Goal: Register for event/course: Sign up to attend an event or enroll in a course

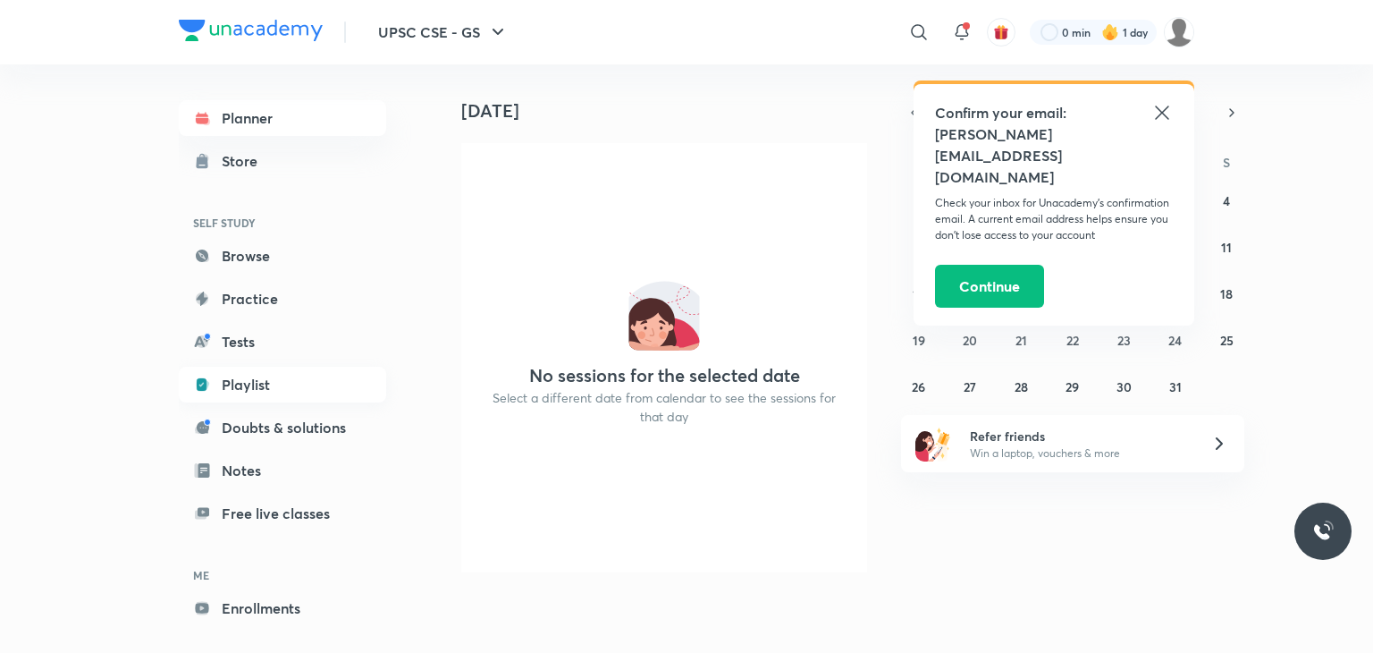
click at [268, 389] on link "Playlist" at bounding box center [282, 385] width 207 height 36
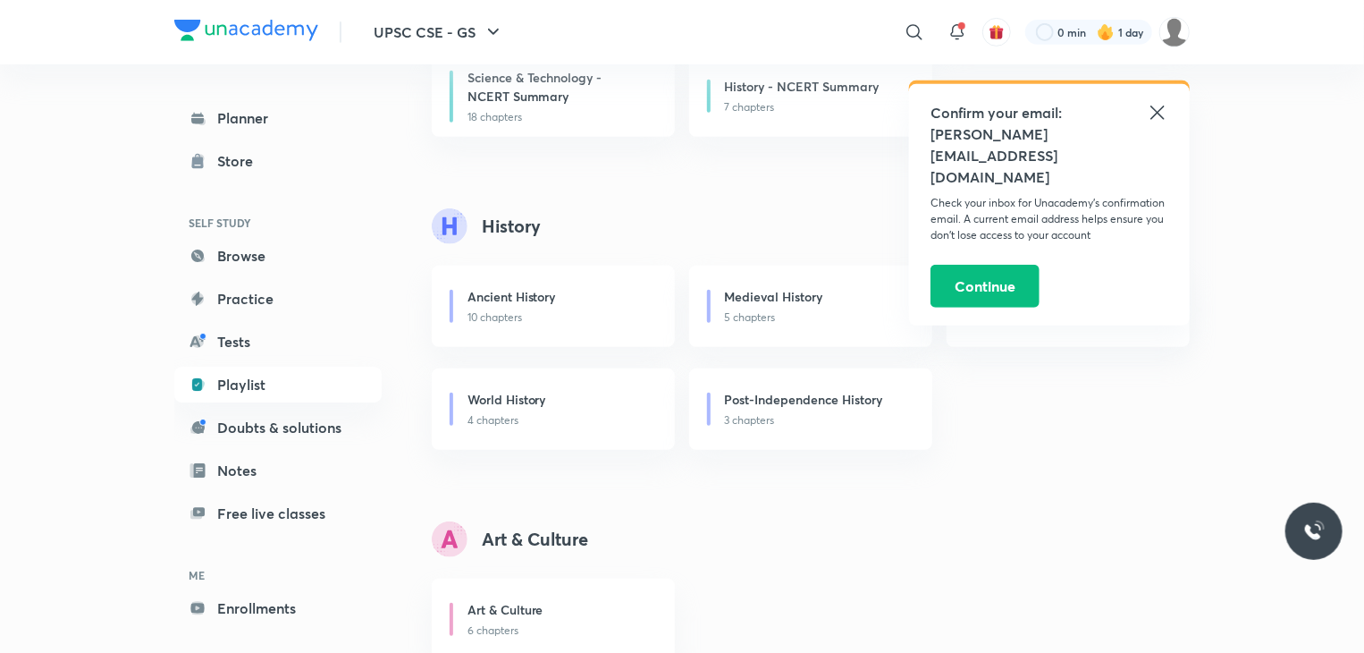
scroll to position [401, 0]
click at [1157, 111] on icon at bounding box center [1157, 112] width 13 height 13
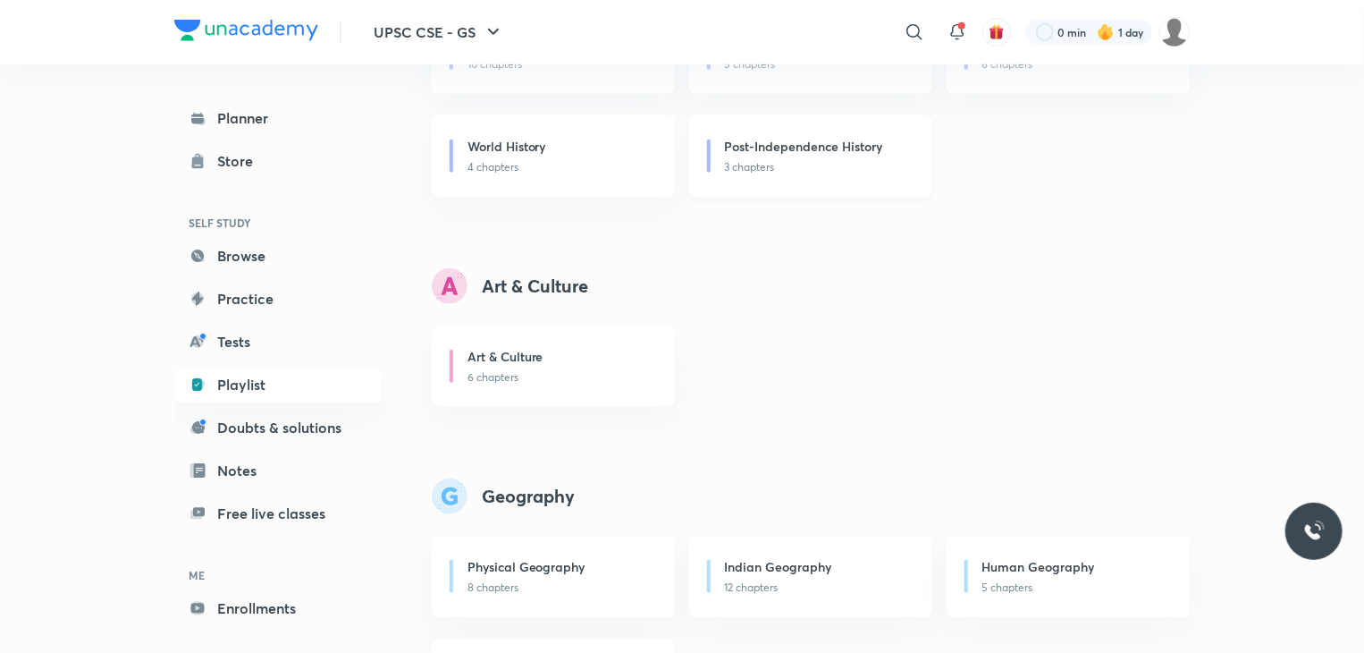
scroll to position [687, 0]
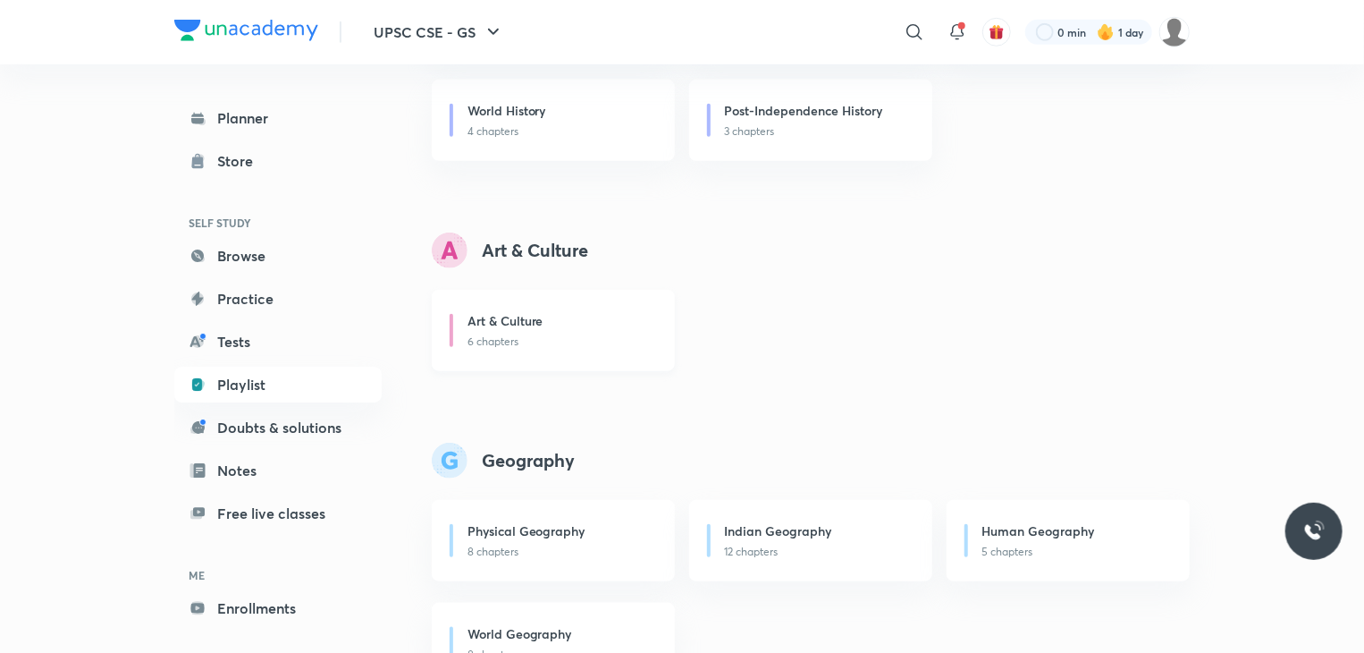
click at [543, 330] on div "Art & Culture" at bounding box center [561, 322] width 186 height 22
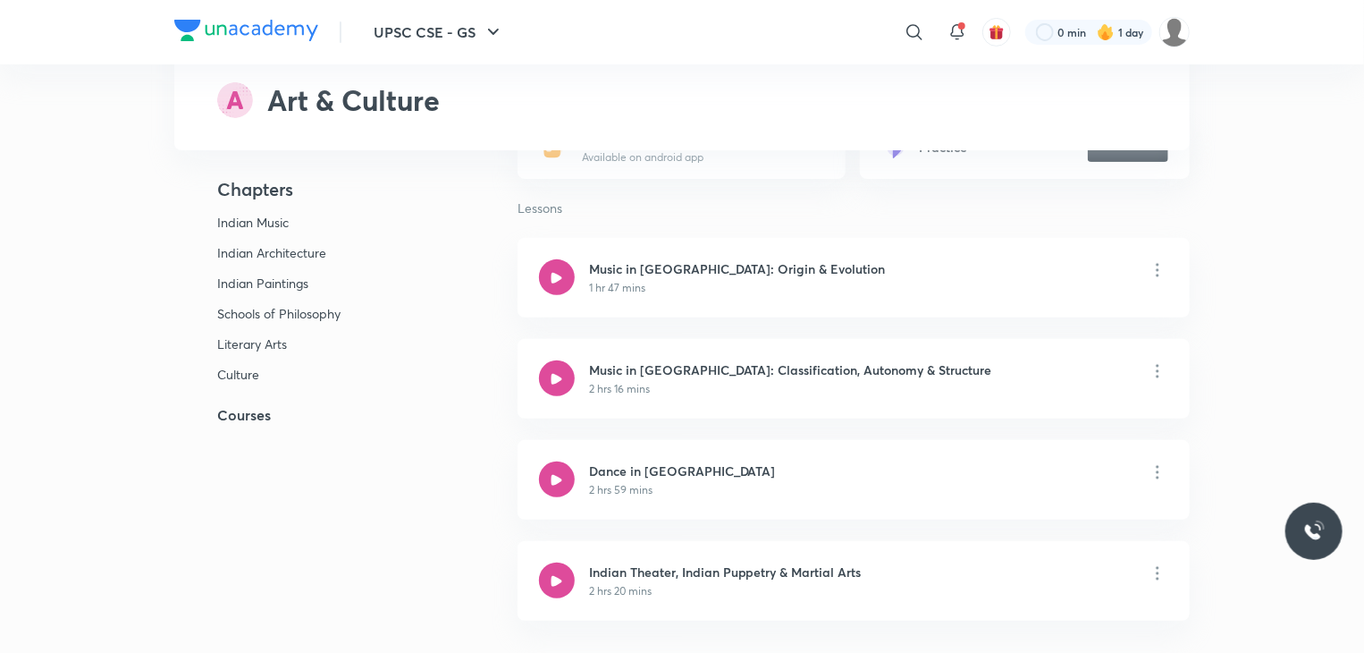
scroll to position [315, 0]
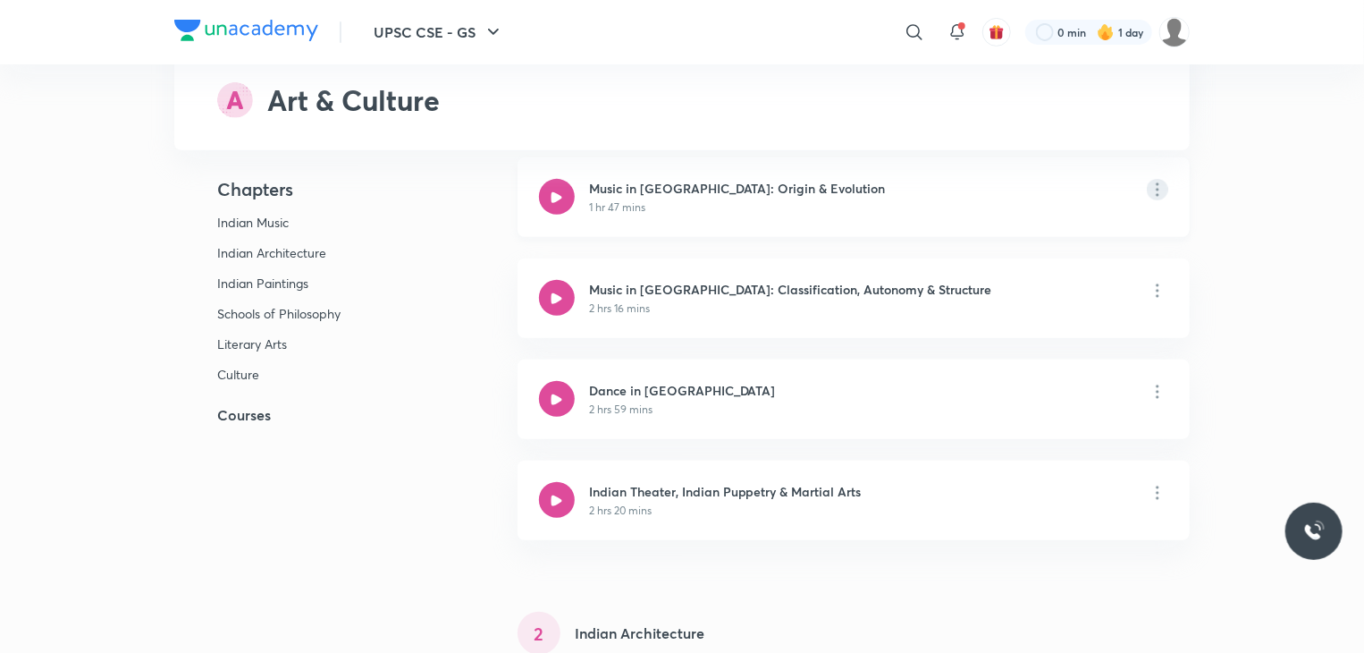
click at [1160, 190] on icon at bounding box center [1157, 189] width 21 height 21
click at [1239, 237] on h6 "View educator" at bounding box center [1262, 245] width 86 height 19
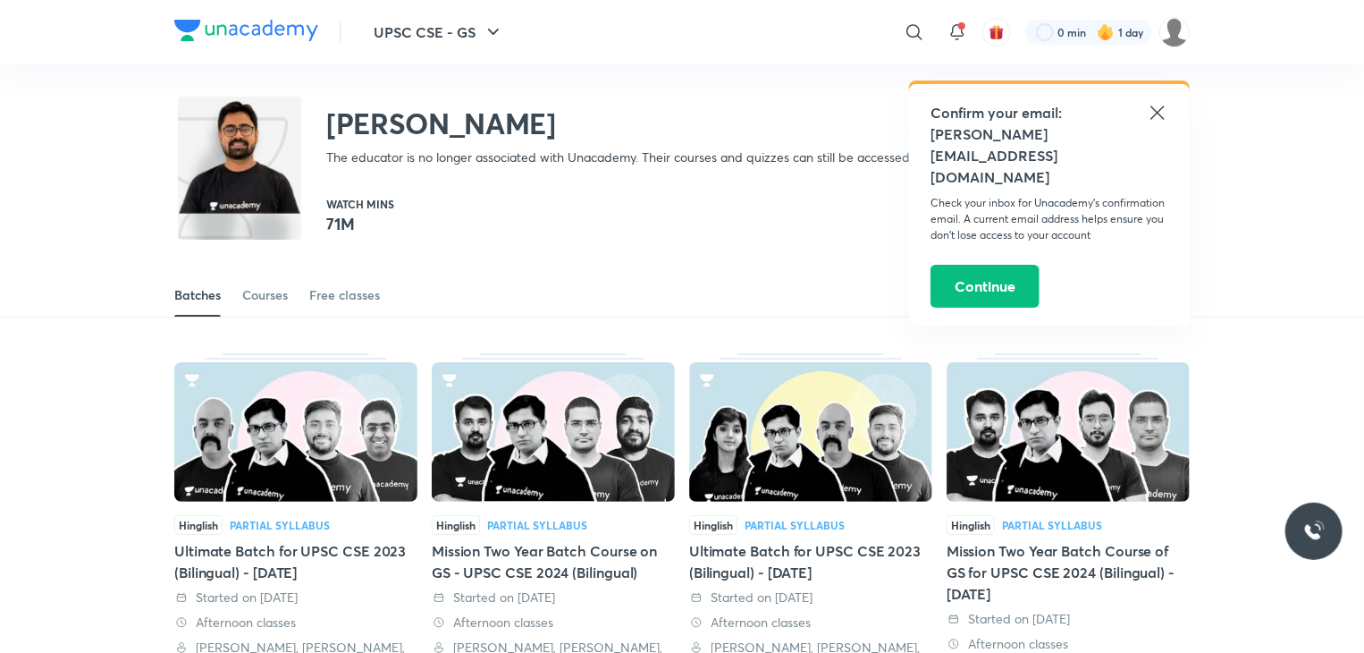
click at [1159, 119] on icon at bounding box center [1157, 112] width 21 height 21
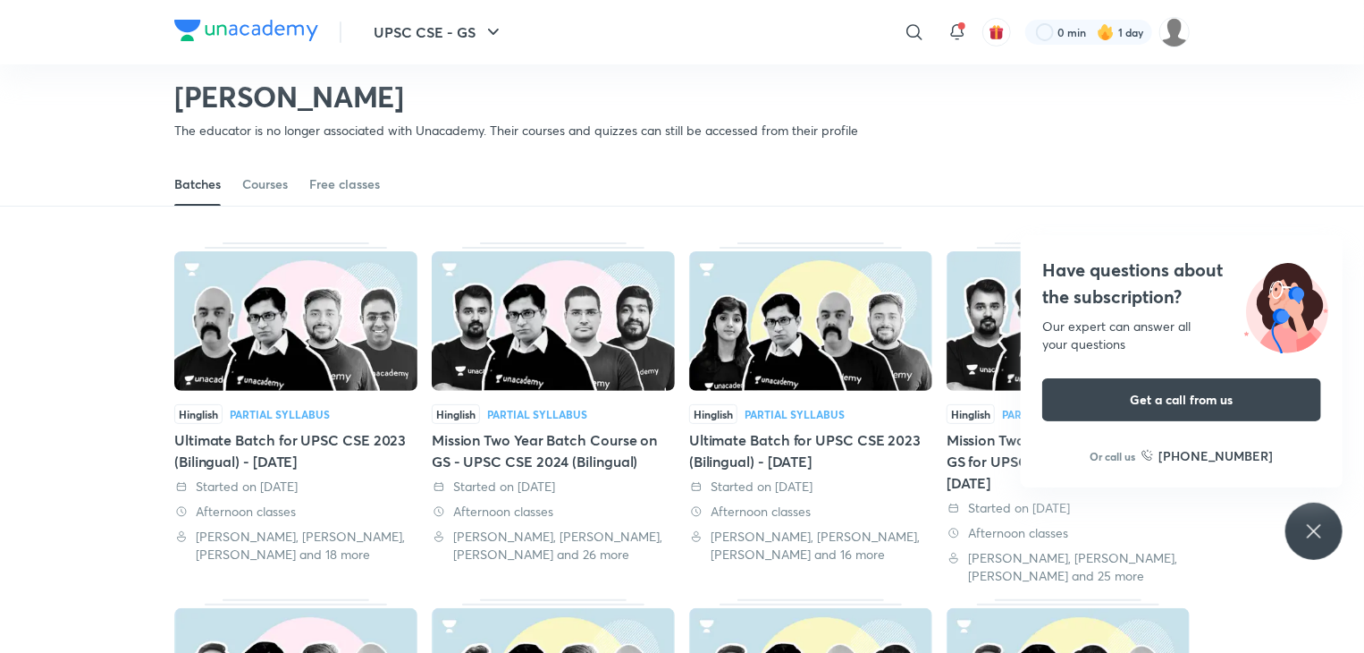
scroll to position [18, 0]
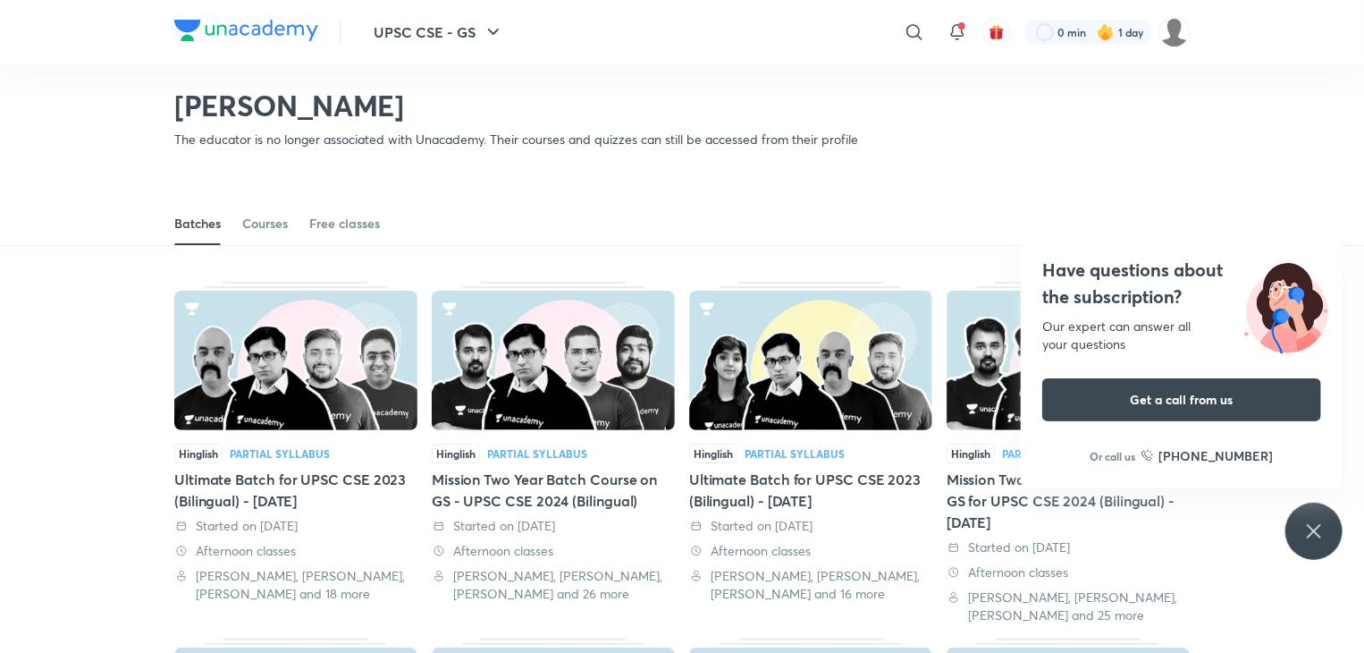
click at [1317, 533] on icon at bounding box center [1313, 530] width 13 height 13
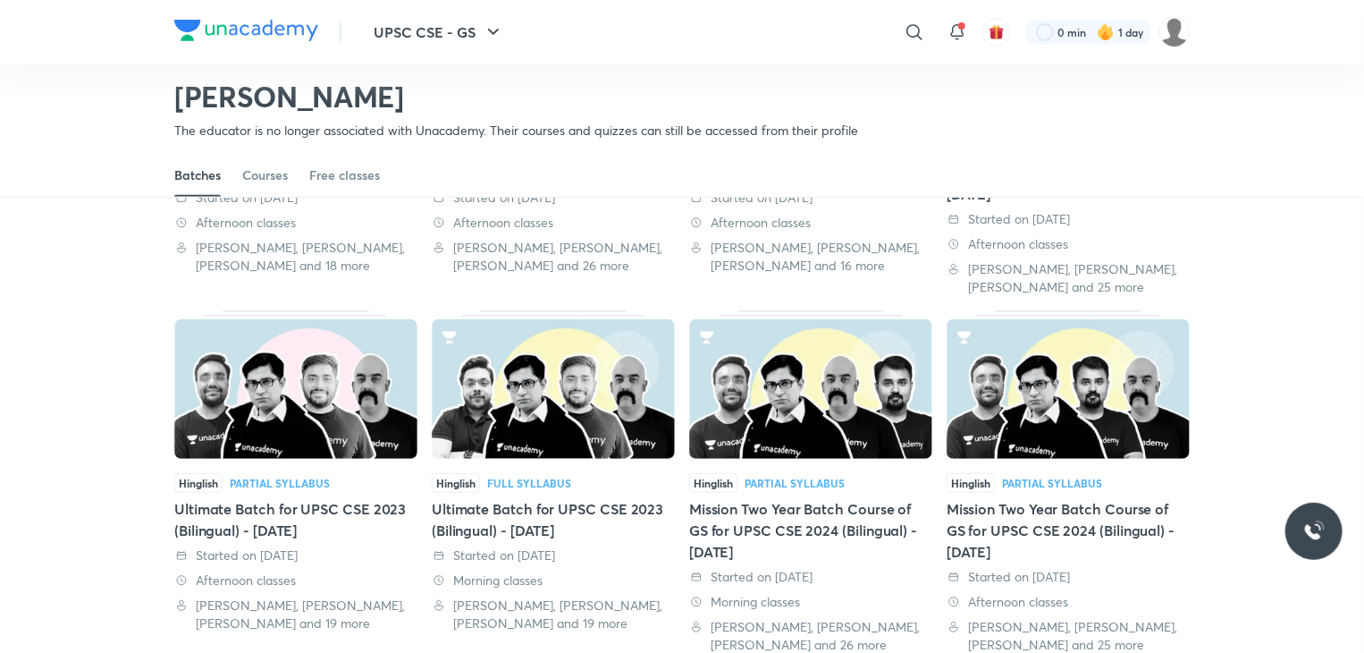
scroll to position [341, 0]
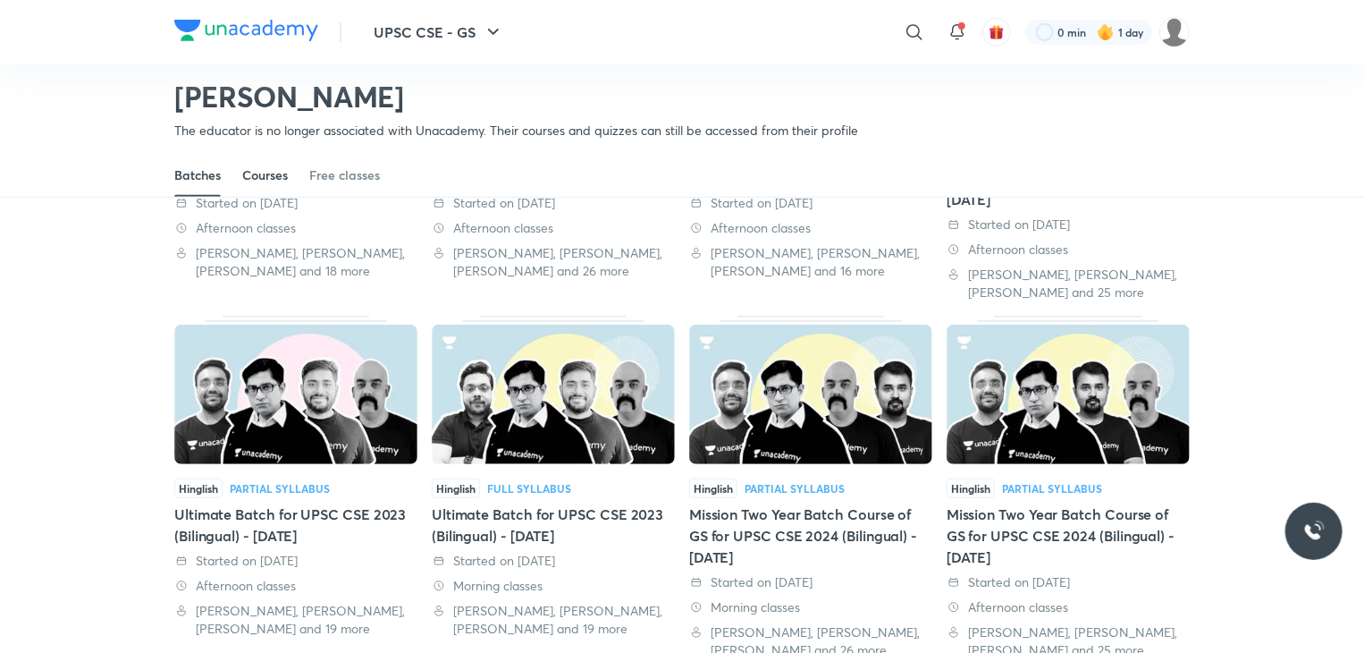
click at [271, 169] on div "Courses" at bounding box center [265, 175] width 46 height 18
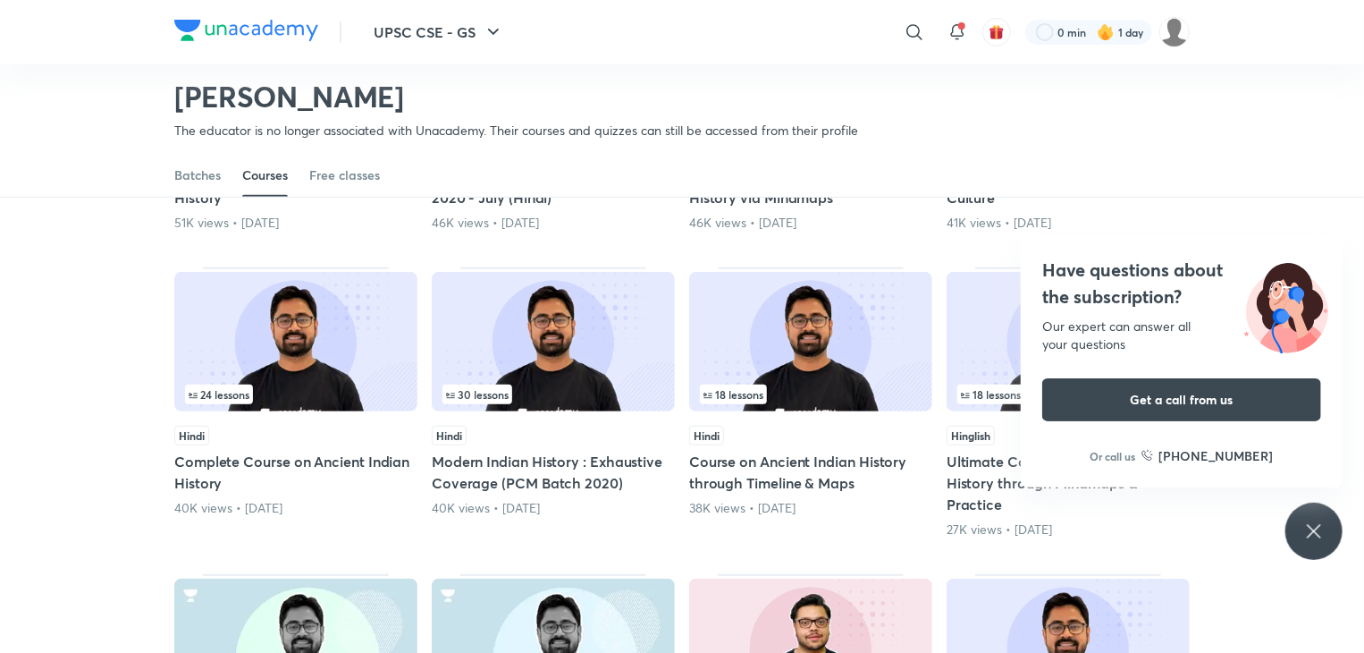
scroll to position [385, 0]
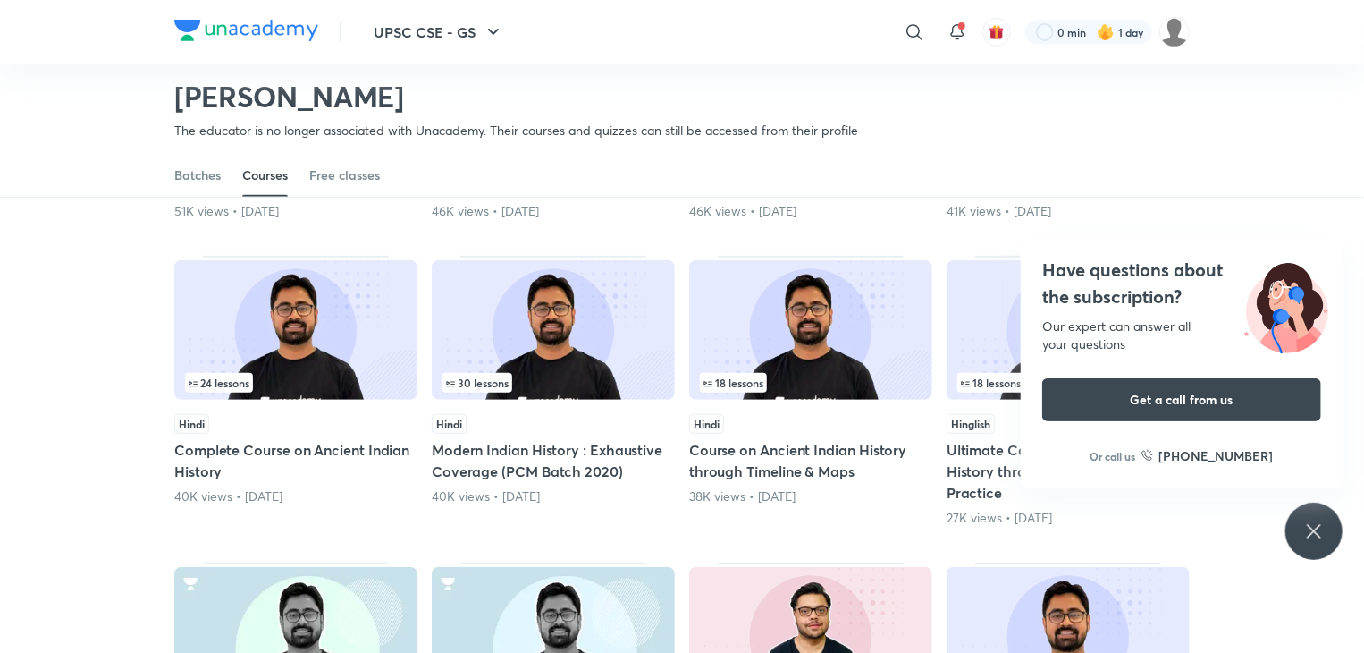
click at [1320, 539] on icon at bounding box center [1314, 530] width 21 height 21
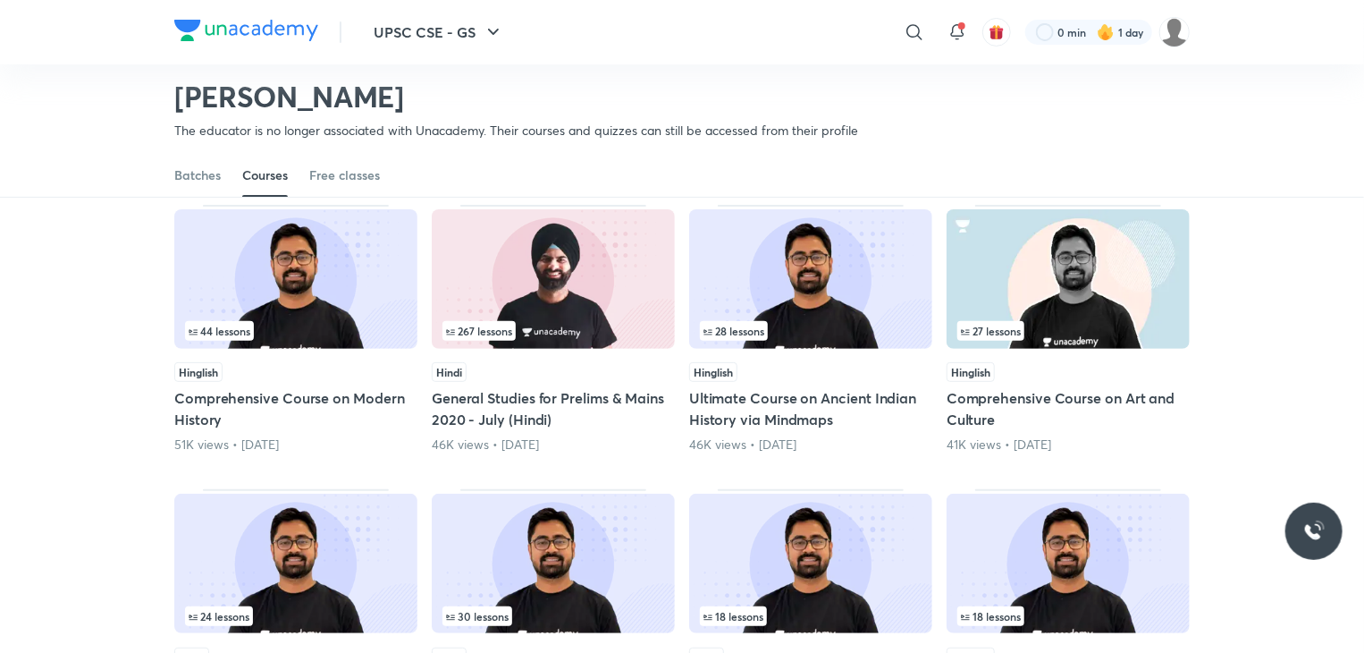
scroll to position [146, 0]
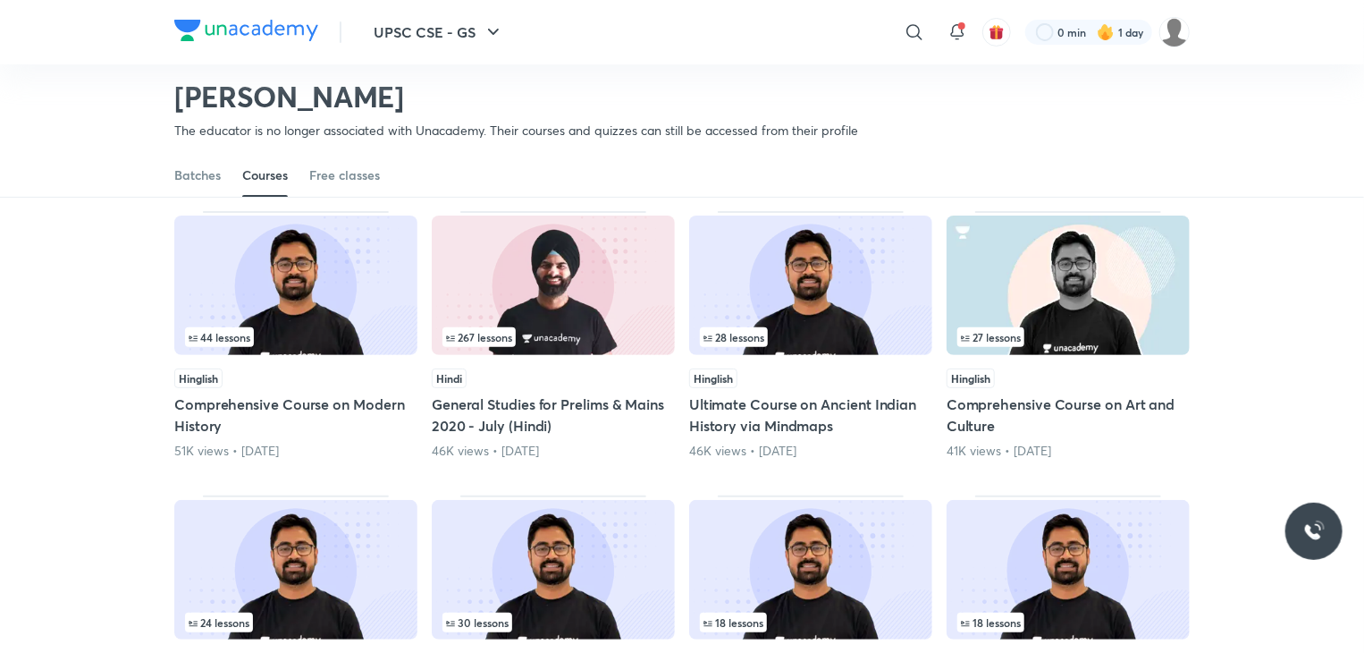
click at [1033, 351] on img at bounding box center [1068, 284] width 243 height 139
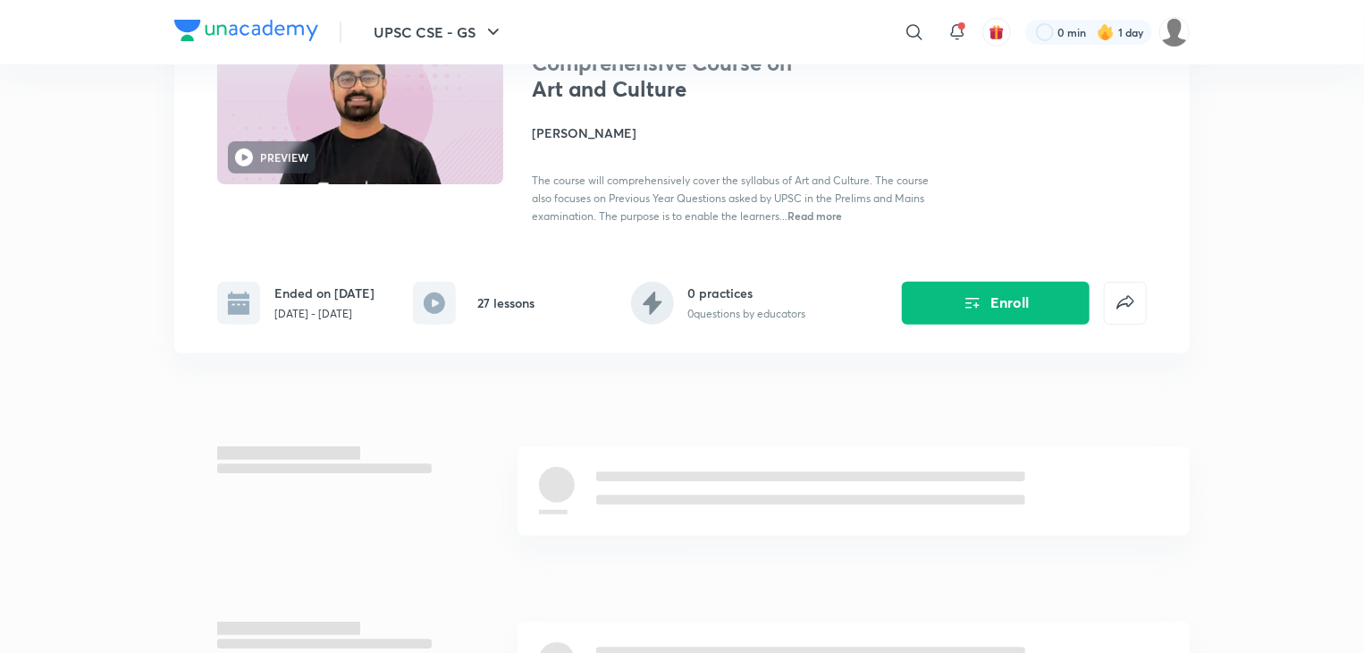
scroll to position [171, 0]
click at [976, 309] on icon "Enroll" at bounding box center [972, 300] width 21 height 21
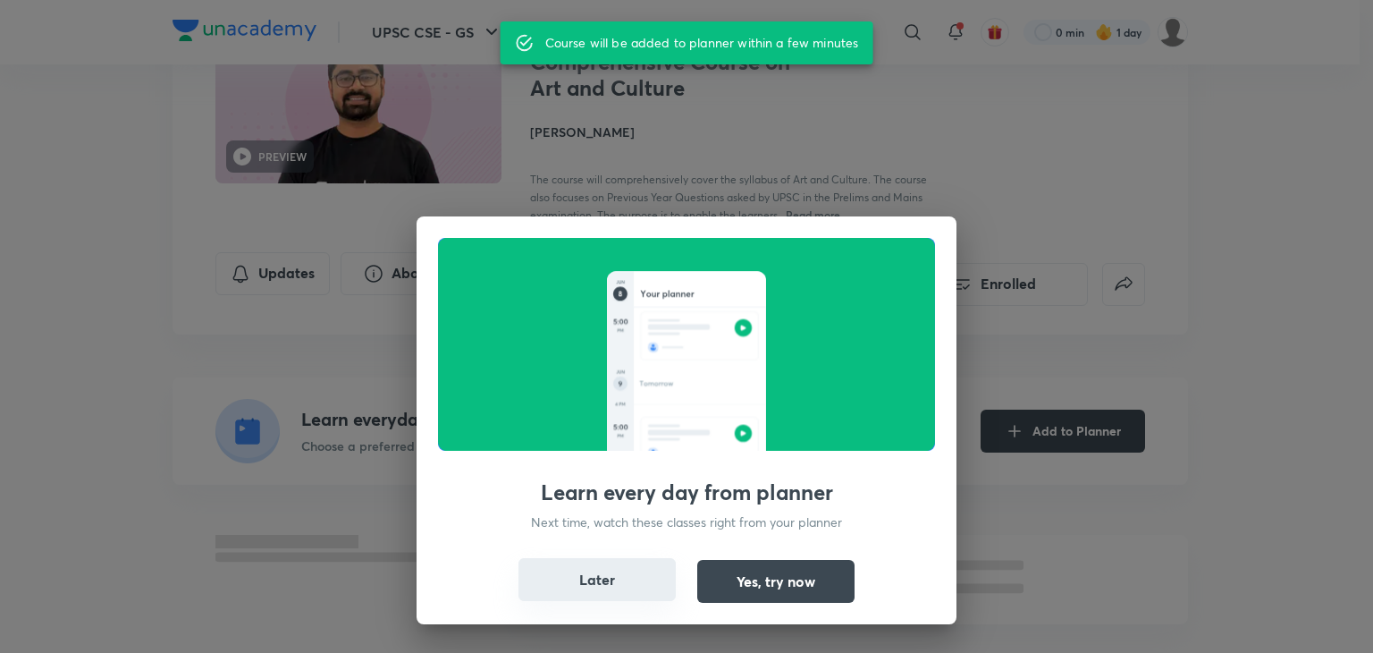
click at [583, 594] on button "Later" at bounding box center [597, 579] width 157 height 43
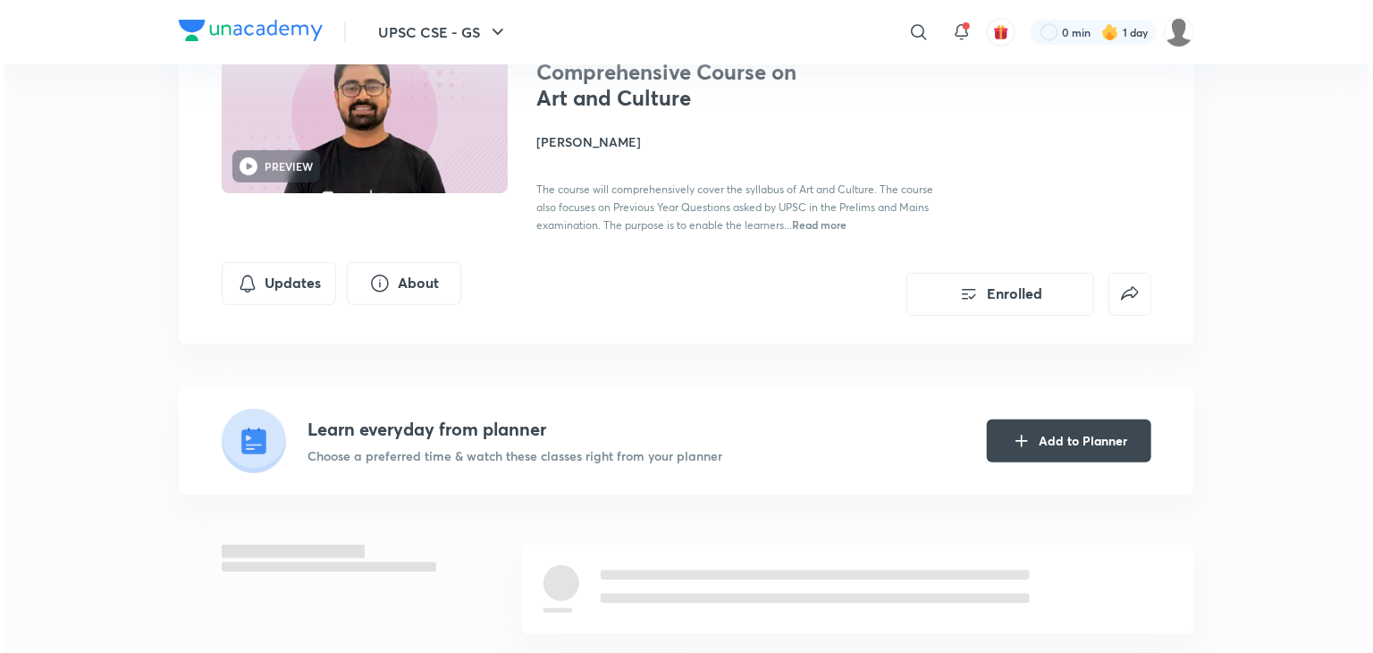
scroll to position [151, 0]
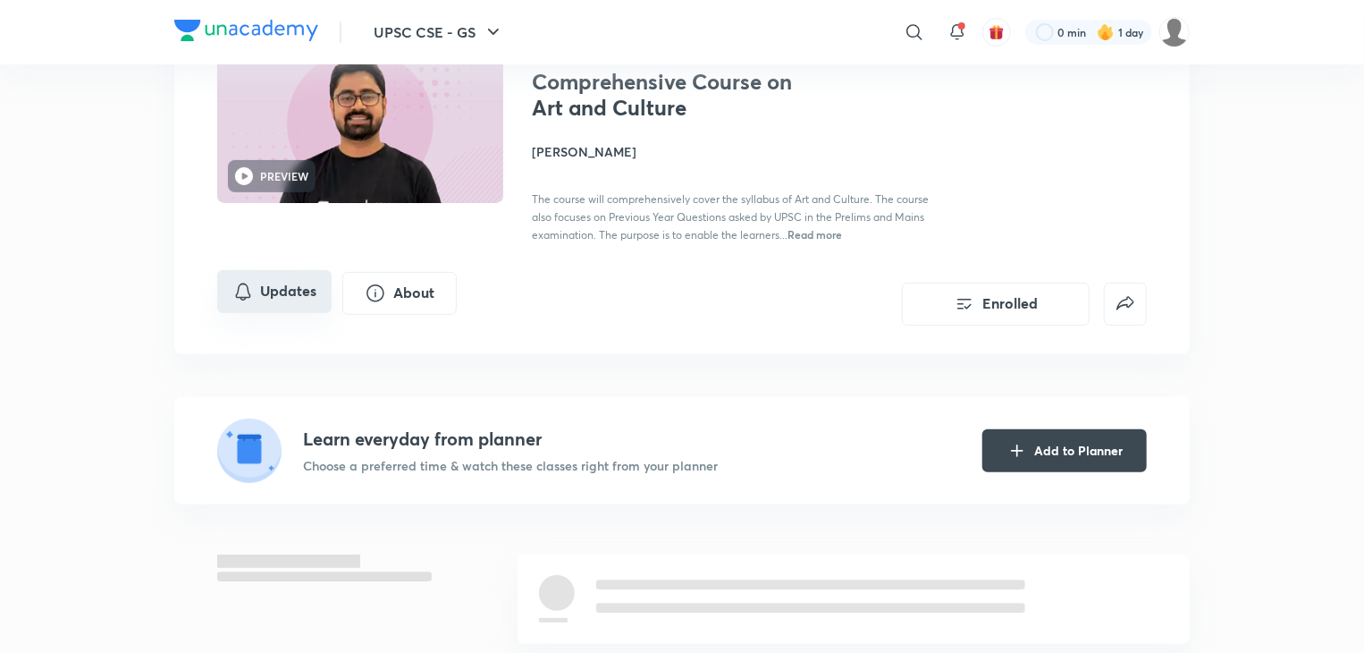
click at [286, 289] on button "Updates" at bounding box center [274, 291] width 114 height 43
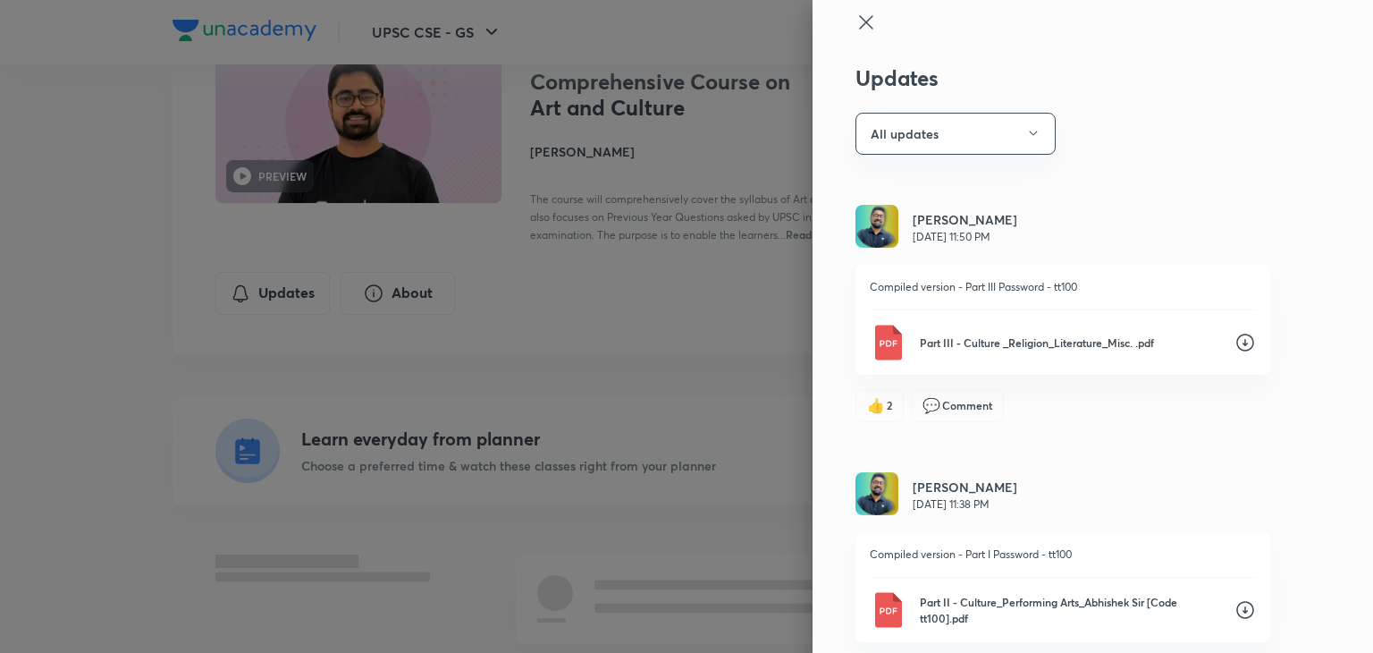
scroll to position [15, 0]
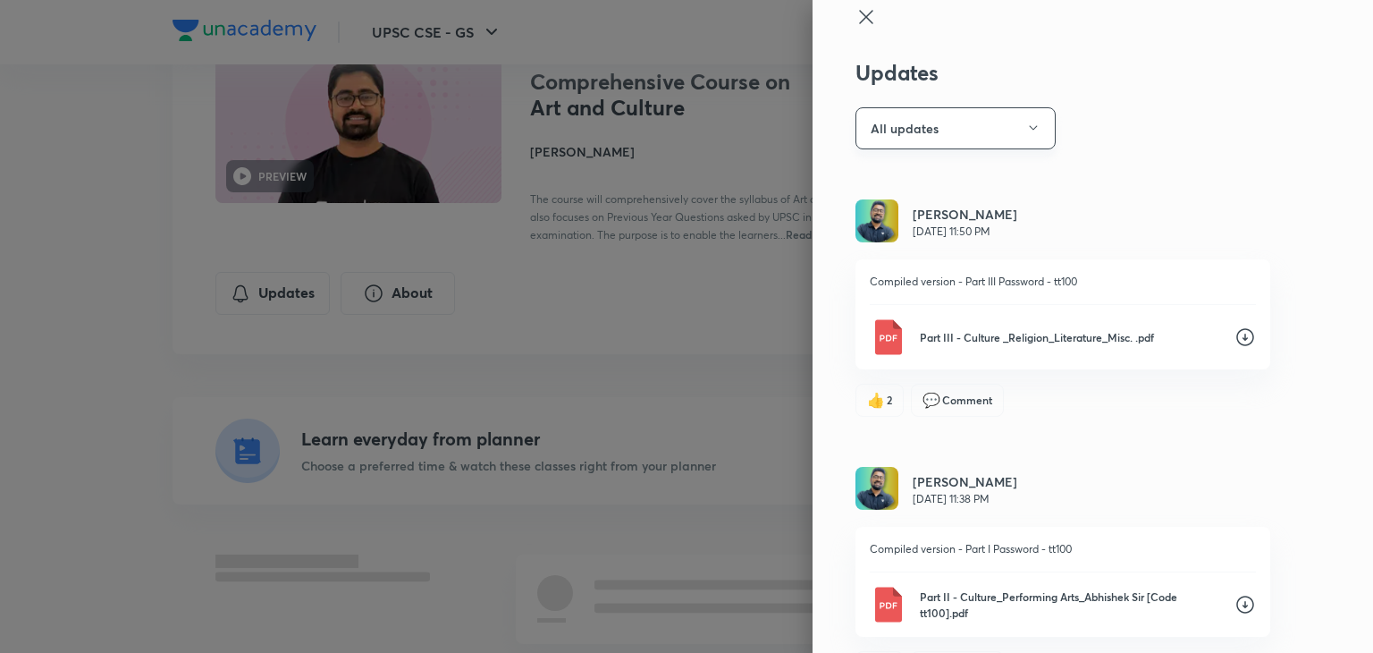
click at [1001, 134] on button "All updates" at bounding box center [956, 128] width 200 height 42
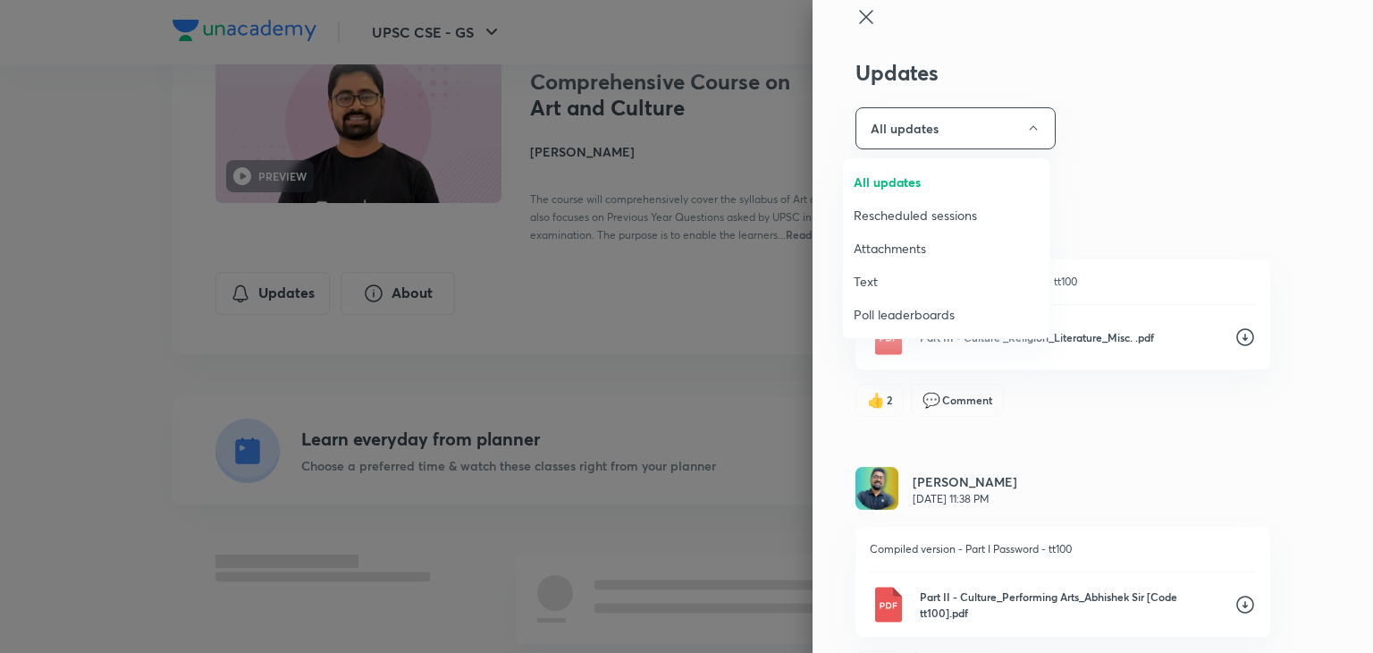
click at [915, 244] on span "Attachments" at bounding box center [946, 248] width 185 height 19
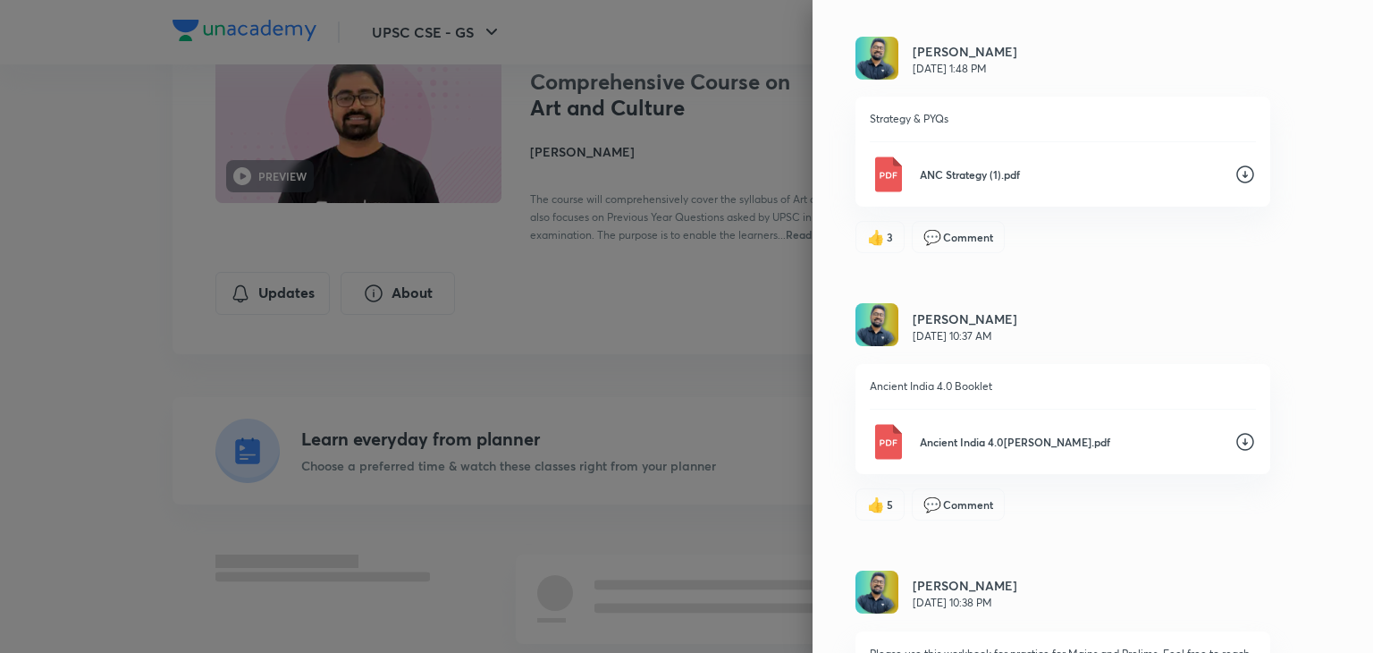
scroll to position [4711, 0]
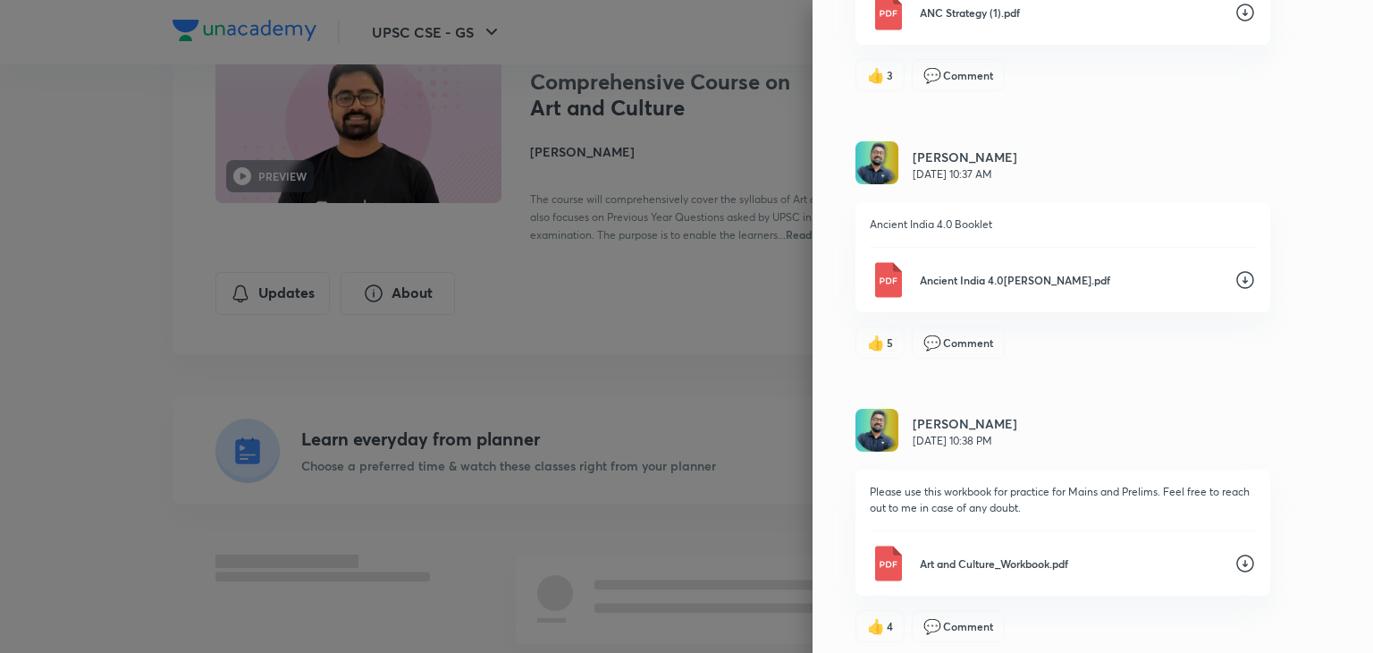
click at [1235, 553] on icon at bounding box center [1245, 563] width 21 height 21
click at [1212, 276] on div "Ancient India 4.0_Abhishek Srivastava.pdf" at bounding box center [1063, 280] width 386 height 36
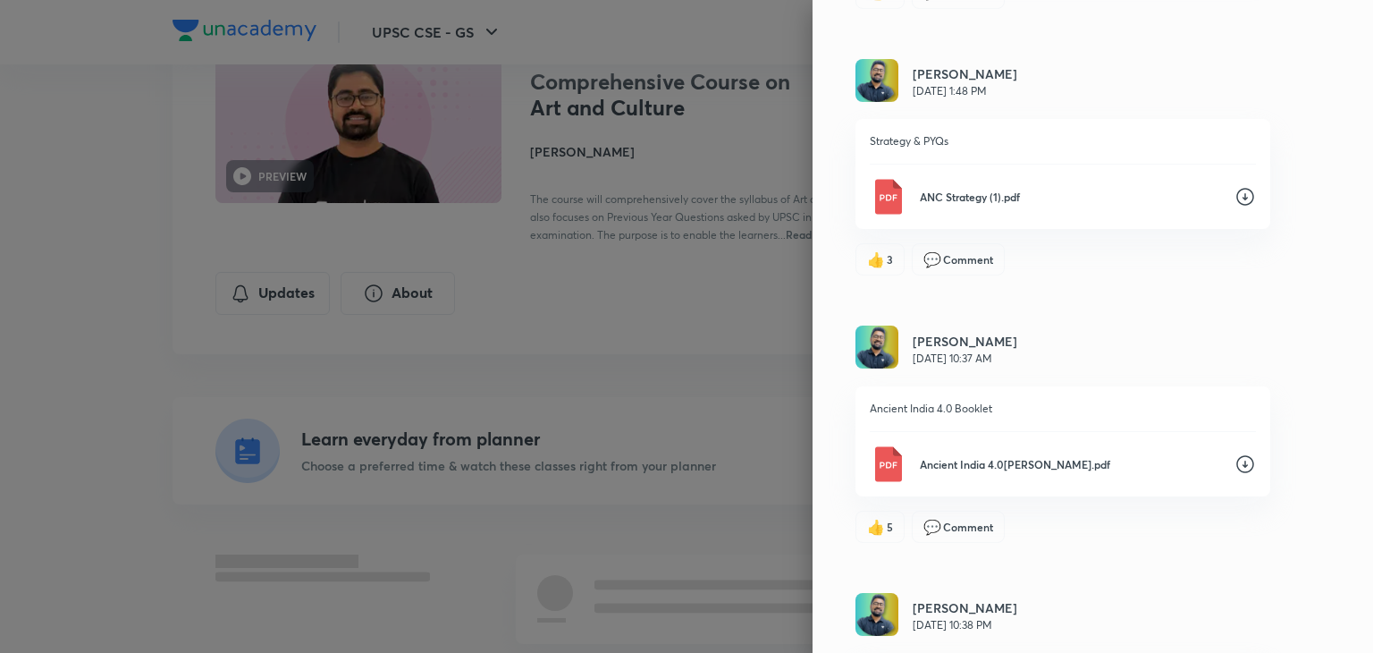
scroll to position [4497, 0]
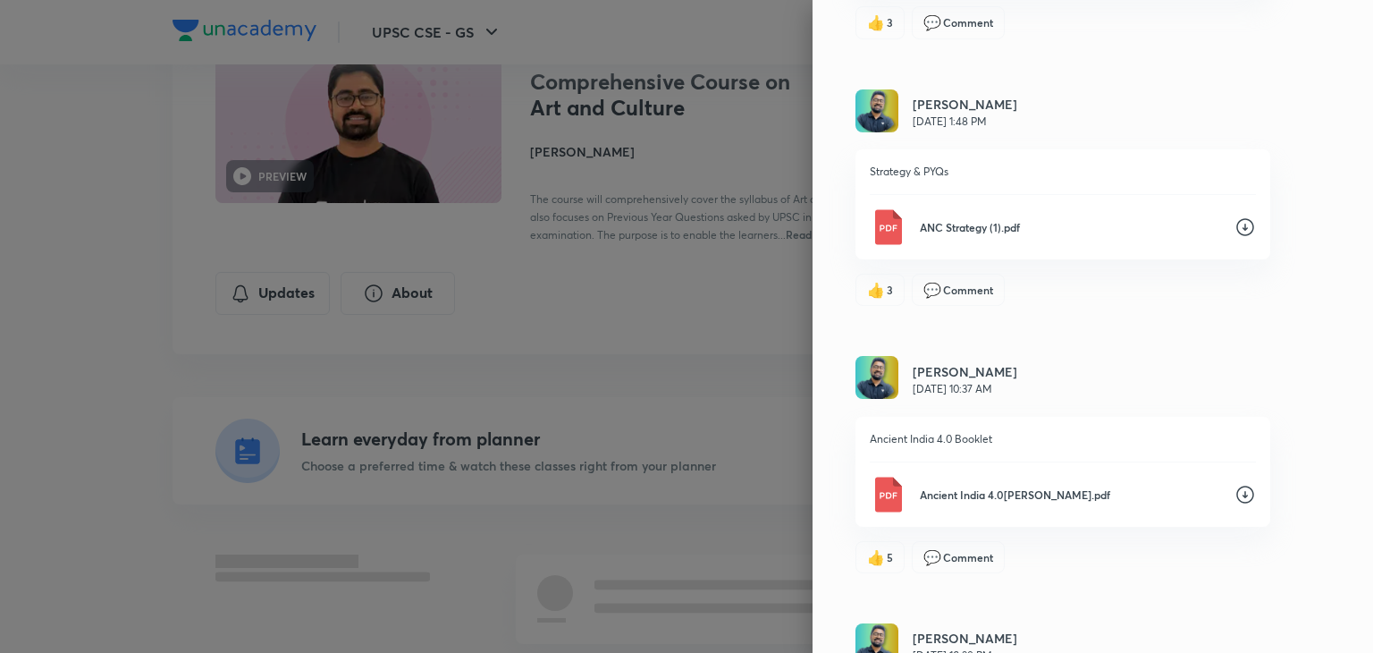
click at [1237, 225] on icon at bounding box center [1246, 227] width 18 height 18
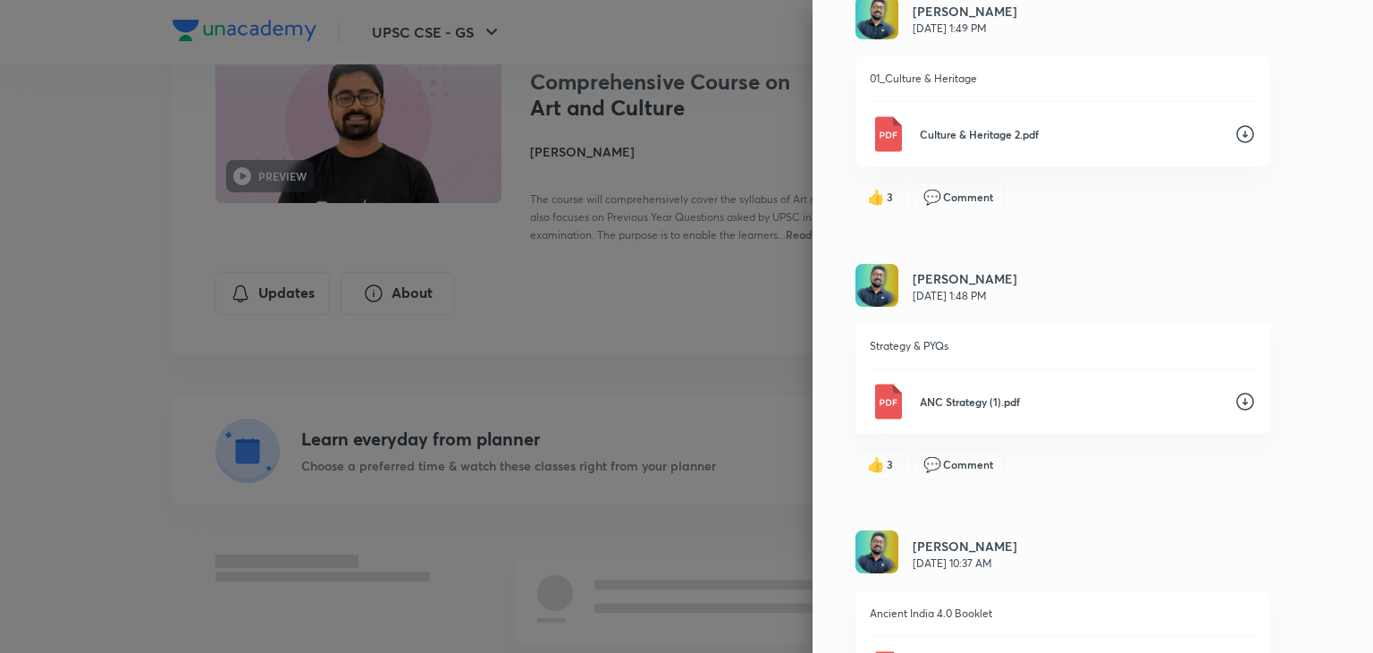
scroll to position [4318, 0]
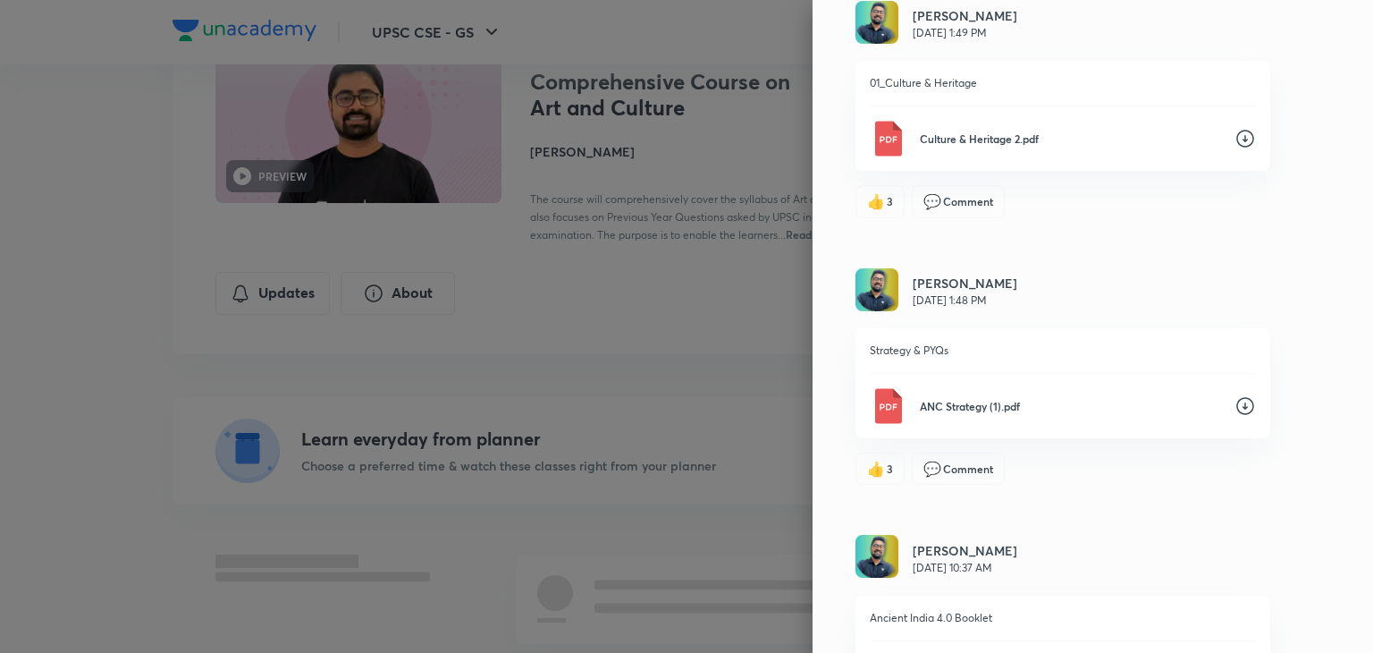
click at [1125, 535] on div "Abhishek Srivastava Jan 21, 10:37 AM" at bounding box center [1063, 558] width 415 height 46
click at [1157, 508] on div "Updates Attachments Abhishek Srivastava Apr 7, 11:50 PM Compiled version - Part…" at bounding box center [1093, 326] width 561 height 653
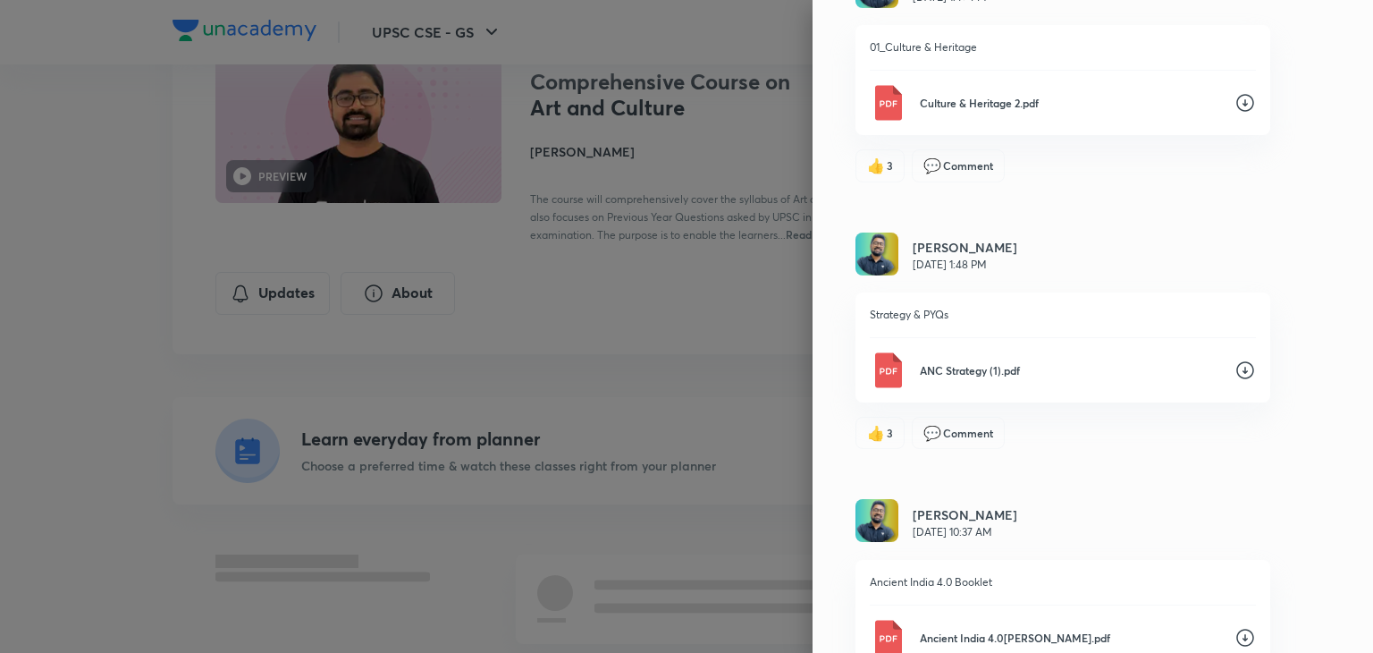
scroll to position [4246, 0]
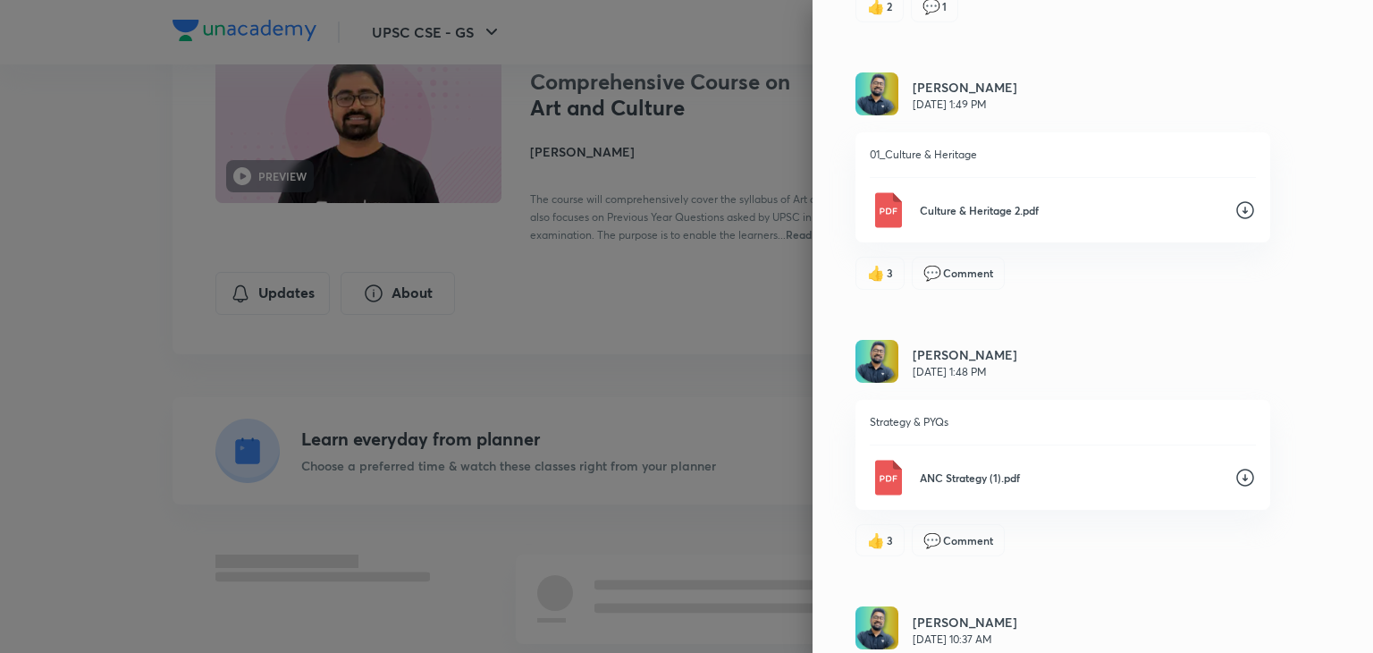
click at [1237, 202] on icon at bounding box center [1246, 211] width 18 height 18
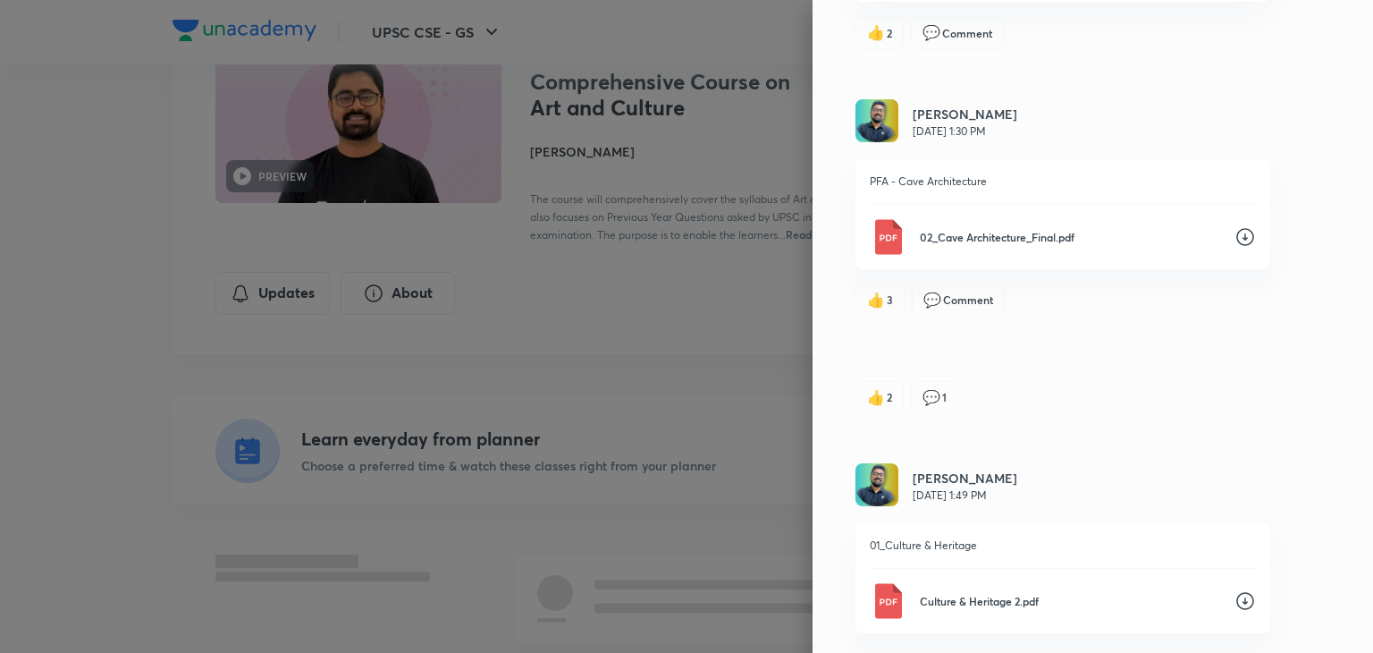
scroll to position [3853, 0]
click at [1235, 229] on icon at bounding box center [1245, 239] width 21 height 21
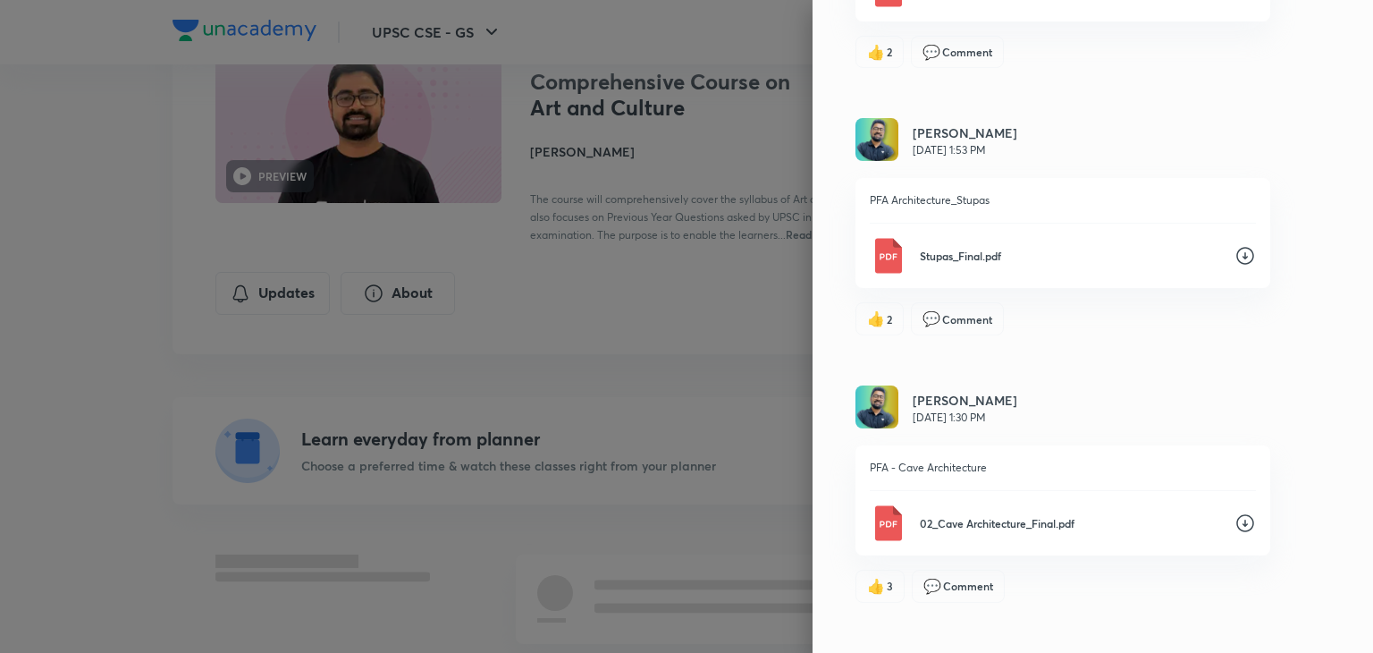
scroll to position [3567, 0]
click at [1235, 248] on icon at bounding box center [1245, 258] width 21 height 21
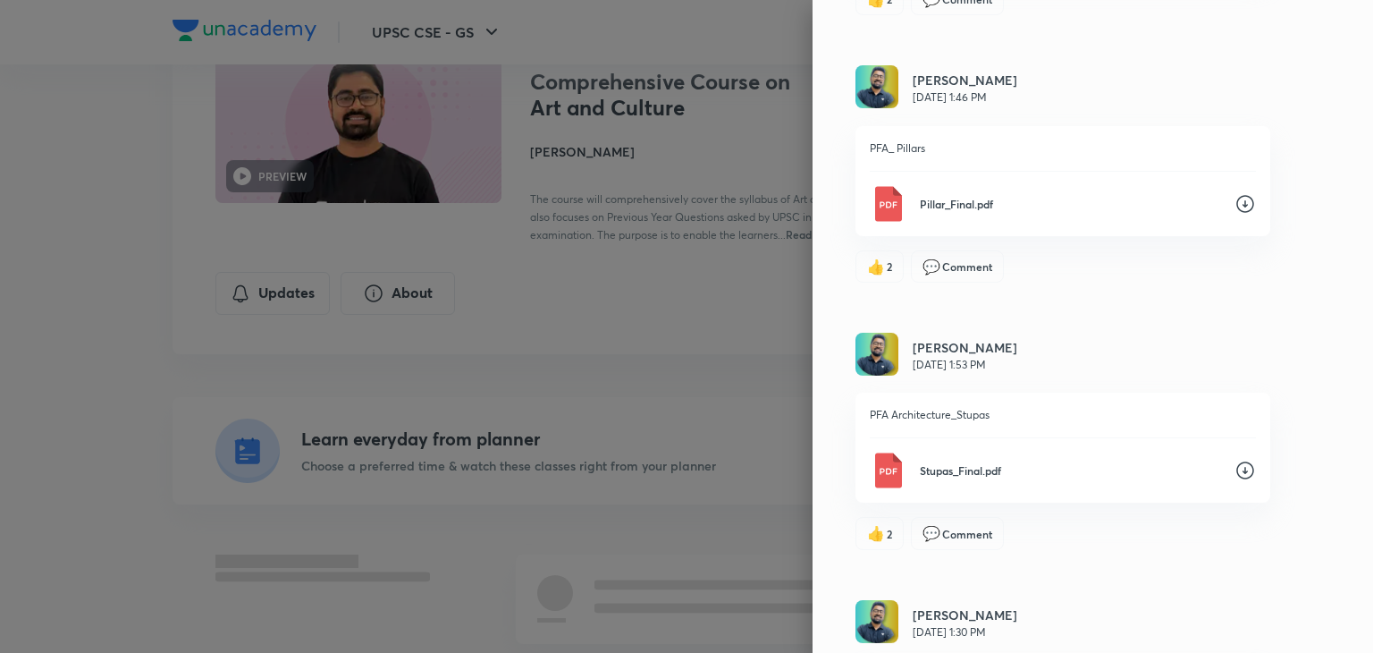
scroll to position [3352, 0]
click at [1235, 208] on icon at bounding box center [1245, 206] width 21 height 21
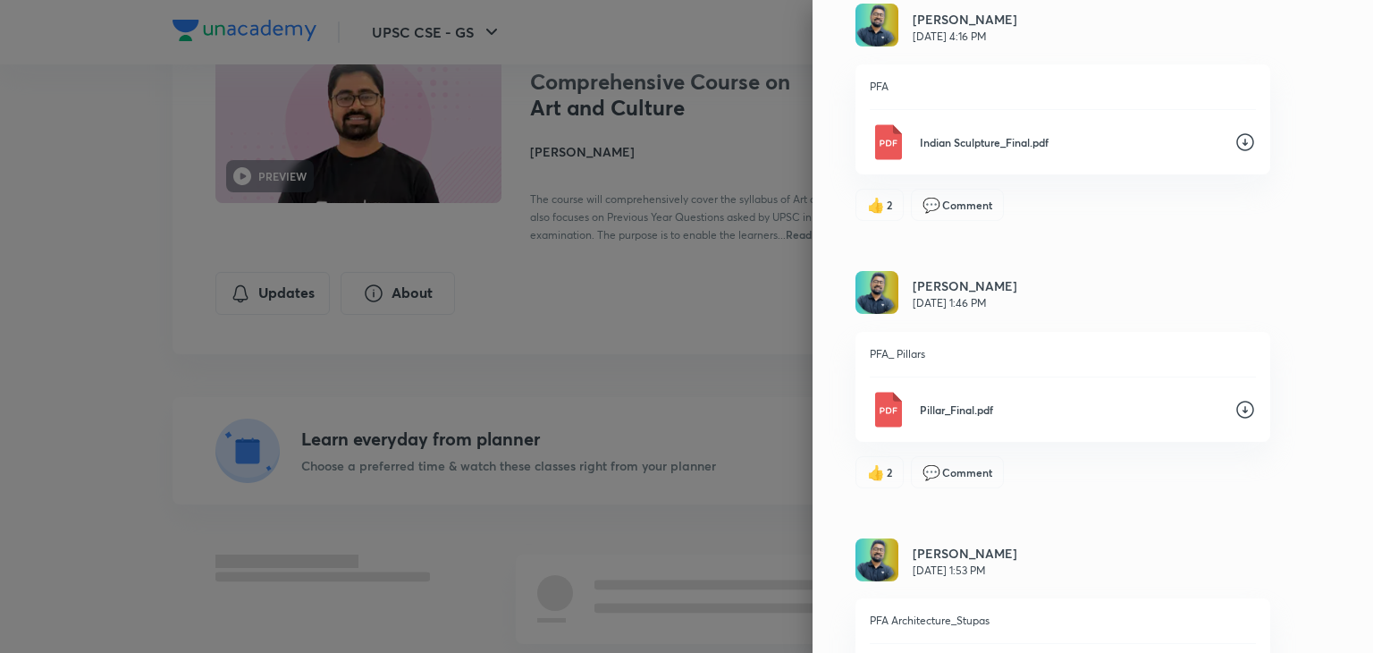
scroll to position [3066, 0]
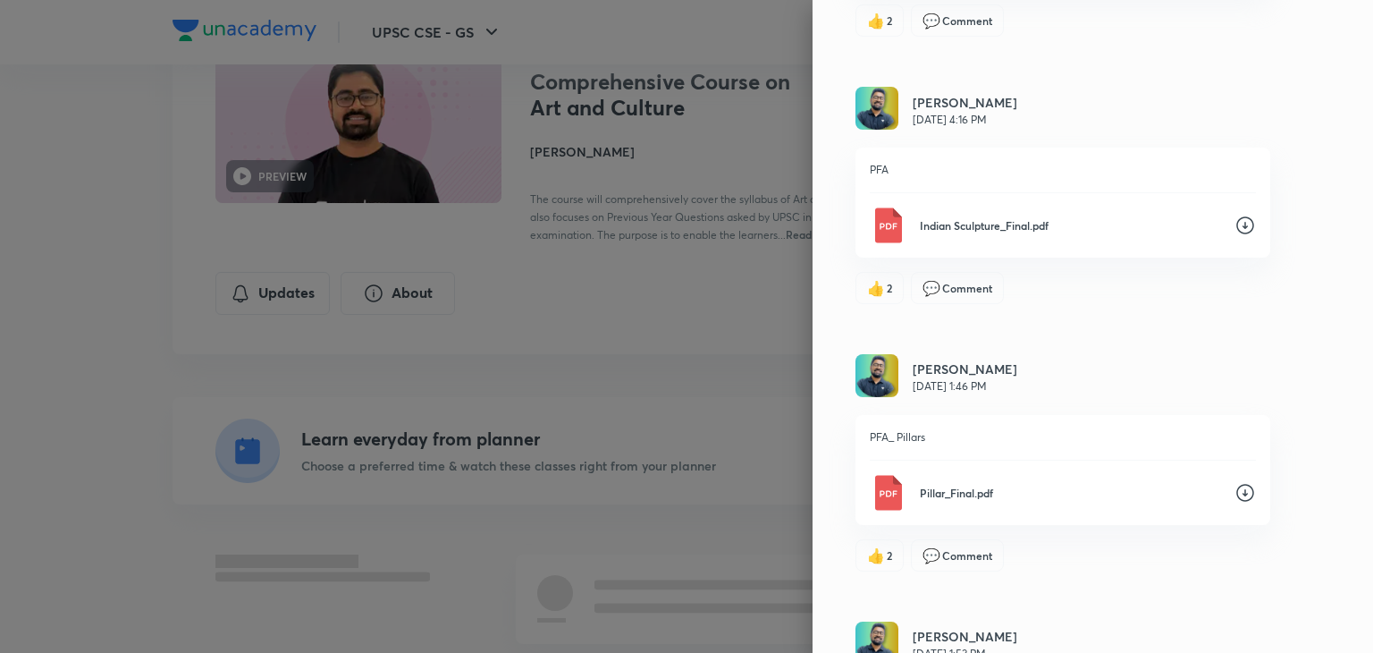
click at [1235, 219] on icon at bounding box center [1245, 225] width 21 height 21
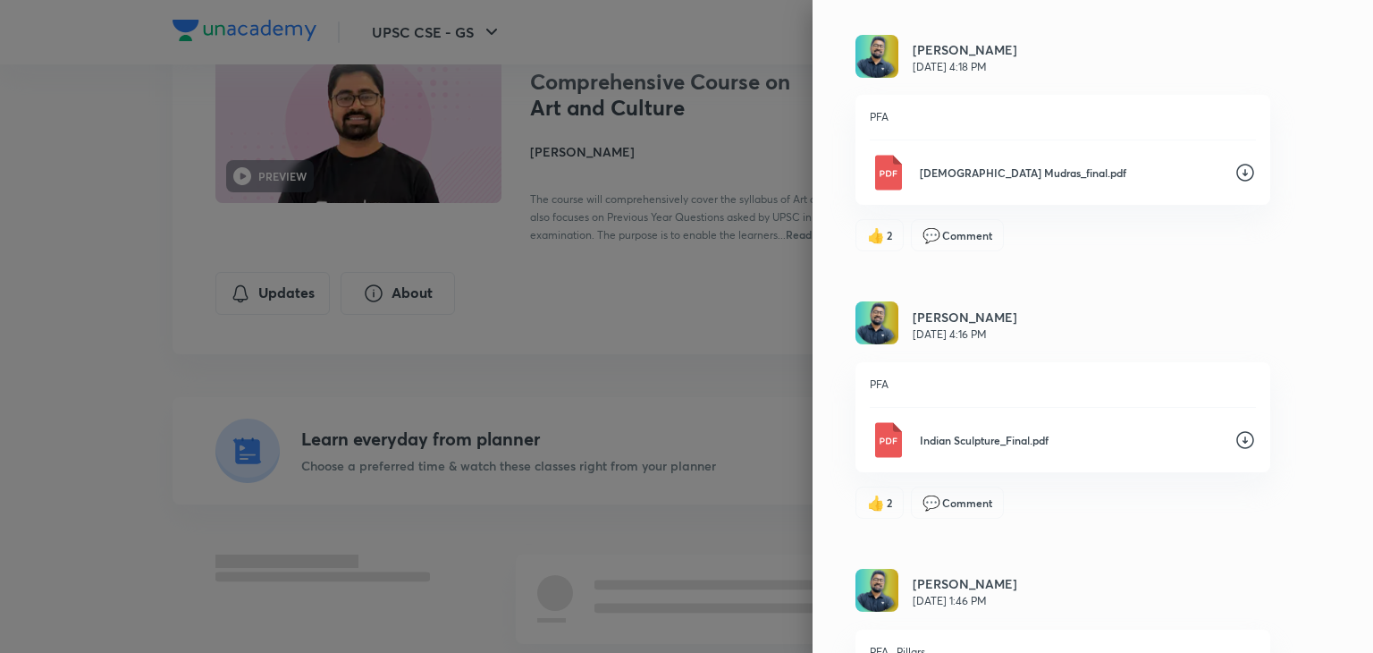
scroll to position [2816, 0]
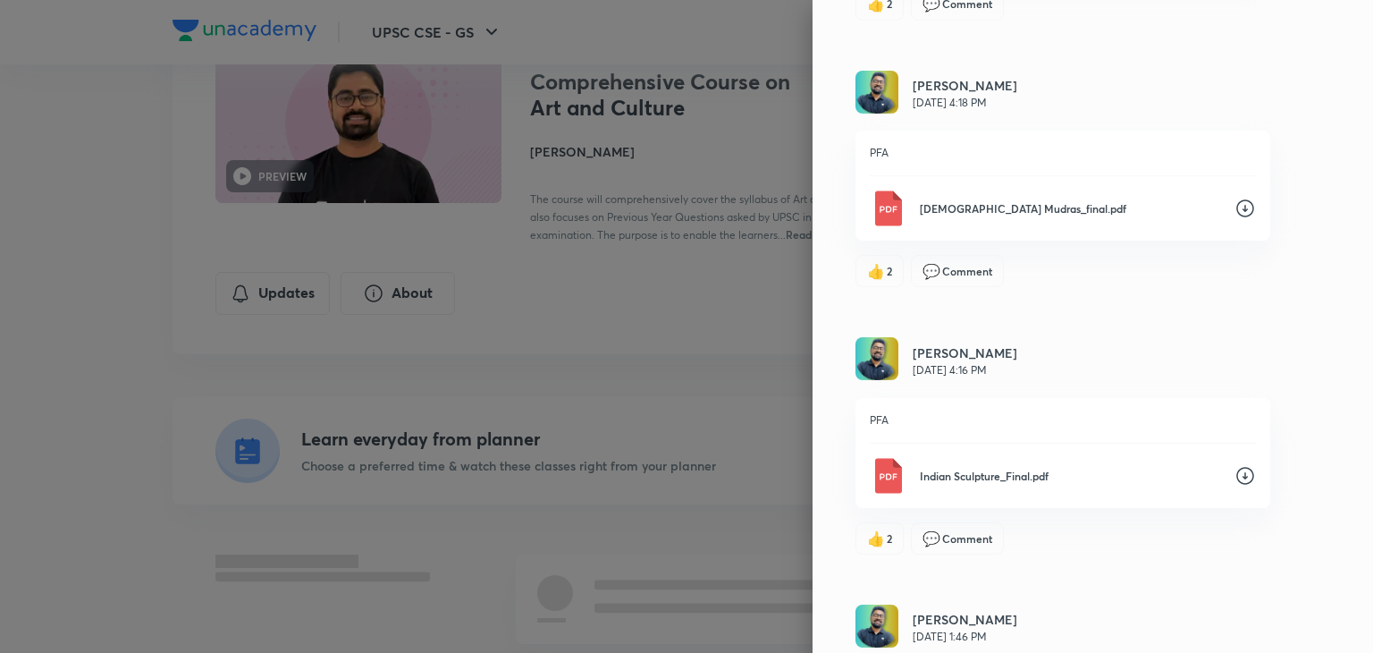
click at [1229, 219] on div "Buddha Mudras_final.pdf" at bounding box center [1063, 208] width 386 height 36
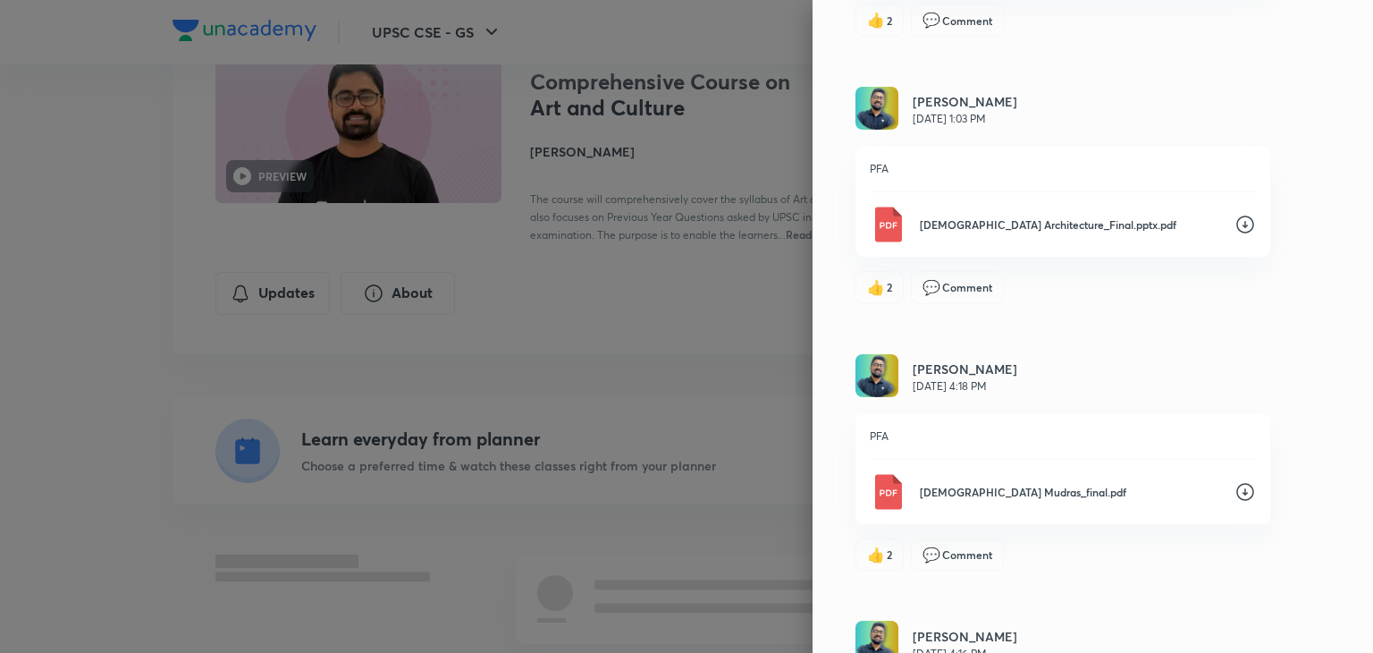
scroll to position [2530, 0]
click at [1235, 219] on icon at bounding box center [1245, 226] width 21 height 21
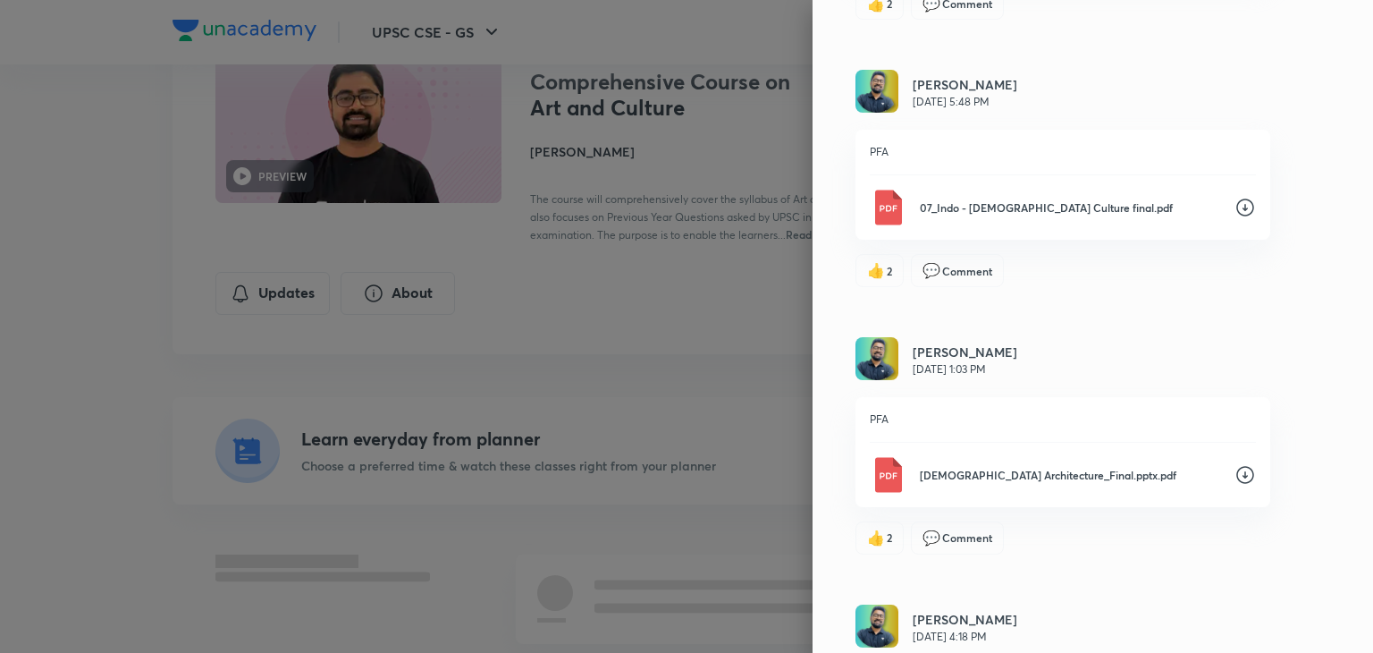
scroll to position [2279, 0]
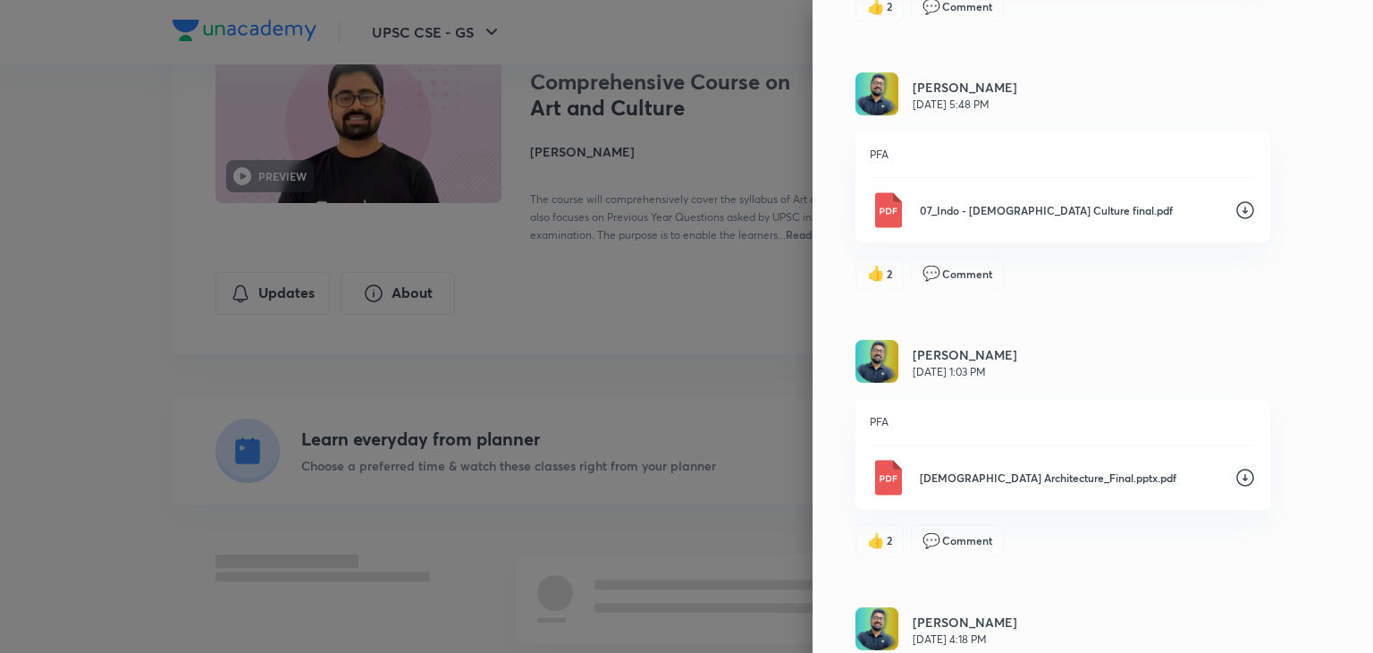
click at [1229, 219] on div "07_Indo - Islamic Culture final.pdf" at bounding box center [1063, 210] width 386 height 36
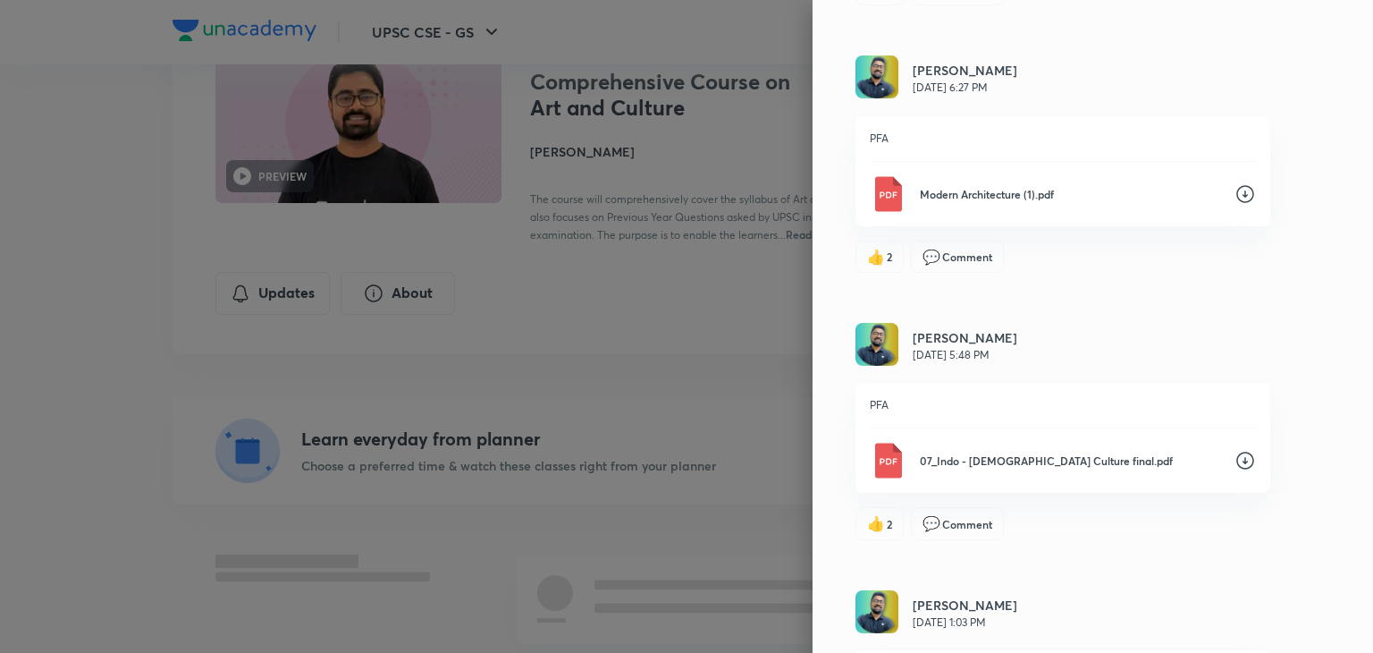
scroll to position [1993, 0]
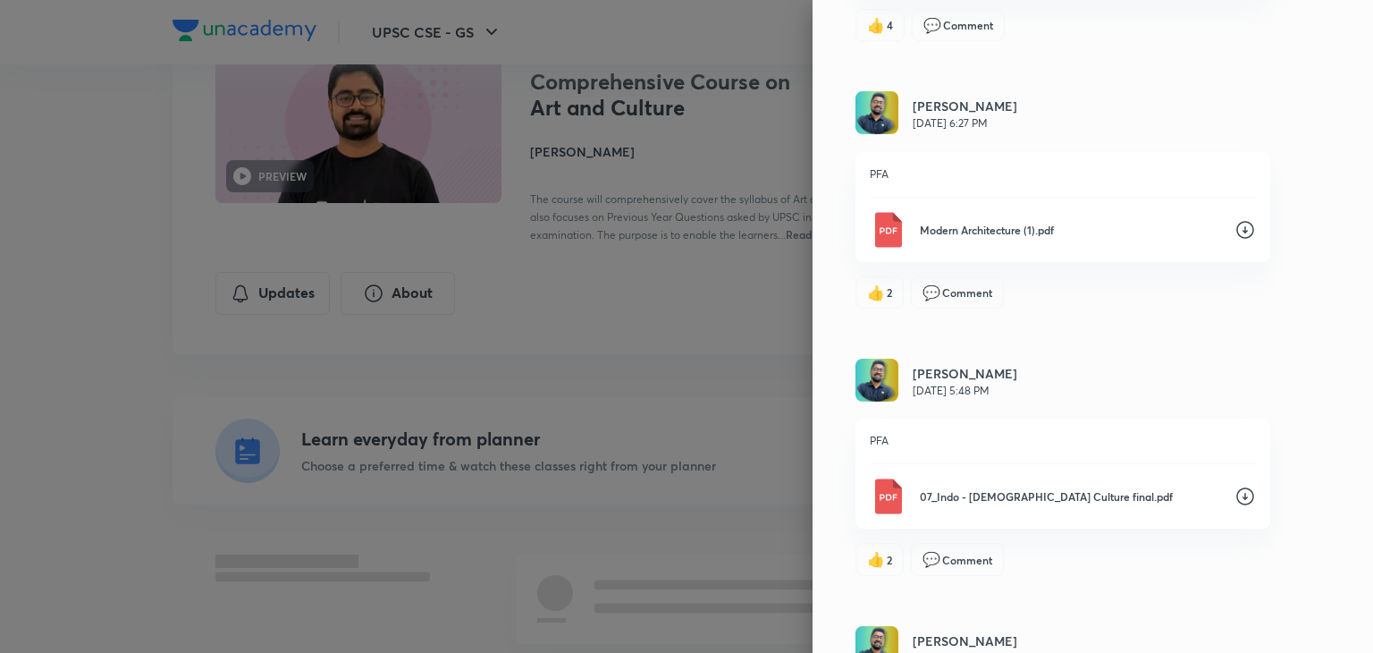
click at [1235, 219] on icon at bounding box center [1245, 229] width 21 height 21
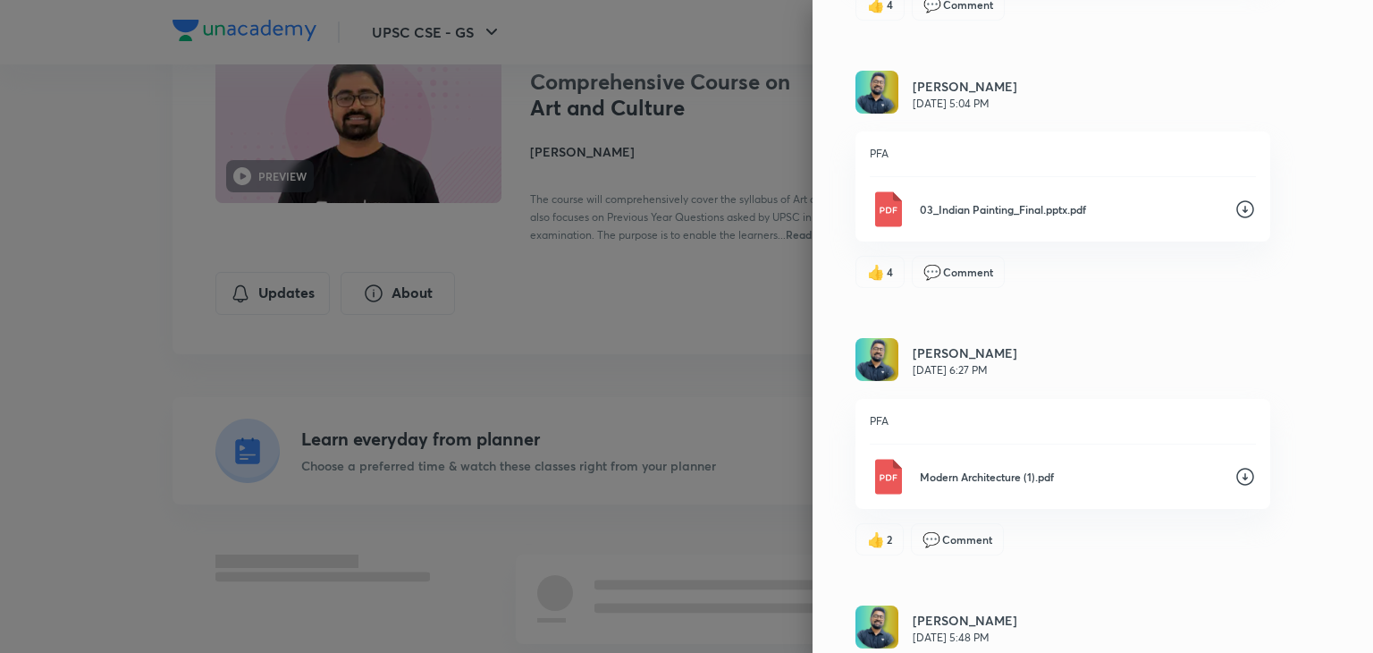
scroll to position [1743, 0]
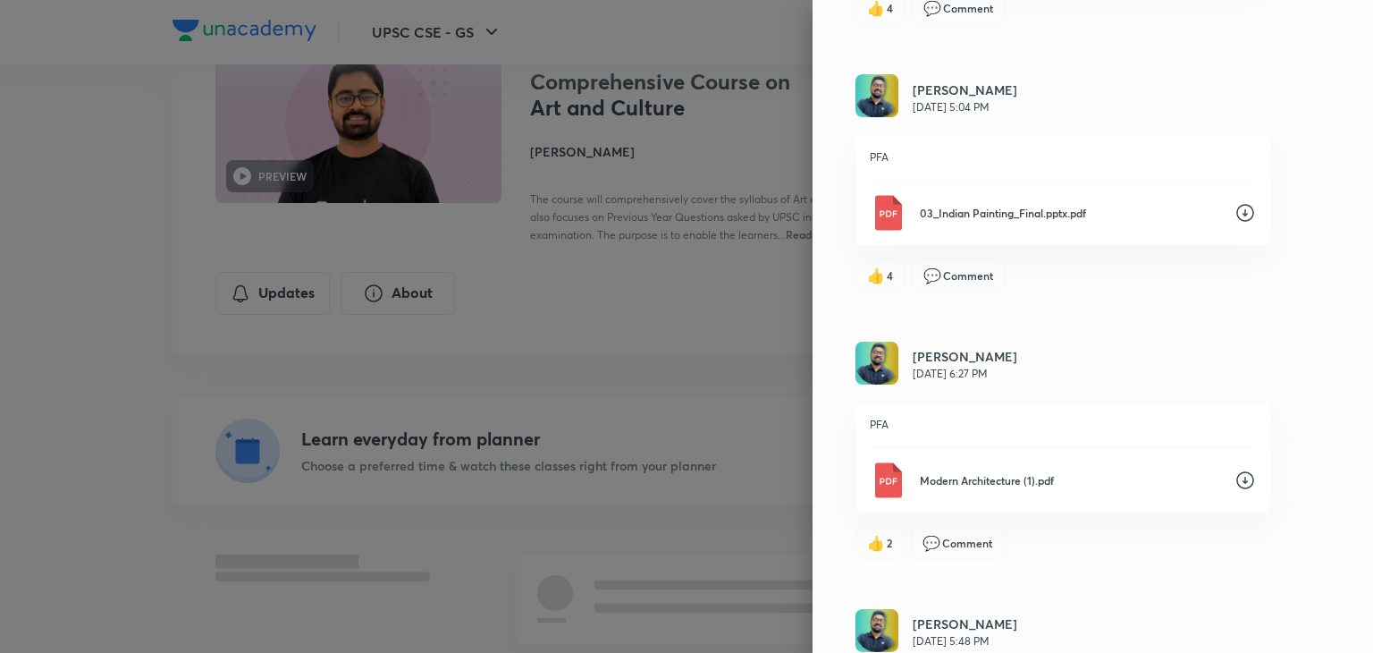
click at [1235, 219] on icon at bounding box center [1245, 212] width 21 height 21
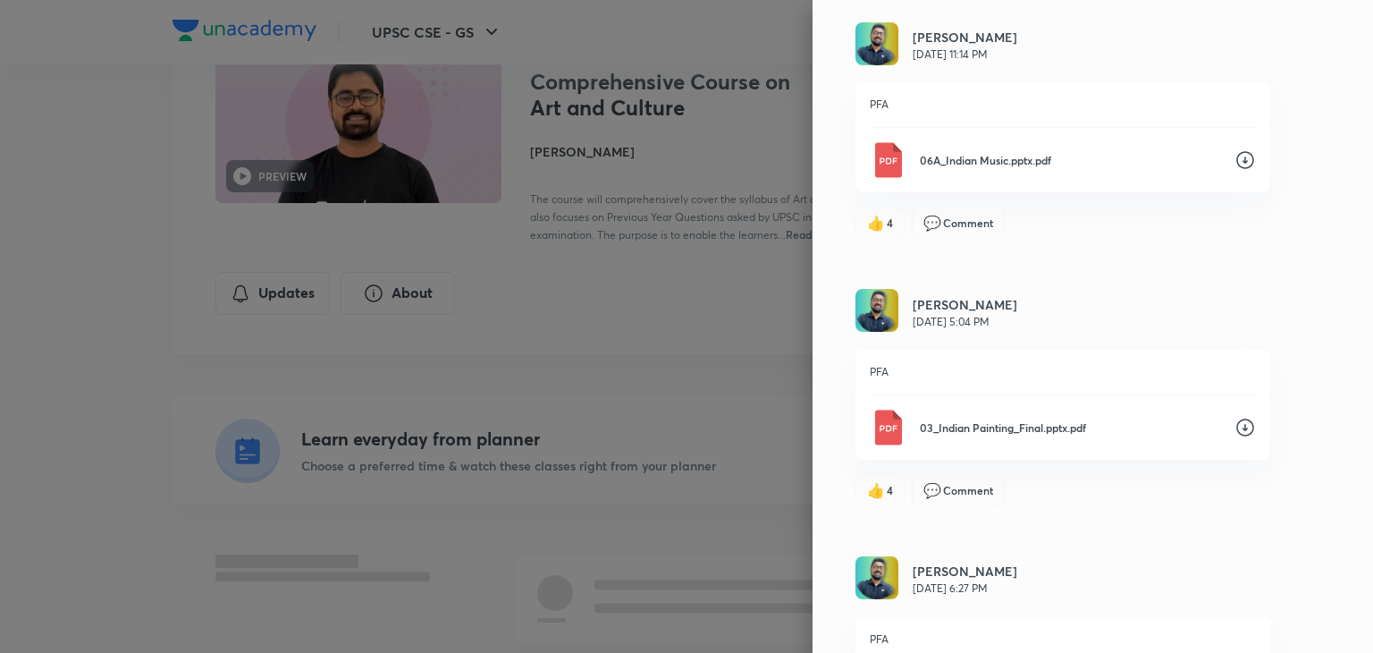
scroll to position [1492, 0]
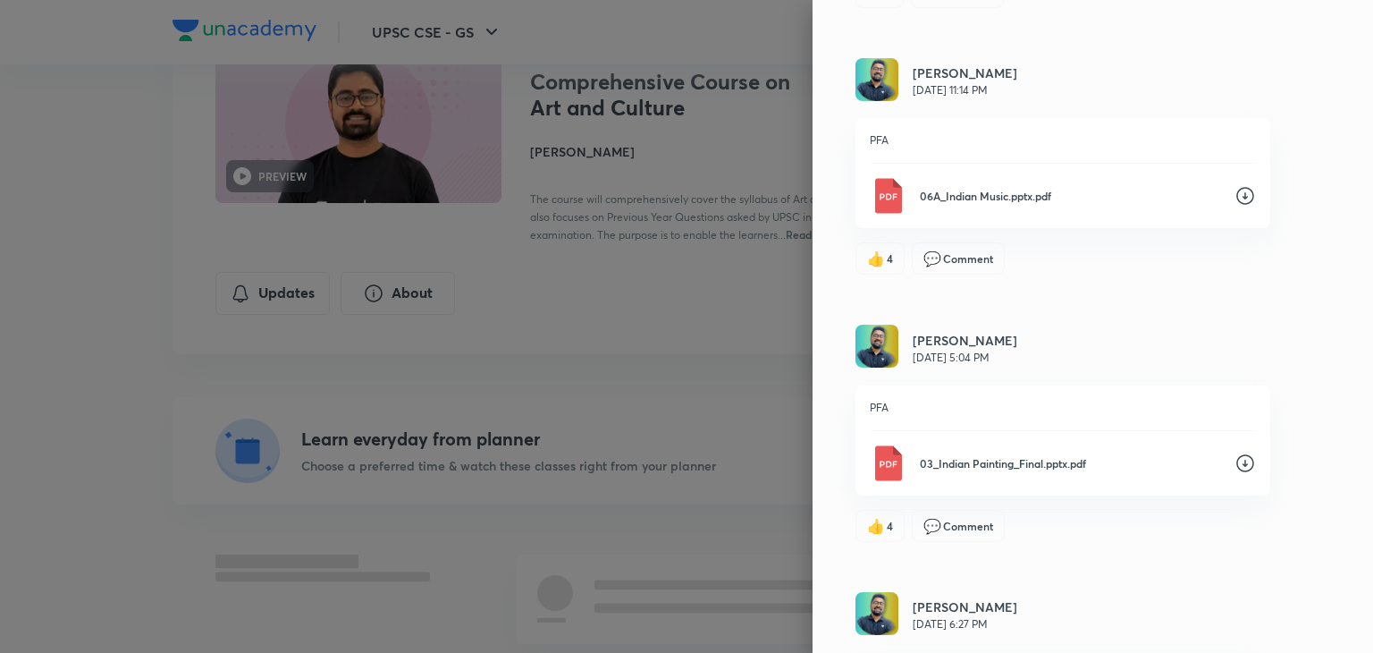
click at [1235, 180] on div "06A_Indian Music.pptx.pdf" at bounding box center [1063, 196] width 386 height 36
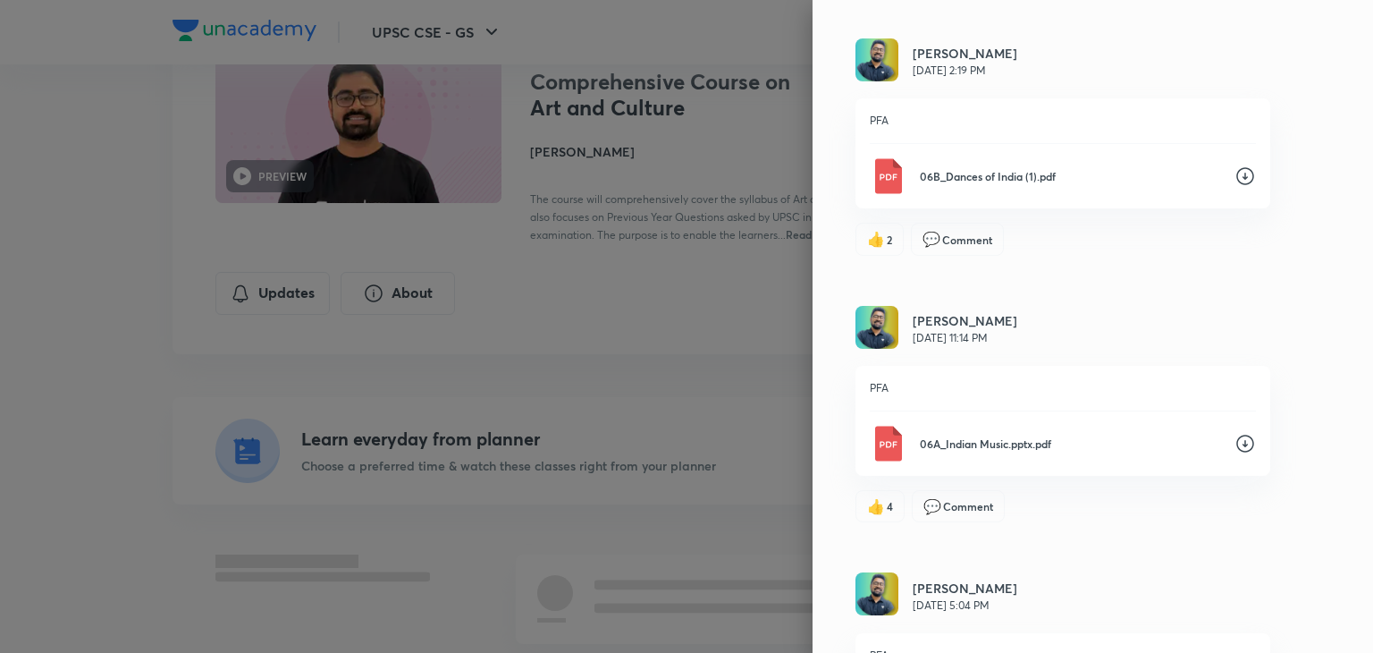
scroll to position [1242, 0]
click at [1235, 180] on icon at bounding box center [1245, 178] width 21 height 21
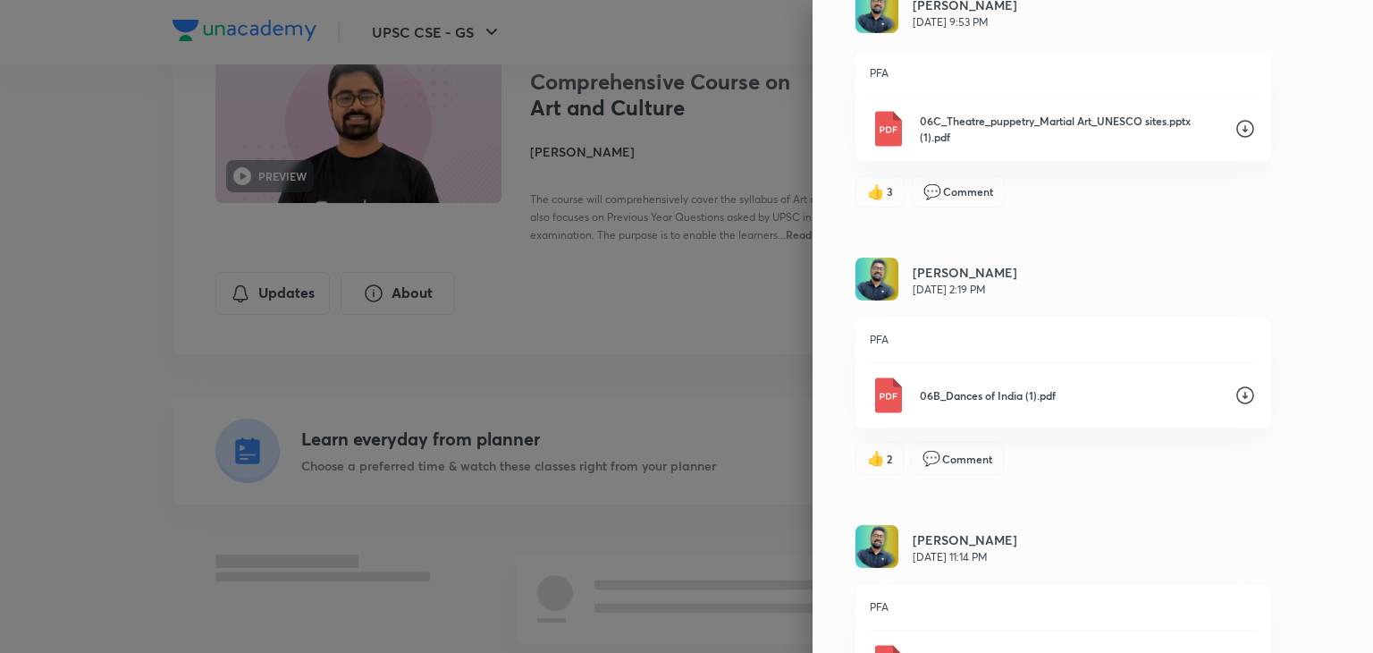
scroll to position [992, 0]
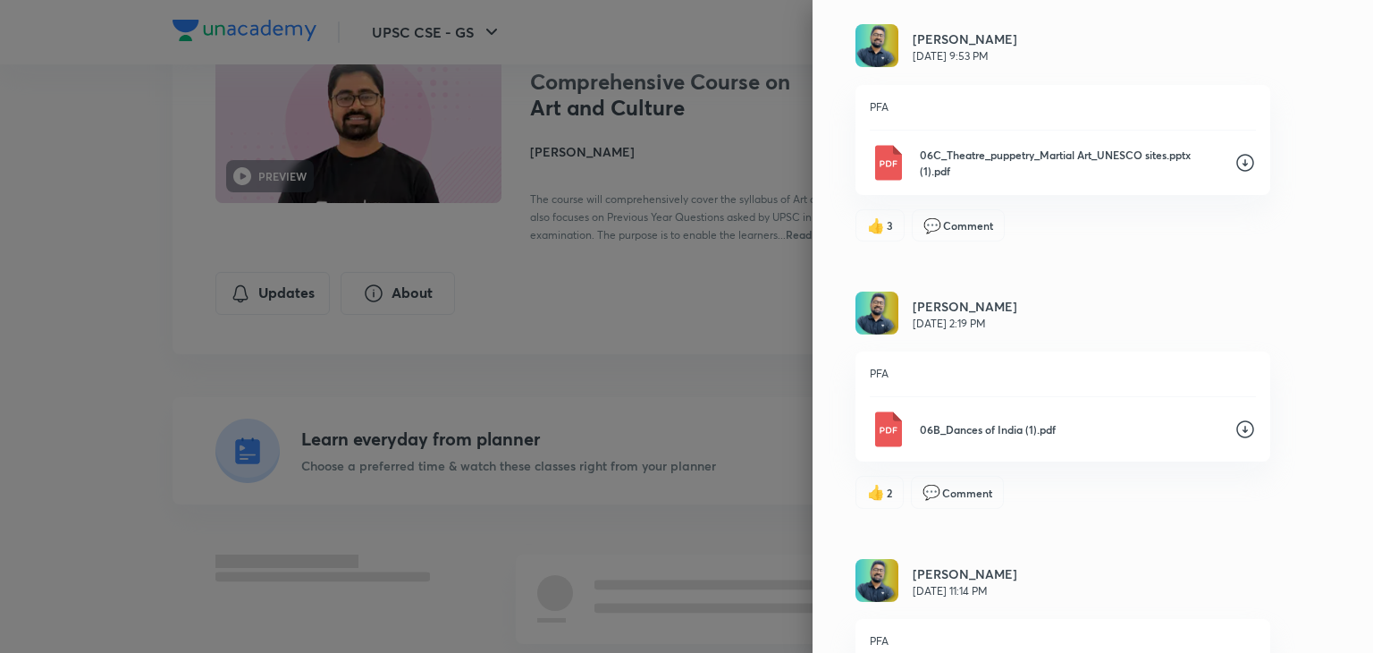
click at [1219, 153] on div "06C_Theatre_puppetry_Martial Art_UNESCO sites.pptx (1).pdf" at bounding box center [1063, 163] width 386 height 36
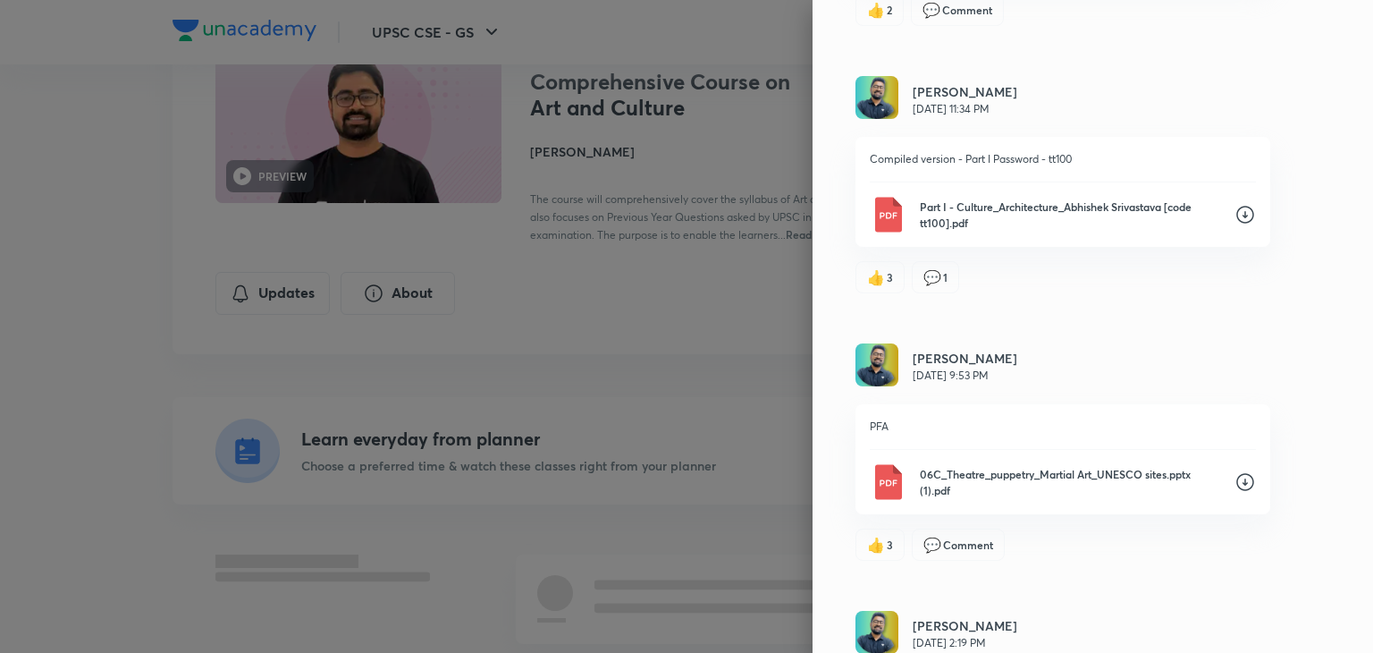
scroll to position [670, 0]
click at [1241, 208] on icon at bounding box center [1245, 217] width 21 height 21
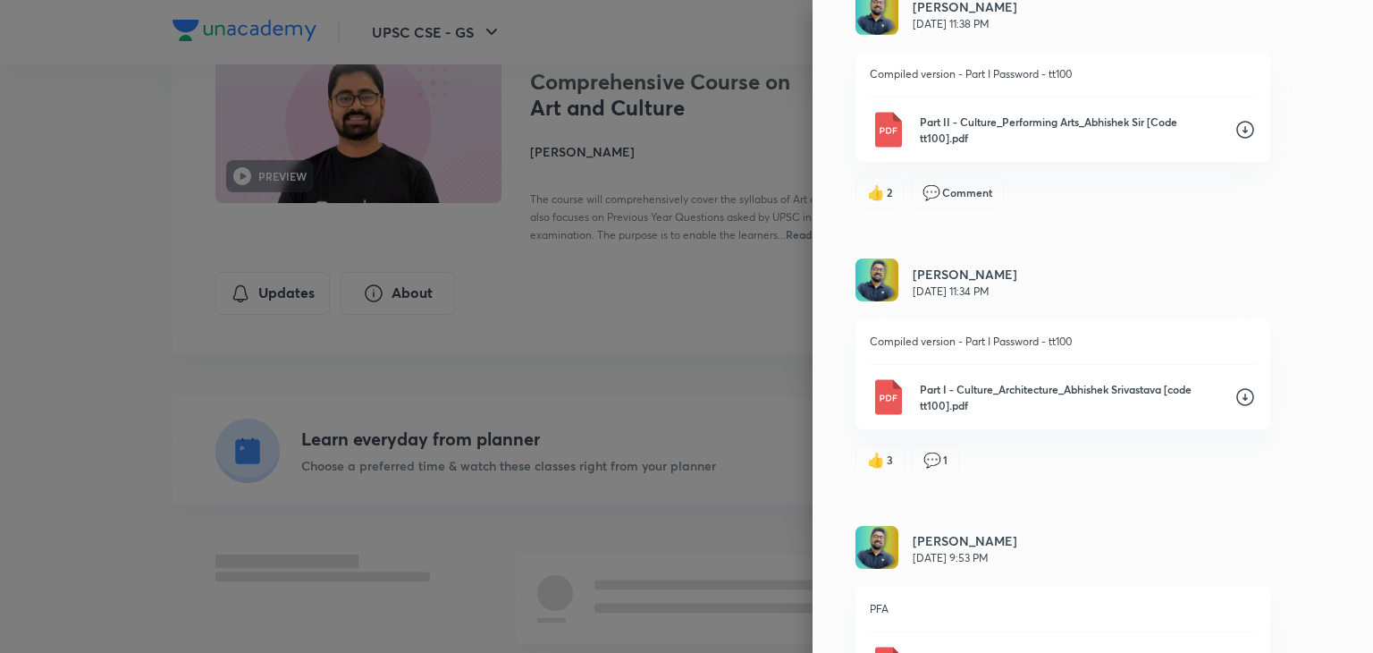
scroll to position [455, 0]
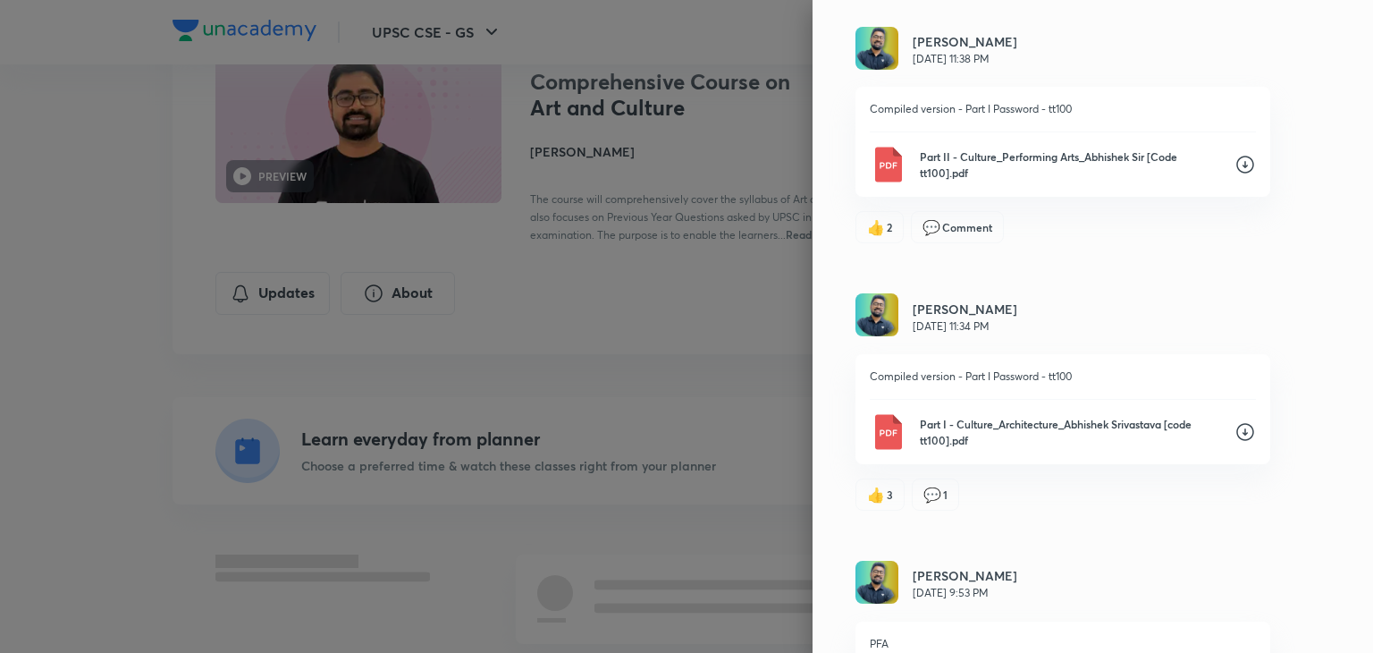
click at [1235, 162] on icon at bounding box center [1245, 164] width 21 height 21
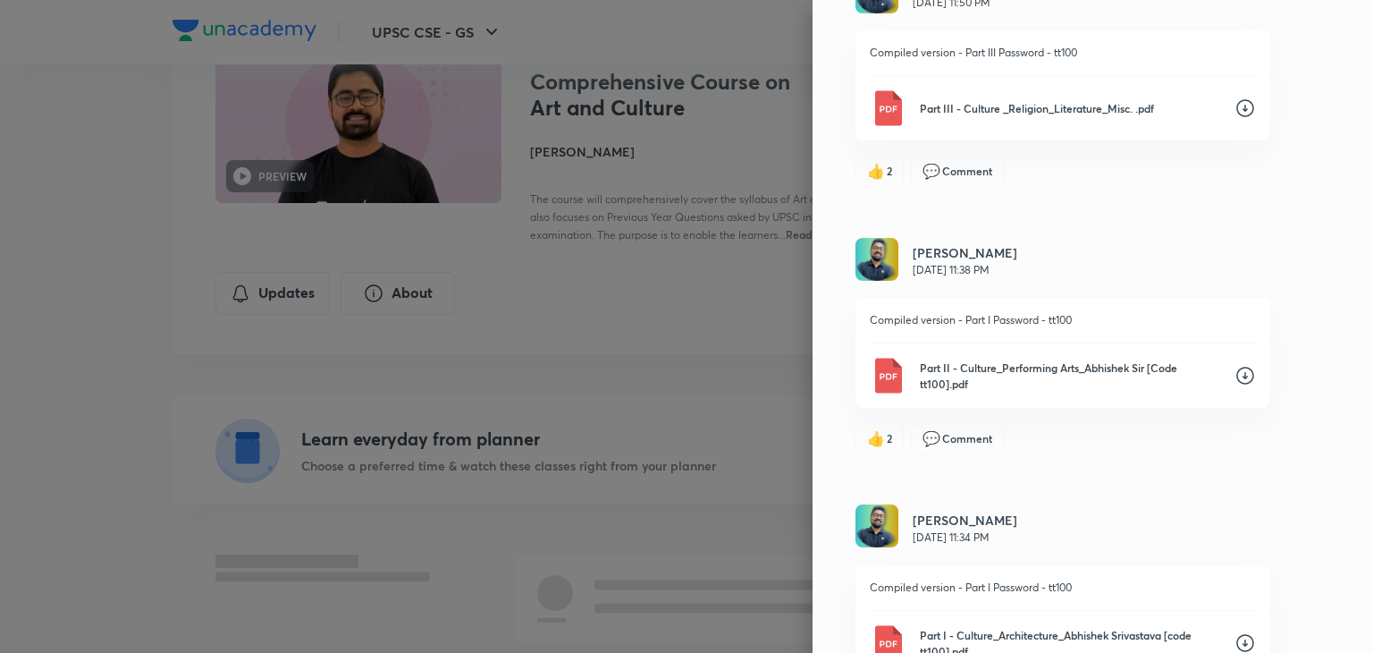
scroll to position [241, 0]
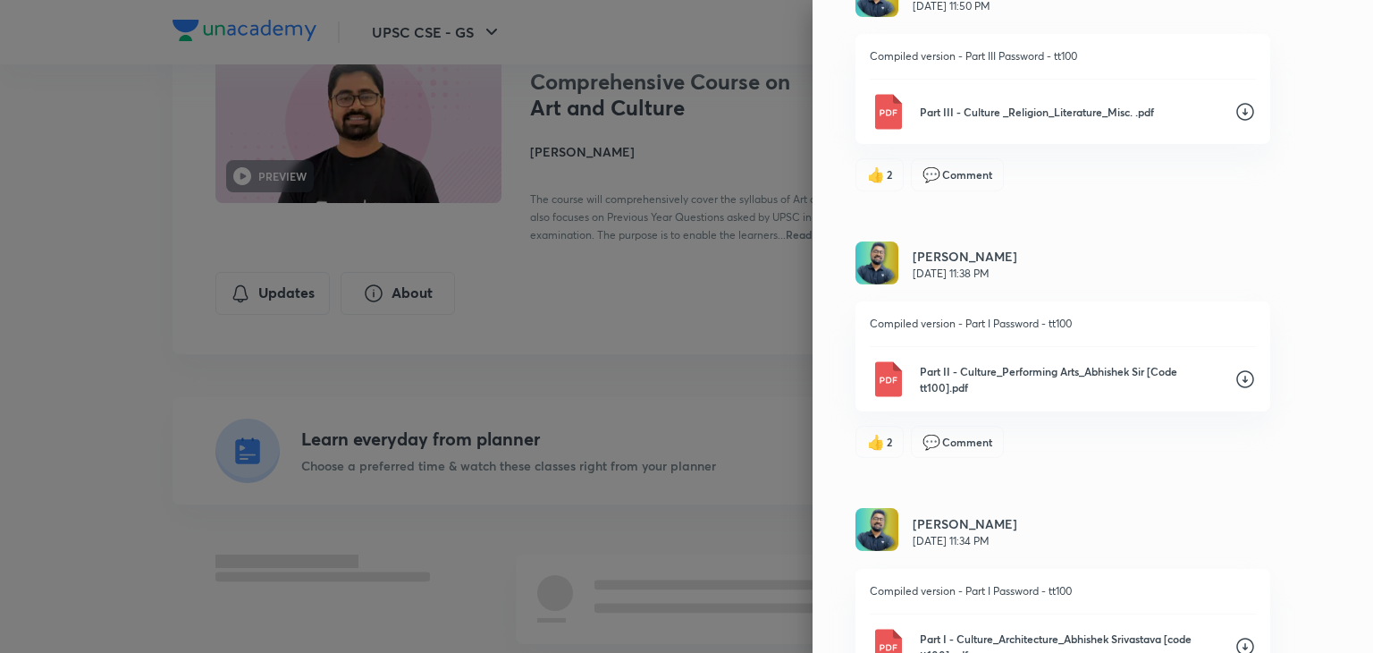
click at [1184, 119] on div "Part III - Culture _Religion_Literature_Misc. .pdf" at bounding box center [1063, 112] width 386 height 36
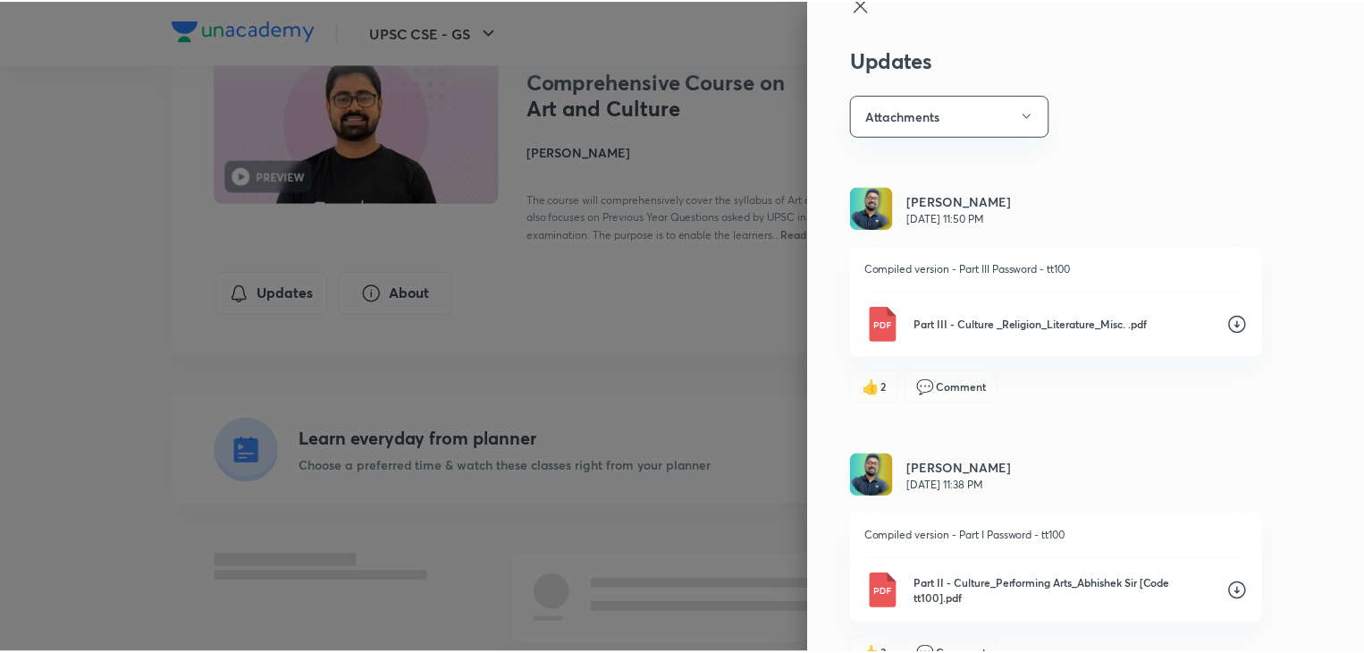
scroll to position [26, 0]
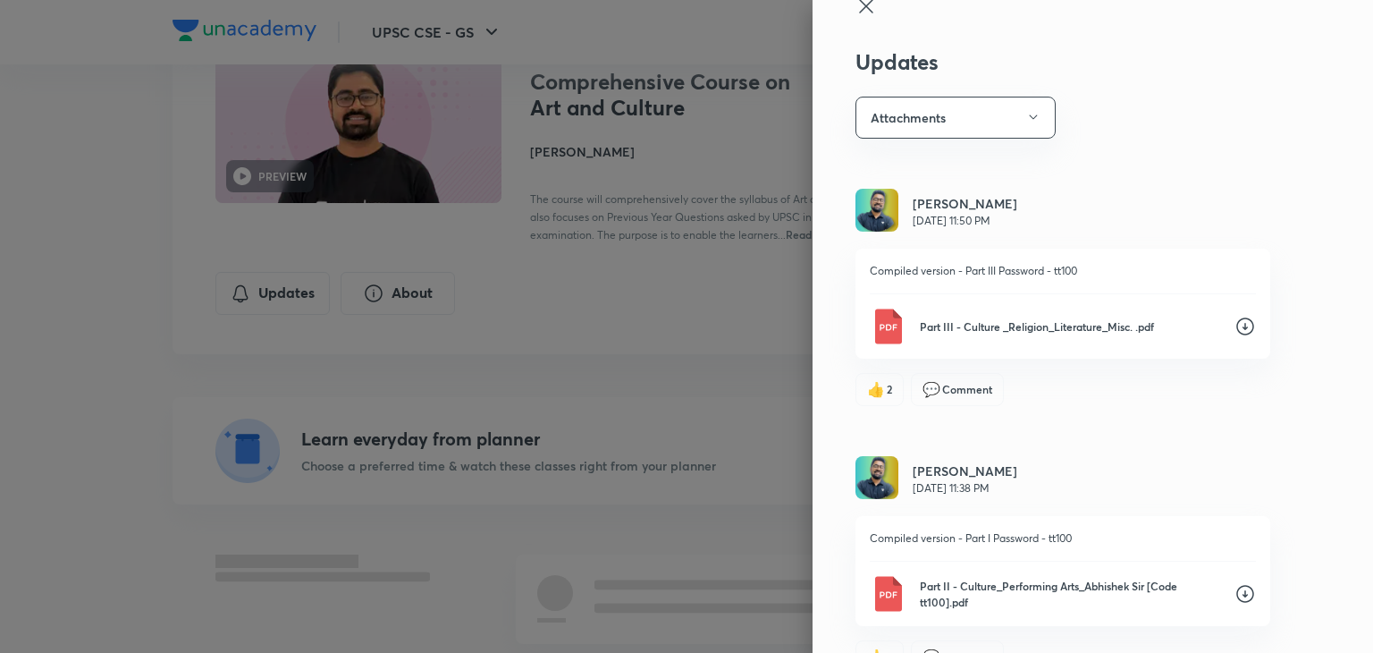
click at [856, 12] on icon at bounding box center [866, 6] width 21 height 21
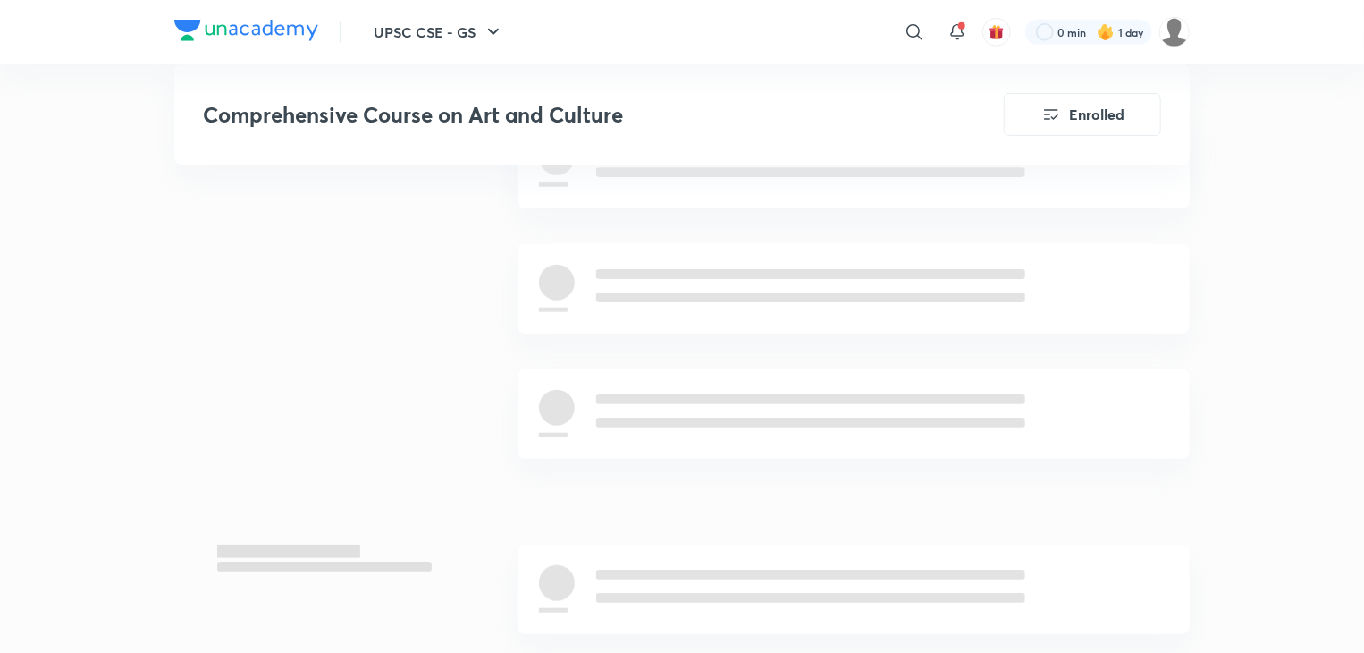
scroll to position [759, 0]
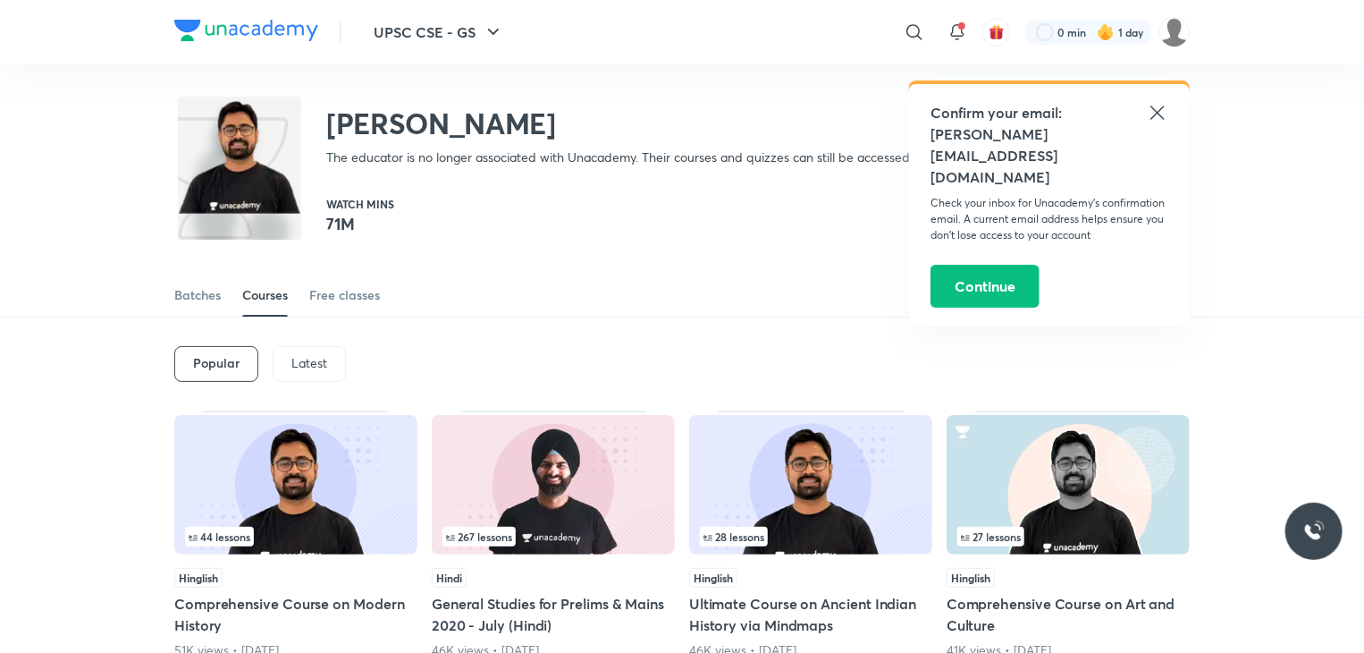
click at [1159, 109] on icon at bounding box center [1157, 112] width 21 height 21
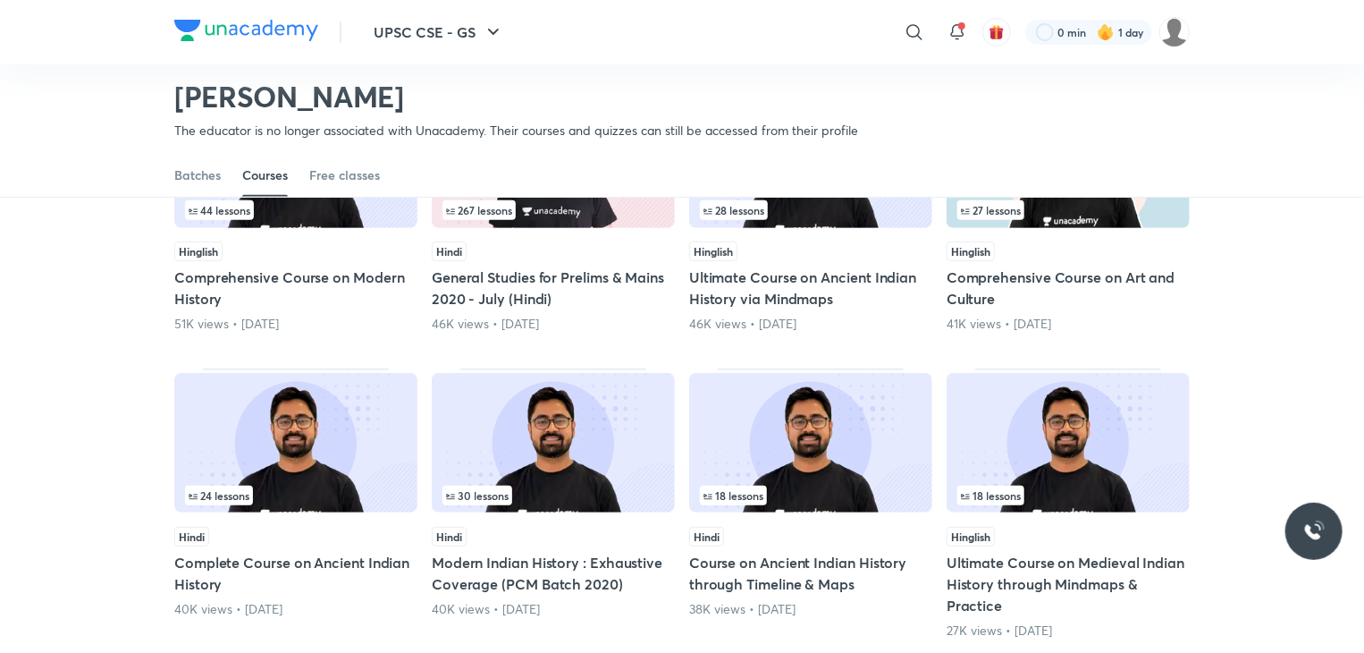
scroll to position [435, 0]
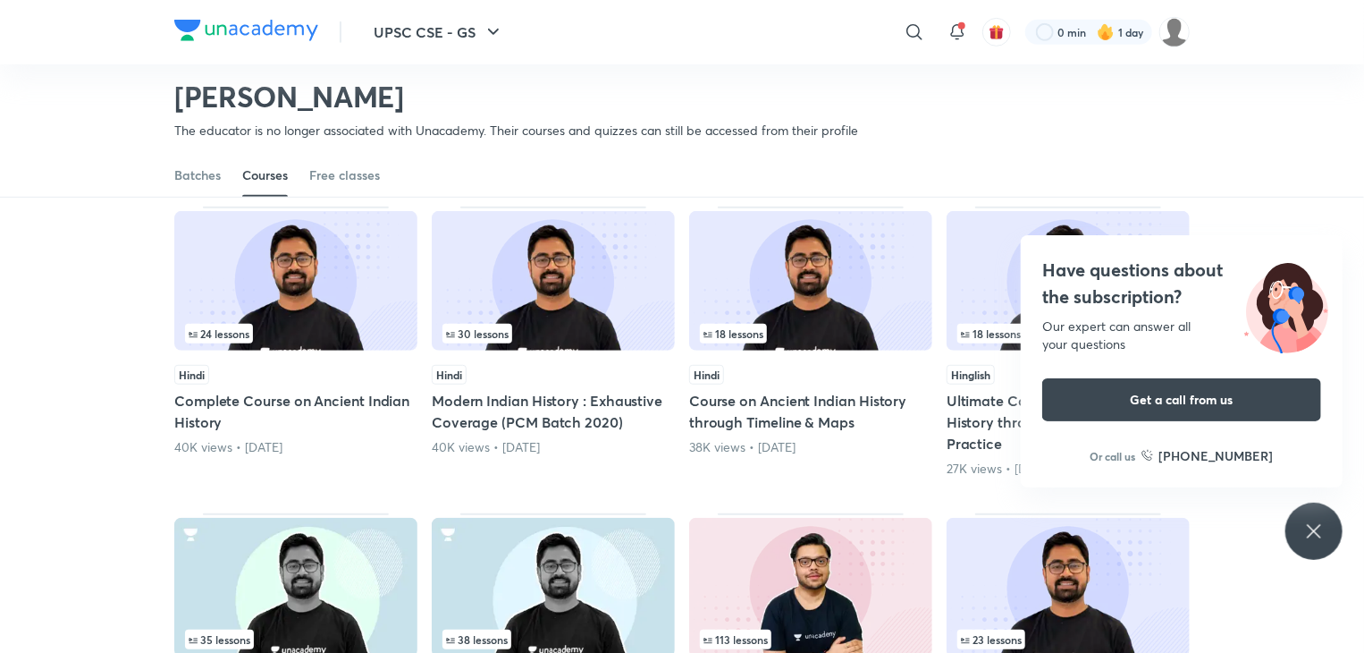
click at [1305, 513] on div "Have questions about the subscription? Our expert can answer all your questions…" at bounding box center [1314, 531] width 57 height 57
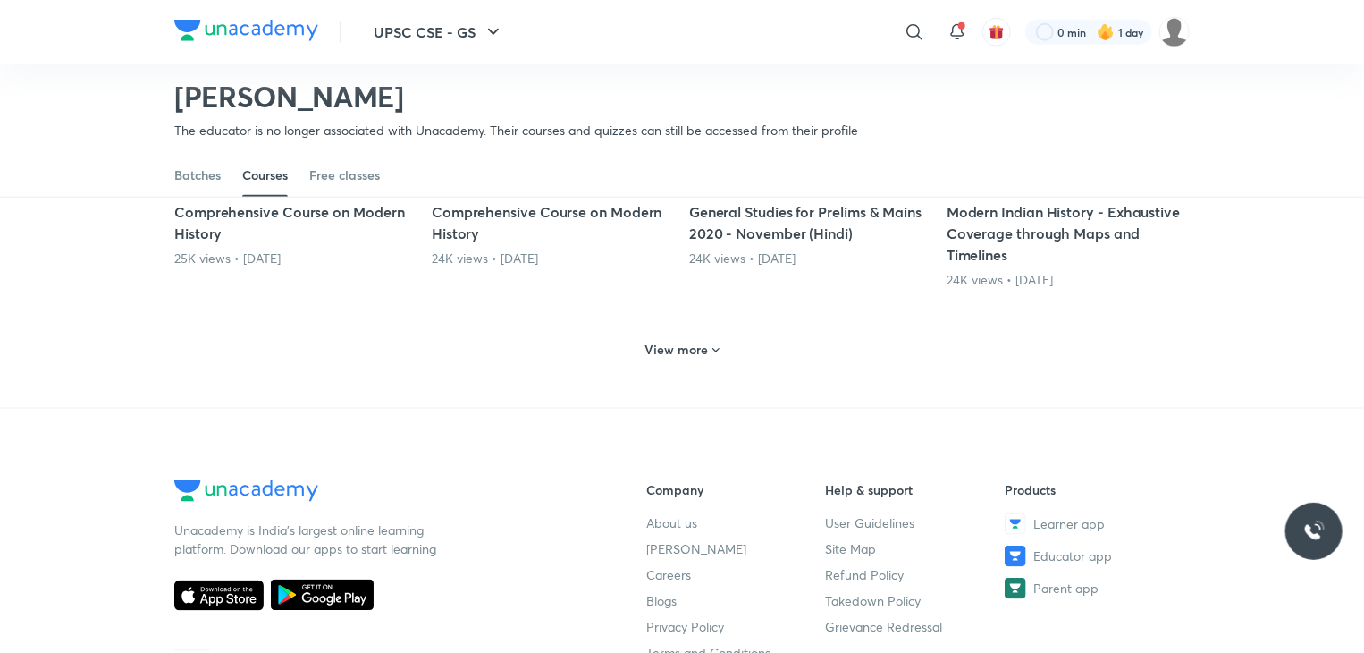
scroll to position [971, 0]
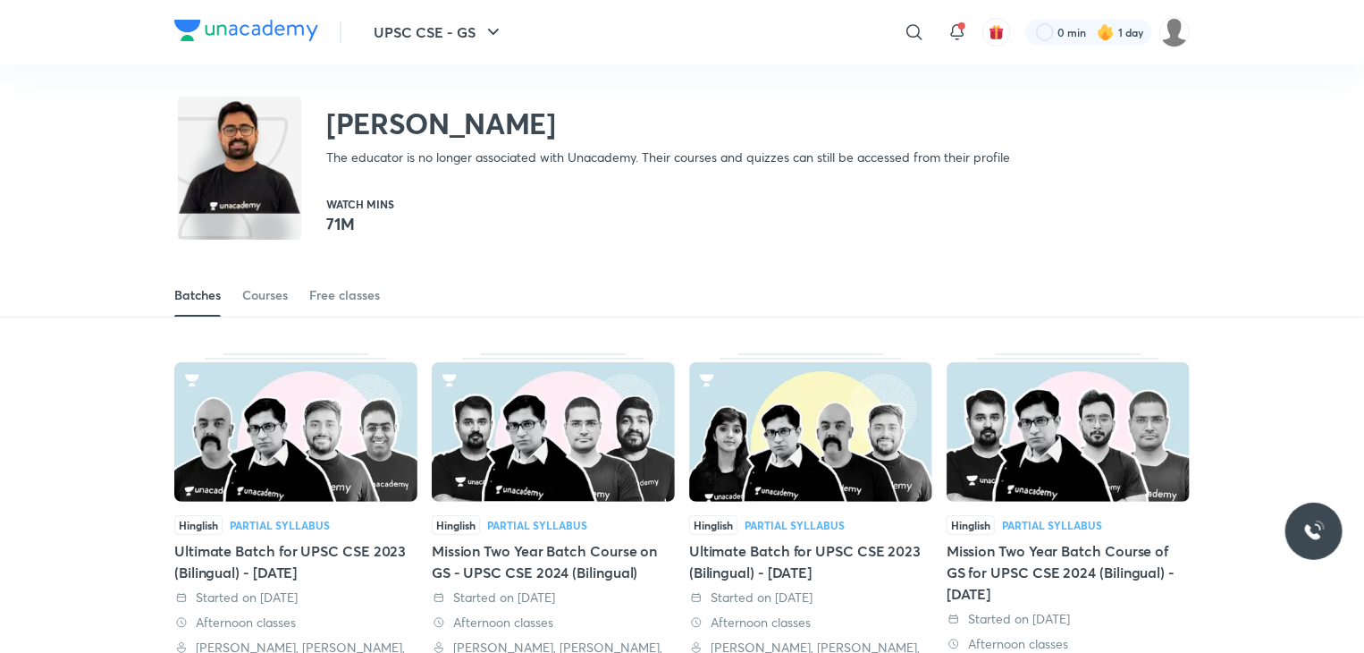
scroll to position [300, 0]
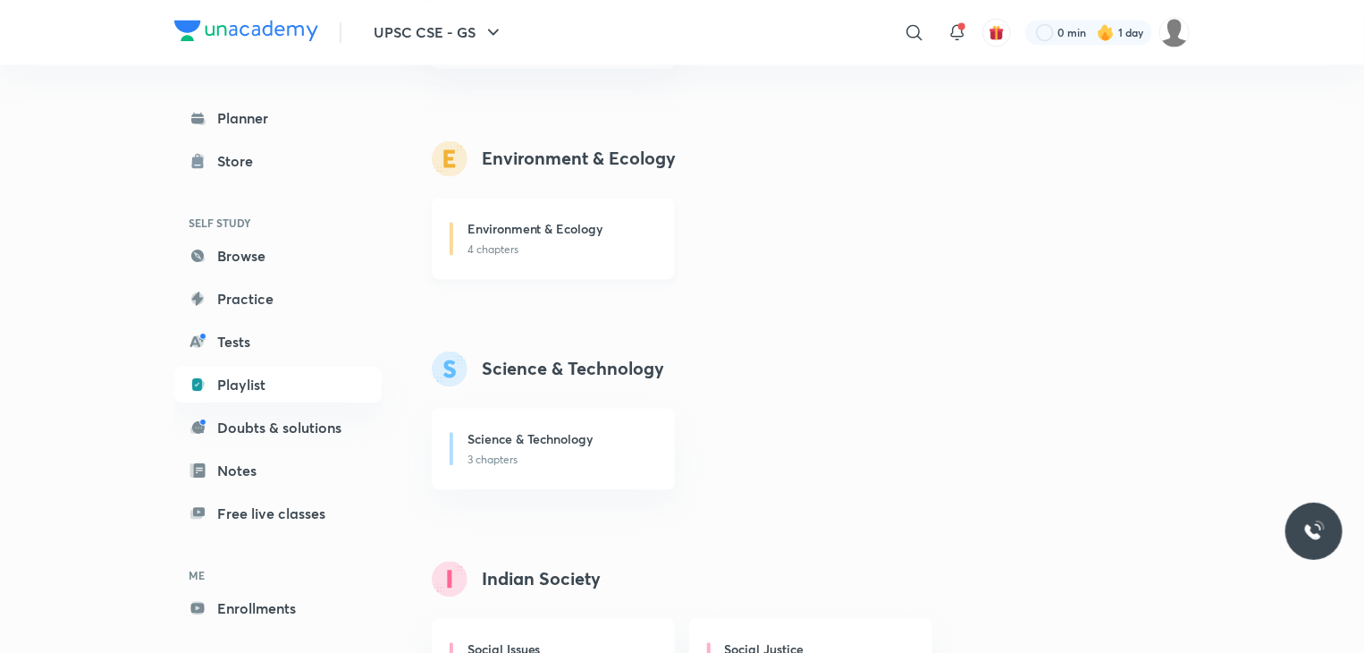
scroll to position [1788, 0]
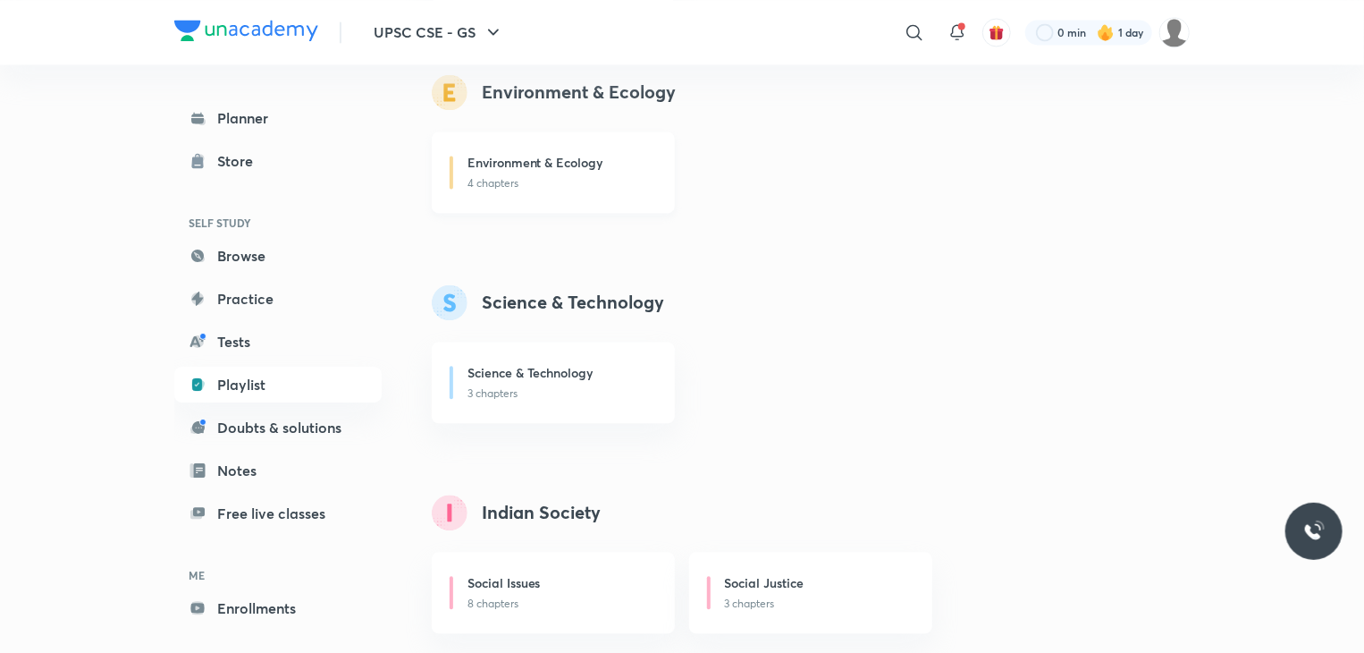
click at [498, 176] on p "4 chapters" at bounding box center [561, 183] width 186 height 16
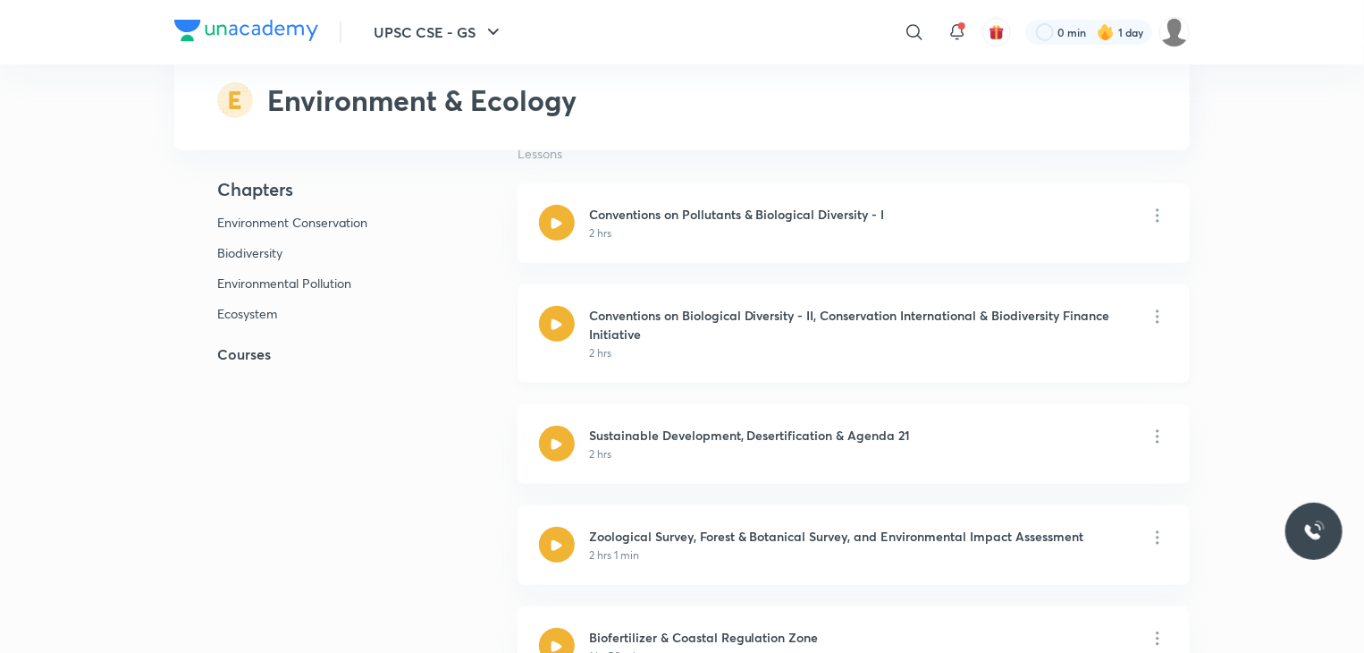
scroll to position [179, 0]
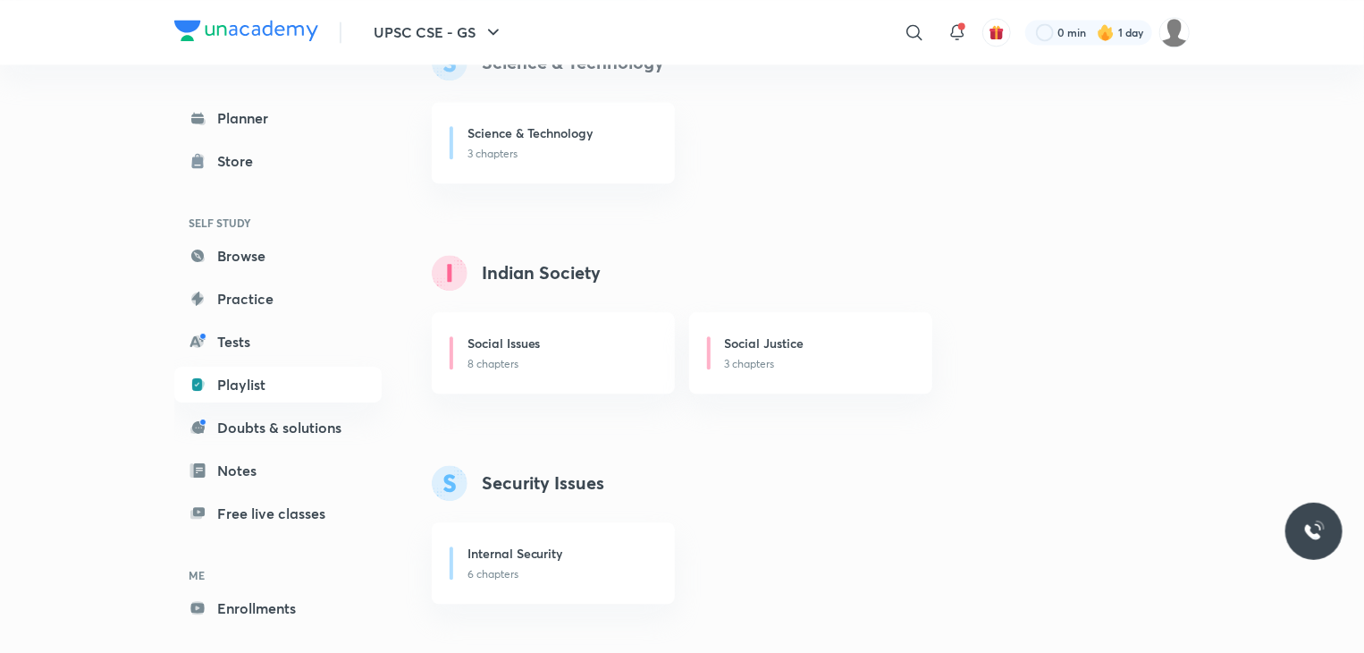
scroll to position [2057, 0]
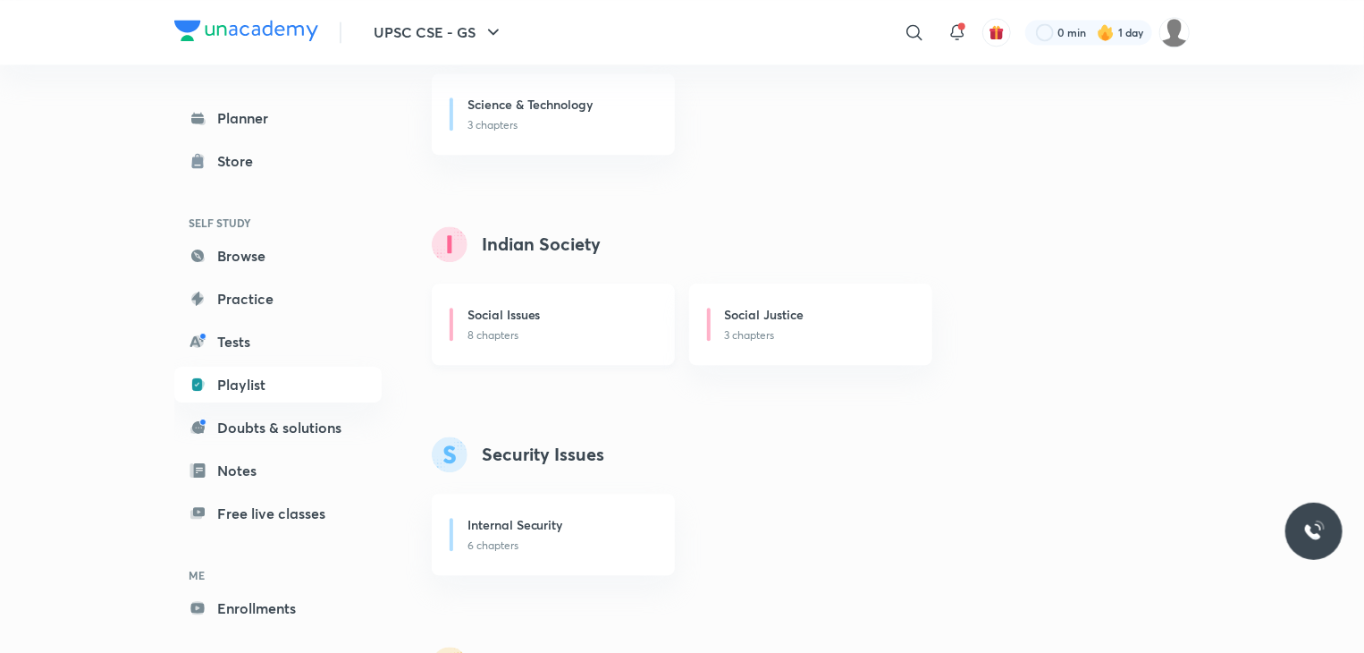
click at [569, 323] on div "Social Issues" at bounding box center [561, 316] width 186 height 22
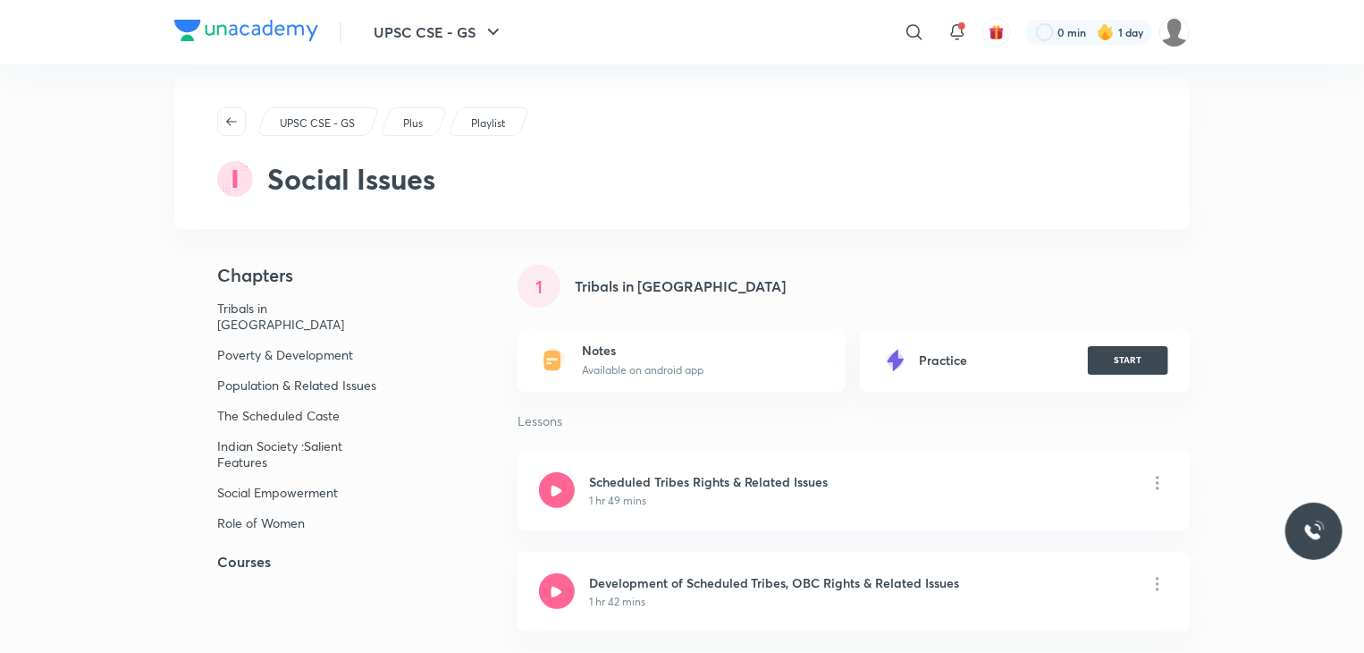
scroll to position [179, 0]
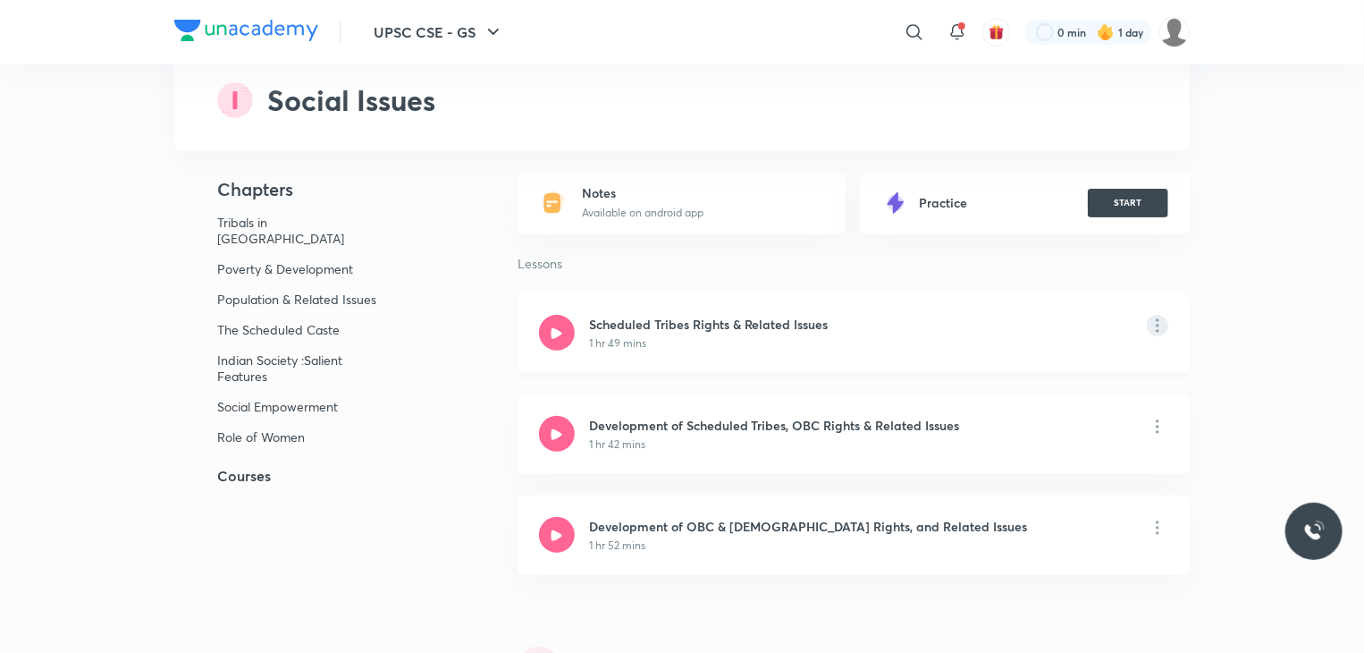
click at [1155, 326] on icon at bounding box center [1157, 325] width 21 height 21
click at [1248, 383] on h6 "View educator" at bounding box center [1262, 381] width 86 height 19
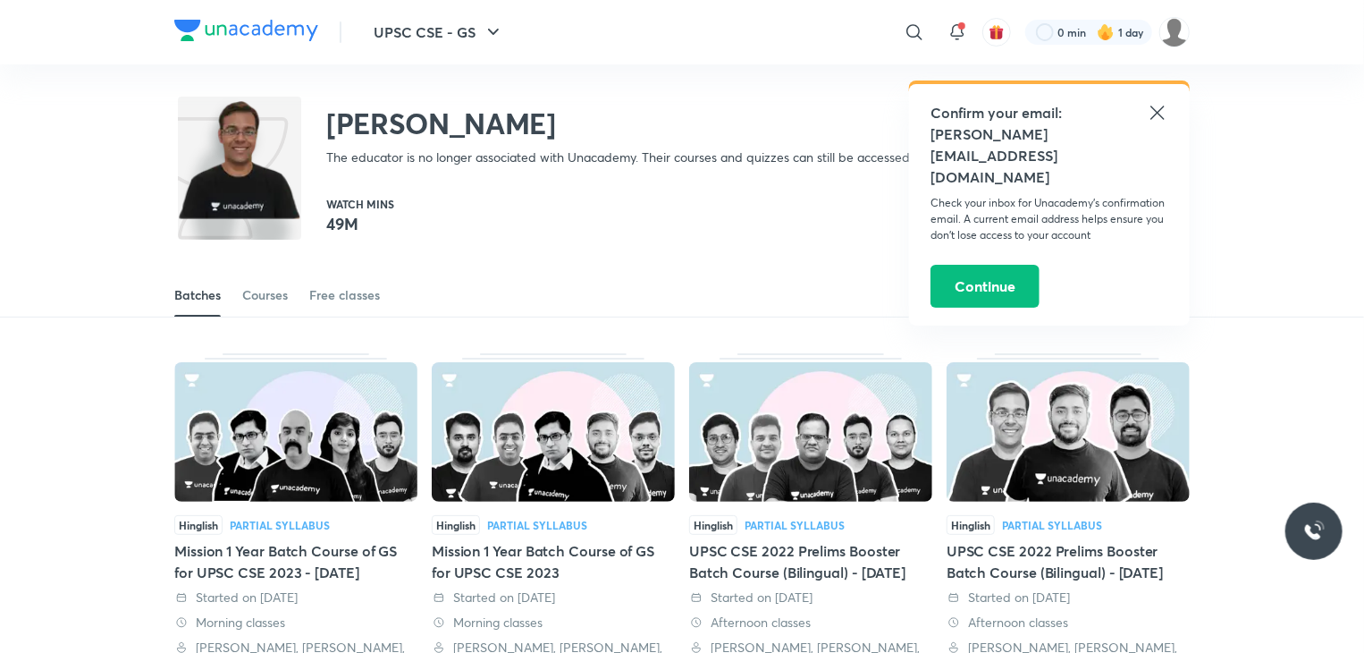
click at [1162, 115] on icon at bounding box center [1157, 112] width 13 height 13
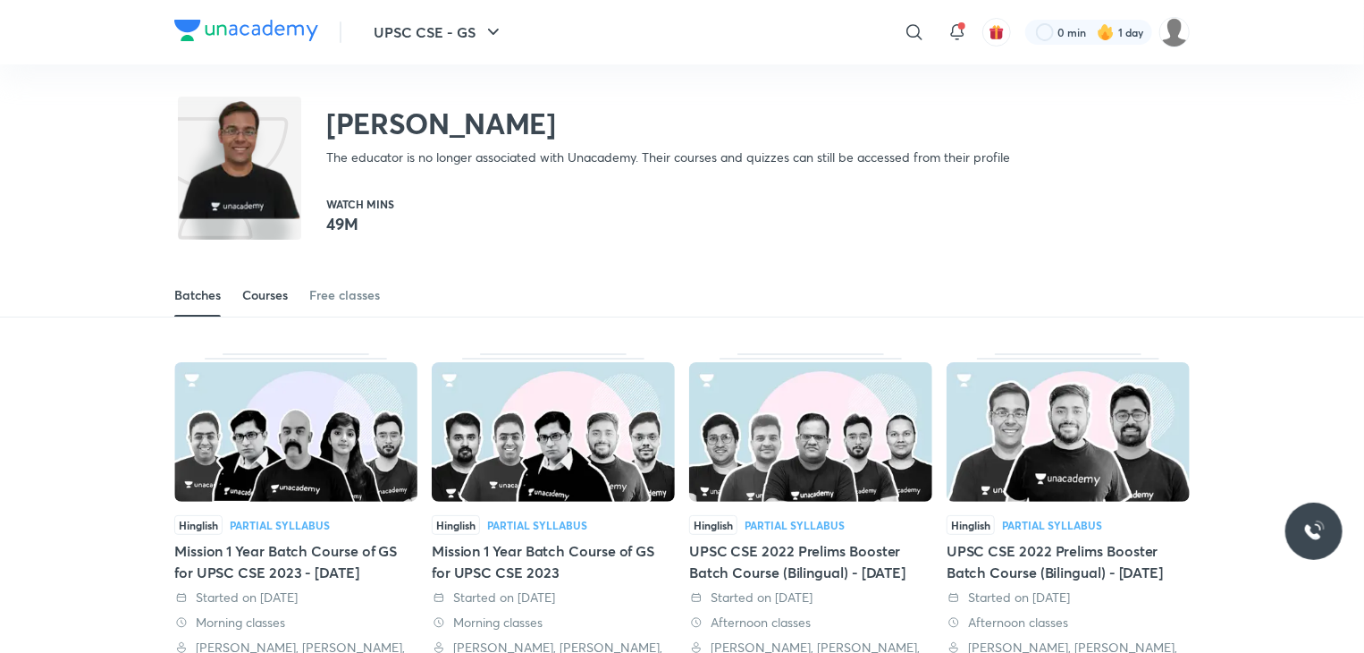
click at [288, 287] on div "Courses" at bounding box center [265, 295] width 46 height 18
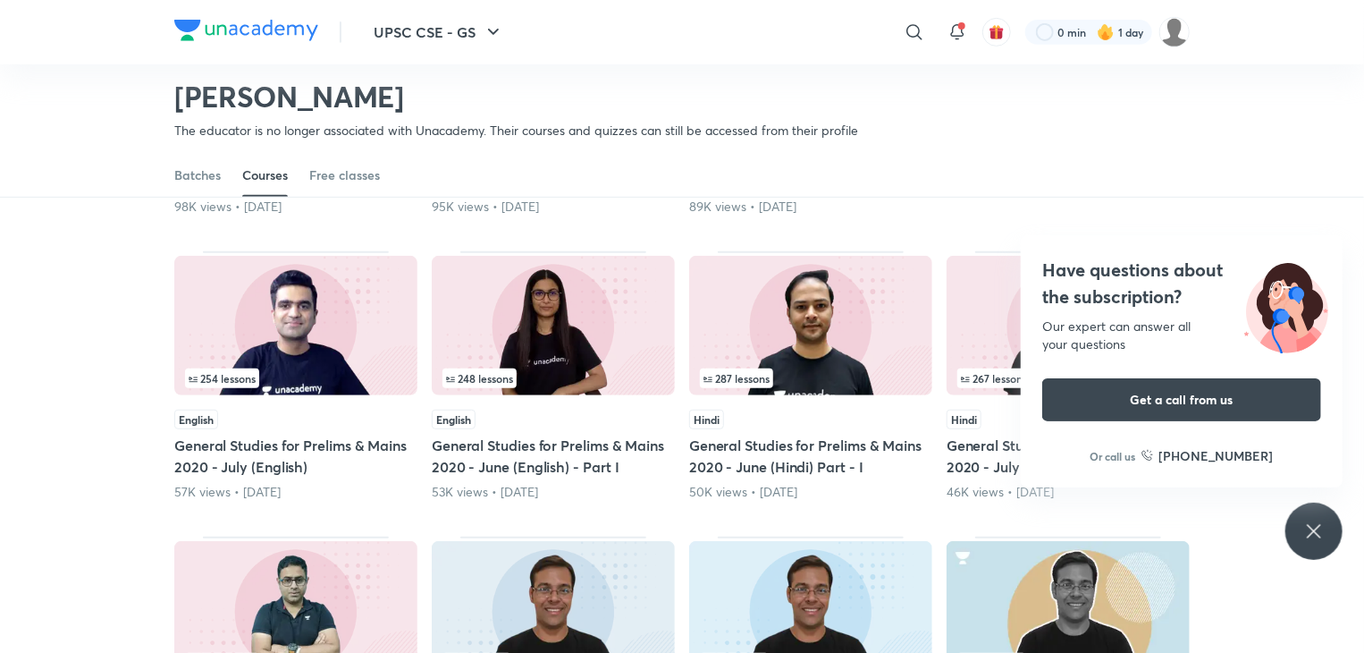
scroll to position [291, 0]
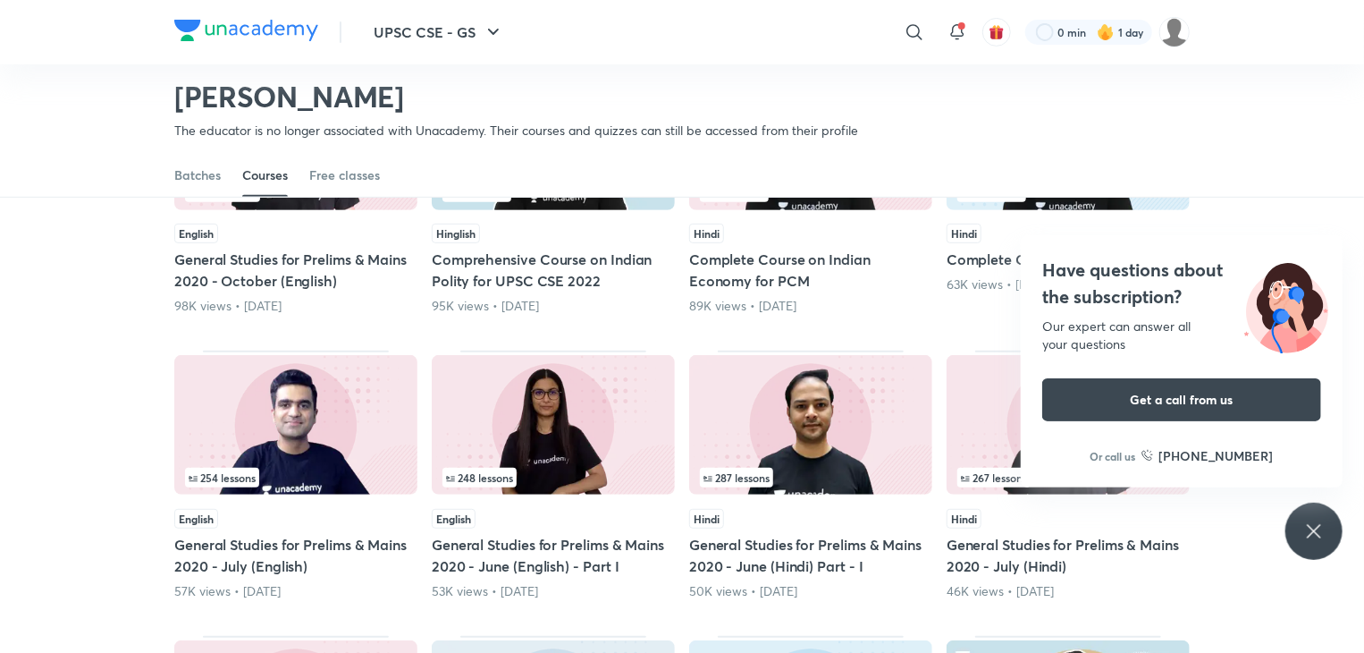
click at [1327, 523] on div "Have questions about the subscription? Our expert can answer all your questions…" at bounding box center [1314, 531] width 57 height 57
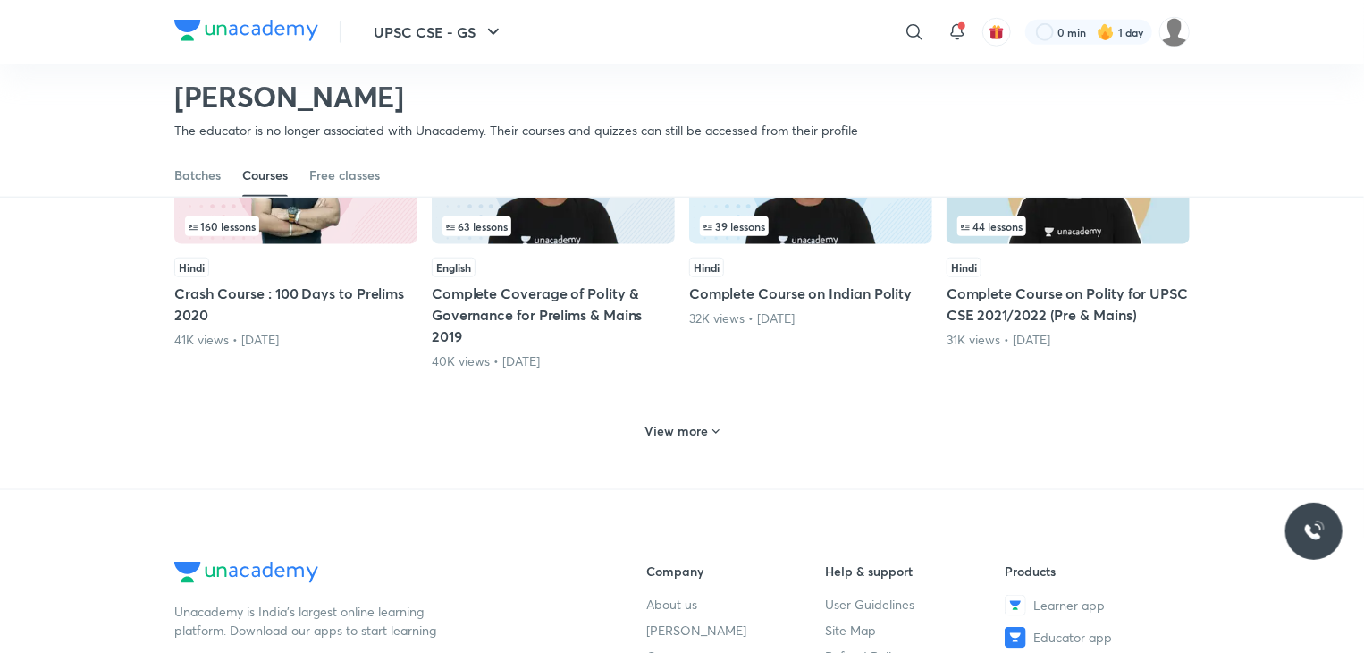
scroll to position [827, 0]
click at [697, 433] on h6 "View more" at bounding box center [677, 430] width 63 height 18
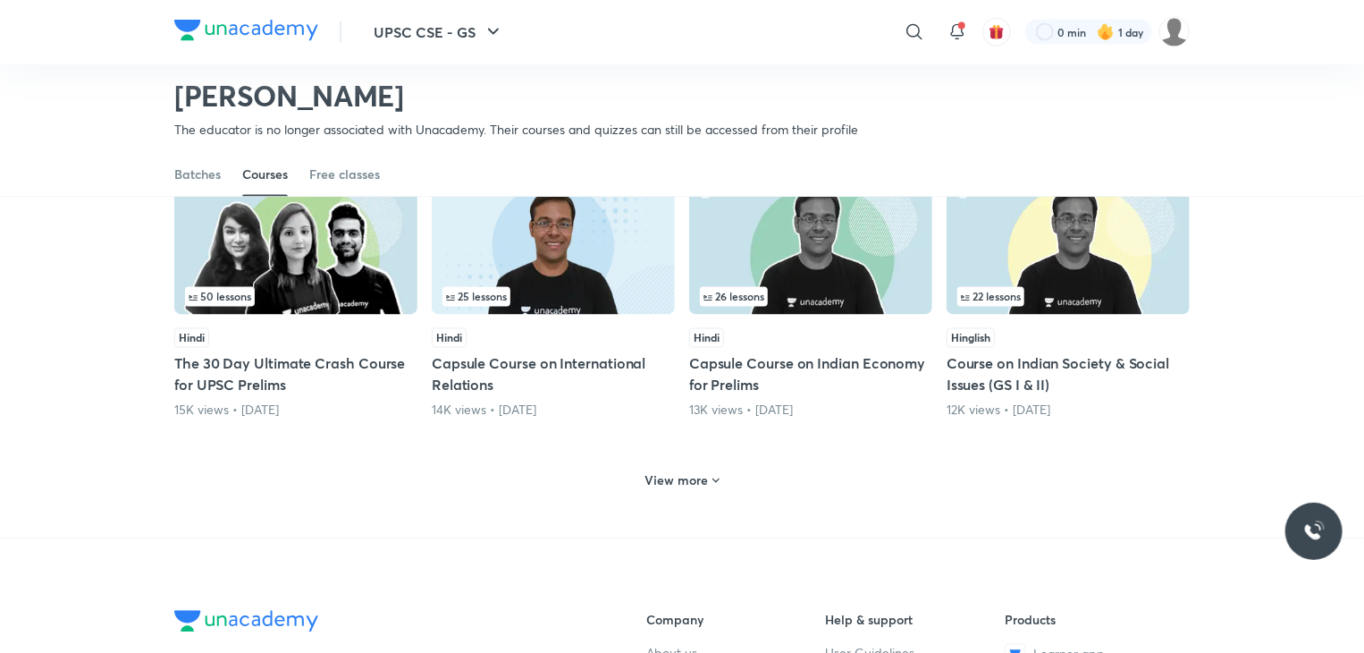
scroll to position [1632, 0]
click at [1047, 410] on div "12K views • 3 years ago" at bounding box center [1068, 410] width 243 height 18
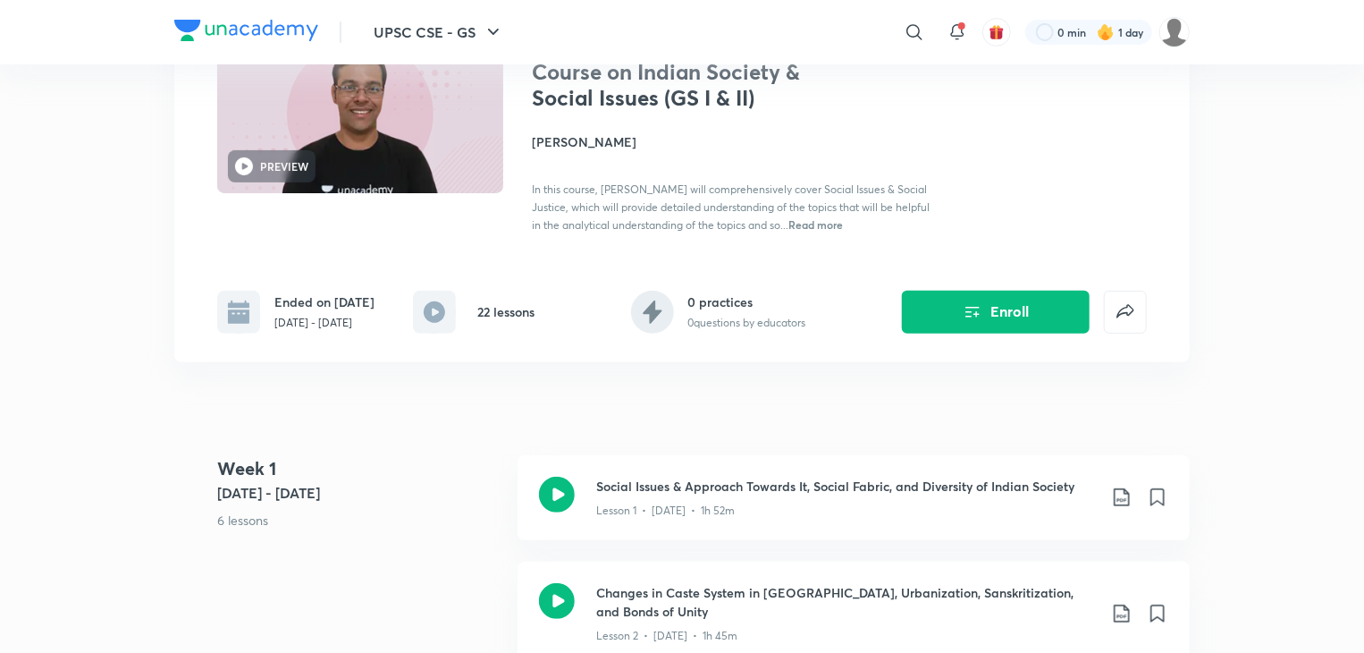
scroll to position [179, 0]
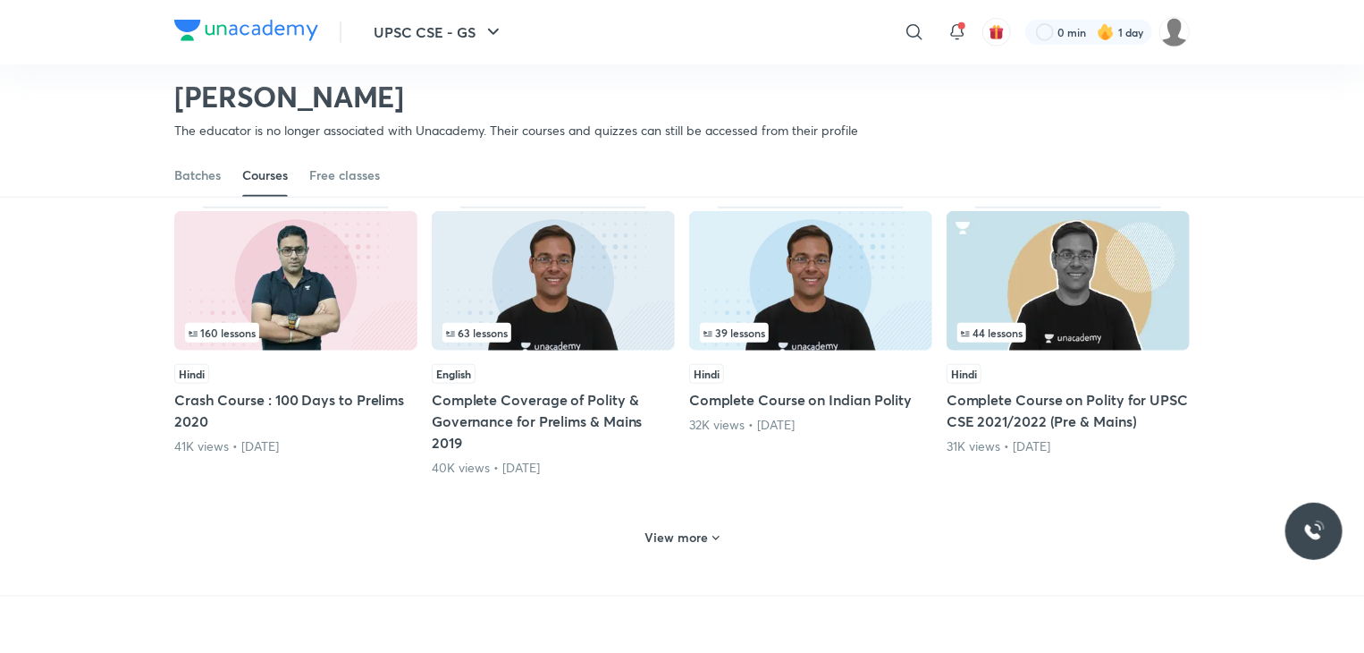
scroll to position [988, 0]
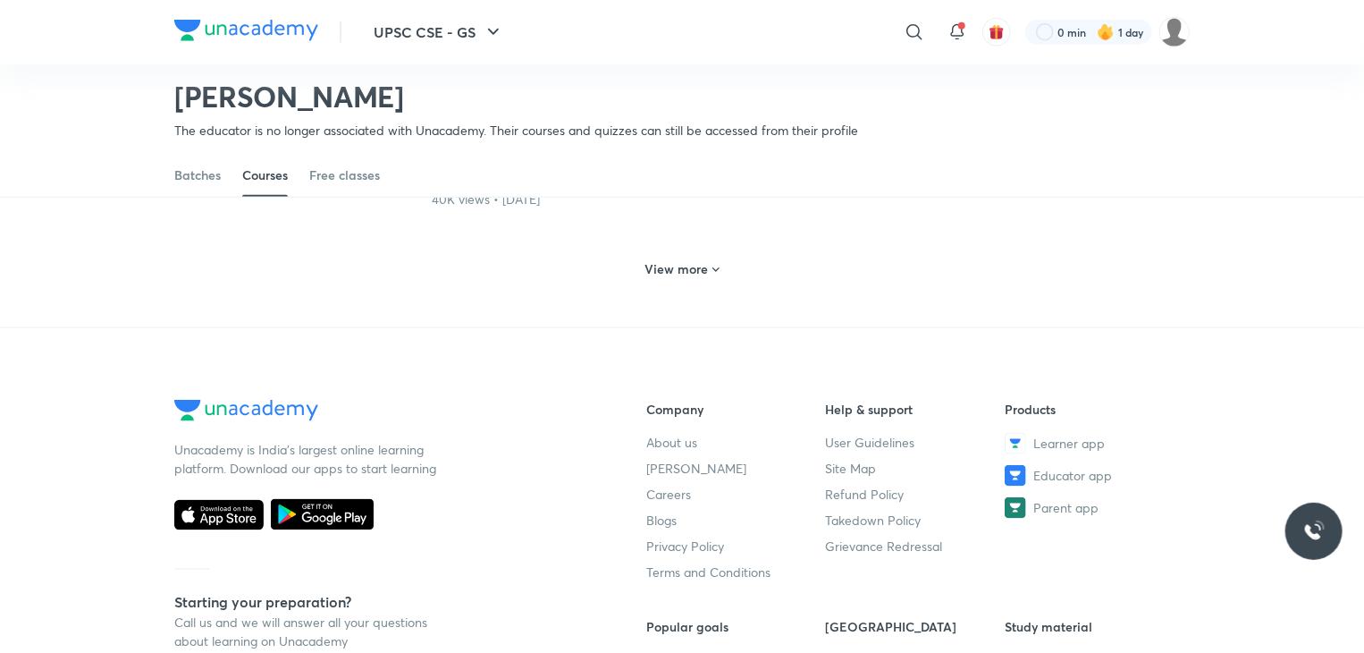
click at [647, 262] on h6 "View more" at bounding box center [677, 269] width 63 height 18
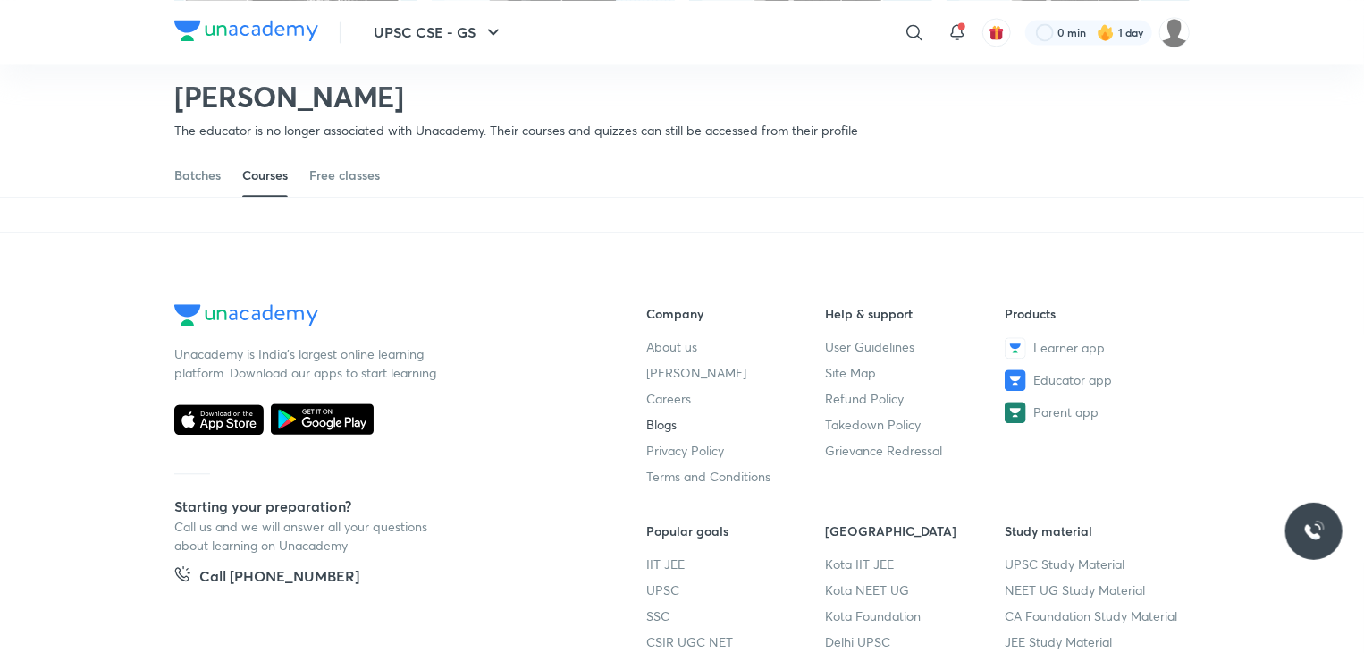
scroll to position [1752, 0]
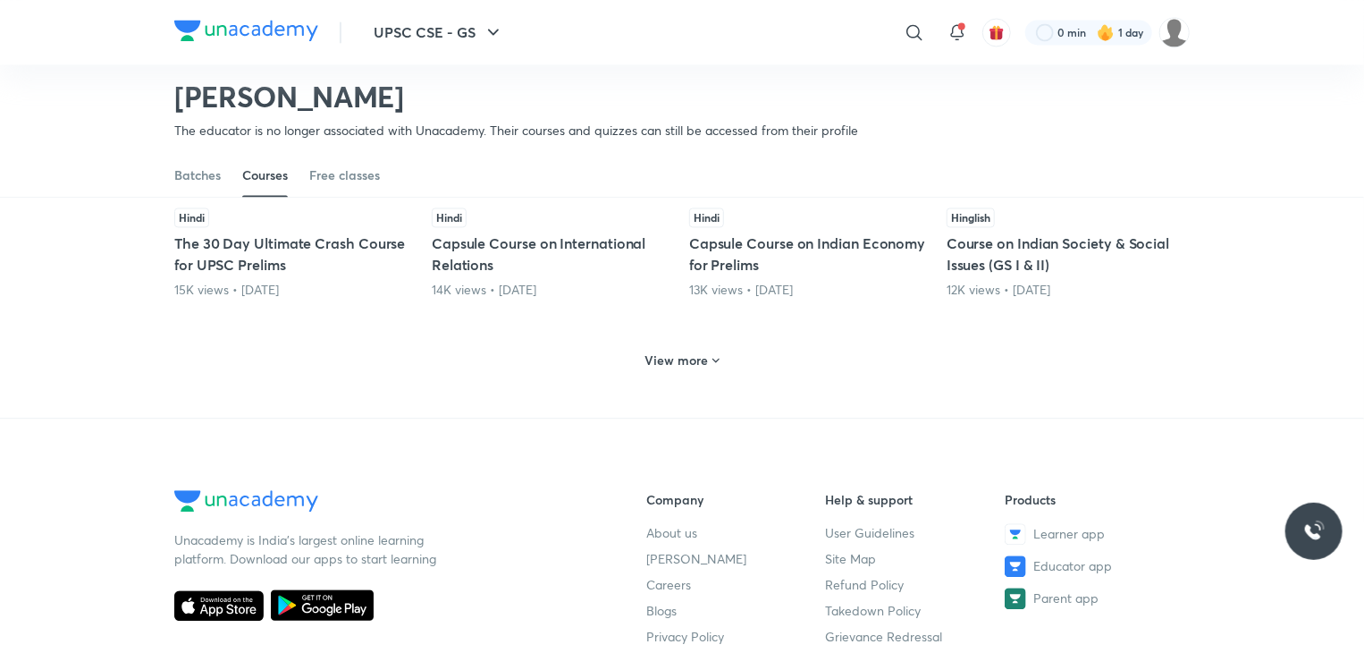
click at [674, 345] on div "View more" at bounding box center [682, 359] width 89 height 29
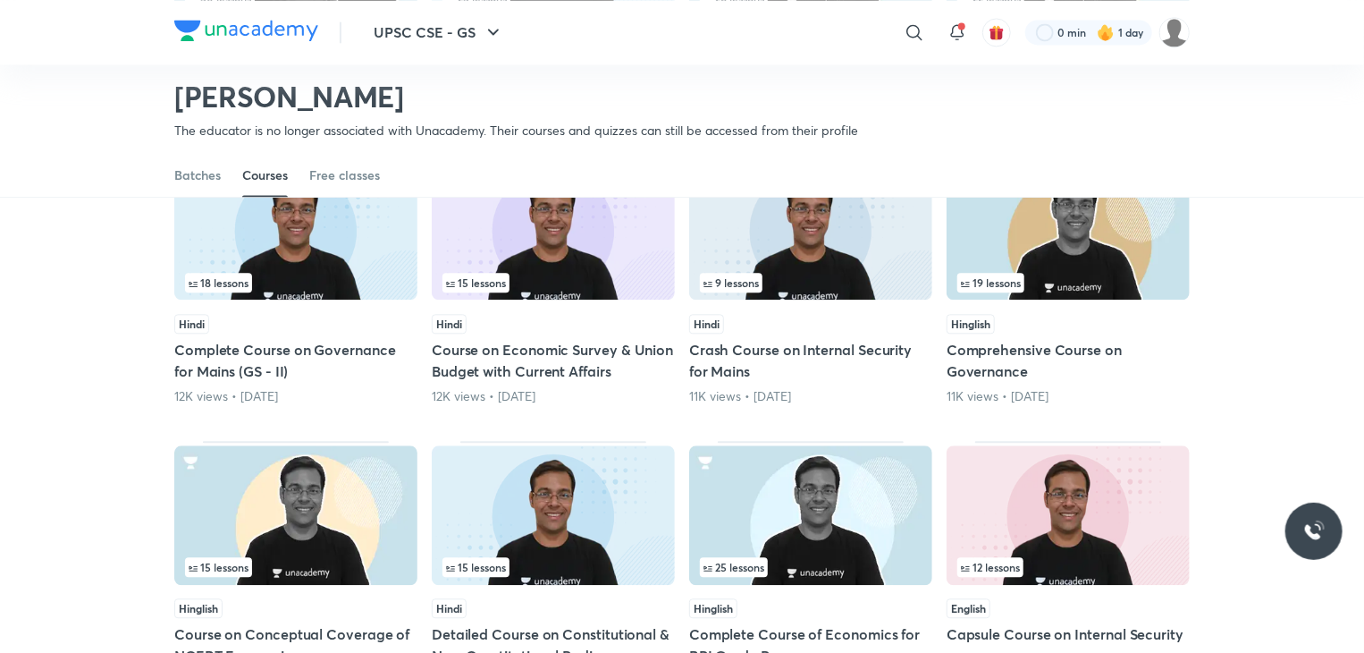
scroll to position [1841, 0]
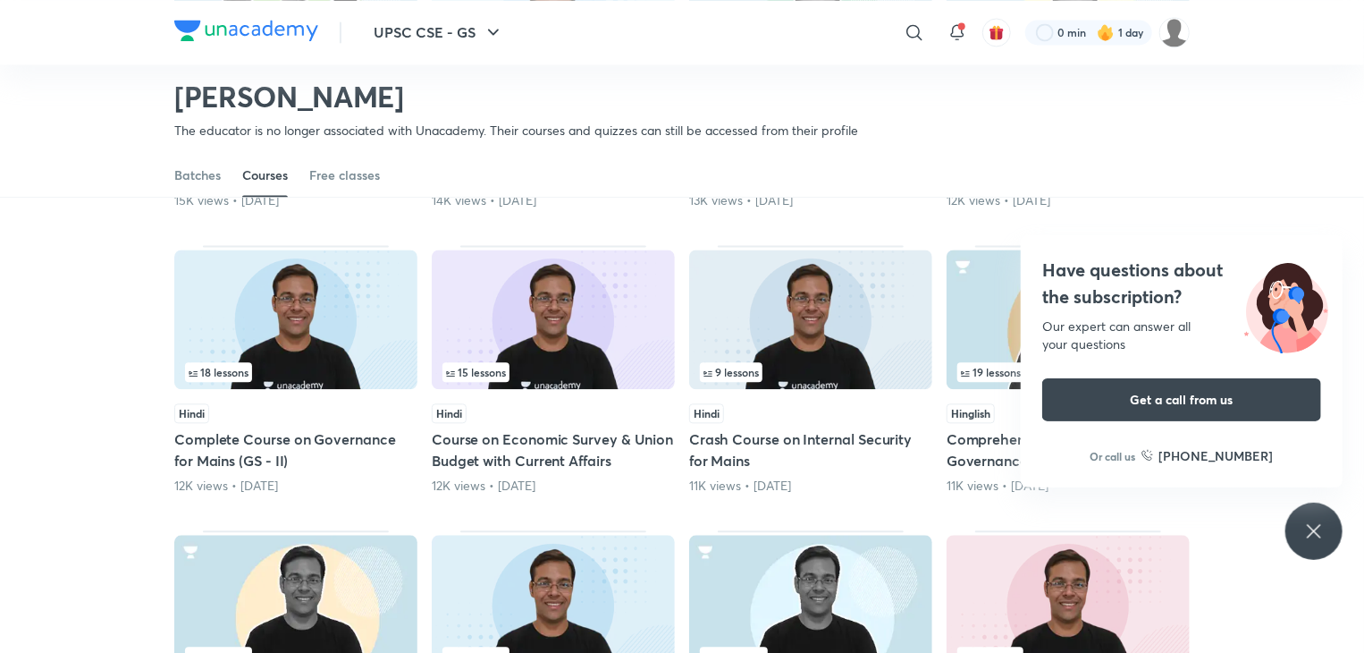
click at [1331, 511] on div "Have questions about the subscription? Our expert can answer all your questions…" at bounding box center [1314, 531] width 57 height 57
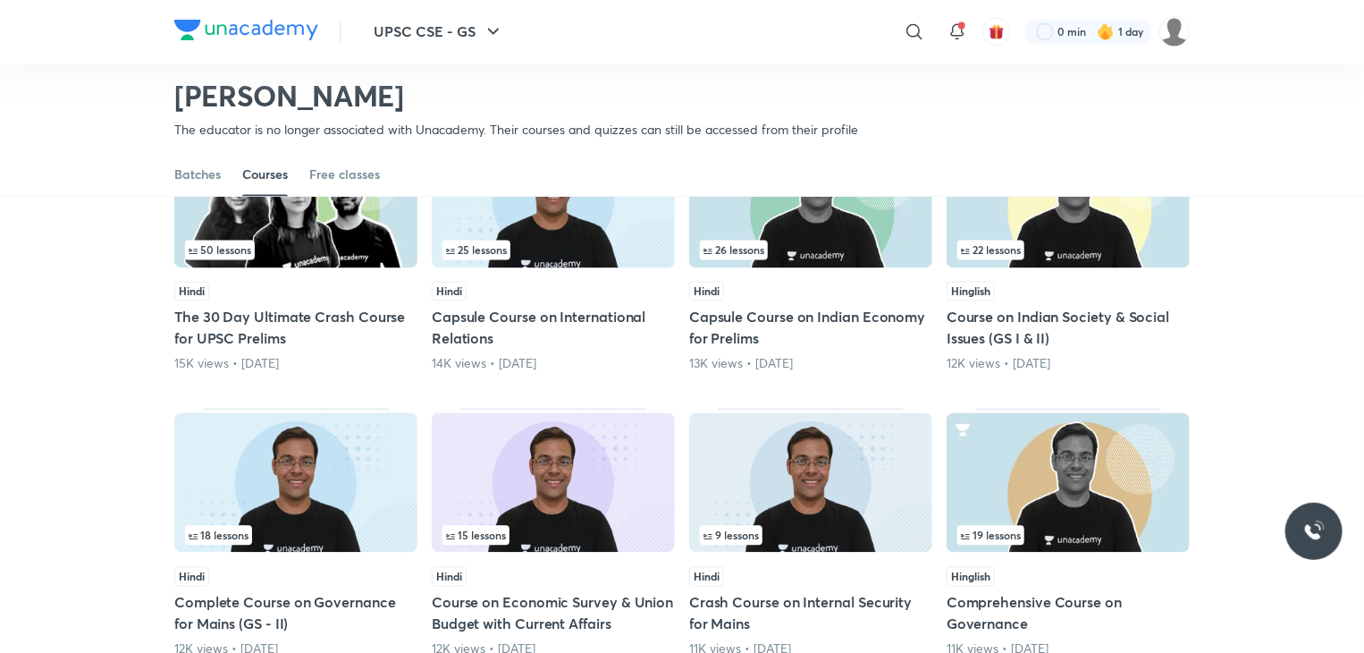
scroll to position [1662, 0]
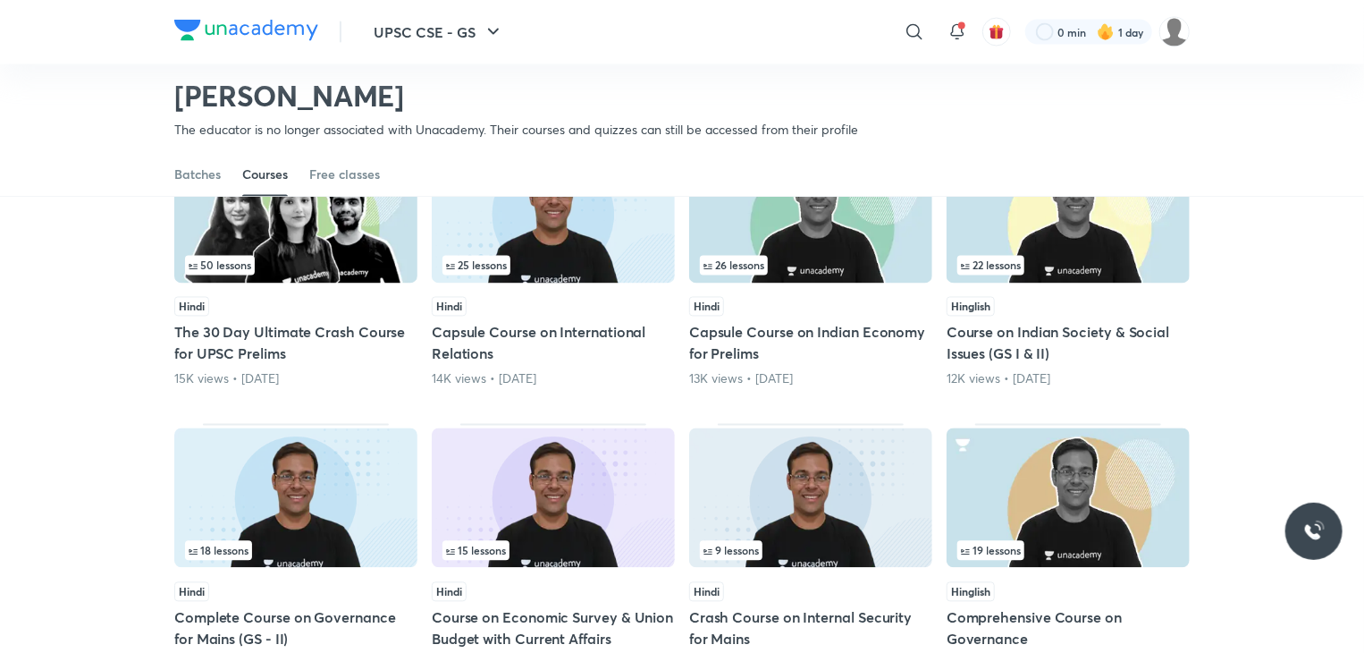
click at [1055, 315] on div "Hinglish Course on Indian Society & Social Issues (GS I & II) 12K views • 3 yea…" at bounding box center [1068, 342] width 243 height 91
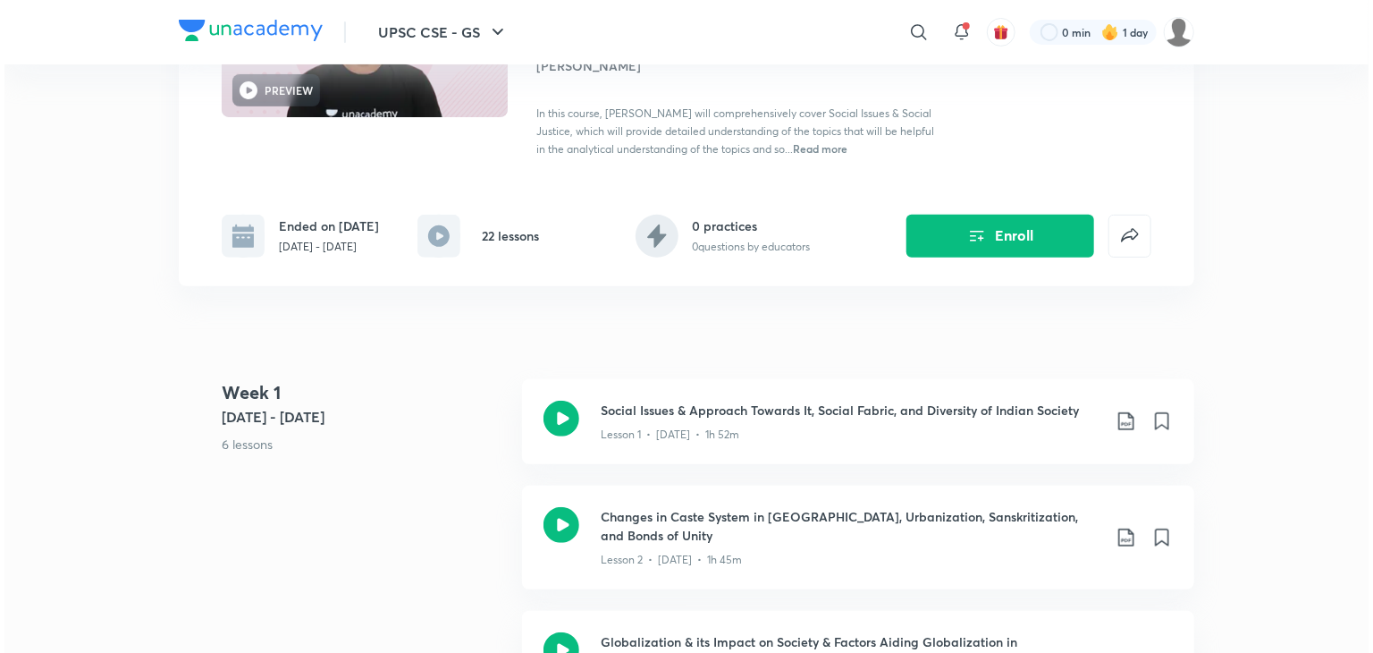
scroll to position [268, 0]
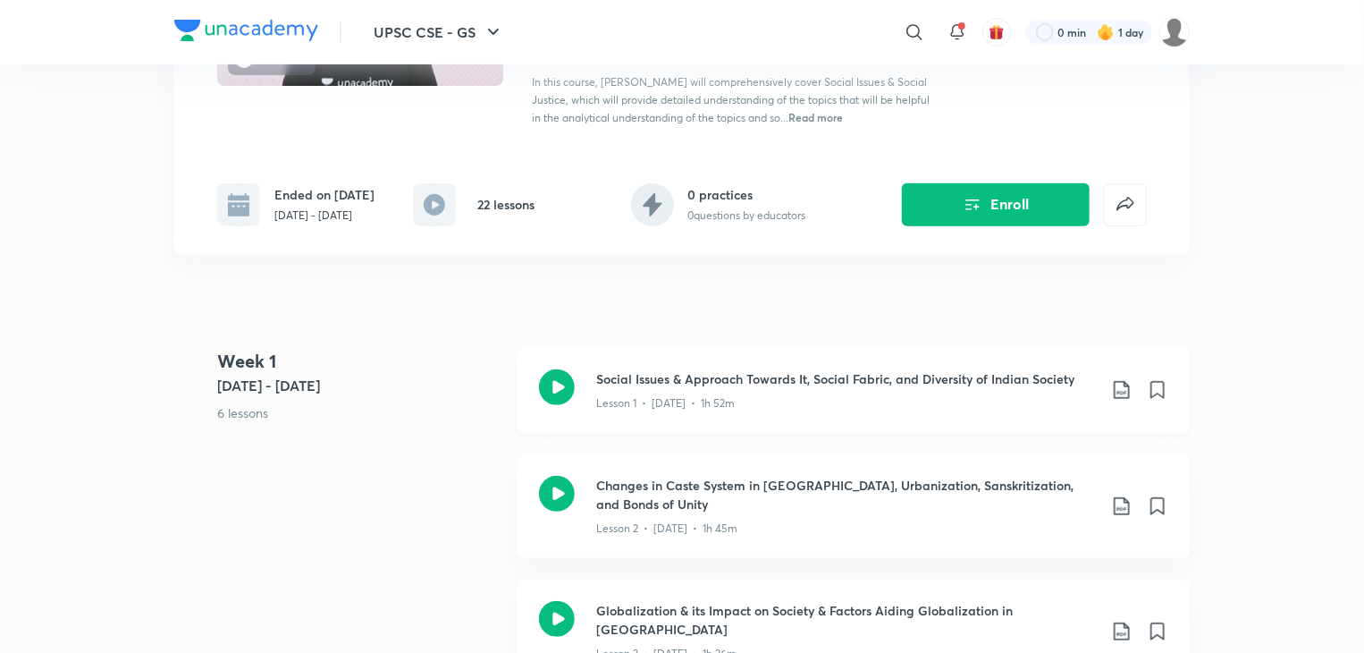
click at [1126, 383] on icon at bounding box center [1121, 390] width 15 height 18
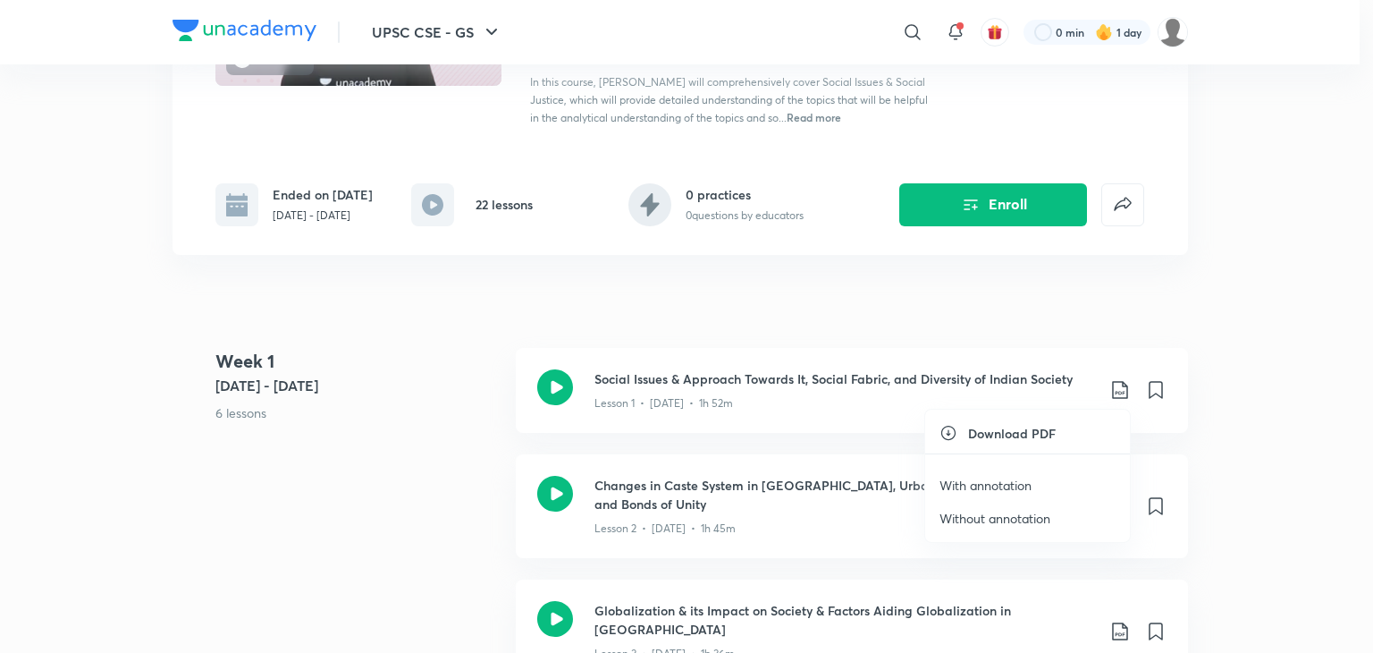
click at [1043, 427] on h6 "Download PDF" at bounding box center [1012, 433] width 88 height 19
click at [1012, 439] on h6 "Download PDF" at bounding box center [1012, 433] width 88 height 19
click at [994, 511] on p "Without annotation" at bounding box center [995, 518] width 111 height 19
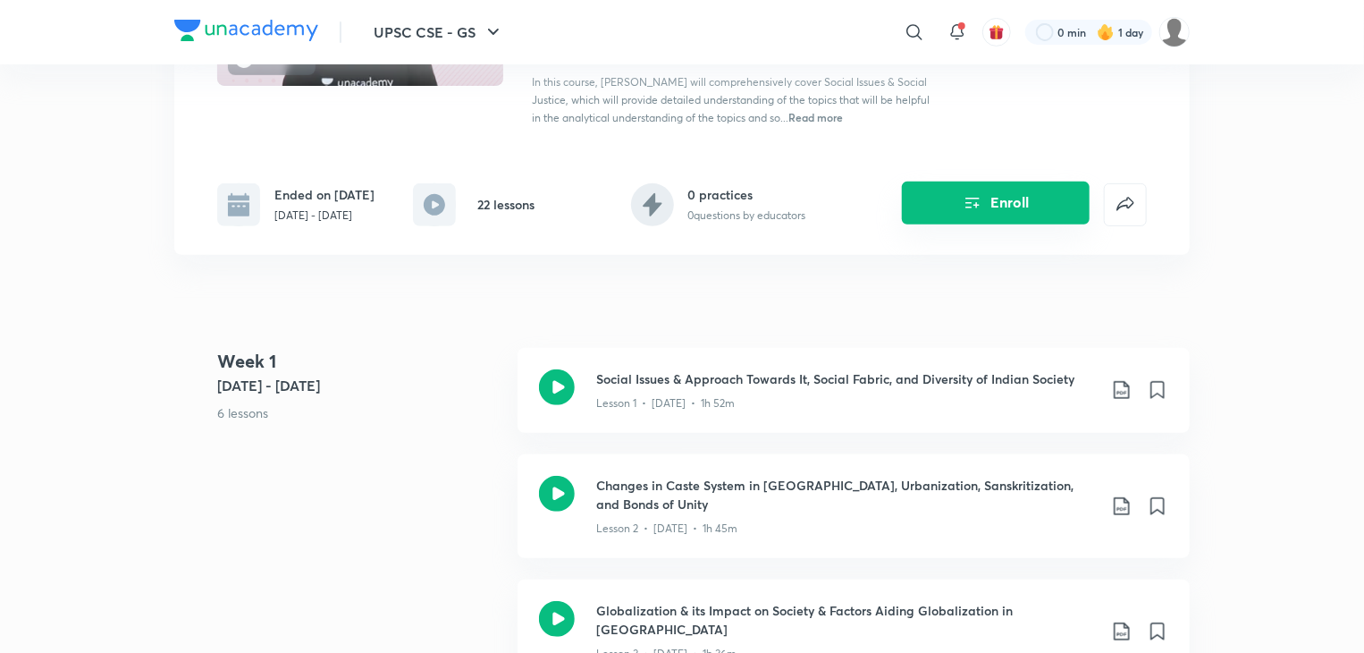
click at [926, 215] on button "Enroll" at bounding box center [996, 203] width 188 height 43
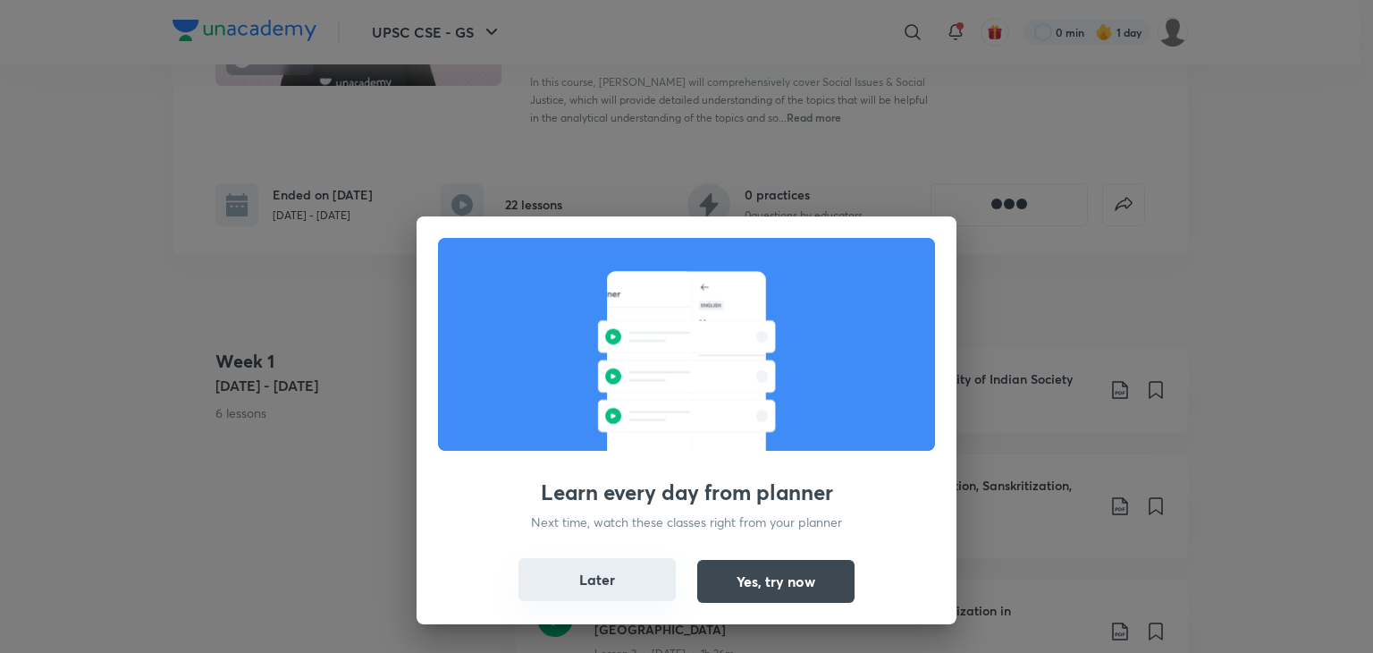
click at [597, 587] on button "Later" at bounding box center [597, 579] width 157 height 43
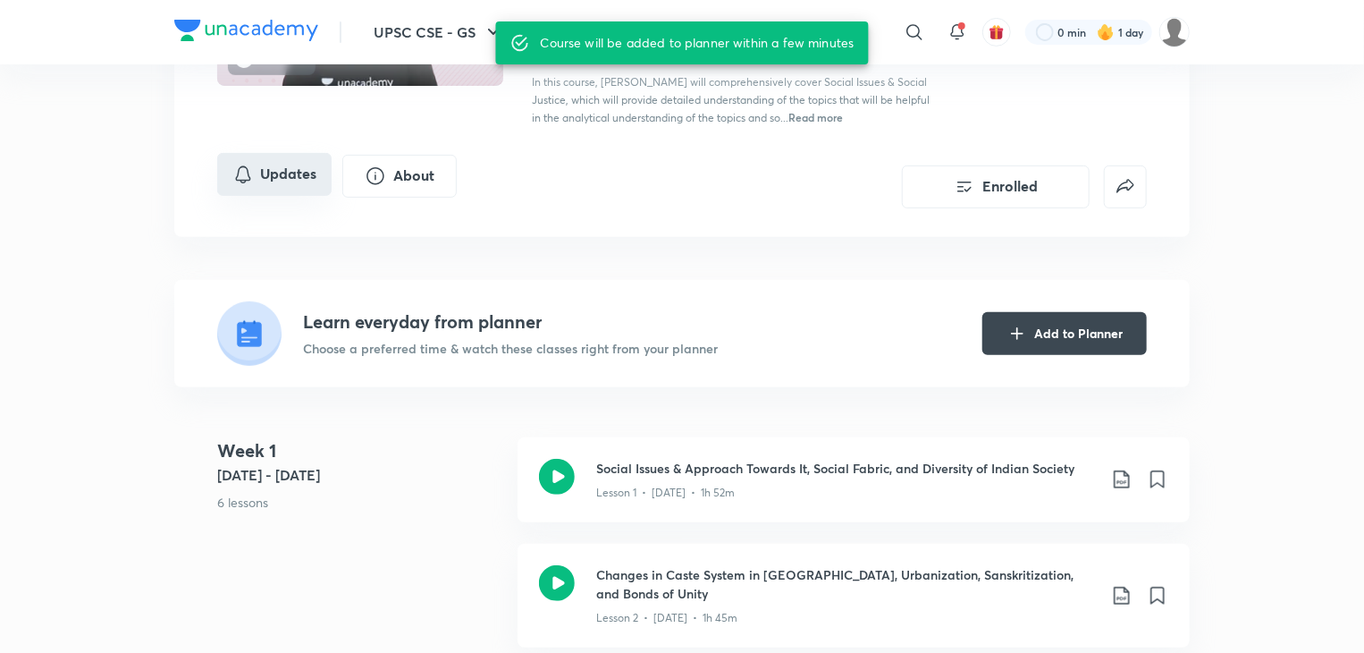
click at [303, 179] on button "Updates" at bounding box center [274, 174] width 114 height 43
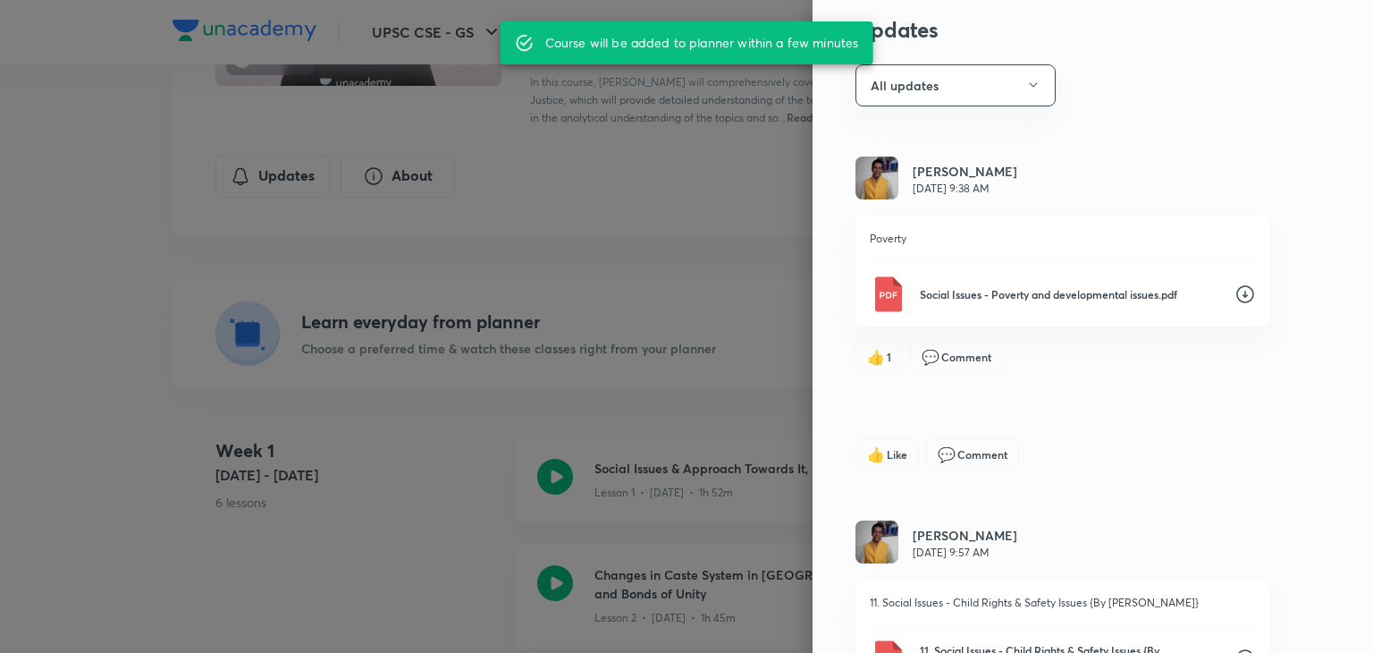
scroll to position [89, 0]
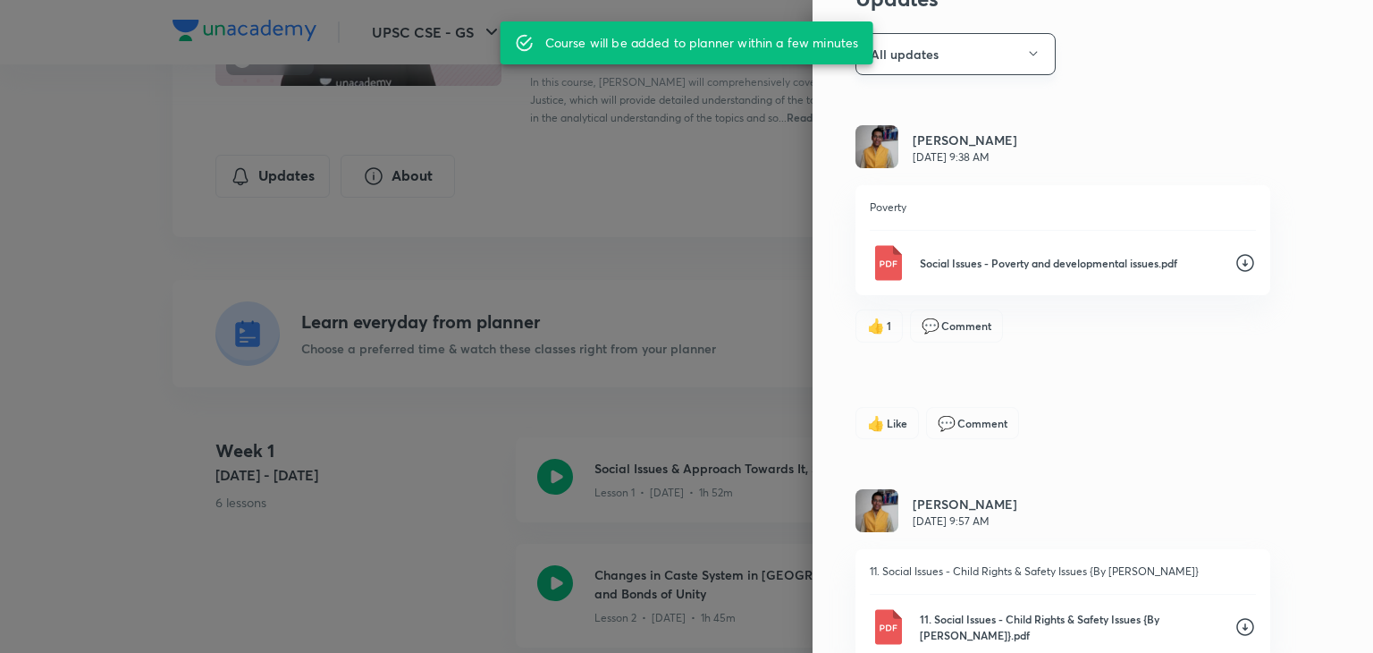
click at [947, 67] on button "All updates" at bounding box center [956, 54] width 200 height 42
click at [939, 170] on span "Attachments" at bounding box center [946, 174] width 185 height 19
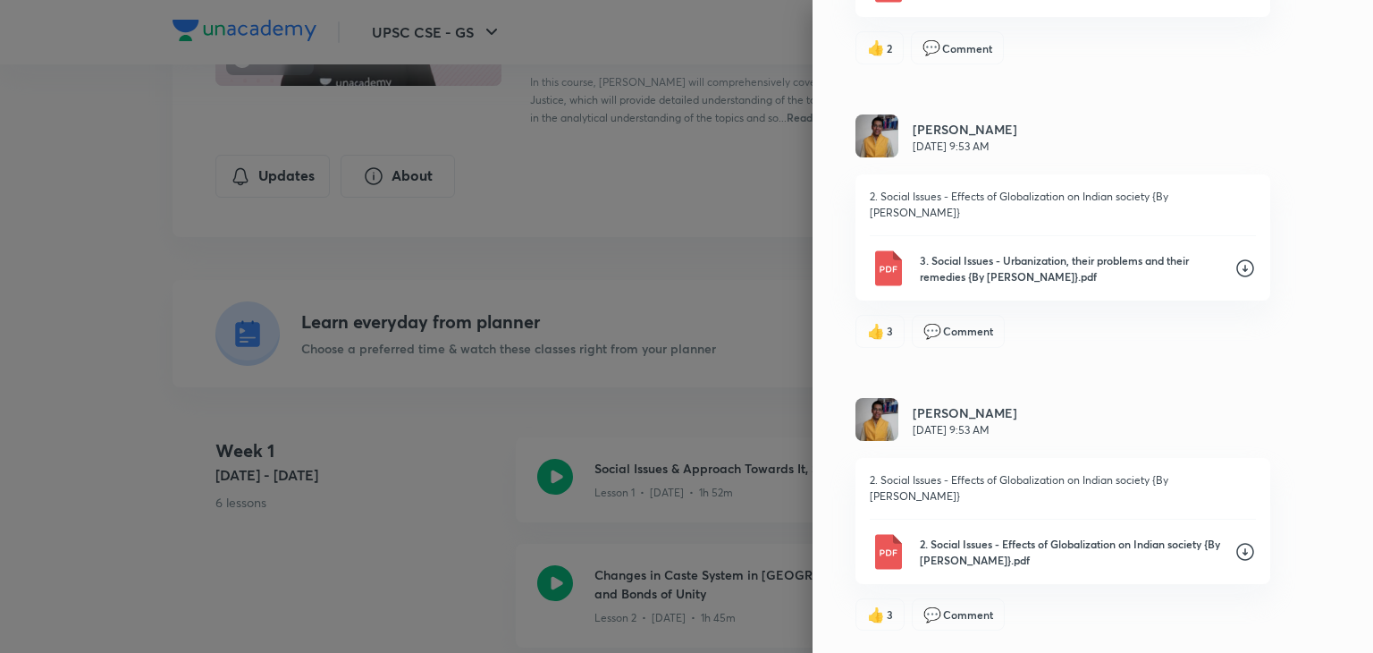
scroll to position [3410, 0]
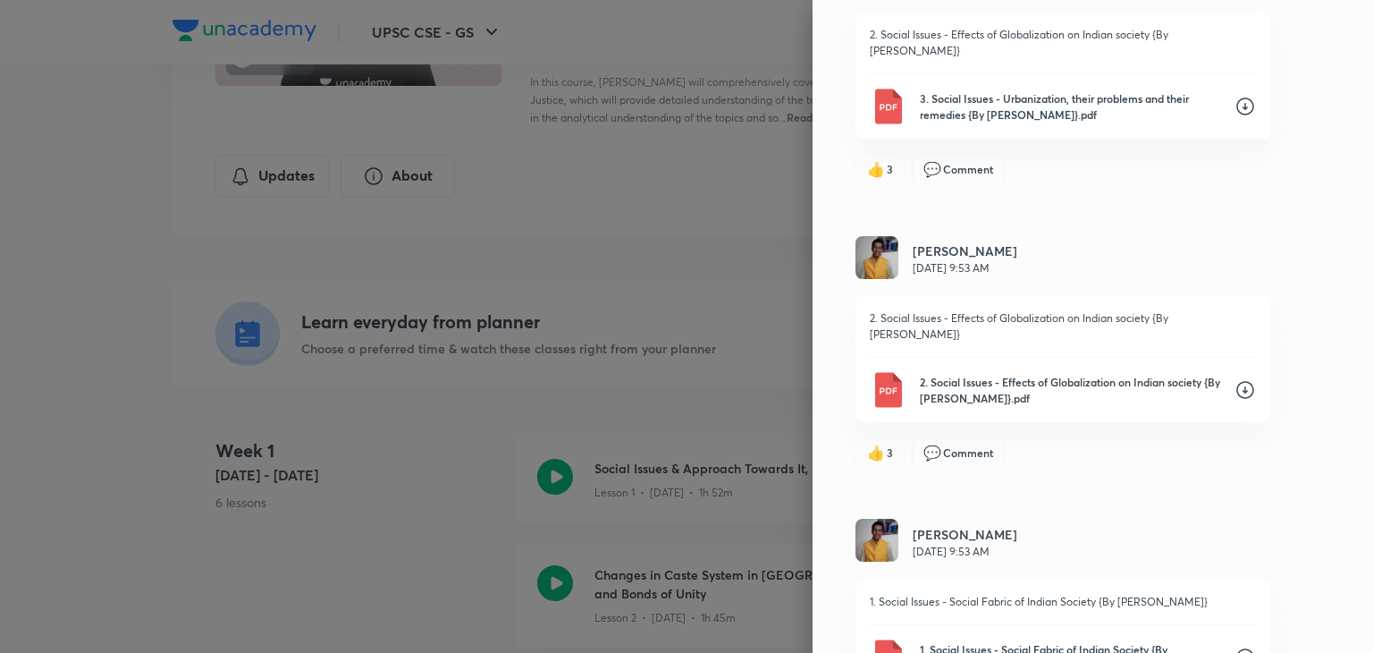
click at [1235, 646] on icon at bounding box center [1245, 656] width 21 height 21
click at [1213, 639] on div "1. Social Issues - Social Fabric of Indian Society {By Ayussh Sanghi}.pdf" at bounding box center [1063, 657] width 386 height 36
click at [1049, 374] on p "2. Social Issues - Effects of Globalization on Indian society {By Ayussh Sanghi…" at bounding box center [1070, 390] width 300 height 32
click at [950, 374] on p "2. Social Issues - Effects of Globalization on Indian society {By Ayussh Sanghi…" at bounding box center [1070, 390] width 300 height 32
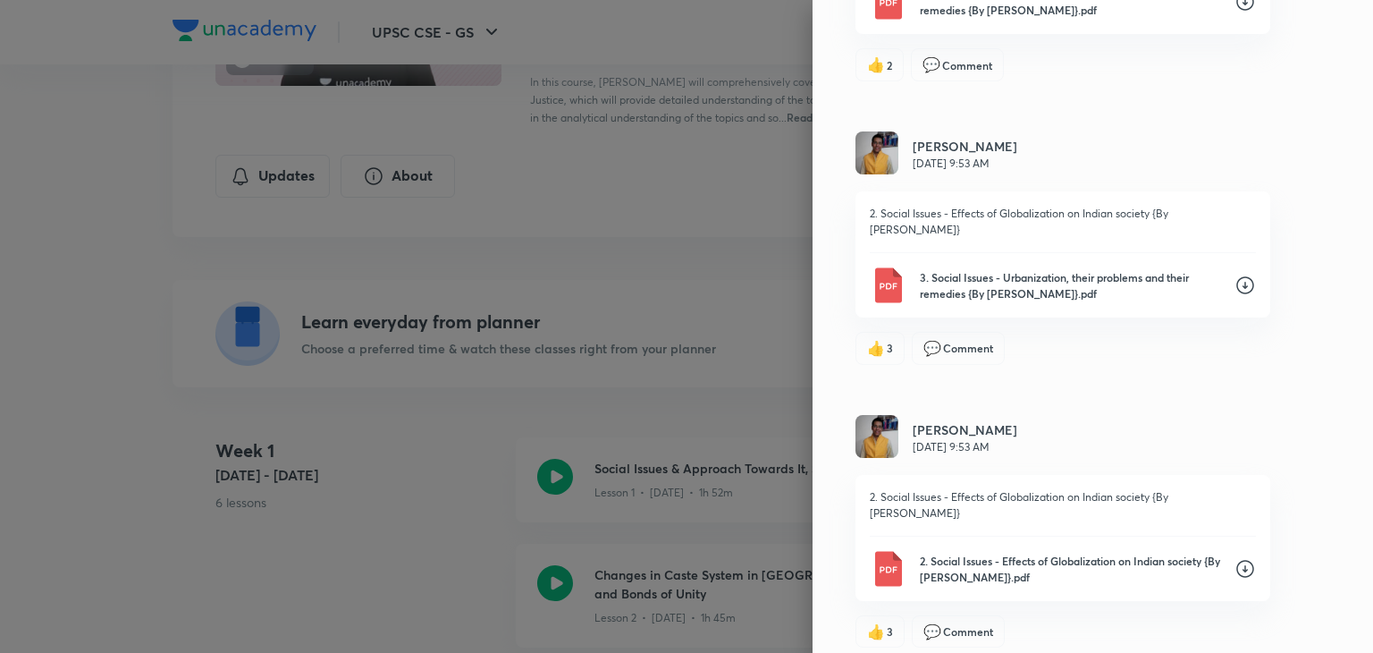
click at [1235, 275] on icon at bounding box center [1245, 285] width 21 height 21
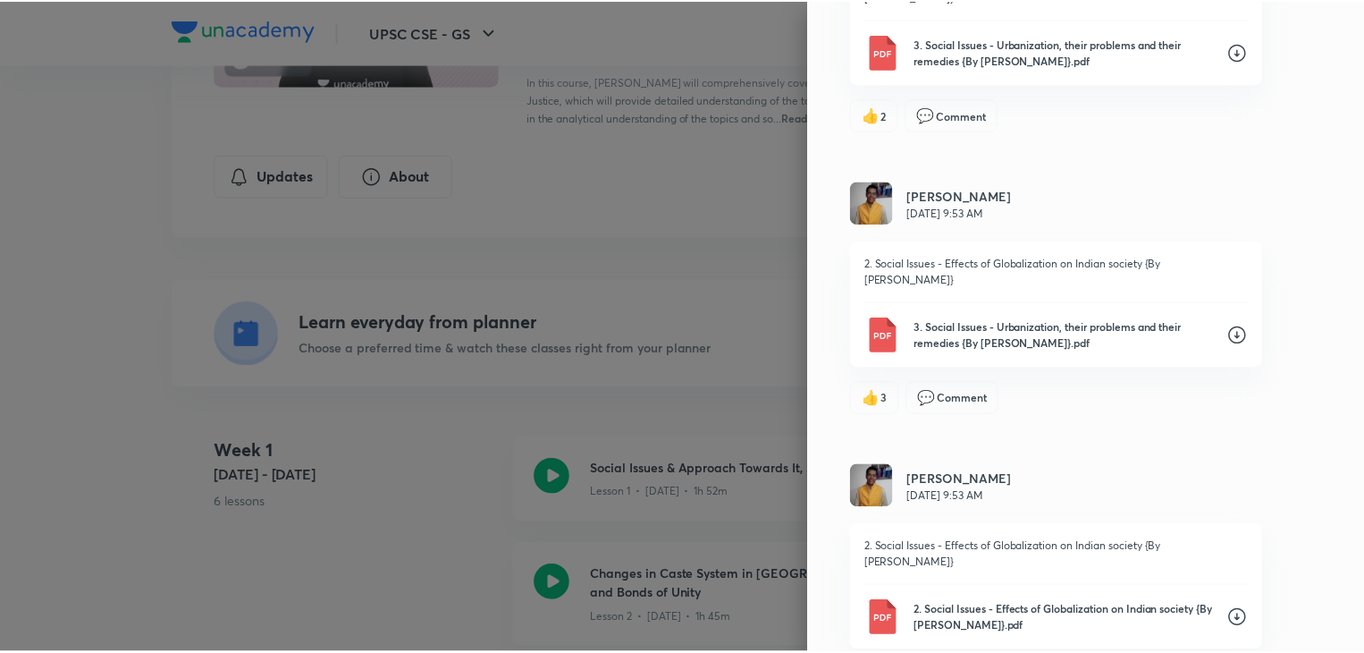
scroll to position [3142, 0]
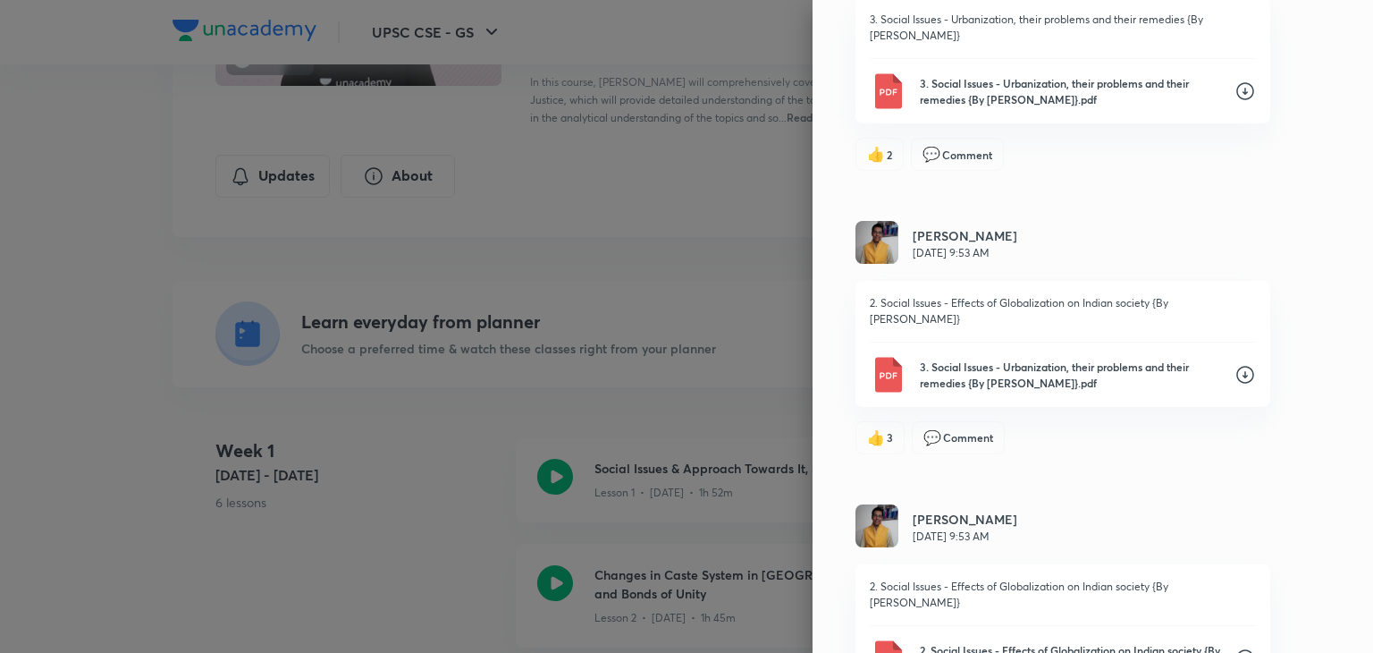
click at [680, 275] on div at bounding box center [686, 326] width 1373 height 653
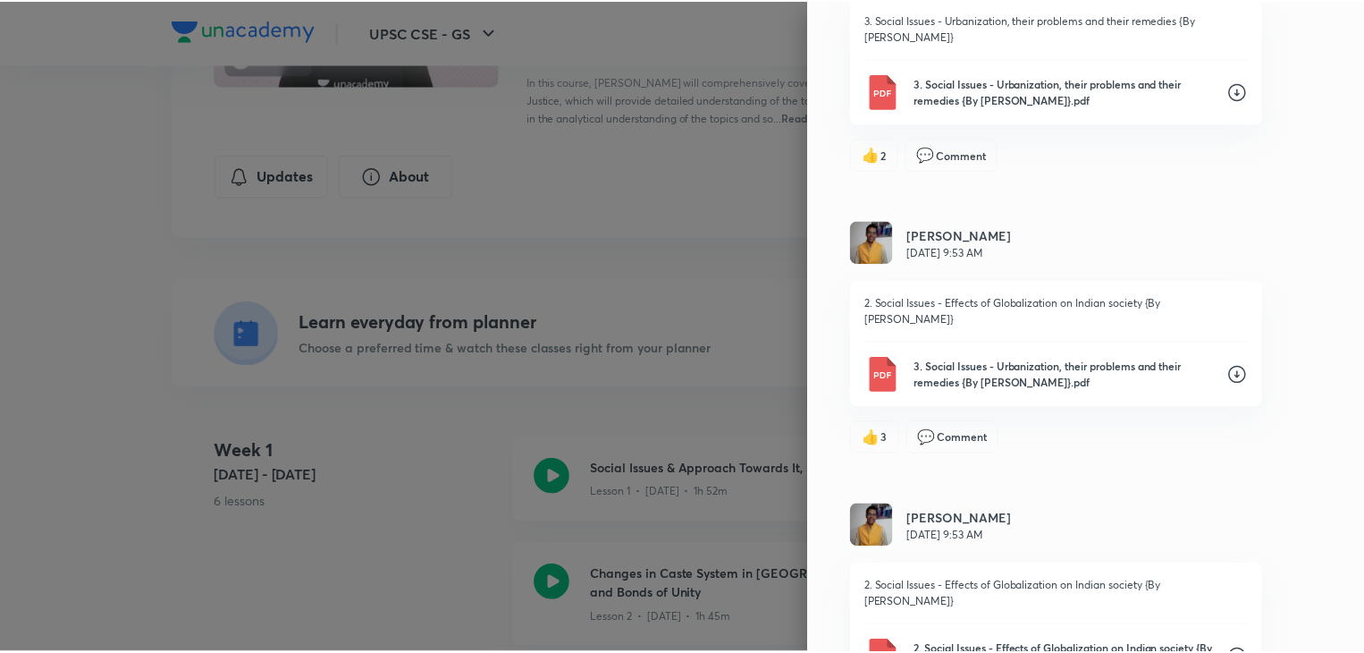
scroll to position [0, 0]
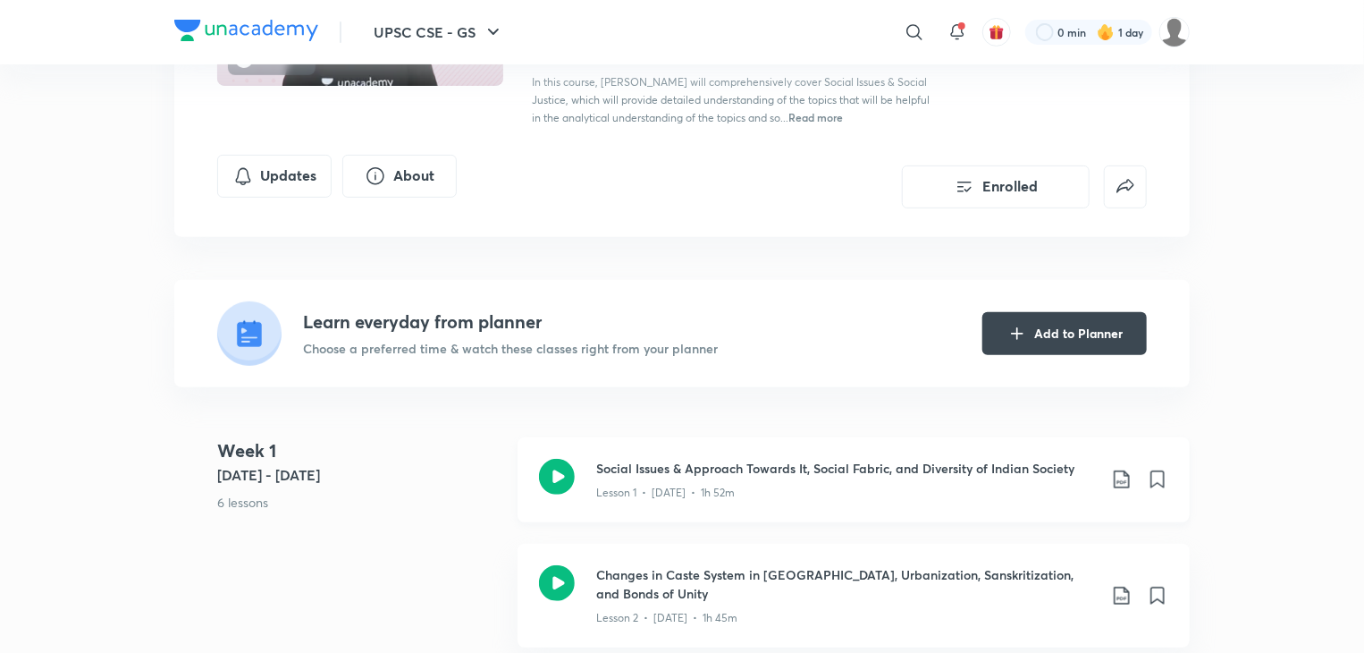
click at [1125, 475] on icon at bounding box center [1121, 479] width 15 height 18
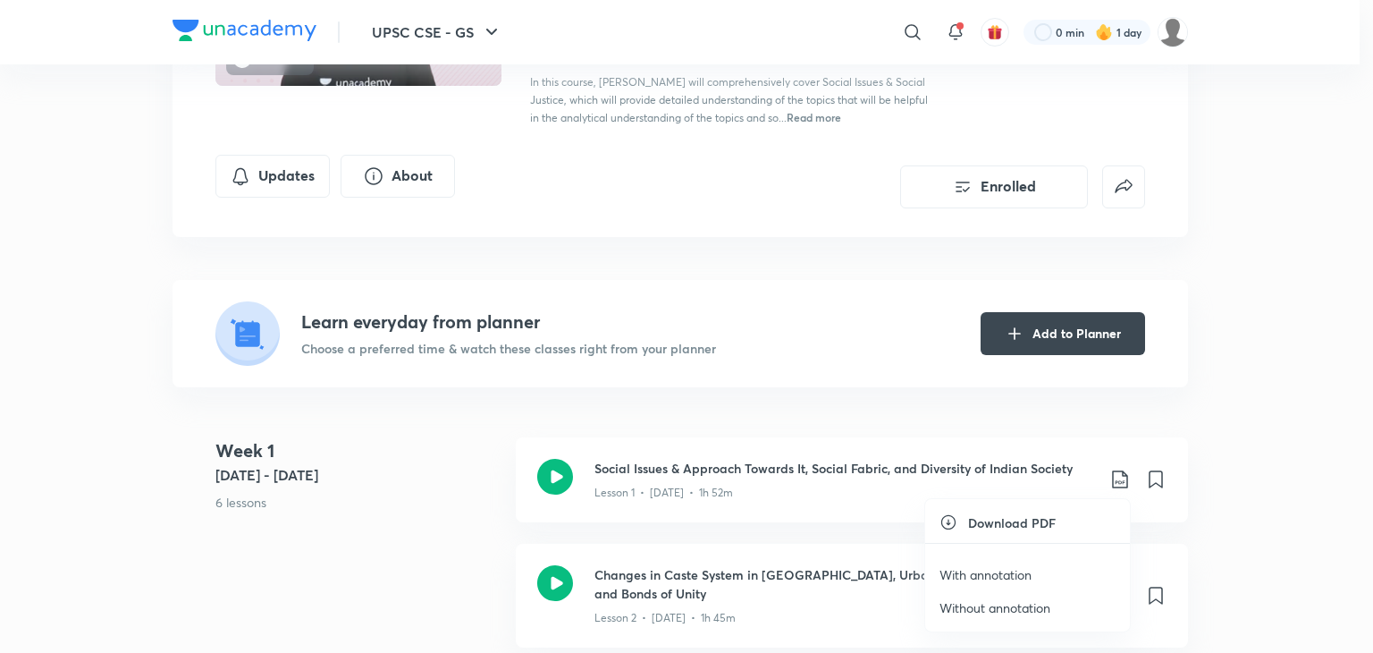
click at [1016, 600] on p "Without annotation" at bounding box center [995, 607] width 111 height 19
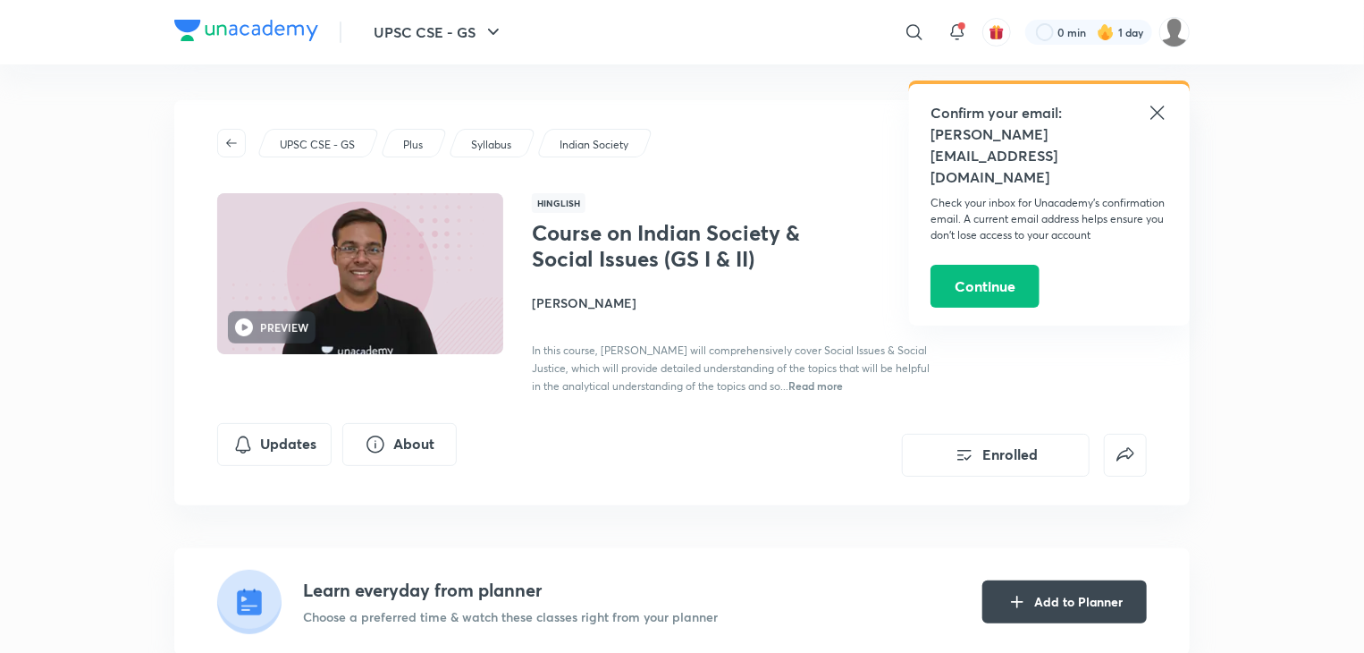
click at [1154, 107] on icon at bounding box center [1157, 112] width 21 height 21
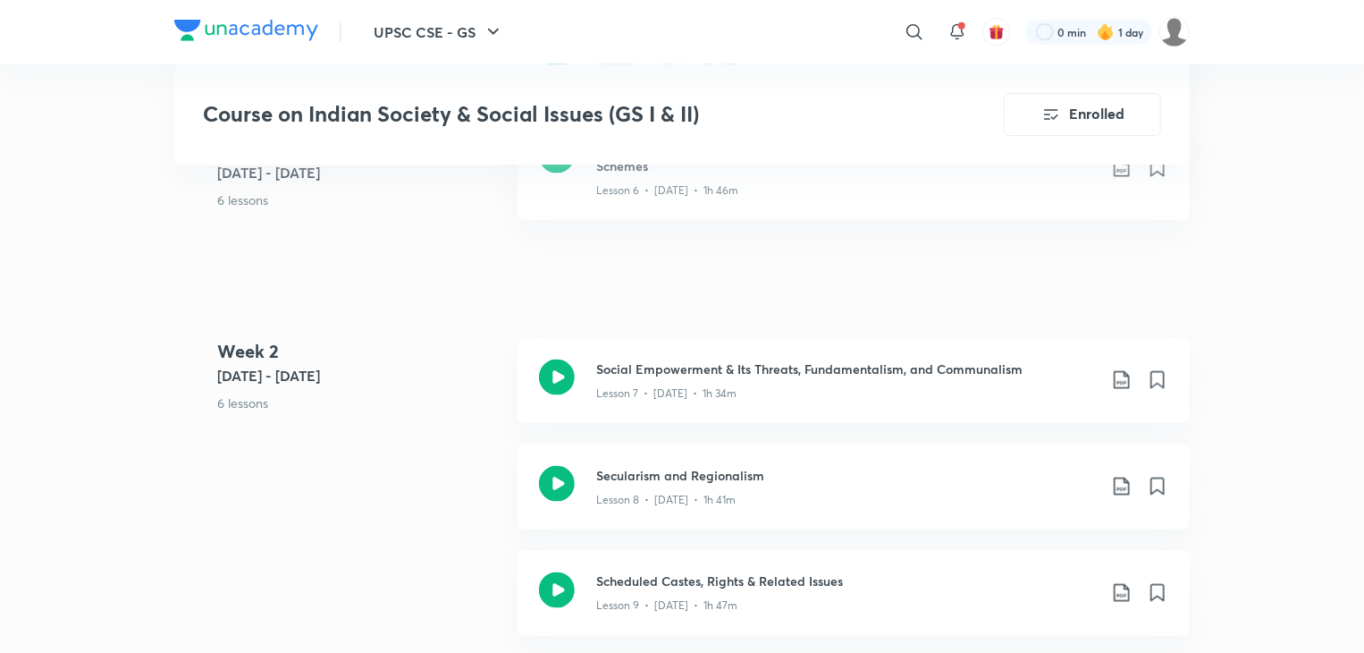
scroll to position [1051, 0]
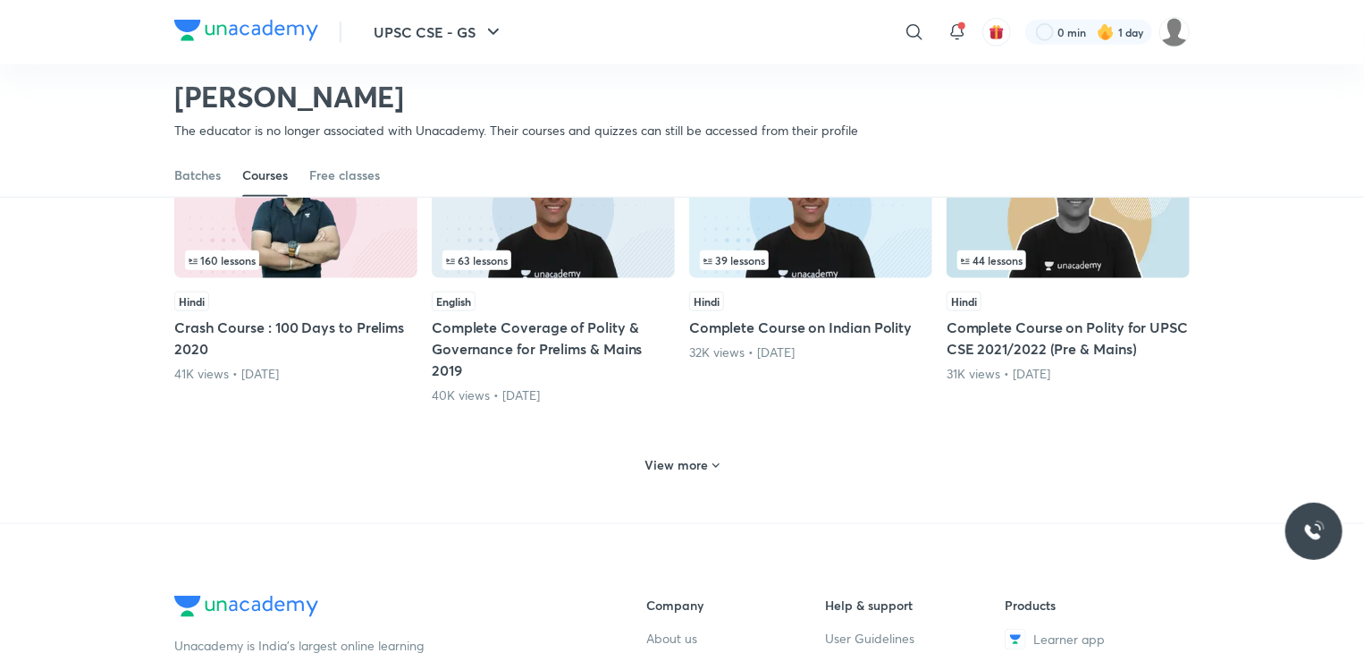
scroll to position [882, 0]
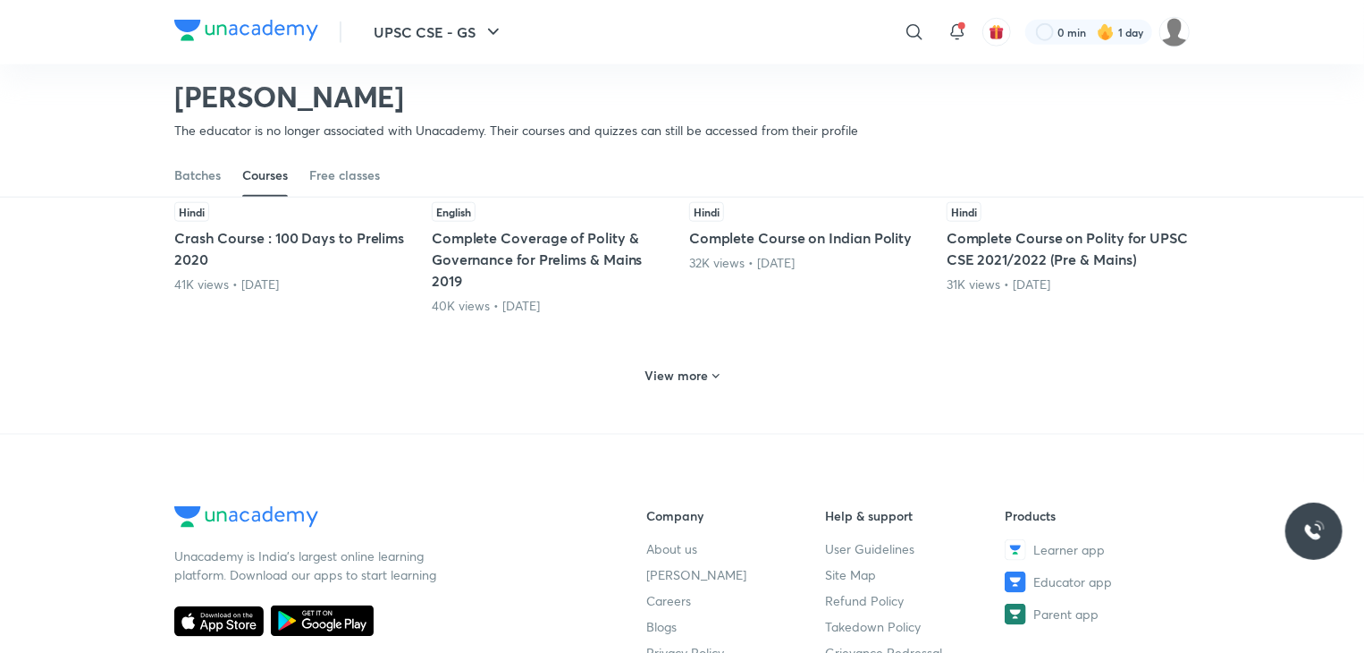
click at [684, 375] on h6 "View more" at bounding box center [677, 376] width 63 height 18
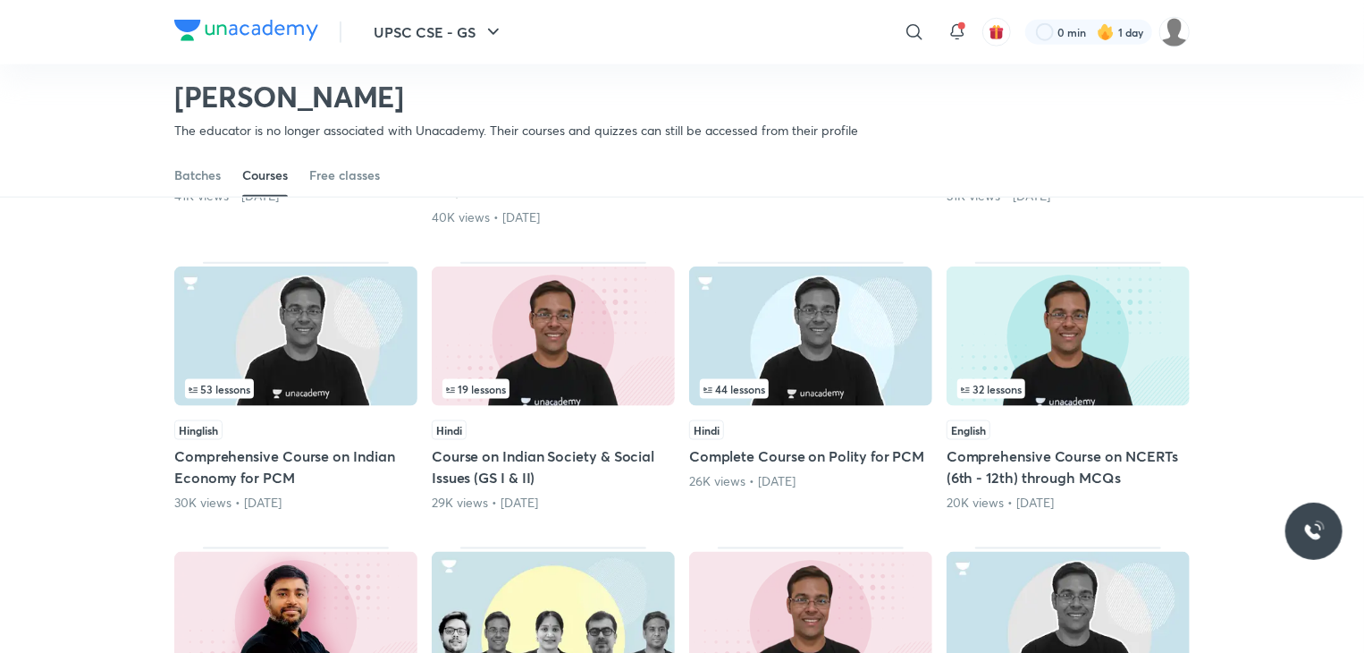
scroll to position [971, 0]
click at [595, 422] on div "Hindi" at bounding box center [553, 429] width 243 height 20
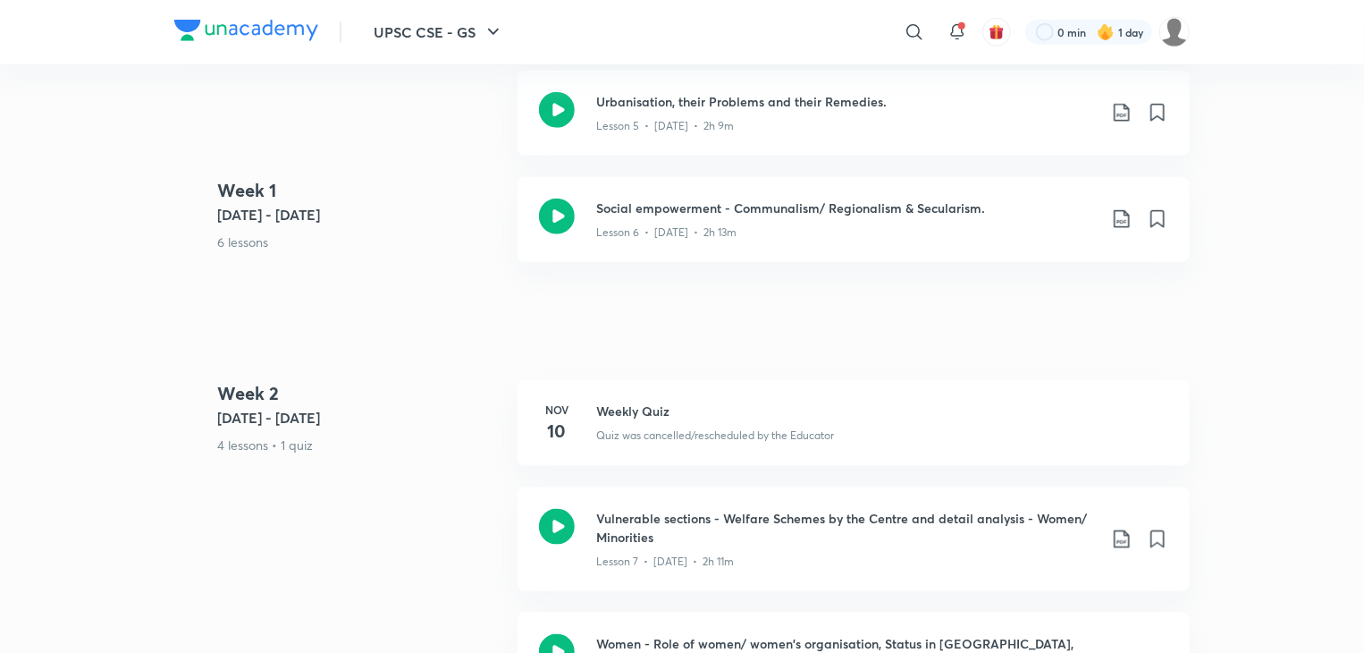
drag, startPoint x: 422, startPoint y: 431, endPoint x: 459, endPoint y: 421, distance: 38.0
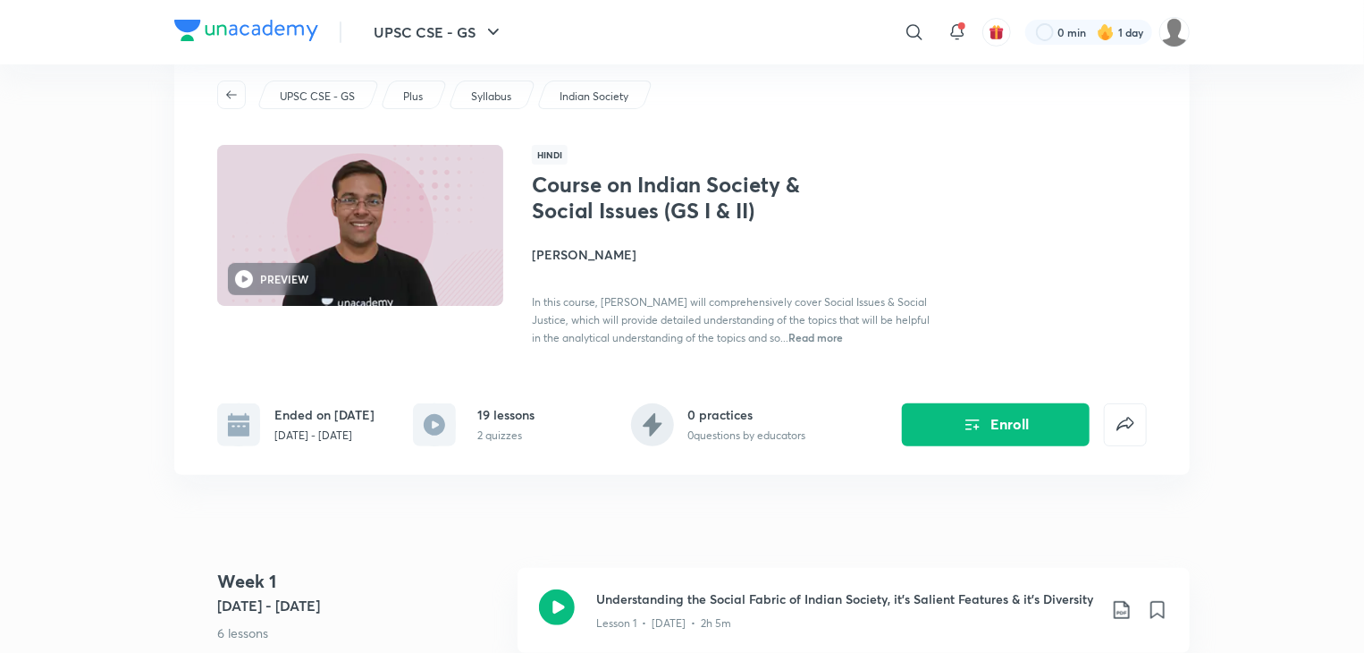
scroll to position [89, 0]
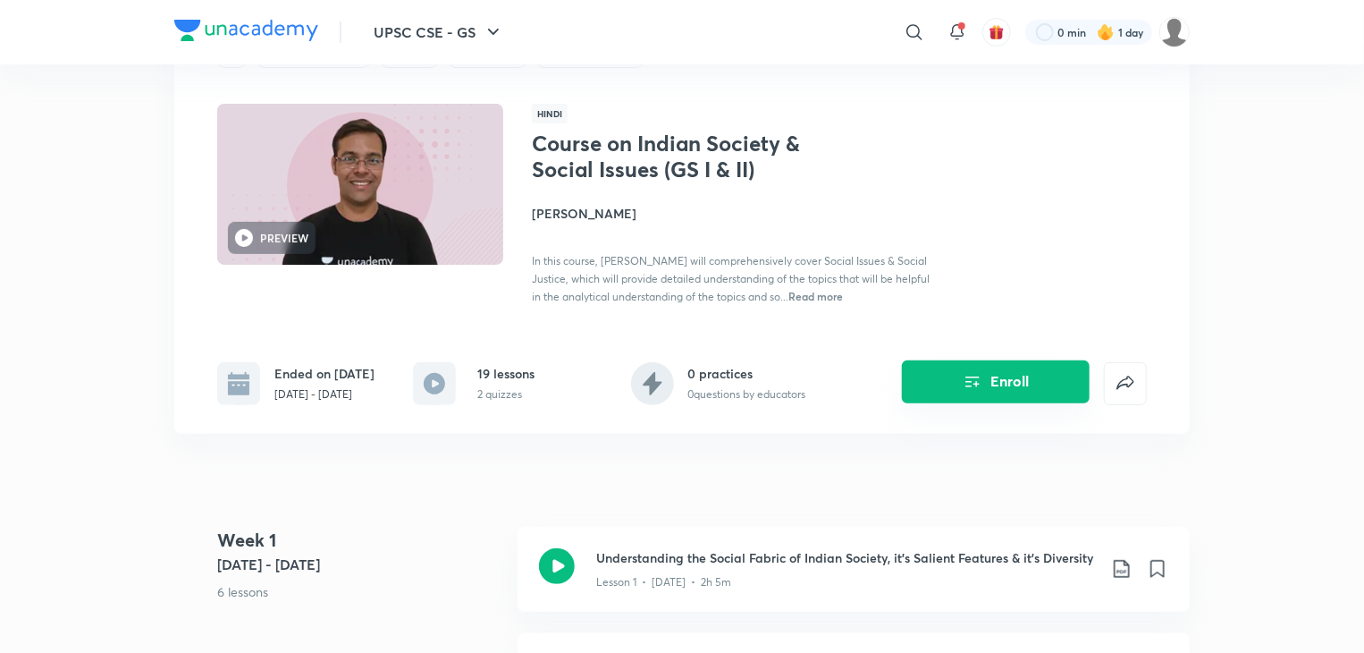
click at [916, 392] on button "Enroll" at bounding box center [996, 381] width 188 height 43
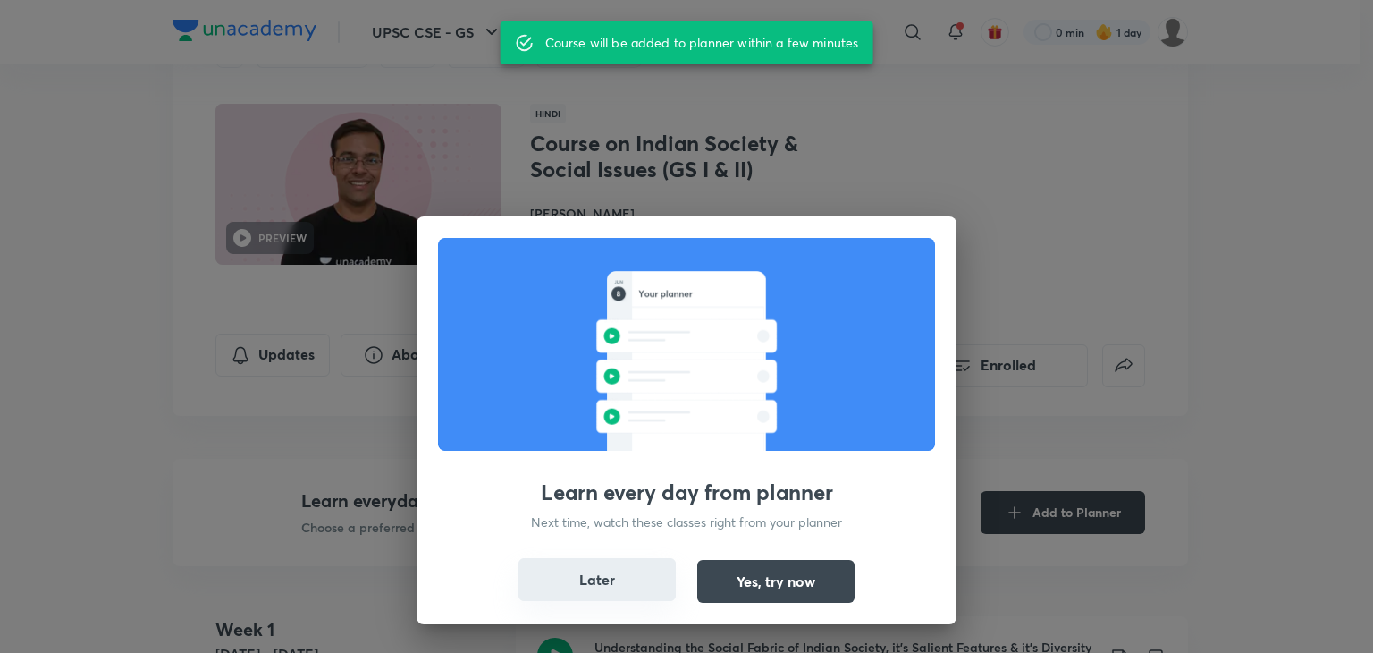
click at [601, 562] on button "Later" at bounding box center [597, 579] width 157 height 43
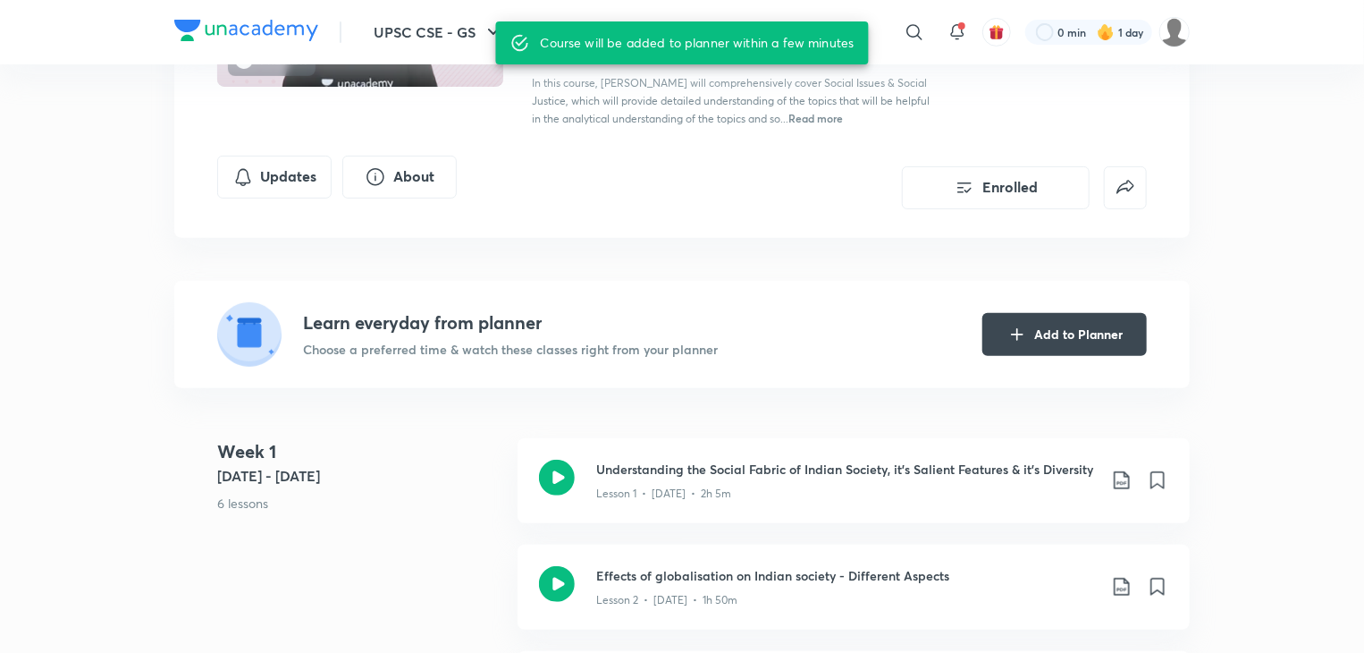
scroll to position [358, 0]
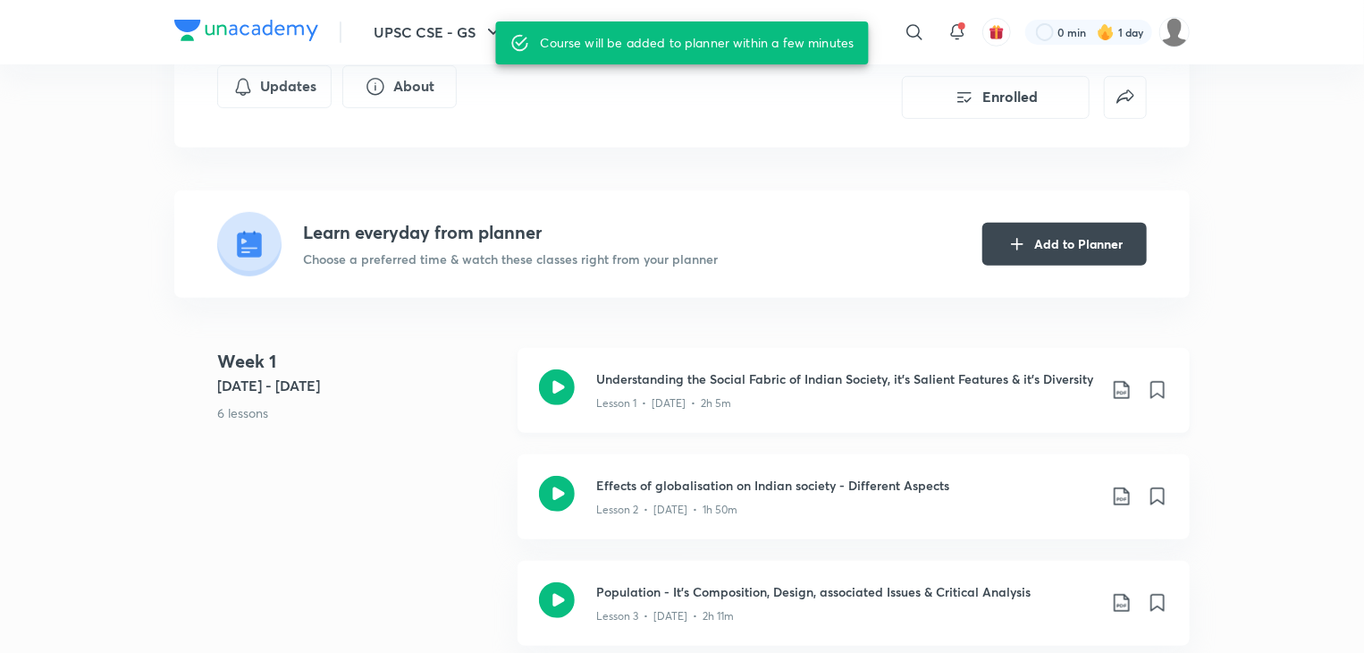
click at [1121, 392] on icon at bounding box center [1121, 389] width 21 height 21
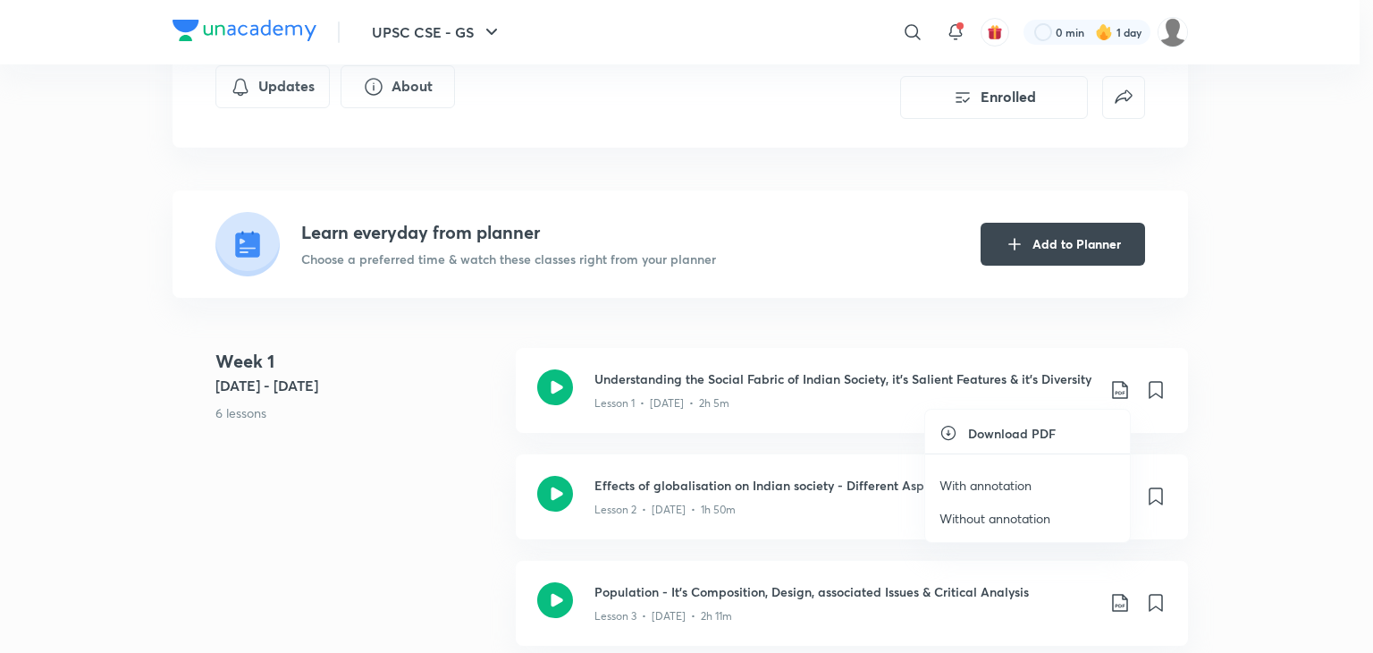
click at [1030, 515] on p "Without annotation" at bounding box center [995, 518] width 111 height 19
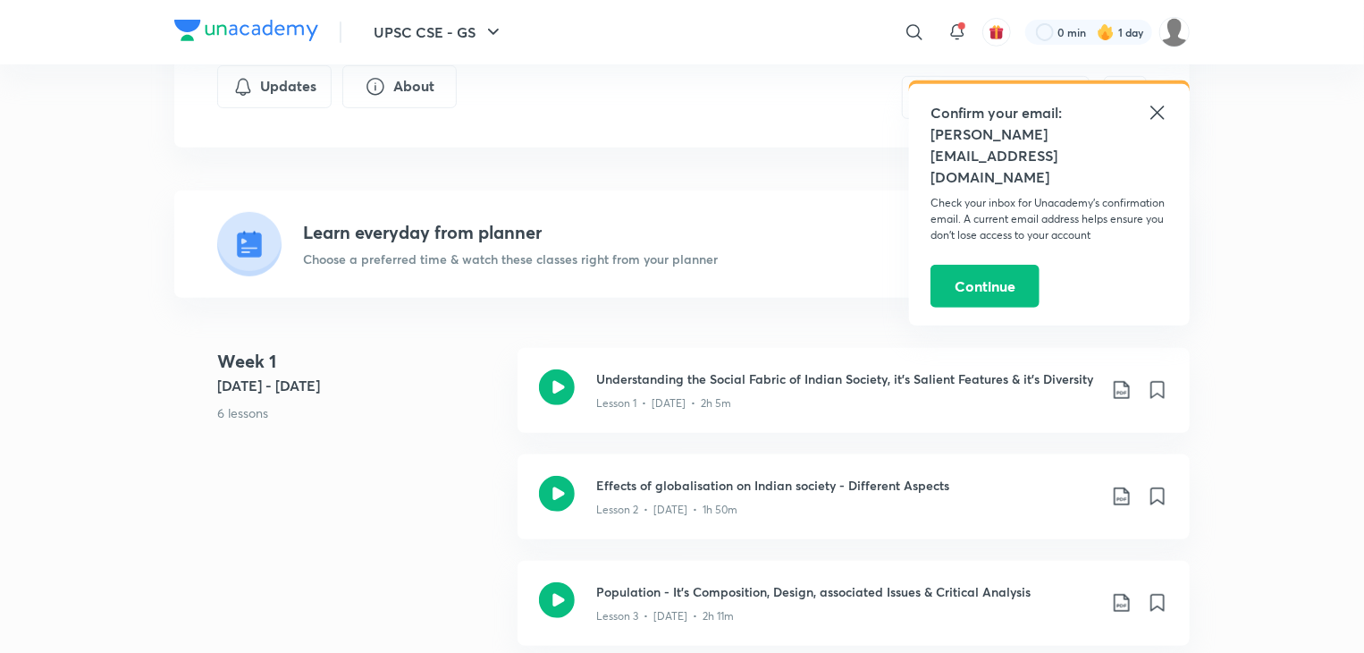
click at [1165, 113] on icon at bounding box center [1157, 112] width 21 height 21
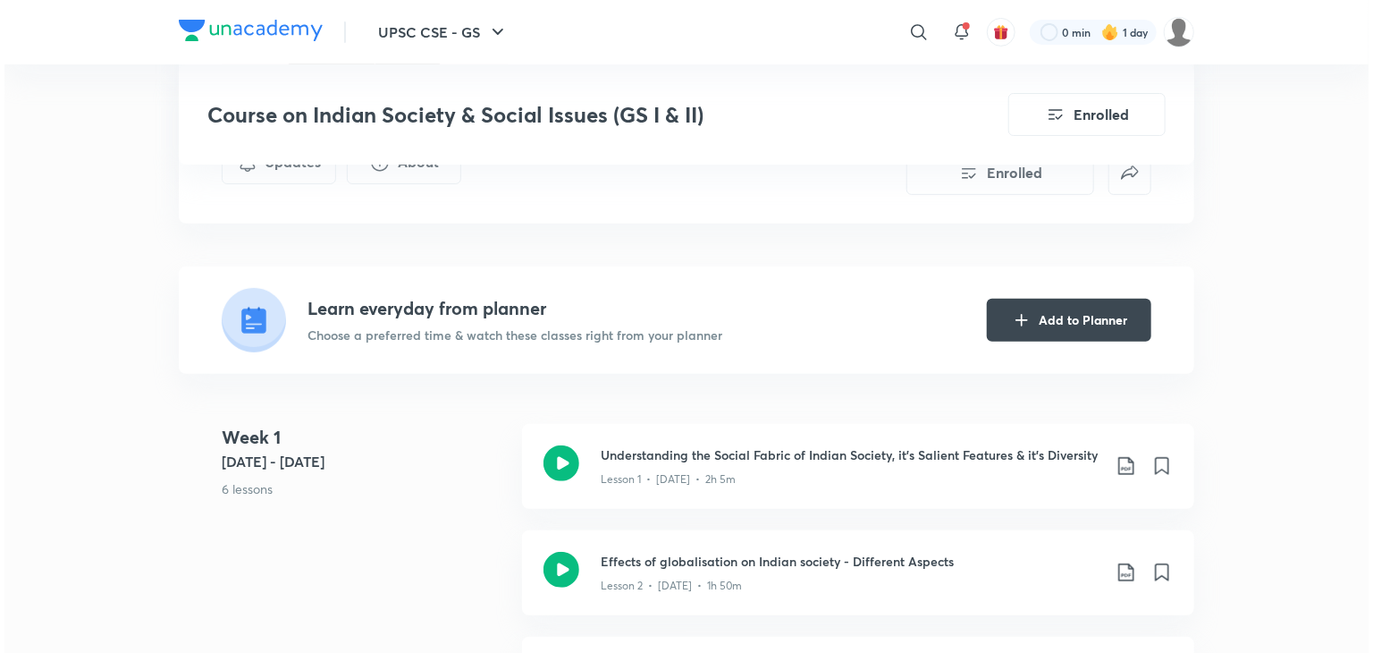
scroll to position [268, 0]
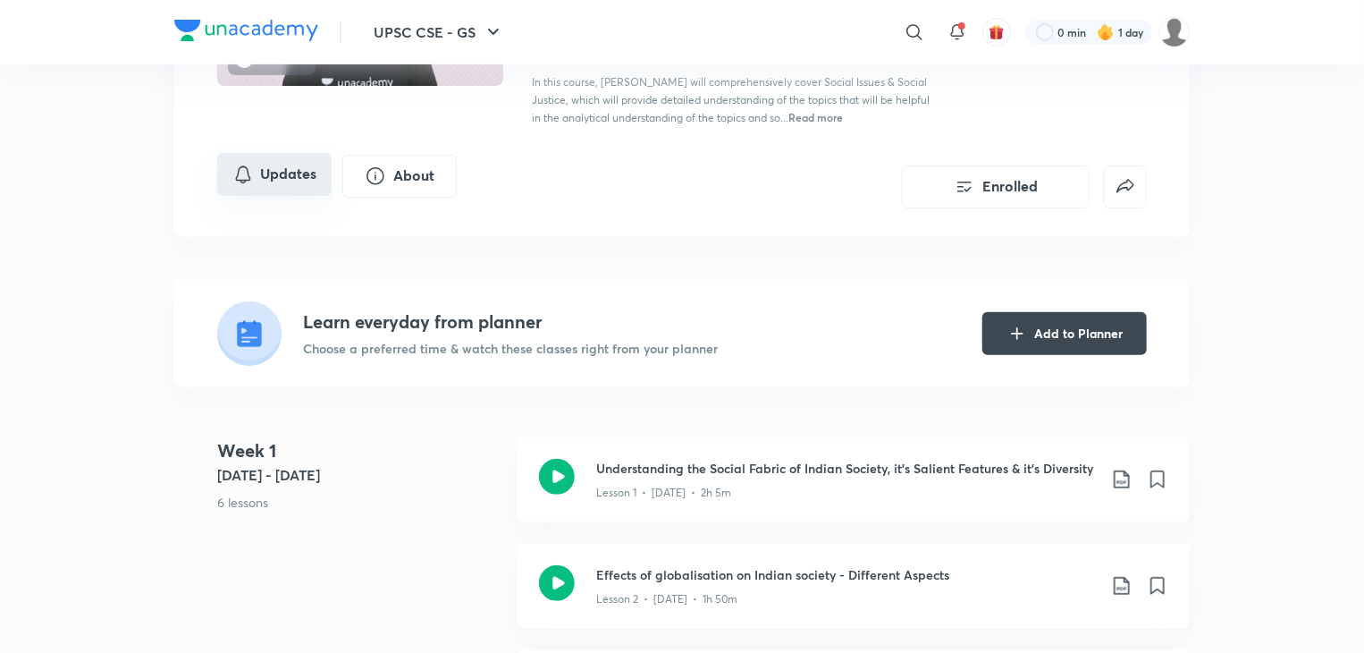
click at [268, 180] on button "Updates" at bounding box center [274, 174] width 114 height 43
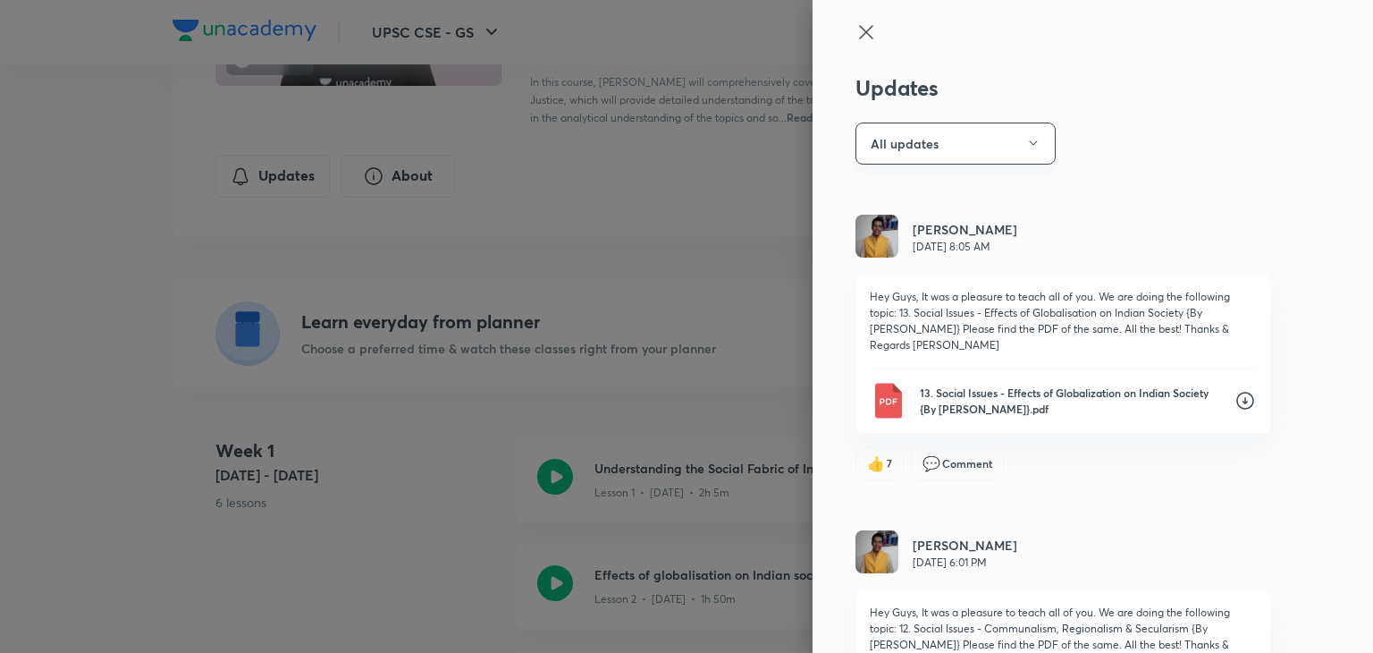
click at [929, 142] on button "All updates" at bounding box center [956, 143] width 200 height 42
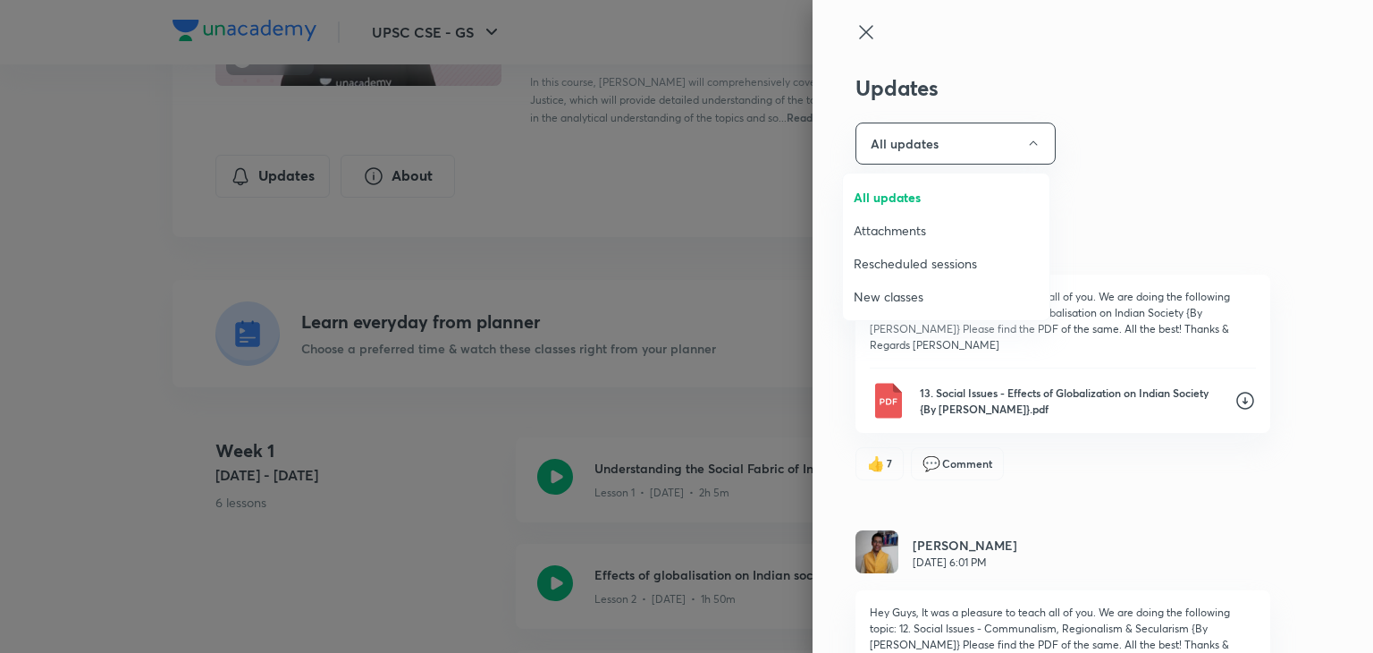
click at [925, 230] on span "Attachments" at bounding box center [946, 230] width 185 height 19
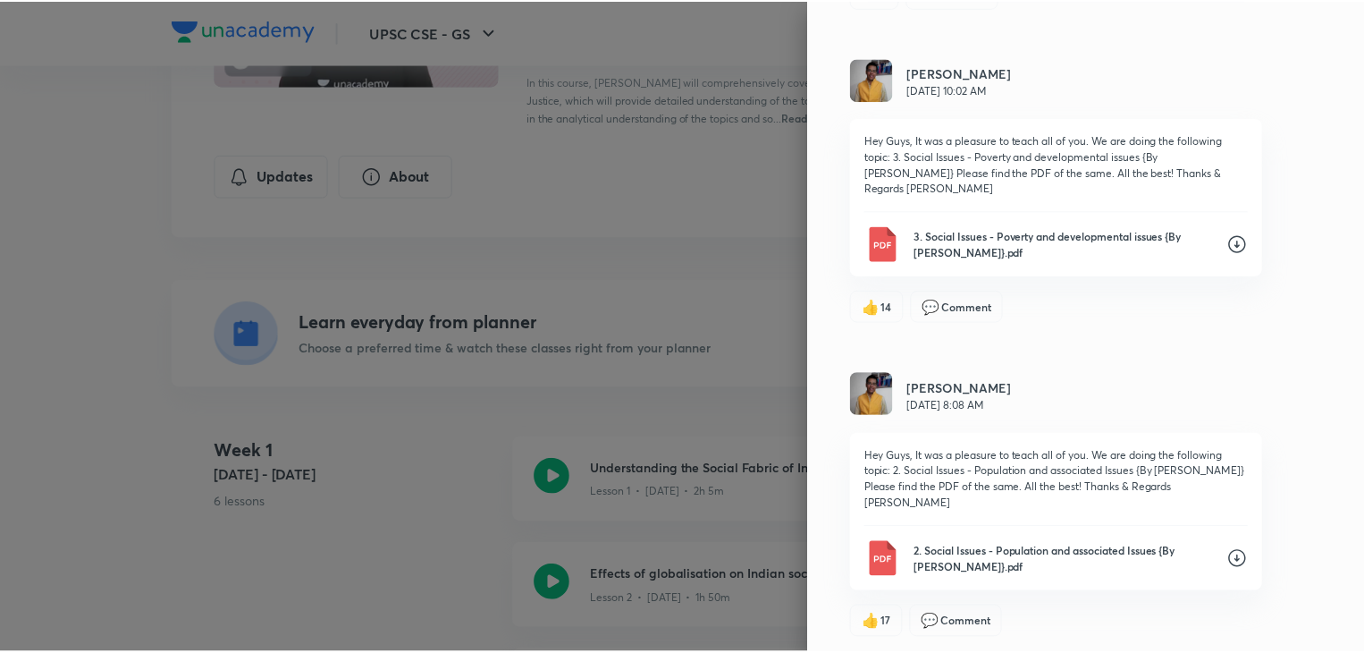
scroll to position [3578, 0]
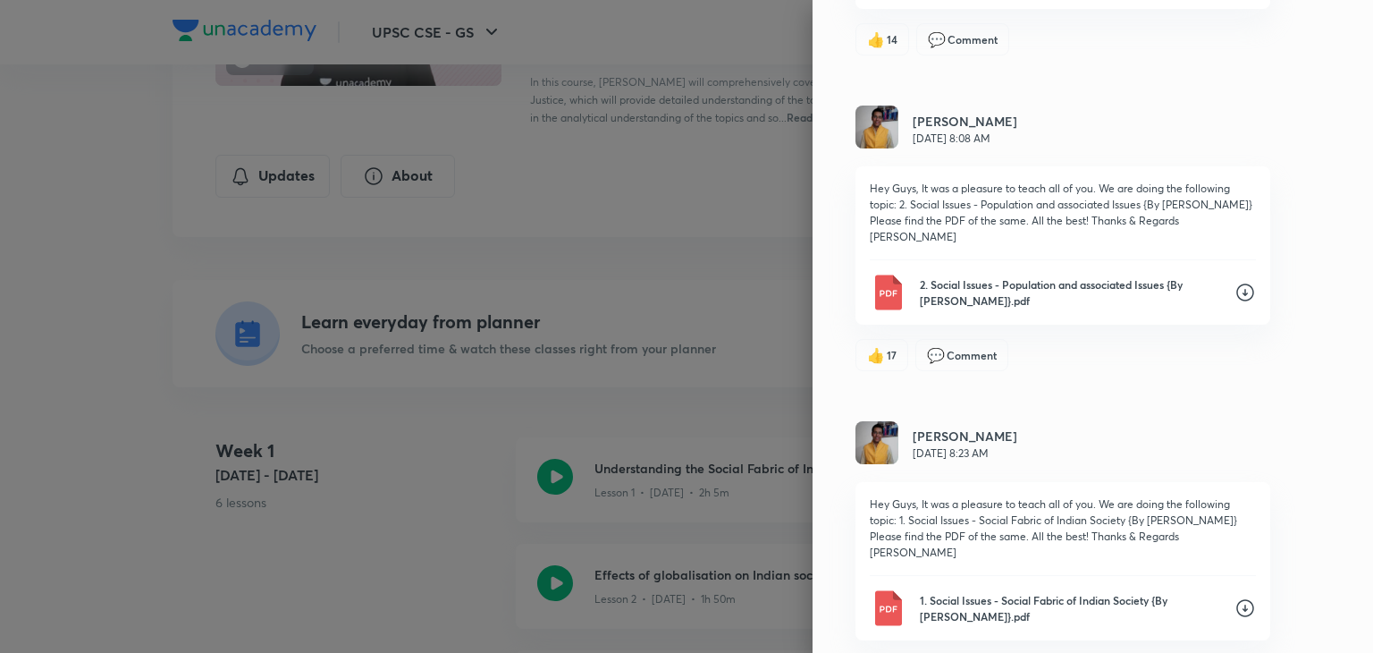
click at [1235, 597] on icon at bounding box center [1245, 607] width 21 height 21
click at [1051, 592] on p "1. Social Issues - Social Fabric of Indian Society {By Ayussh Sanghi}.pdf" at bounding box center [1070, 608] width 300 height 32
click at [950, 276] on p "2. Social Issues - Population and associated Issues {By Ayussh Sanghi}.pdf" at bounding box center [1070, 292] width 300 height 32
click at [1001, 276] on p "2. Social Issues - Population and associated Issues {By Ayussh Sanghi}.pdf" at bounding box center [1070, 292] width 300 height 32
click at [775, 230] on div at bounding box center [686, 326] width 1373 height 653
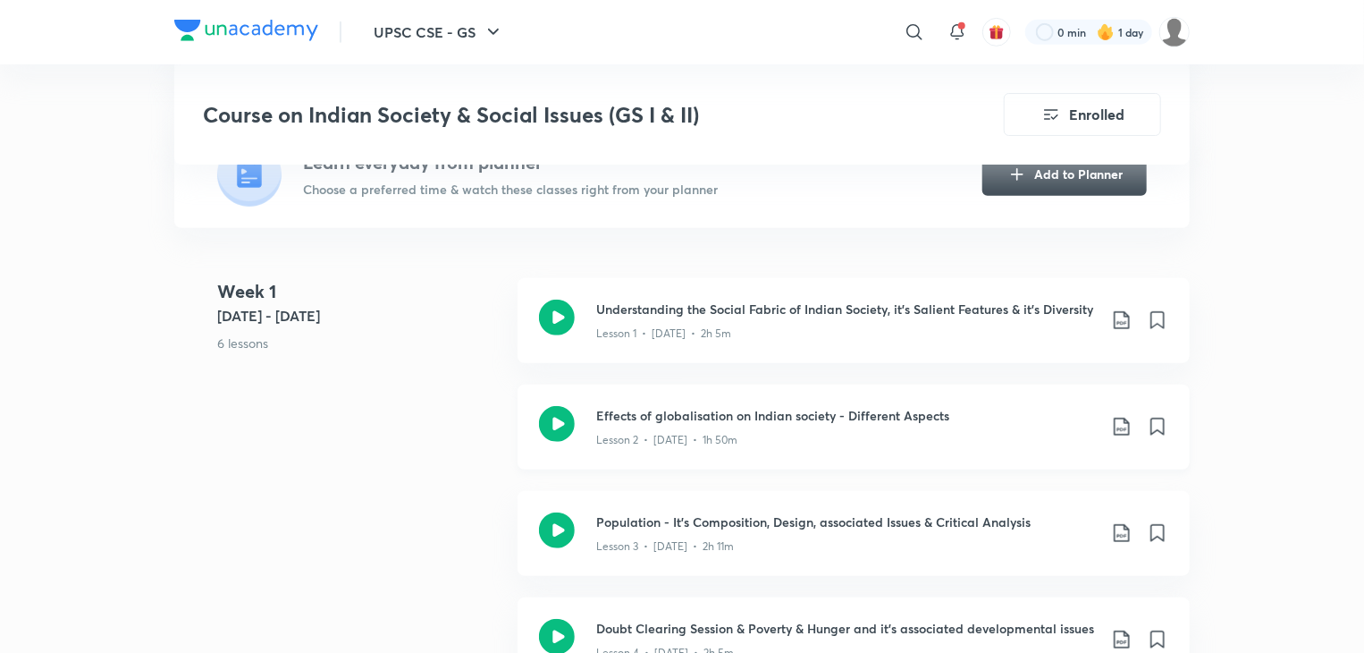
scroll to position [447, 0]
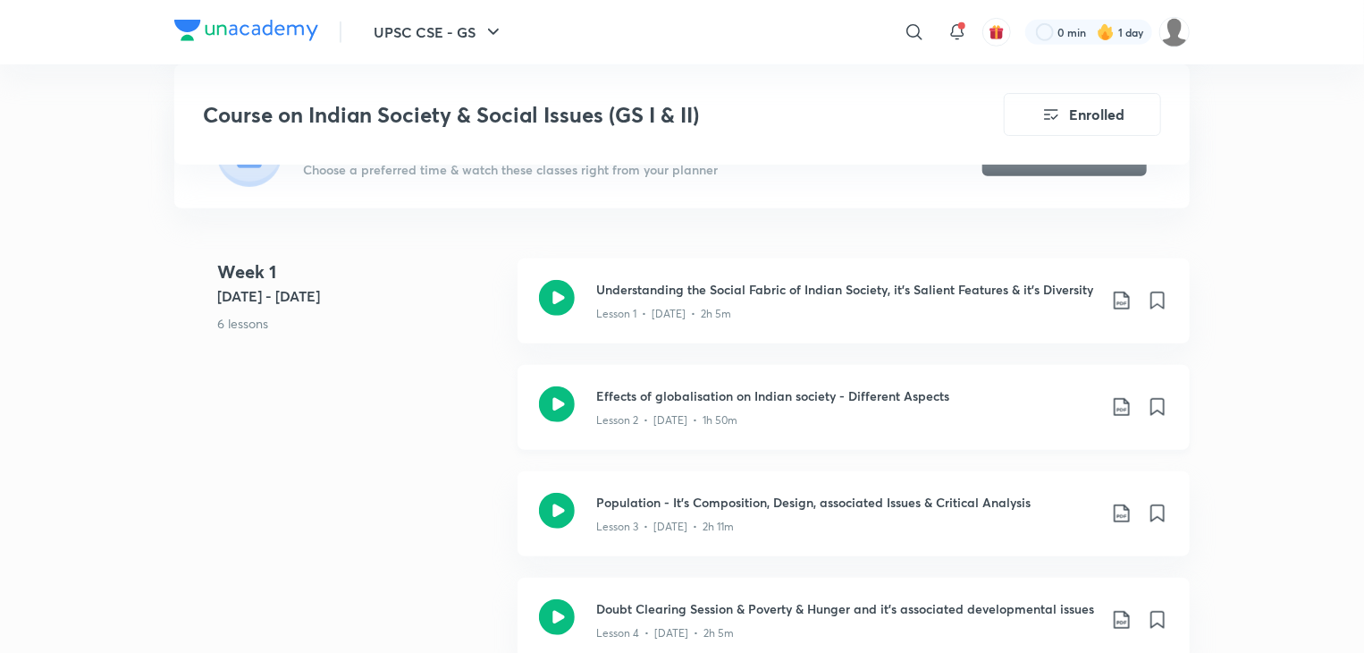
click at [1127, 409] on icon at bounding box center [1121, 407] width 15 height 18
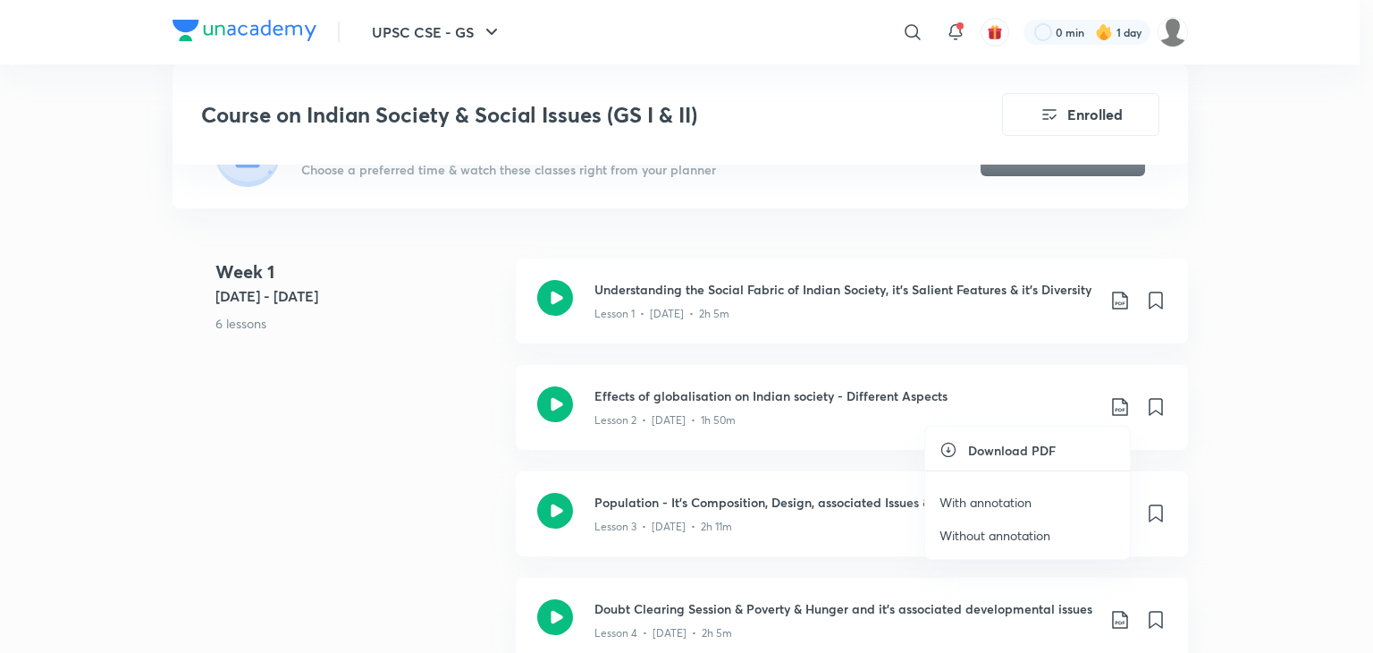
click at [966, 533] on p "Without annotation" at bounding box center [995, 535] width 111 height 19
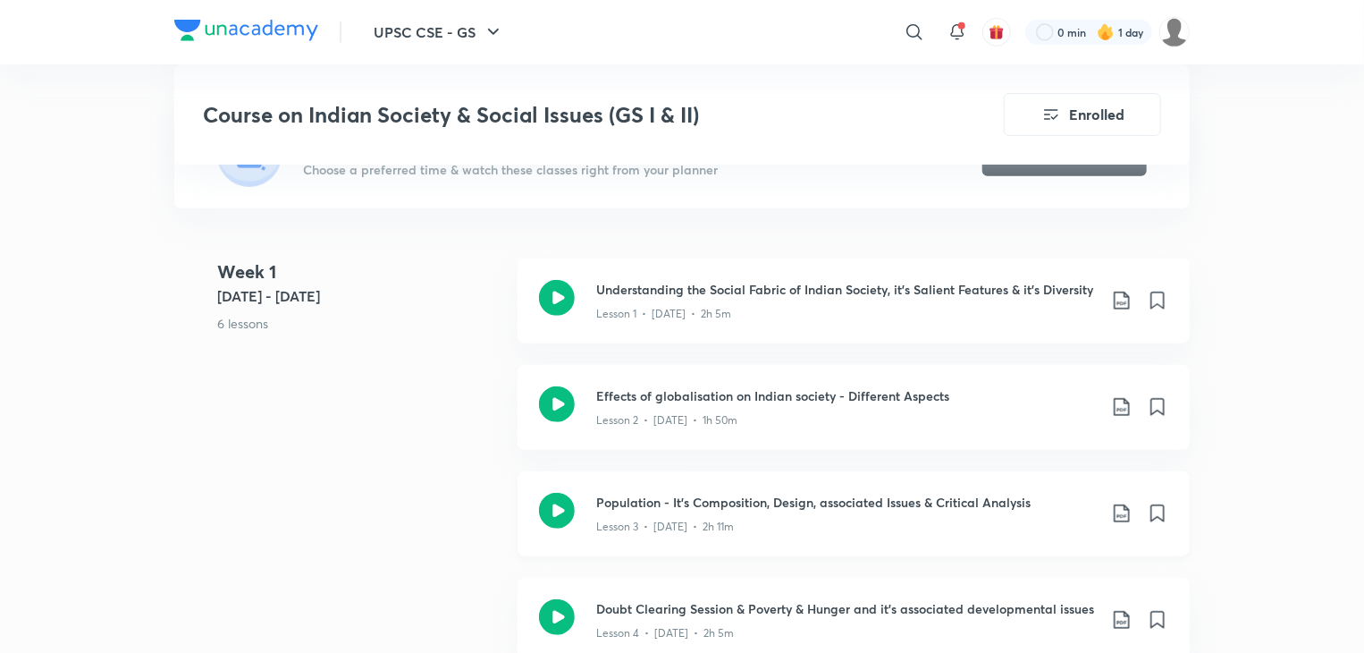
click at [1119, 514] on icon at bounding box center [1121, 513] width 21 height 21
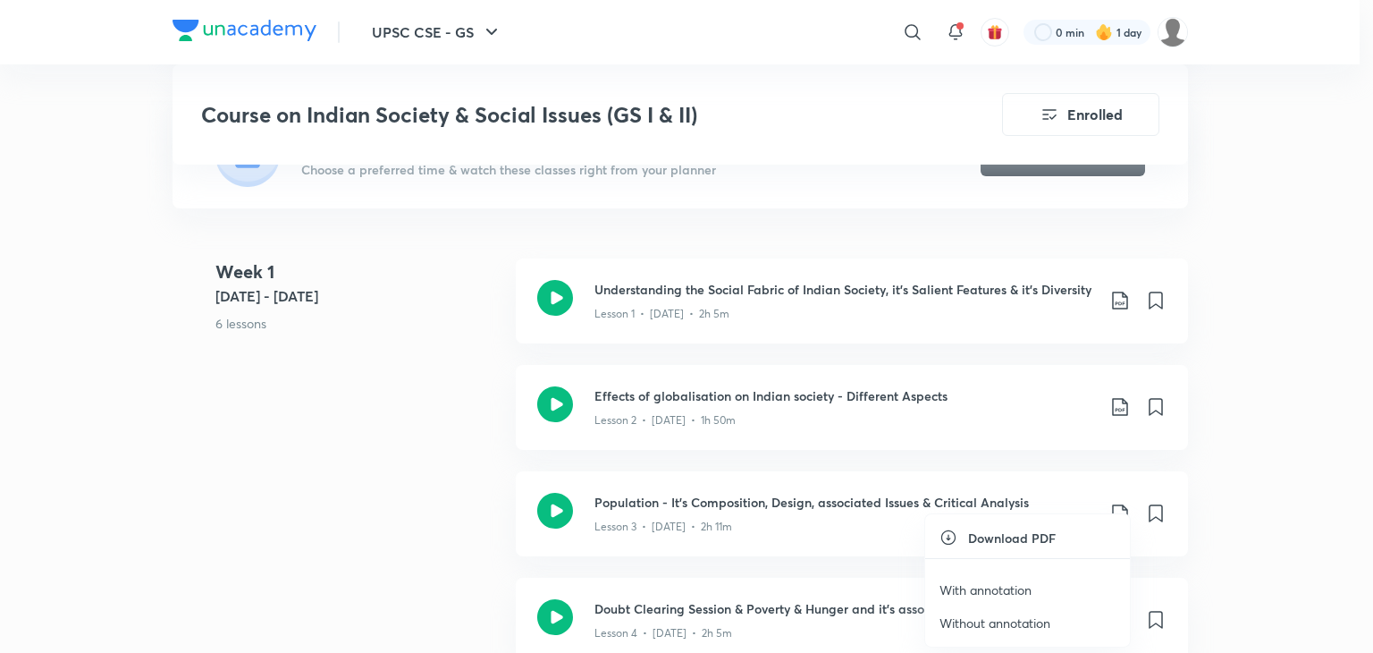
click at [996, 612] on li "Without annotation" at bounding box center [1027, 622] width 205 height 33
click at [1005, 617] on p "Without annotation" at bounding box center [995, 622] width 111 height 19
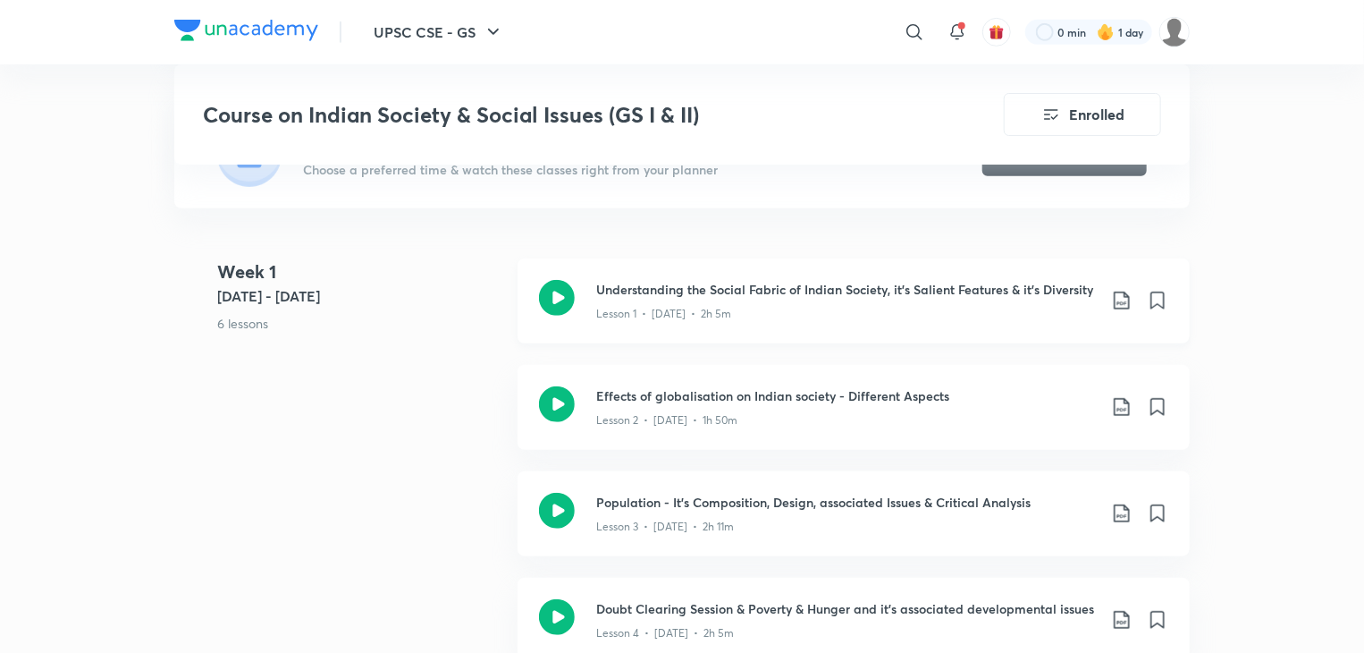
click at [1118, 293] on icon at bounding box center [1121, 300] width 21 height 21
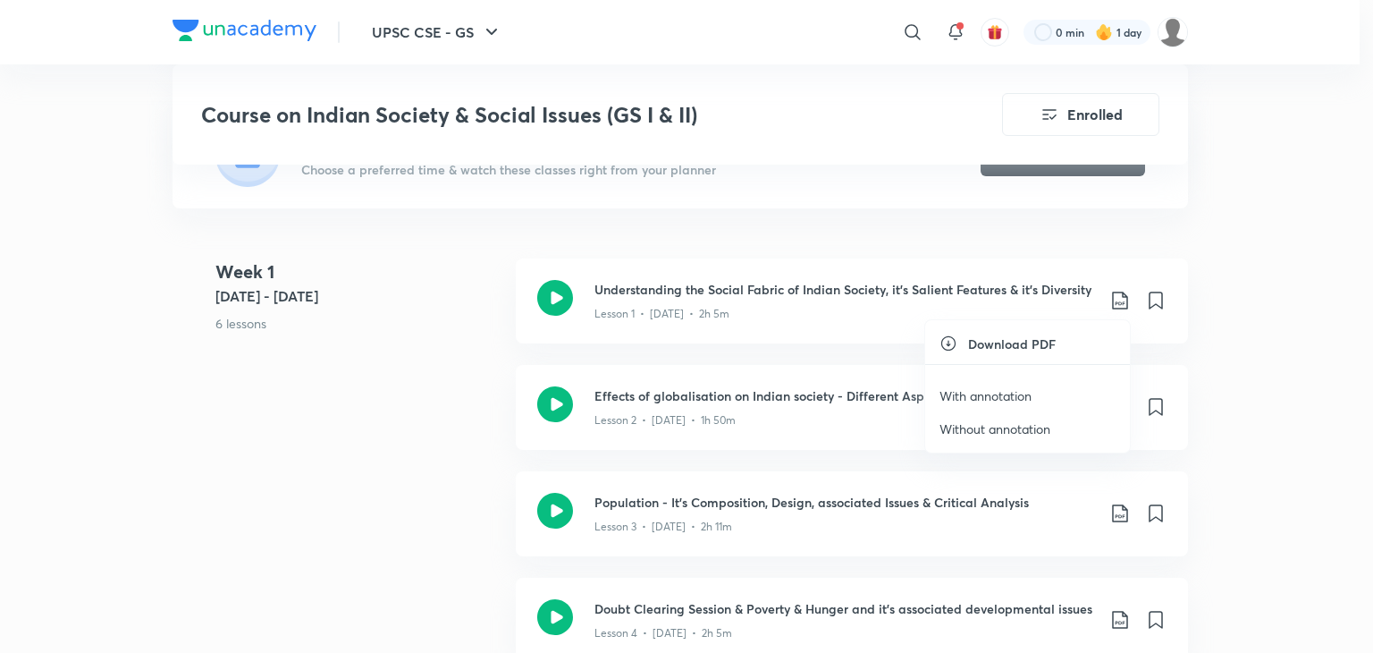
click at [1029, 397] on p "With annotation" at bounding box center [986, 395] width 92 height 19
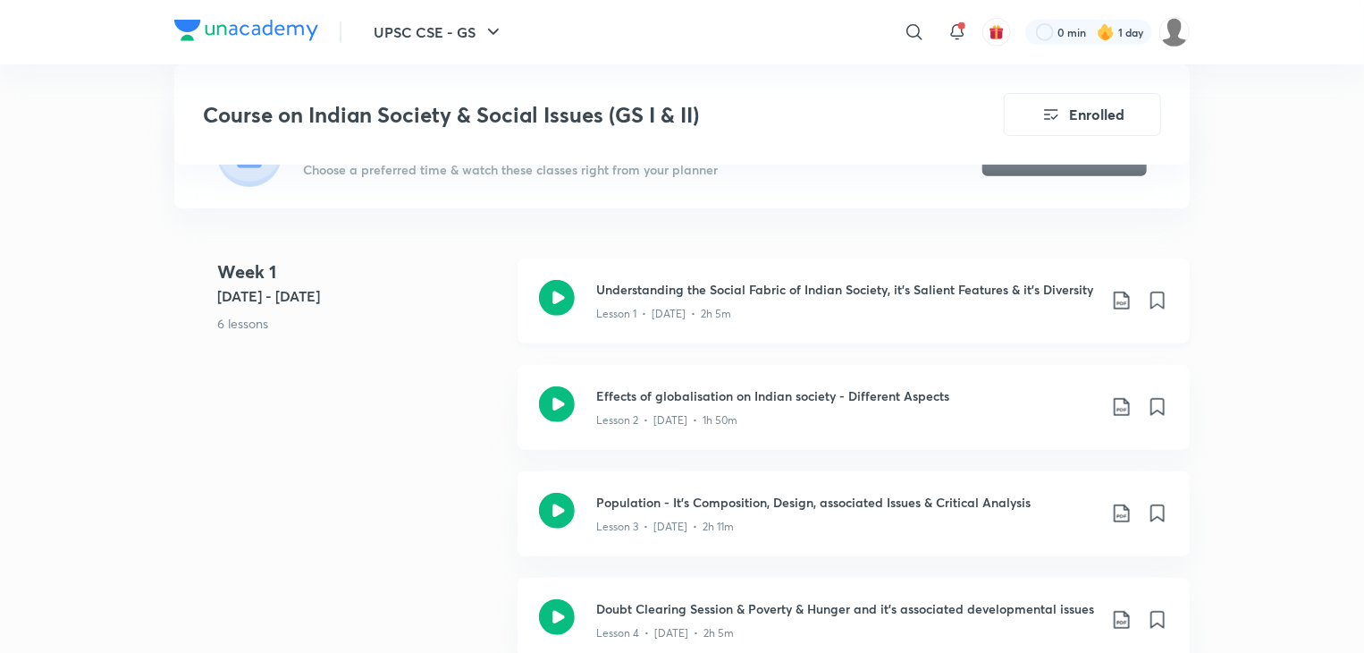
click at [1126, 294] on icon at bounding box center [1121, 300] width 21 height 21
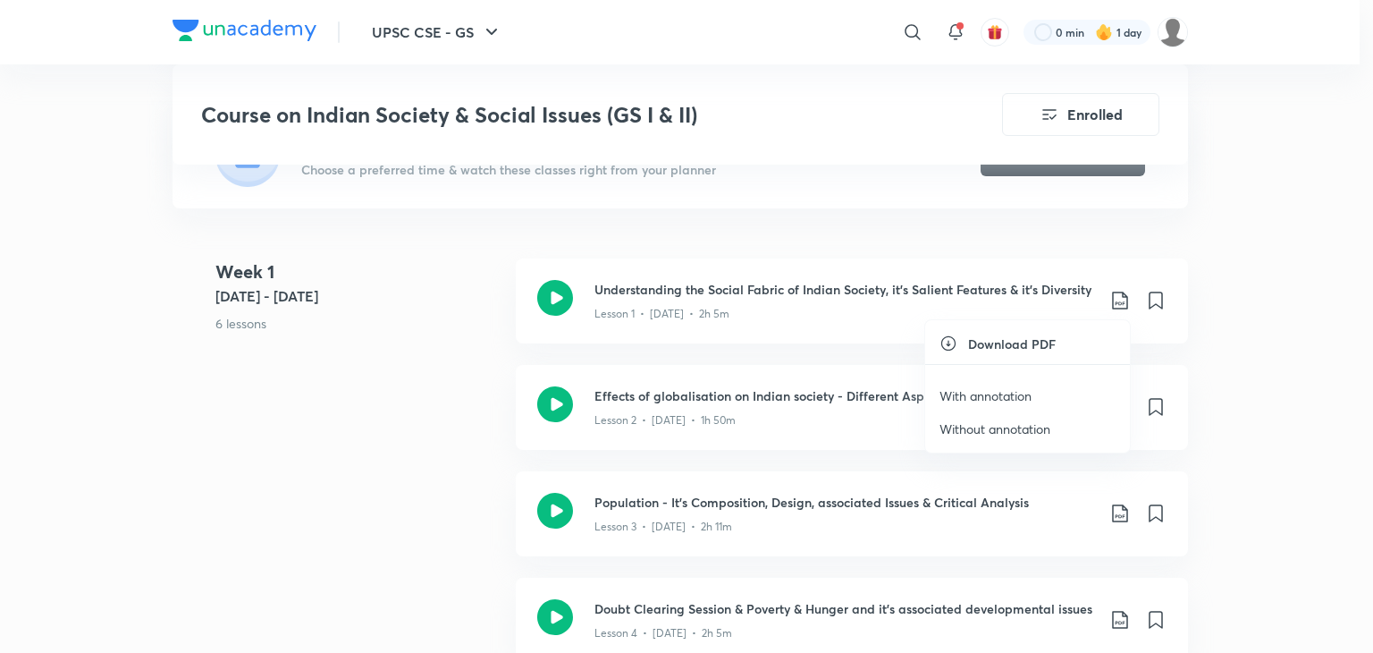
click at [1059, 419] on li "Without annotation" at bounding box center [1027, 428] width 205 height 33
click at [998, 431] on p "Without annotation" at bounding box center [995, 428] width 111 height 19
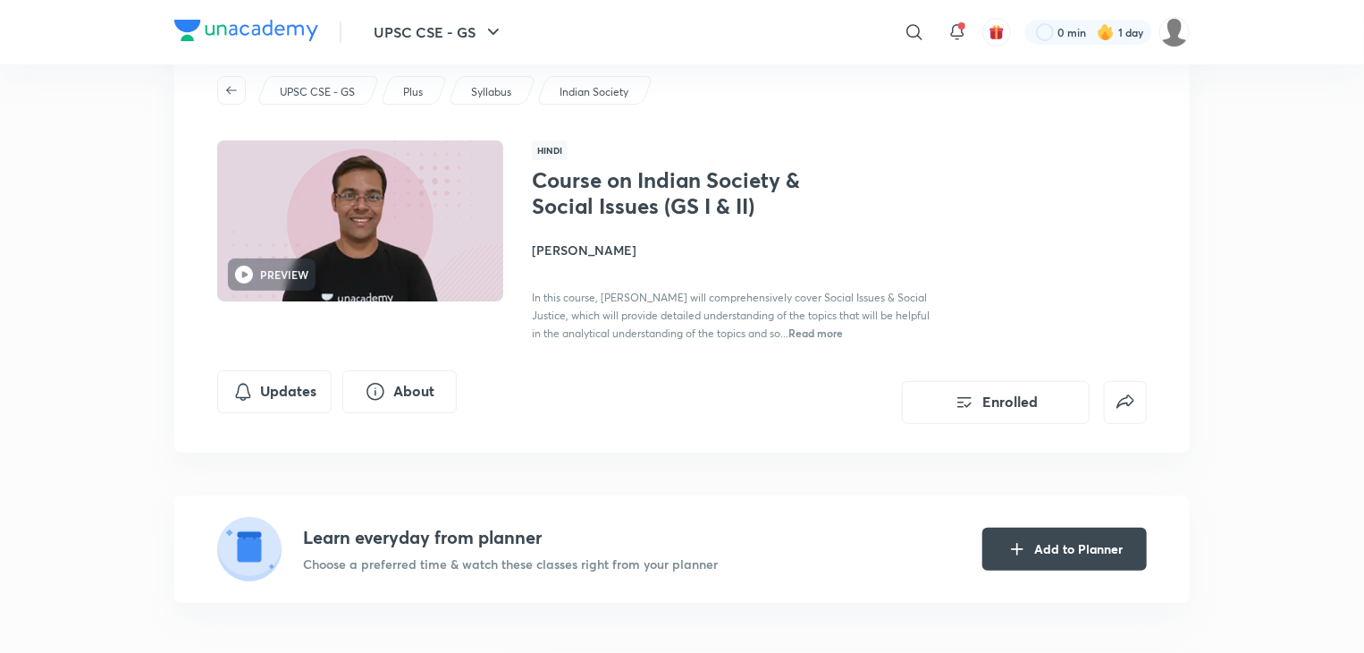
scroll to position [0, 0]
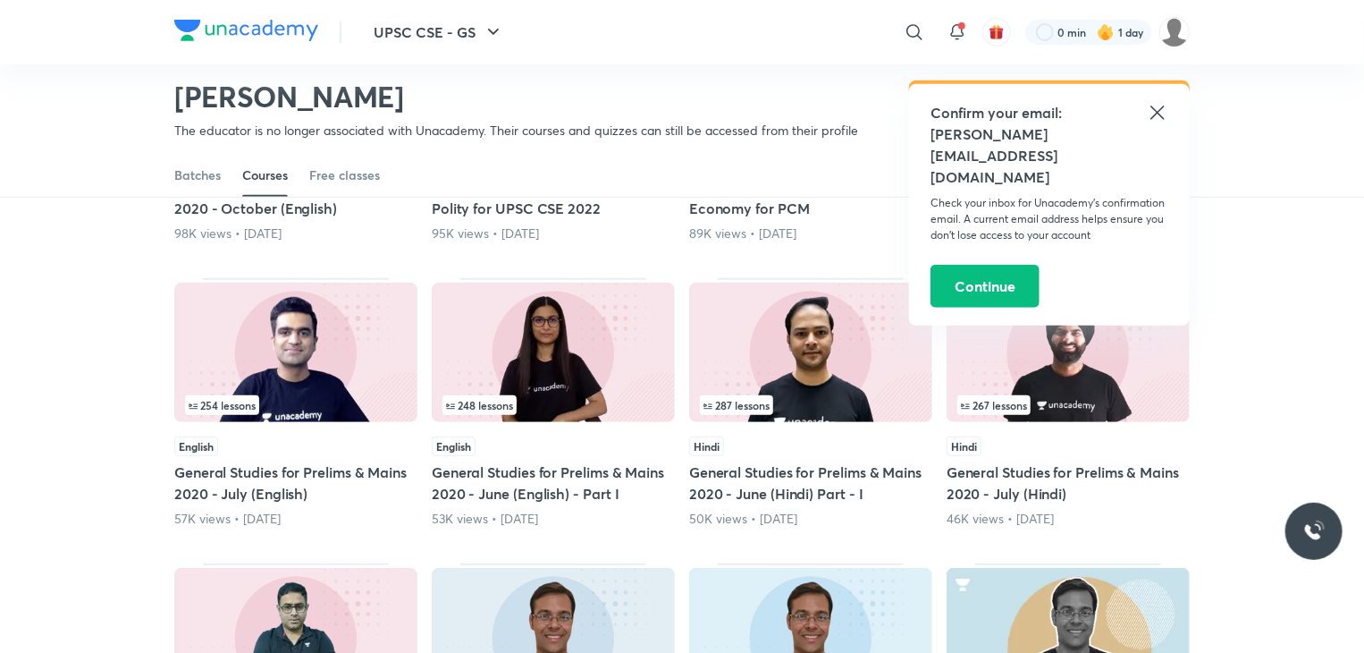
scroll to position [295, 0]
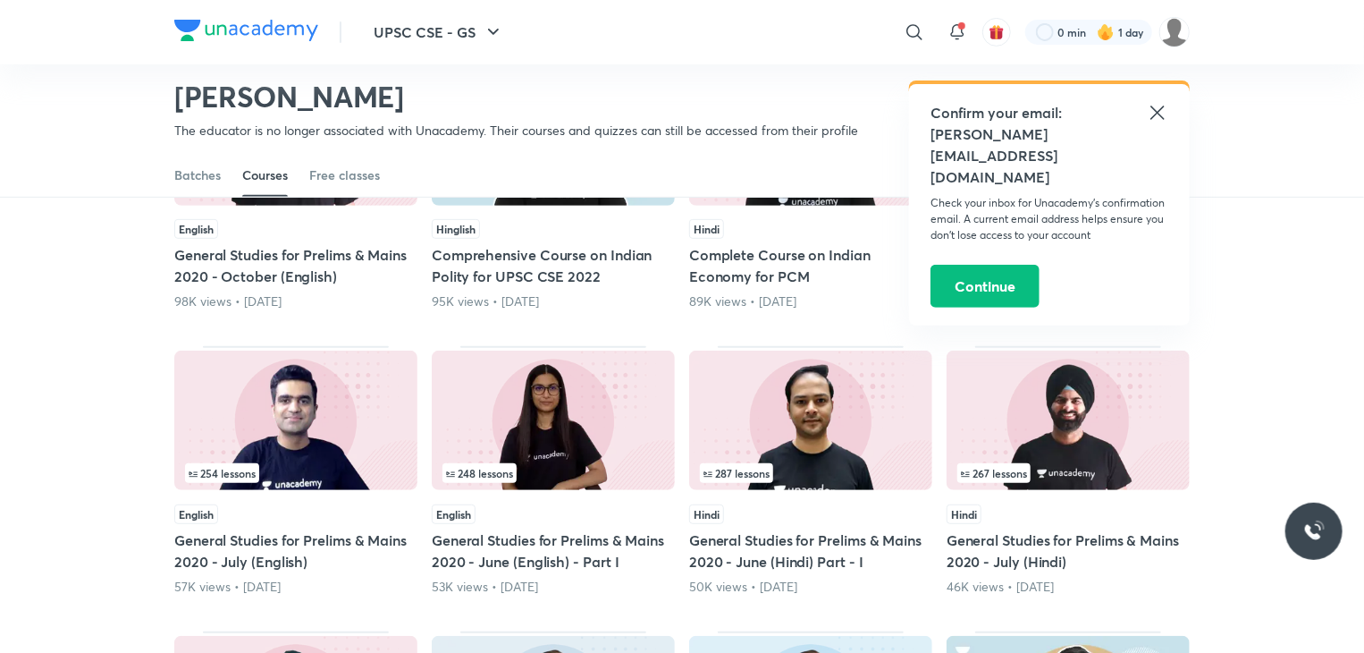
click at [1165, 109] on icon at bounding box center [1157, 112] width 21 height 21
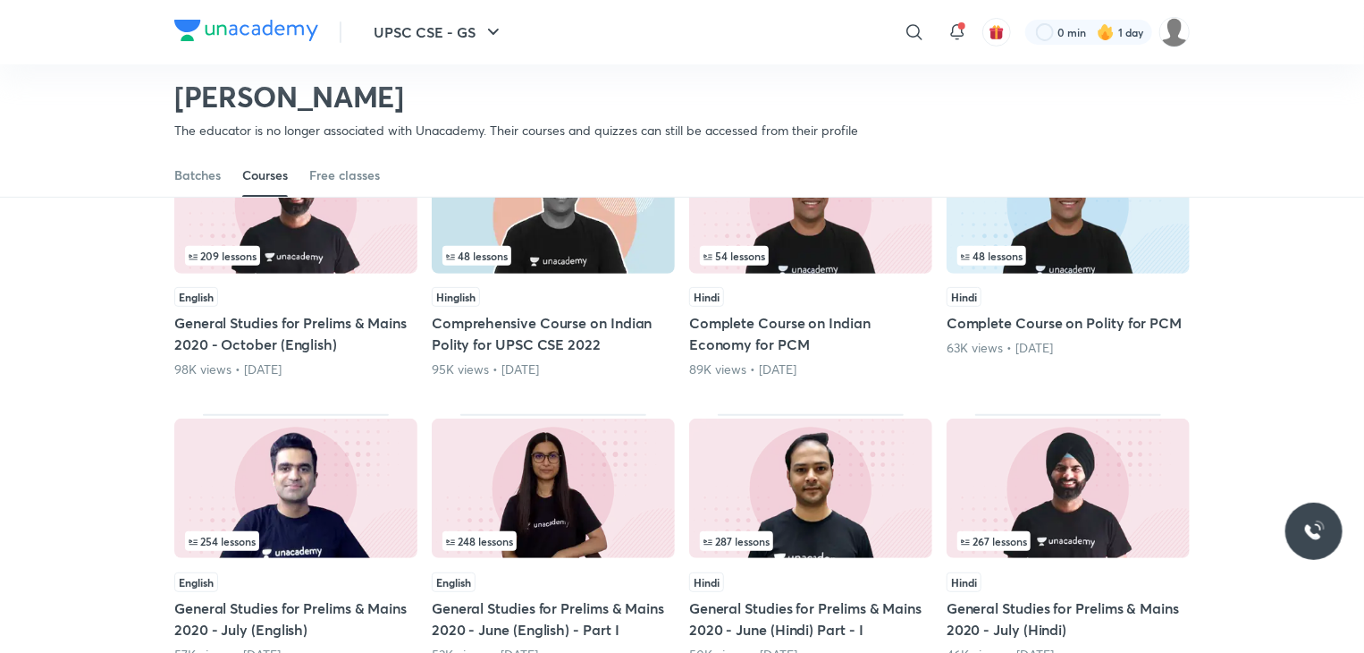
scroll to position [256, 0]
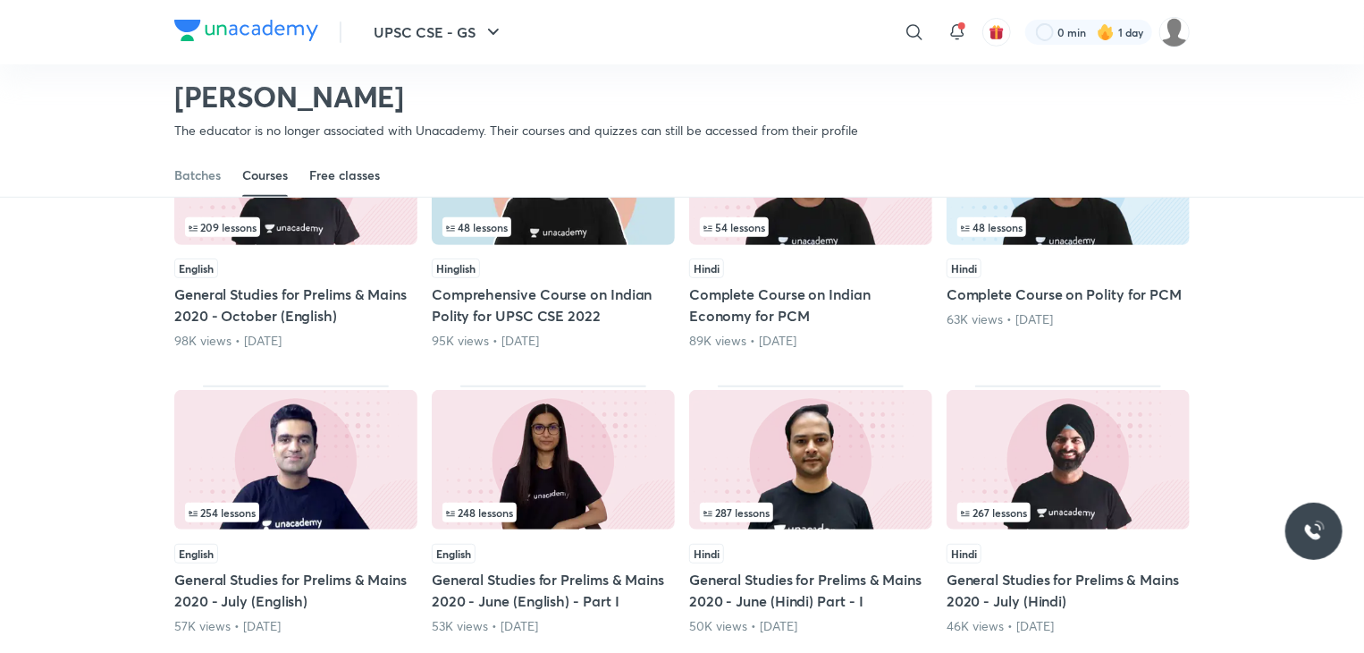
click at [379, 169] on div "Free classes" at bounding box center [344, 175] width 71 height 18
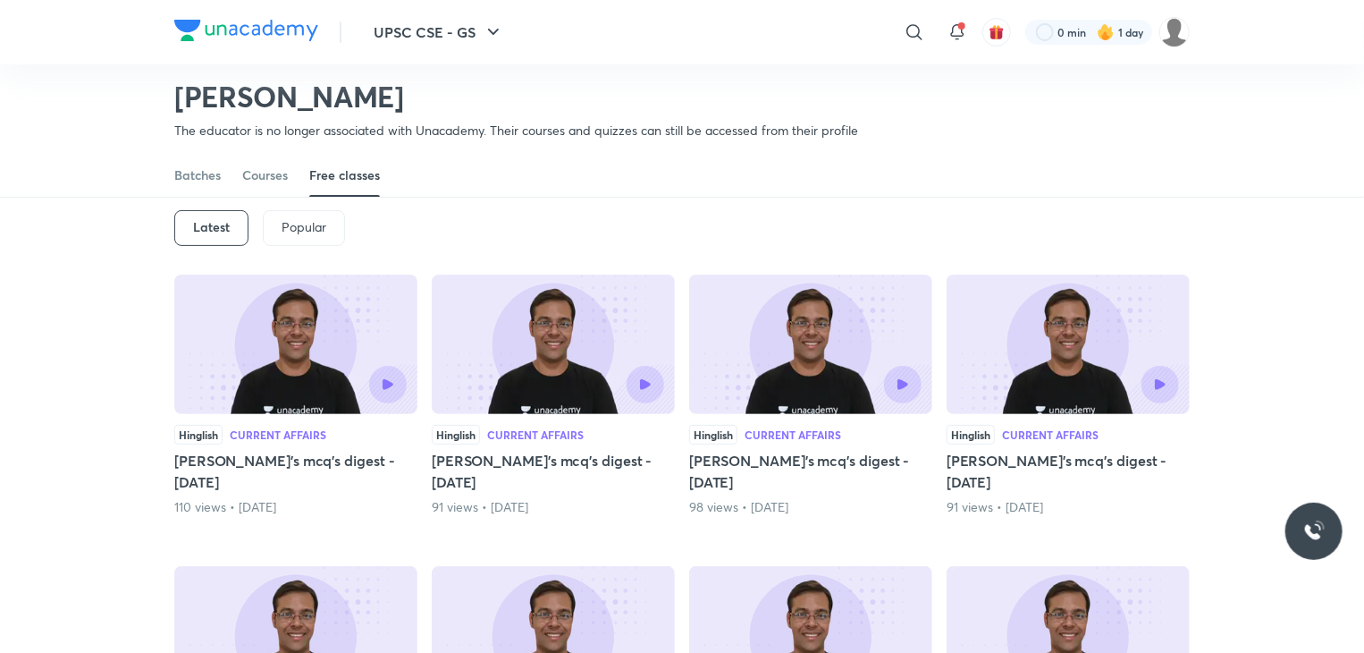
scroll to position [77, 0]
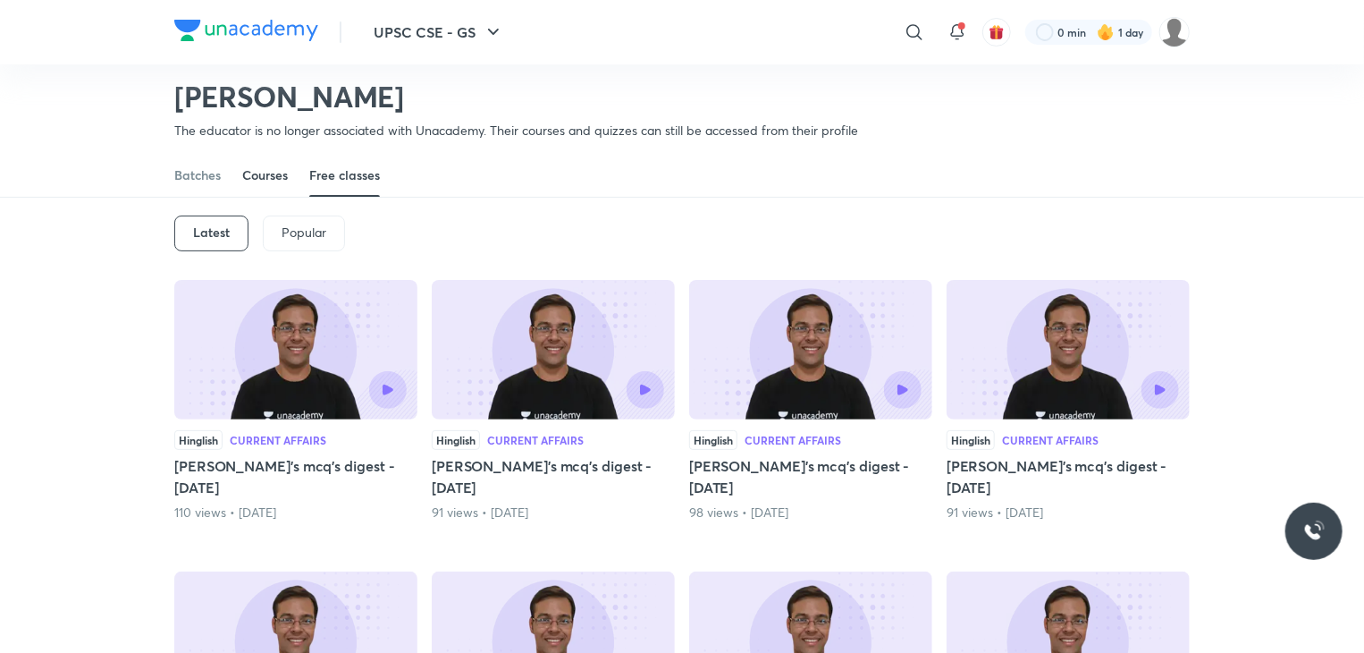
click at [266, 182] on div "Courses" at bounding box center [265, 175] width 46 height 18
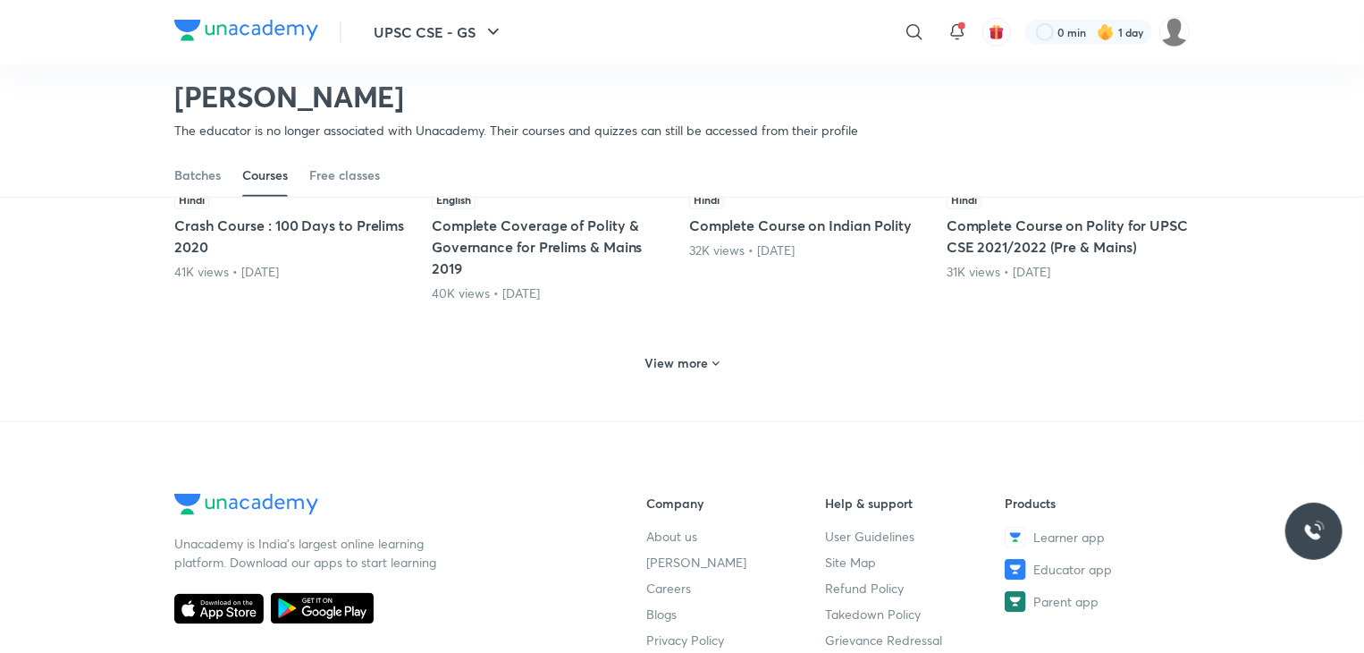
scroll to position [792, 0]
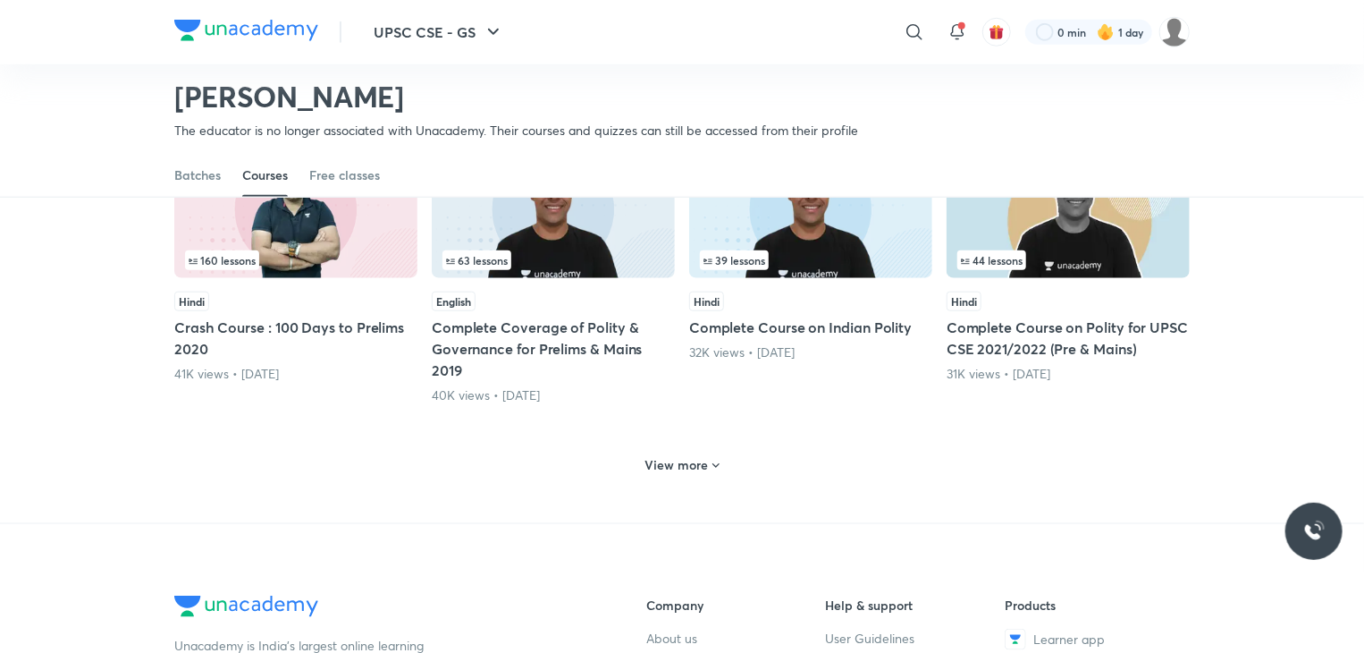
click at [670, 444] on div "View more" at bounding box center [682, 463] width 1016 height 46
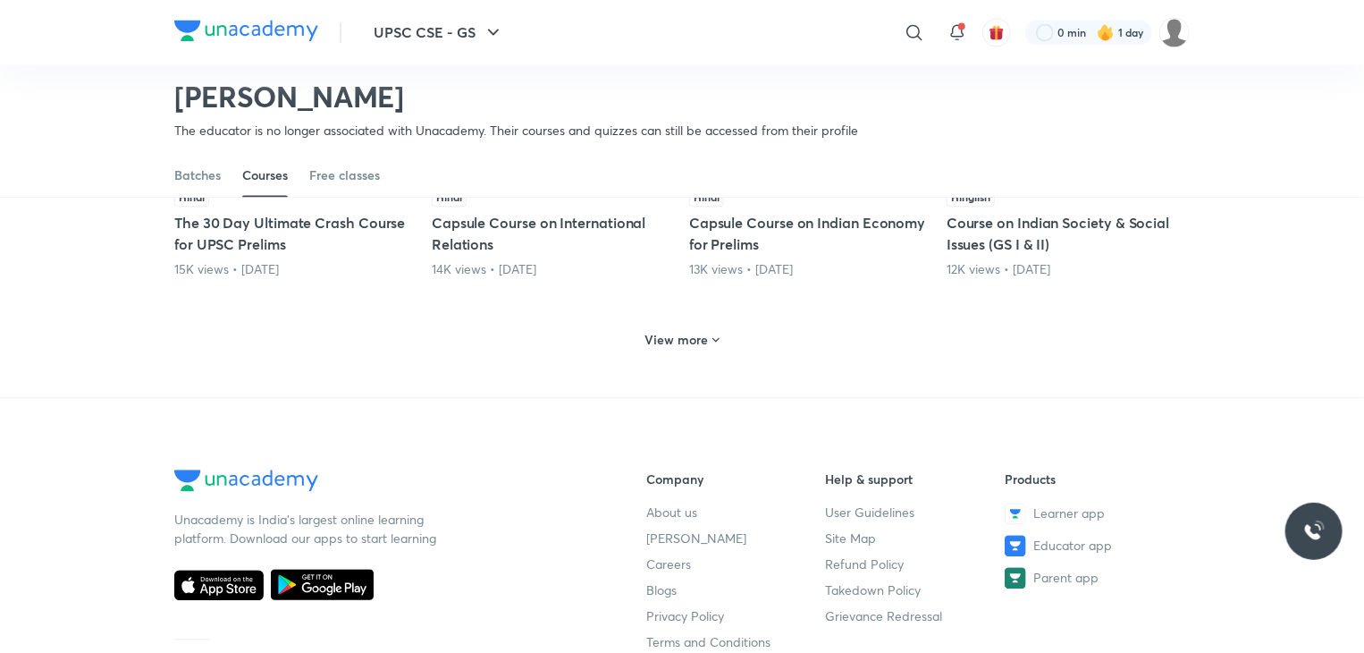
scroll to position [2109, 0]
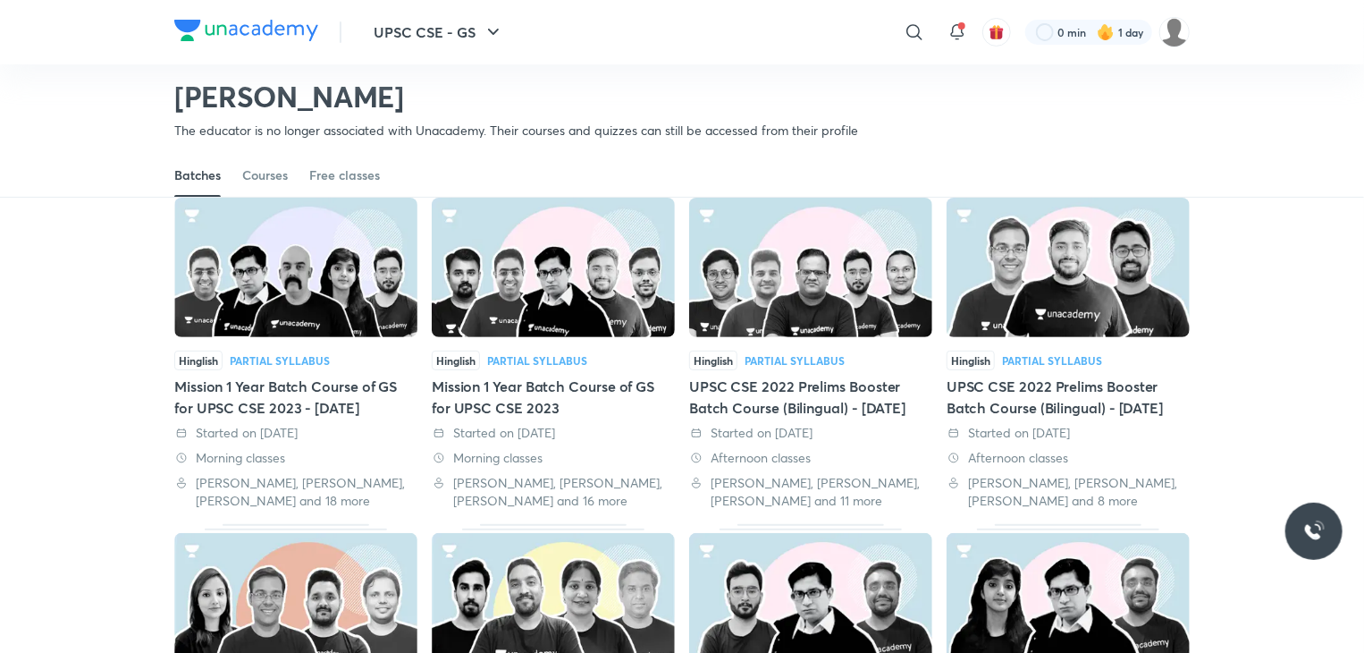
scroll to position [166, 0]
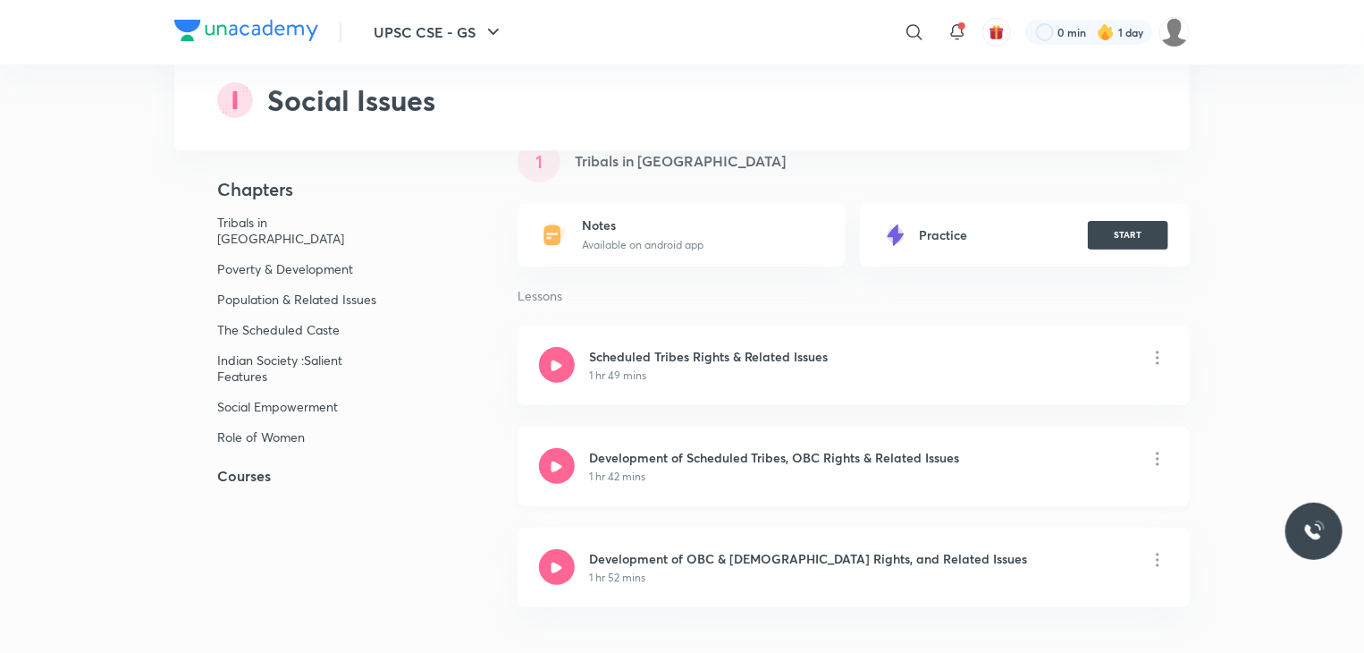
scroll to position [179, 0]
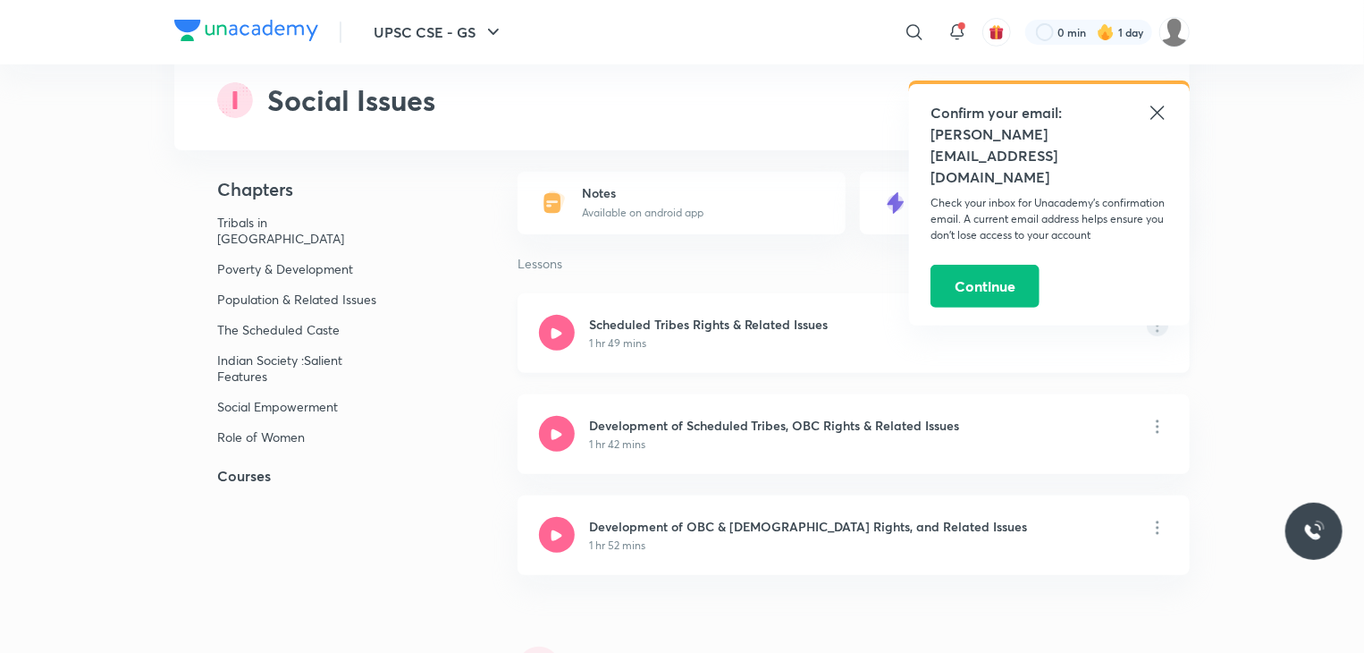
click at [1153, 332] on icon at bounding box center [1157, 325] width 21 height 21
click at [1155, 109] on icon at bounding box center [1157, 112] width 13 height 13
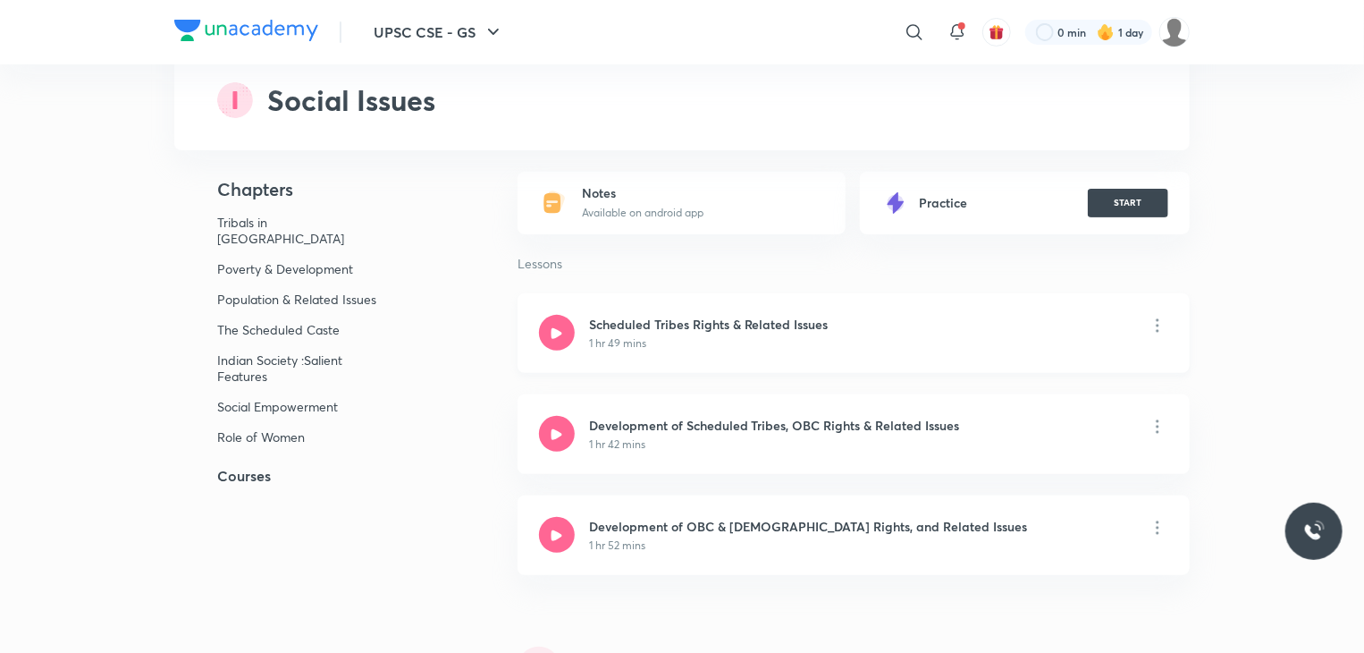
click at [620, 344] on p "1 hr 49 mins" at bounding box center [617, 343] width 57 height 16
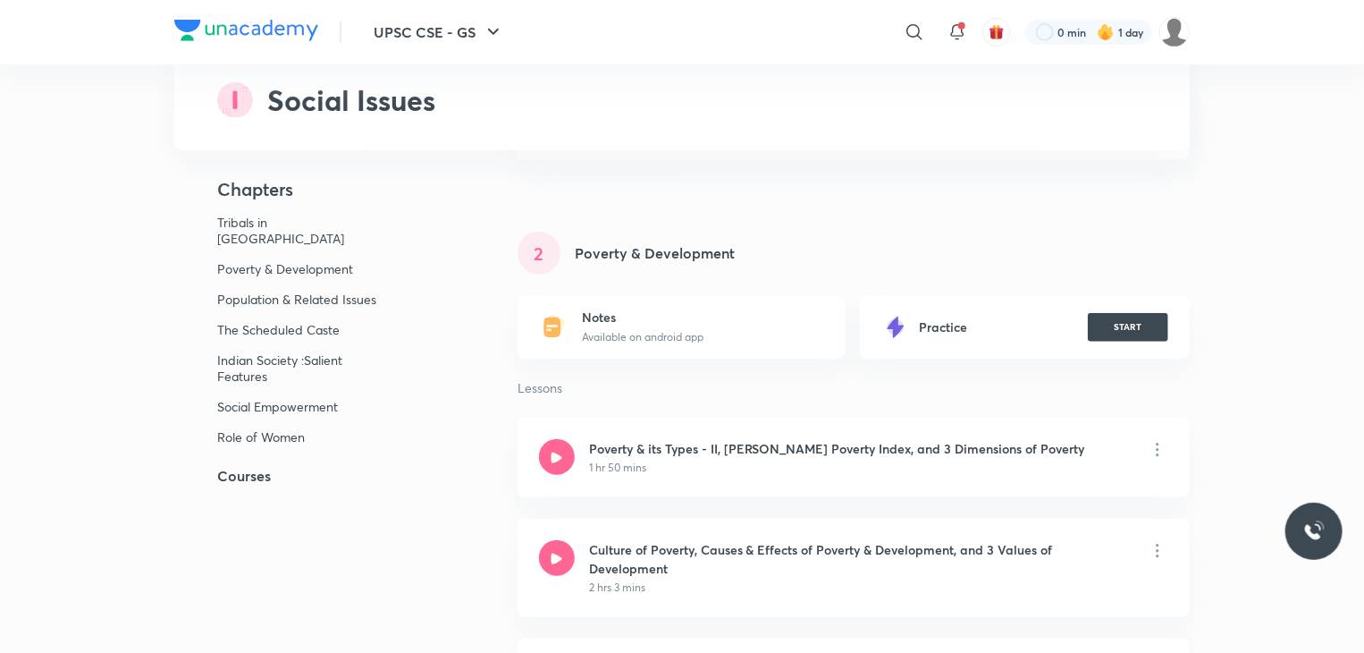
scroll to position [626, 0]
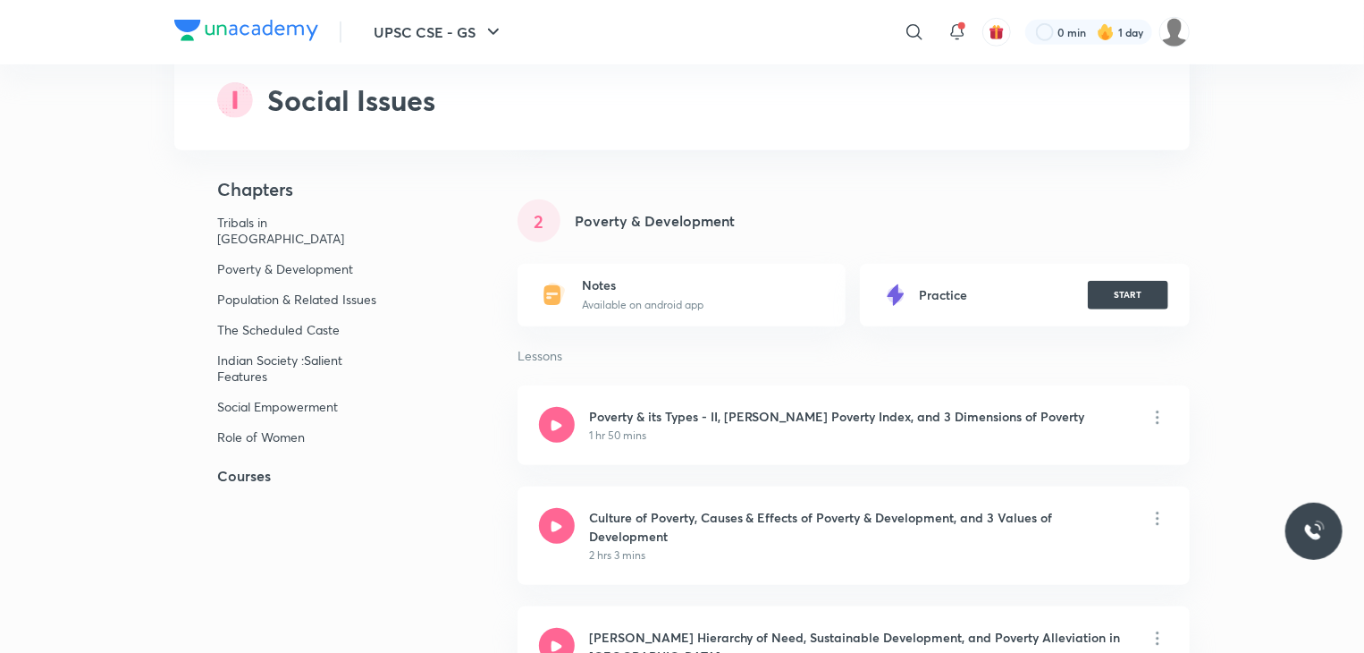
click at [658, 305] on p "Available on android app" at bounding box center [643, 305] width 122 height 16
click at [576, 305] on div "Notes Available on android app" at bounding box center [682, 295] width 328 height 63
click at [553, 300] on icon at bounding box center [552, 295] width 17 height 20
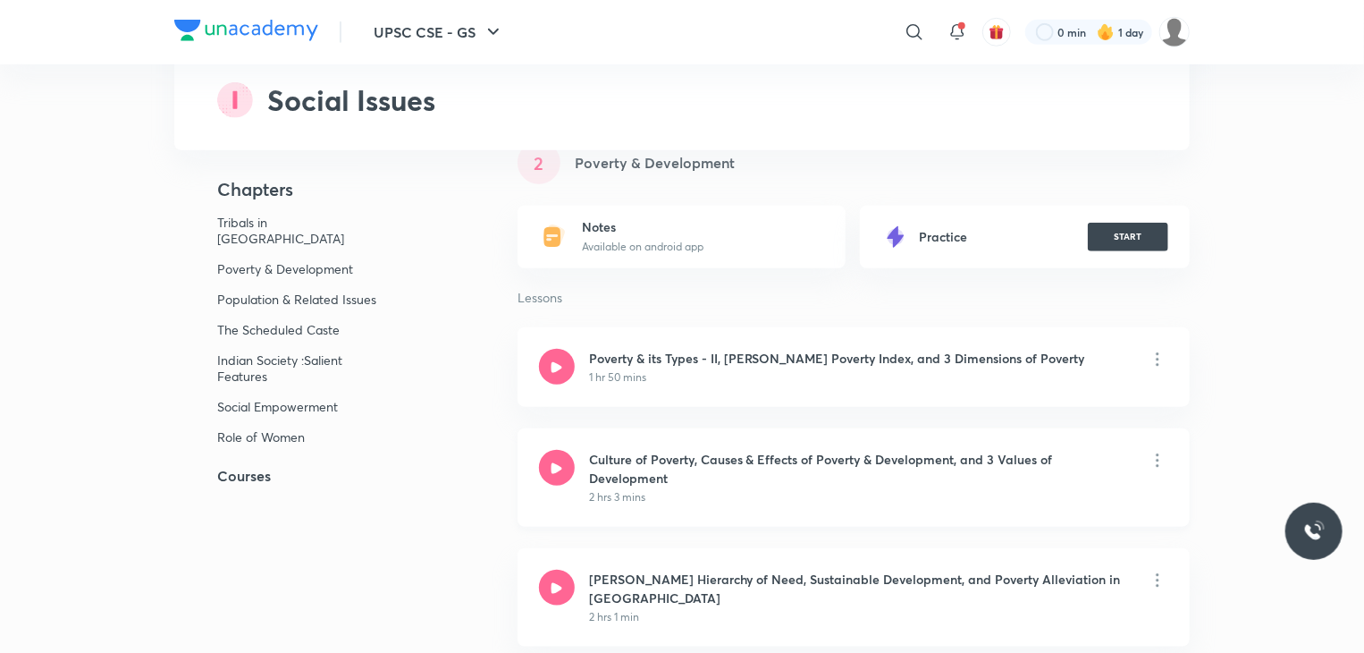
scroll to position [805, 0]
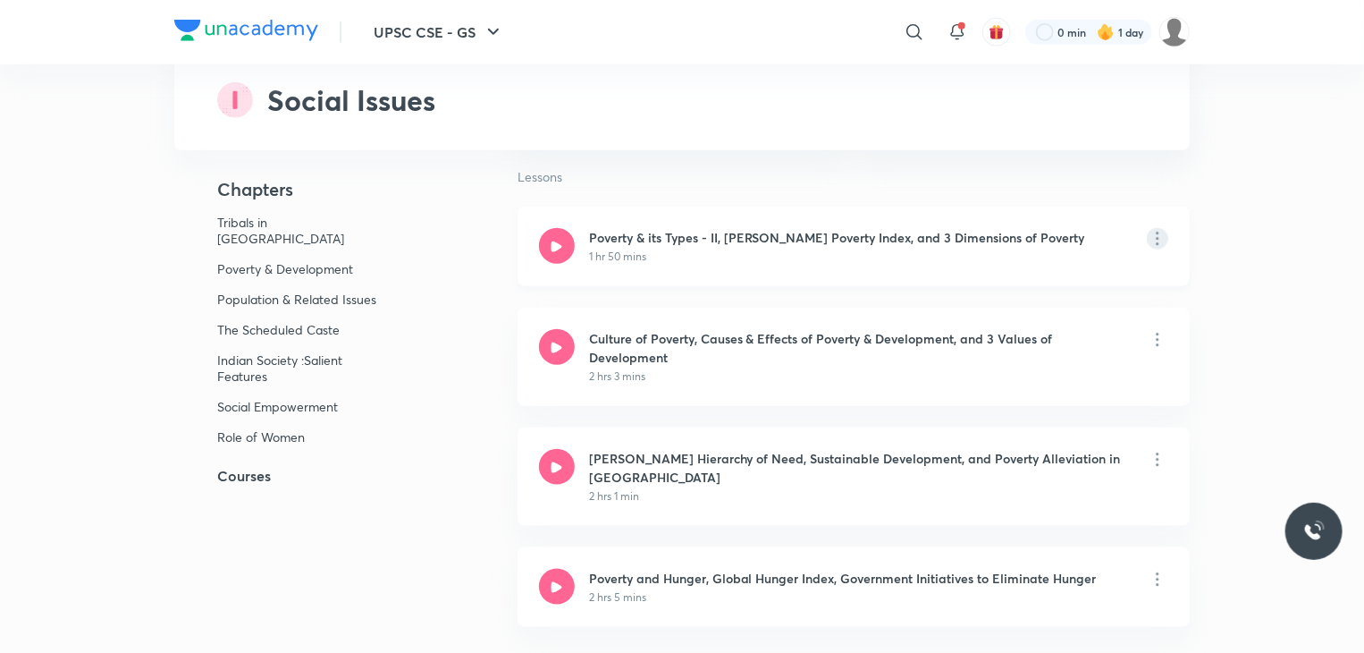
click at [1159, 244] on icon at bounding box center [1158, 244] width 3 height 3
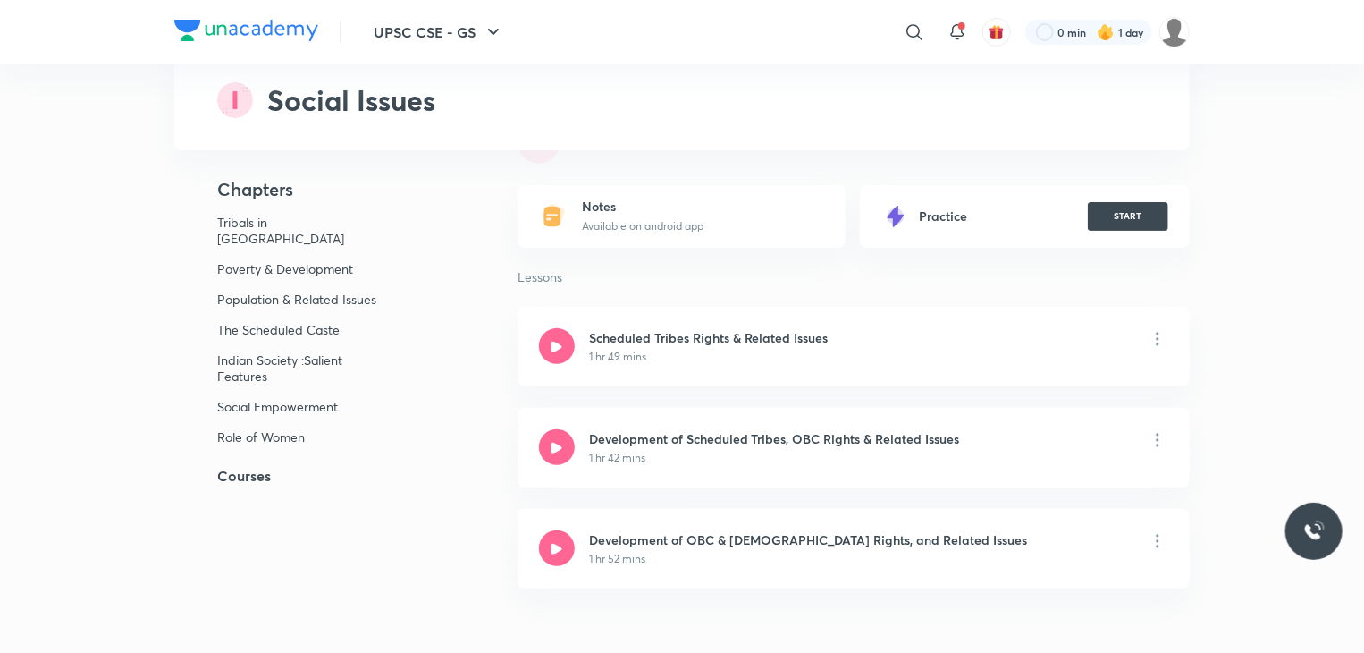
scroll to position [0, 0]
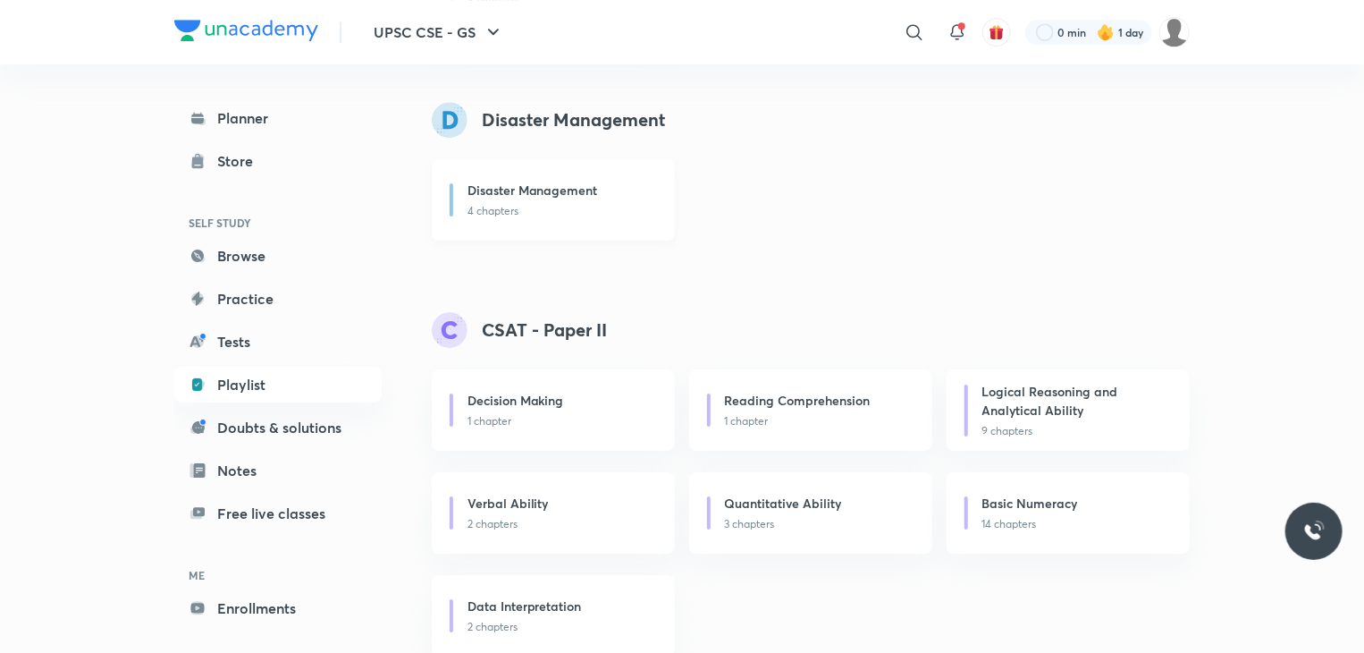
scroll to position [2847, 0]
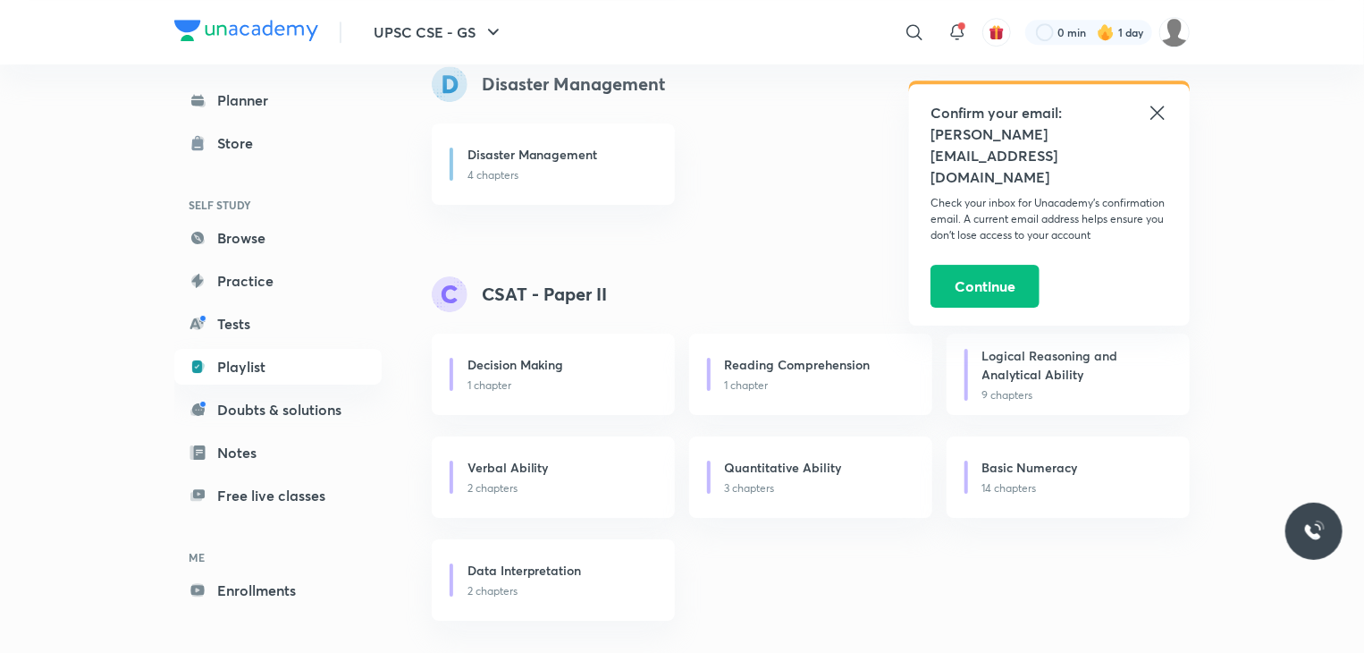
click at [1162, 115] on icon at bounding box center [1157, 112] width 21 height 21
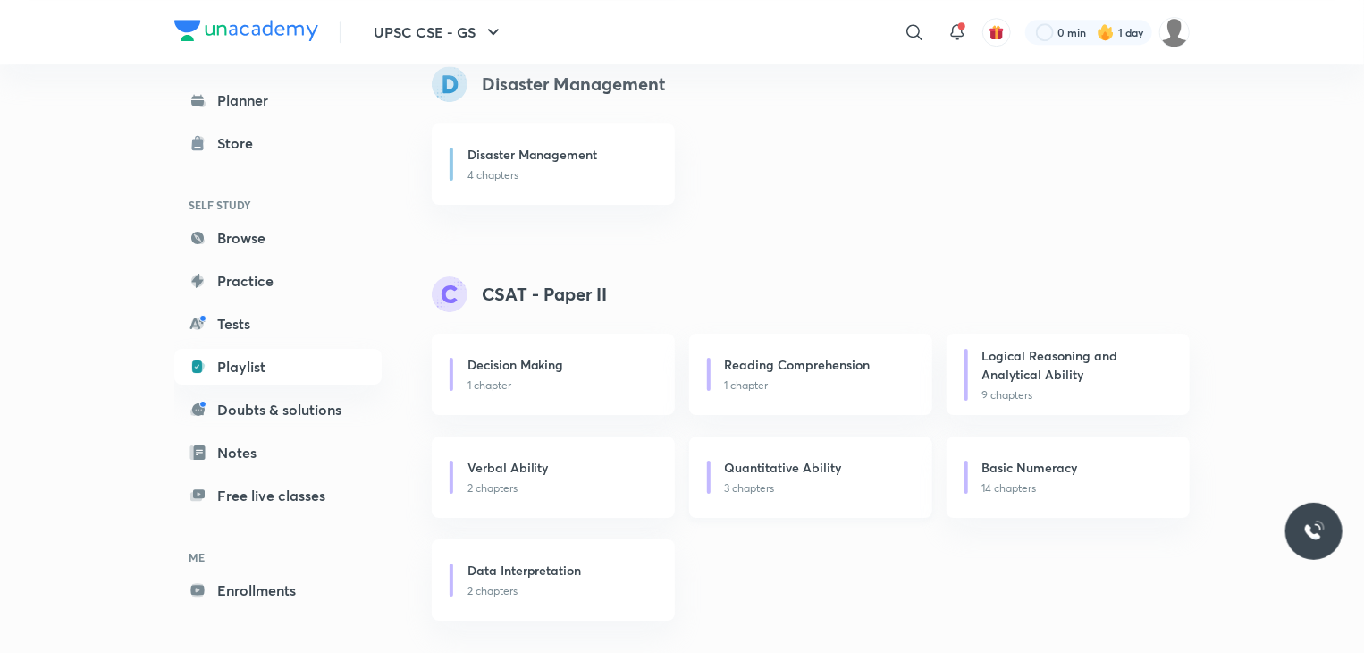
click at [733, 496] on div "Quantitative Ability 3 chapters" at bounding box center [810, 476] width 243 height 81
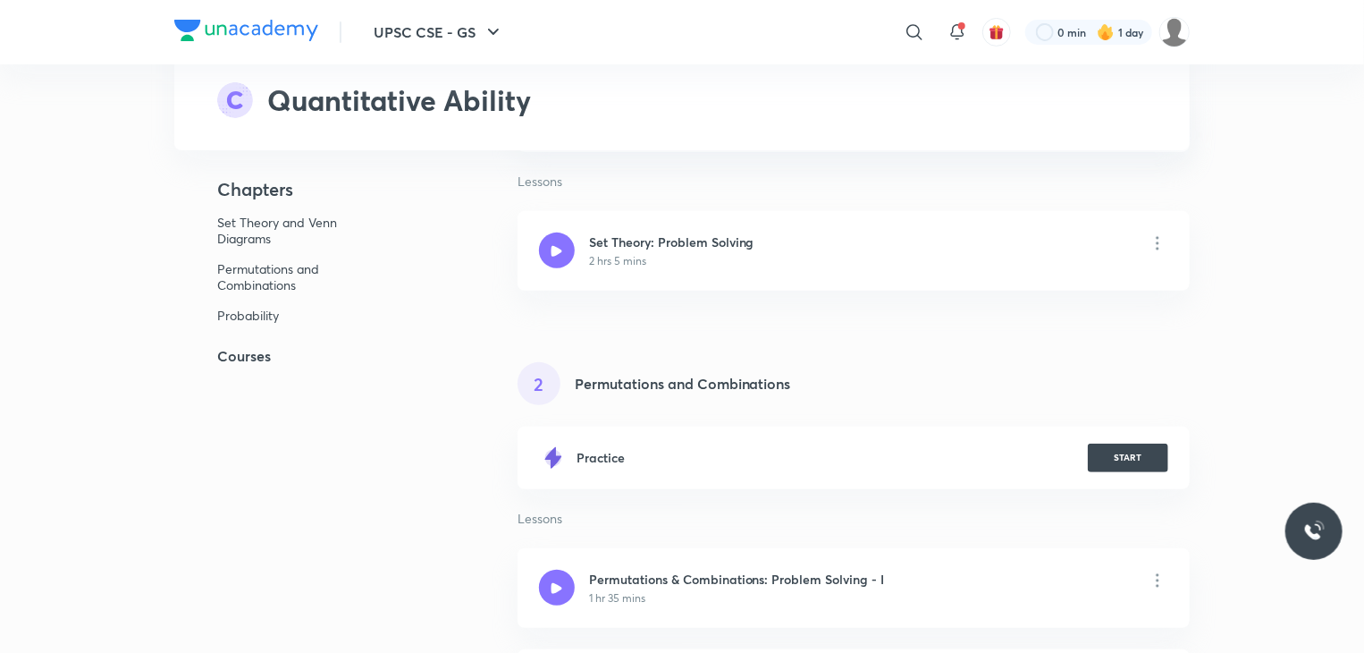
scroll to position [268, 0]
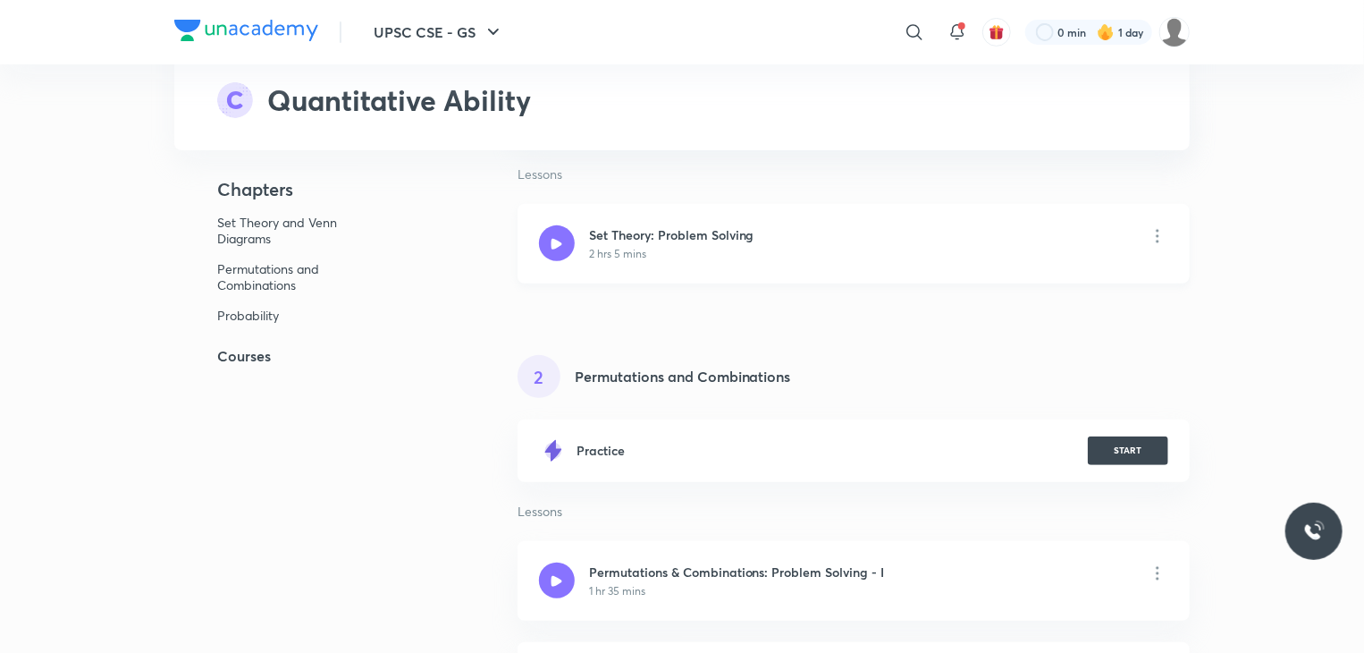
click at [1159, 249] on div "Set Theory: Problem Solving 2 hrs 5 mins" at bounding box center [854, 244] width 672 height 80
click at [1155, 237] on icon at bounding box center [1157, 235] width 21 height 21
click at [1156, 241] on icon at bounding box center [1157, 235] width 21 height 21
click at [1220, 289] on h6 "View educator" at bounding box center [1262, 292] width 86 height 19
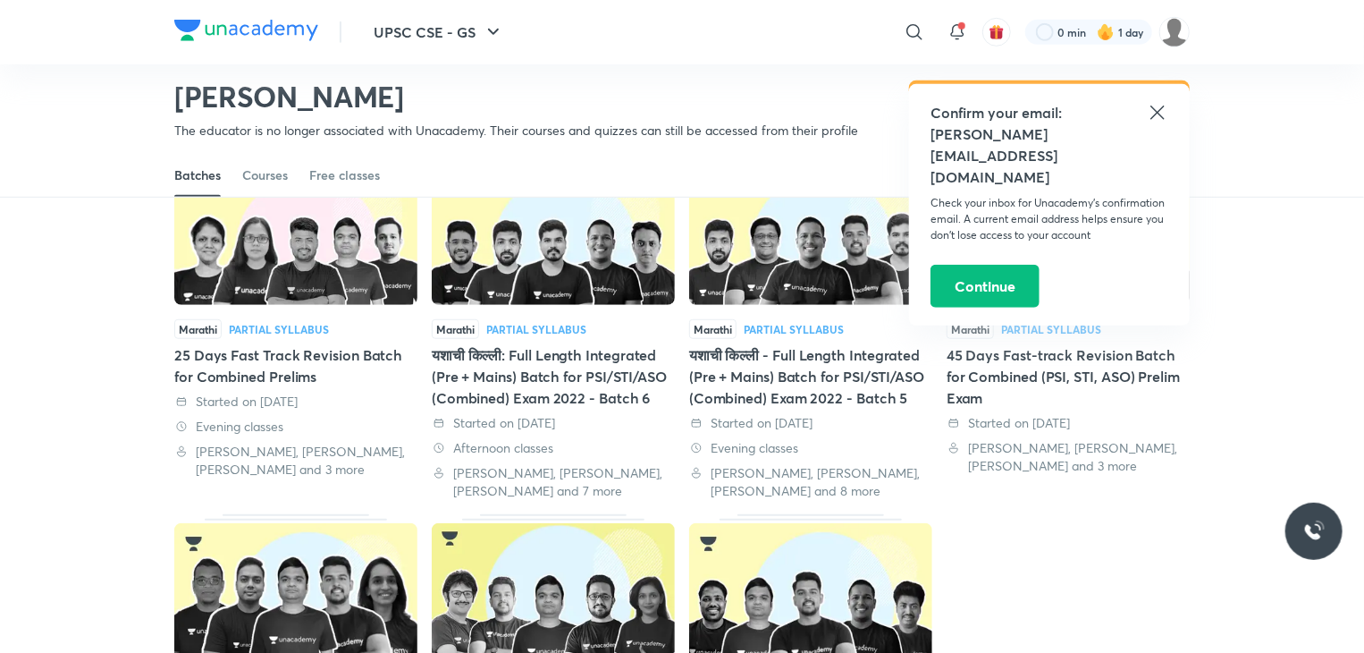
scroll to position [524, 0]
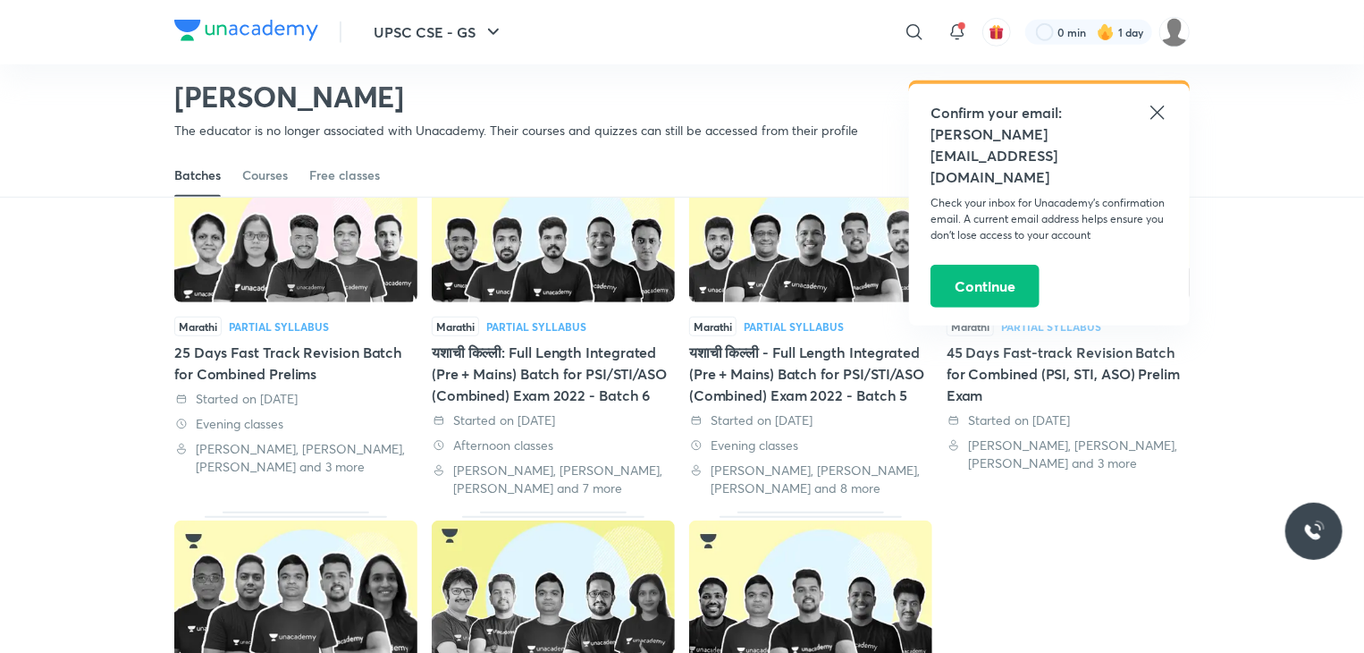
click at [1158, 121] on icon at bounding box center [1157, 112] width 21 height 21
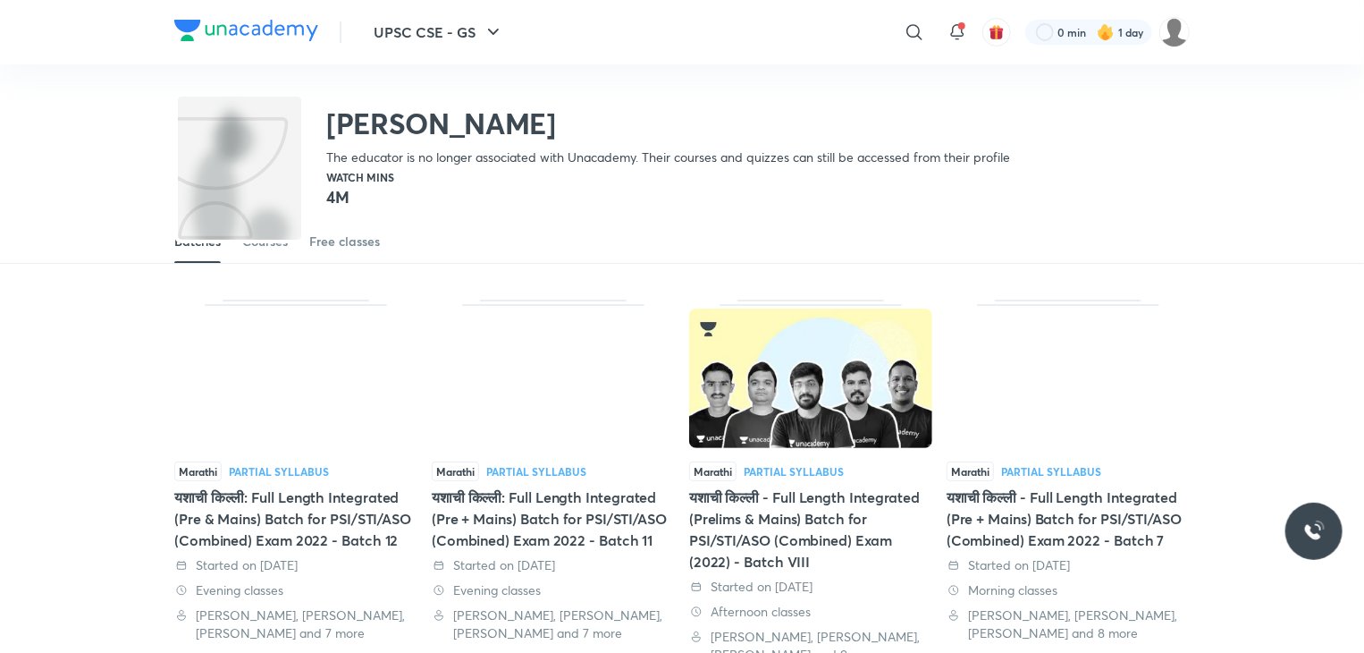
scroll to position [0, 0]
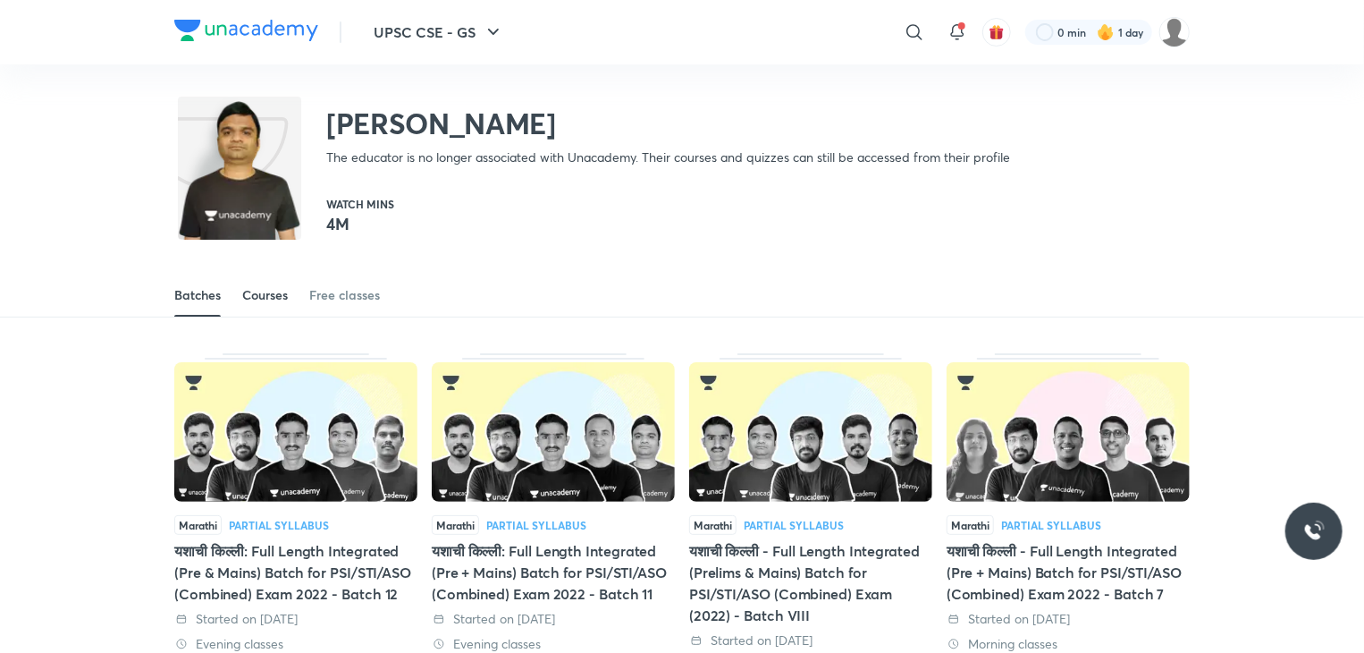
click at [278, 298] on div "Courses" at bounding box center [265, 295] width 46 height 18
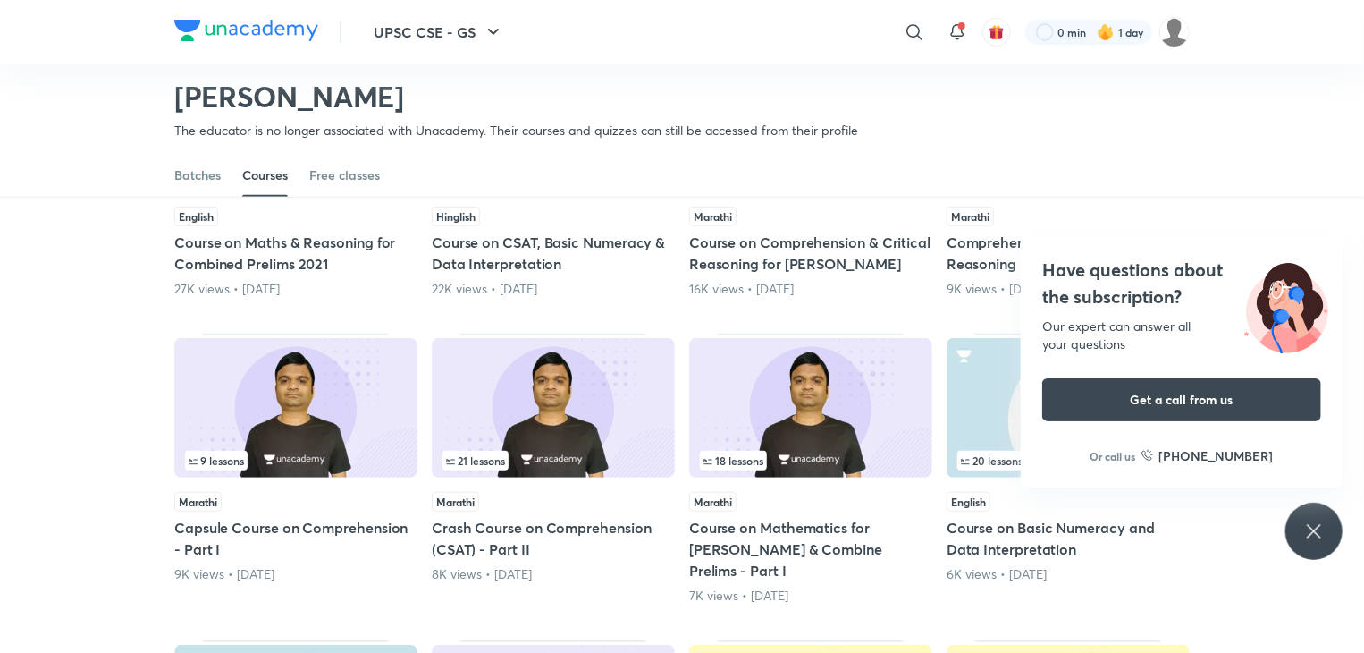
scroll to position [345, 0]
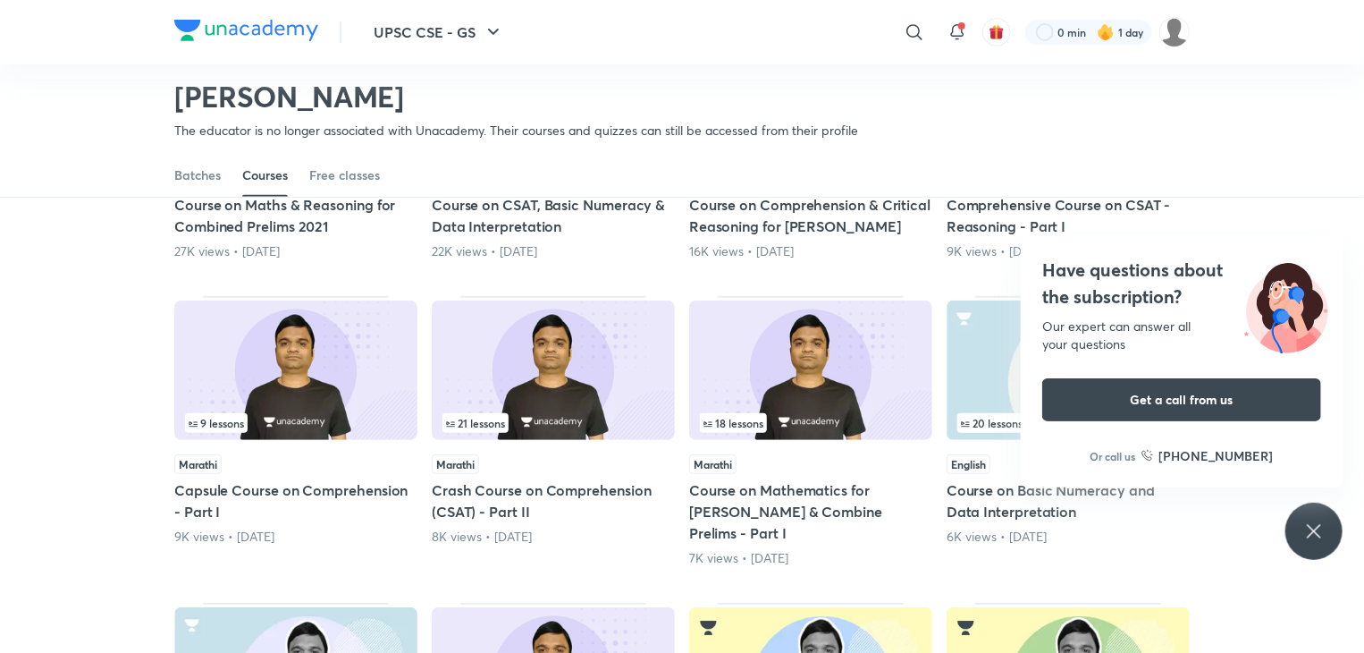
click at [1323, 527] on icon at bounding box center [1314, 530] width 21 height 21
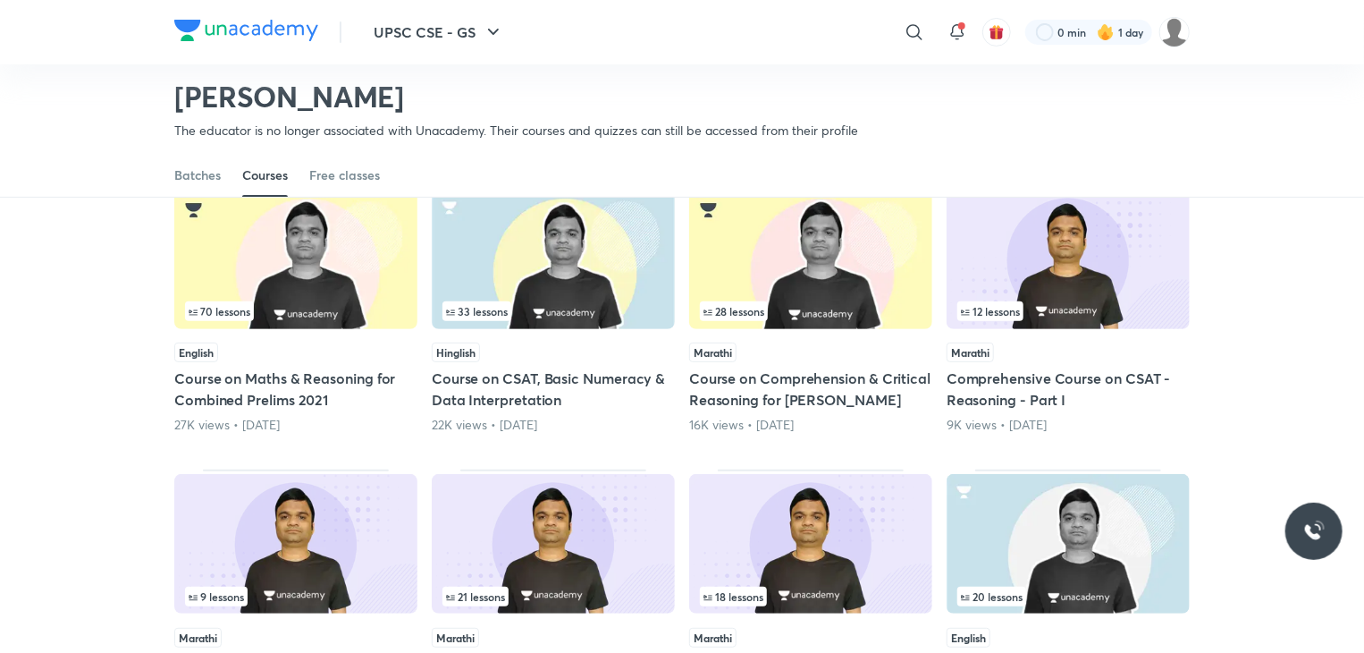
scroll to position [166, 0]
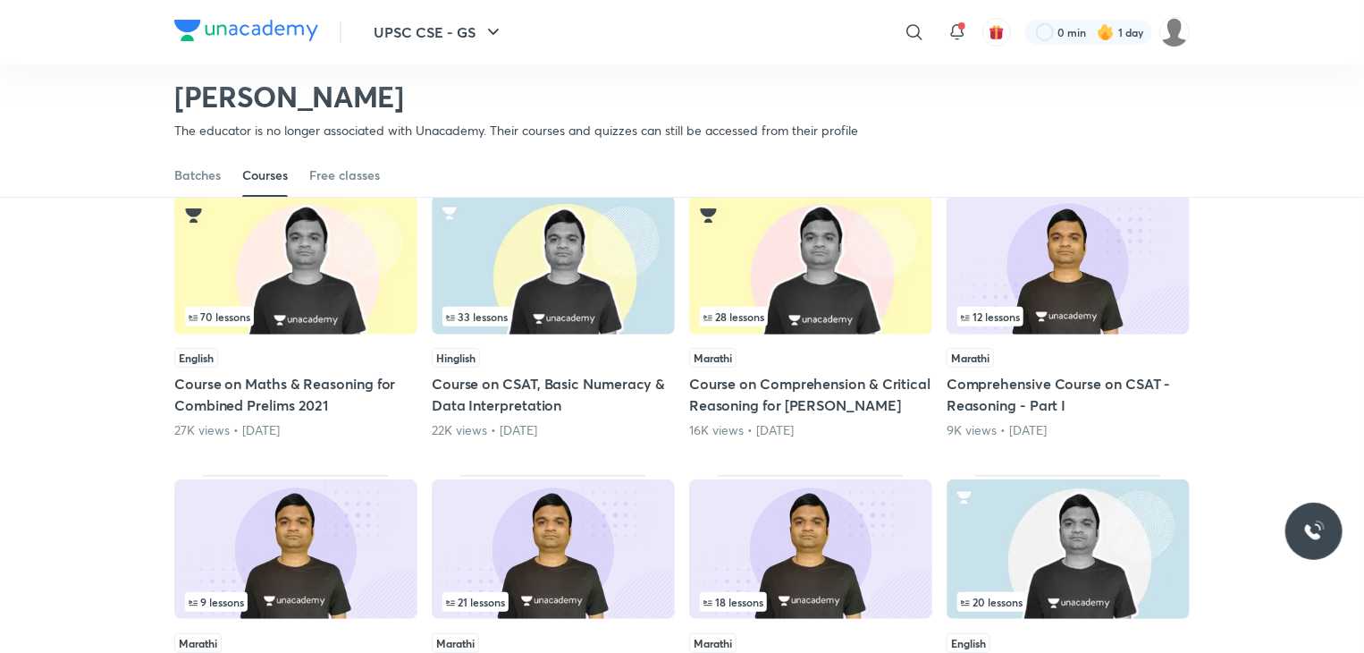
click at [577, 367] on div "Hinglish Course on CSAT, Basic Numeracy & Data Interpretation 22K views • [DATE]" at bounding box center [553, 393] width 243 height 91
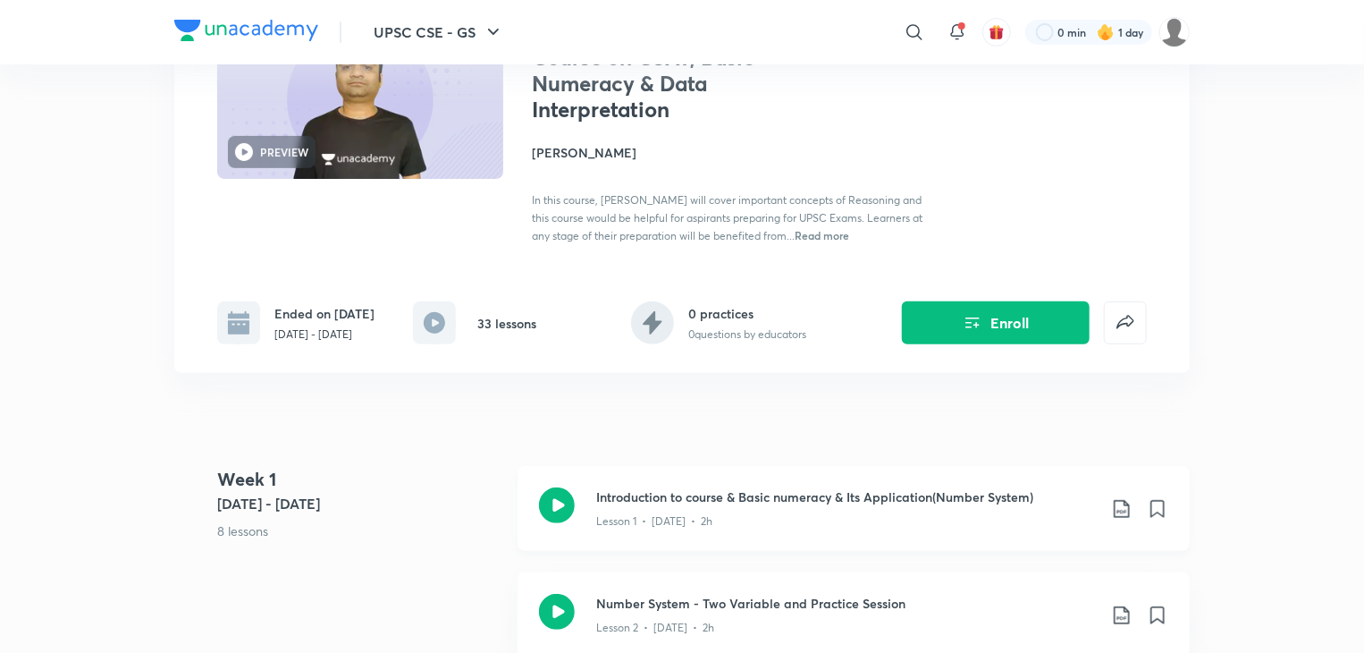
scroll to position [179, 0]
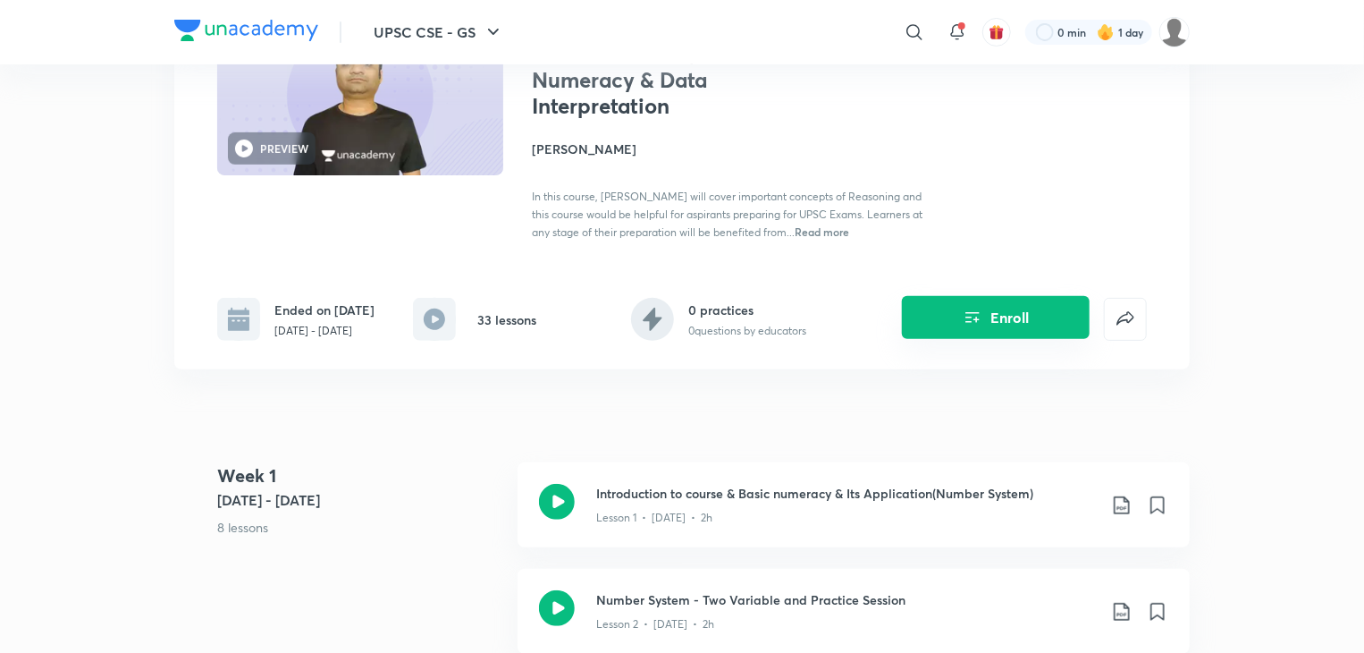
click at [1041, 325] on button "Enroll" at bounding box center [996, 317] width 188 height 43
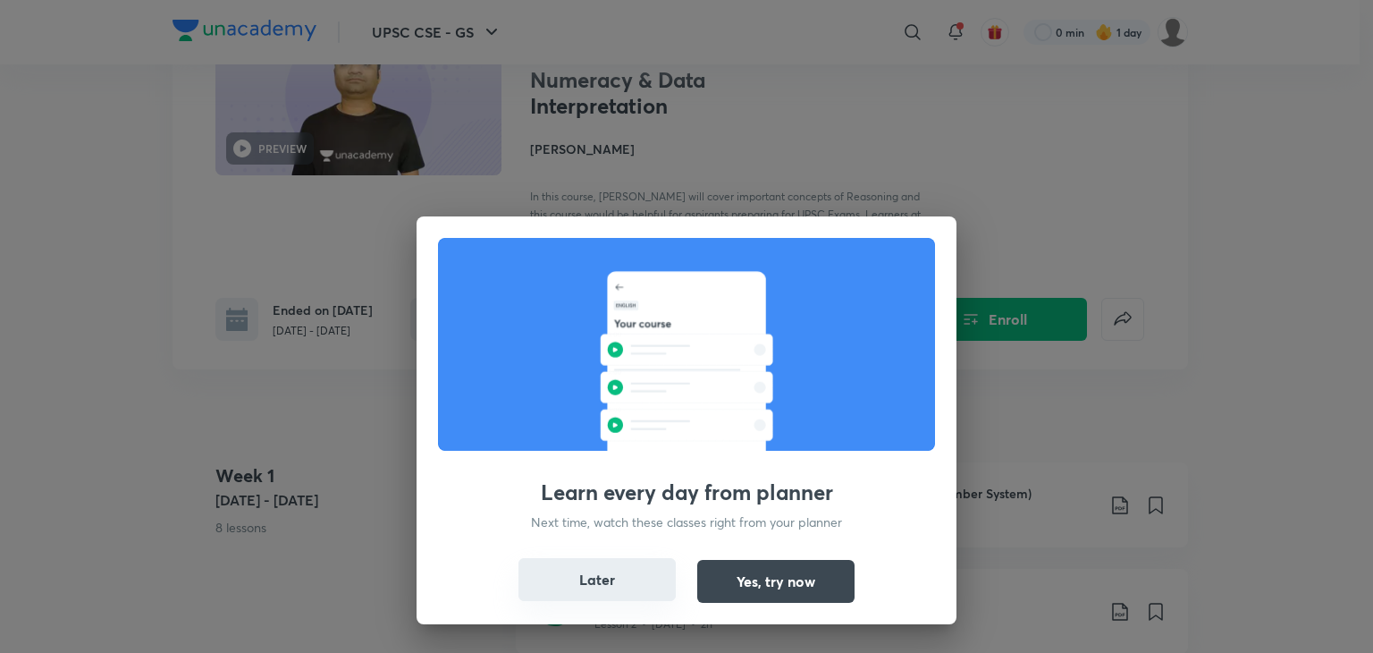
click at [619, 596] on button "Later" at bounding box center [597, 579] width 157 height 43
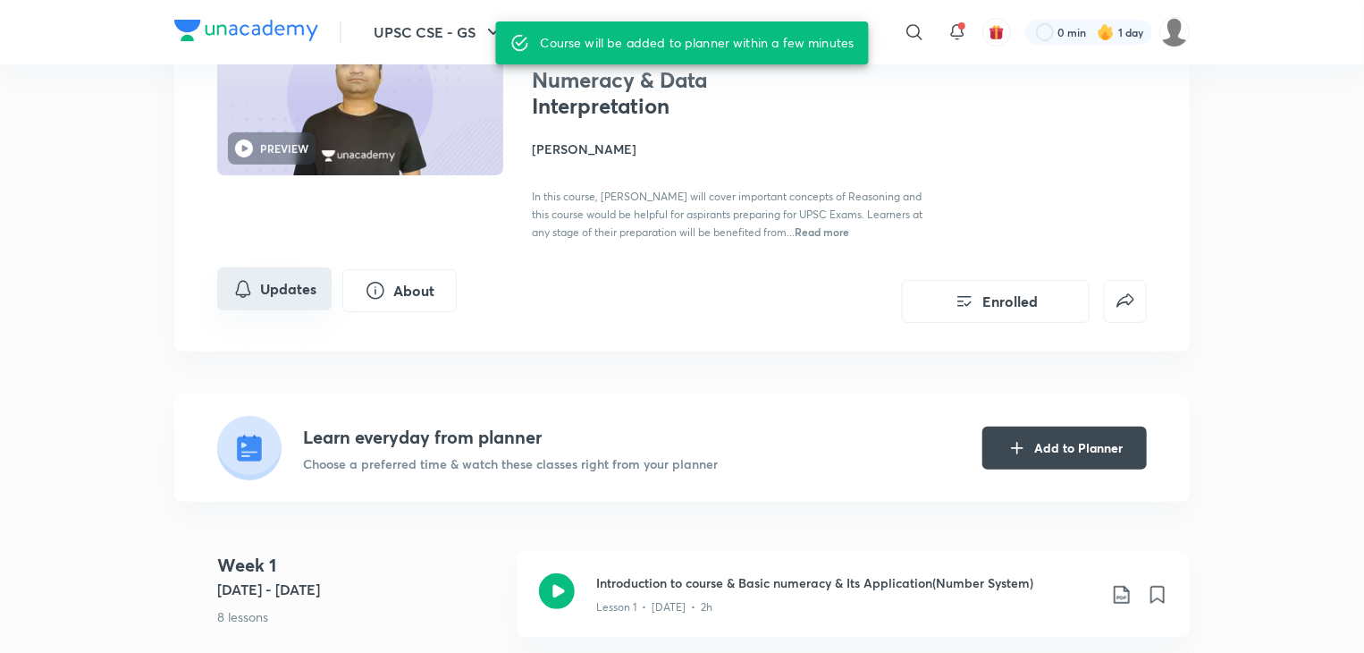
click at [278, 284] on button "Updates" at bounding box center [274, 288] width 114 height 43
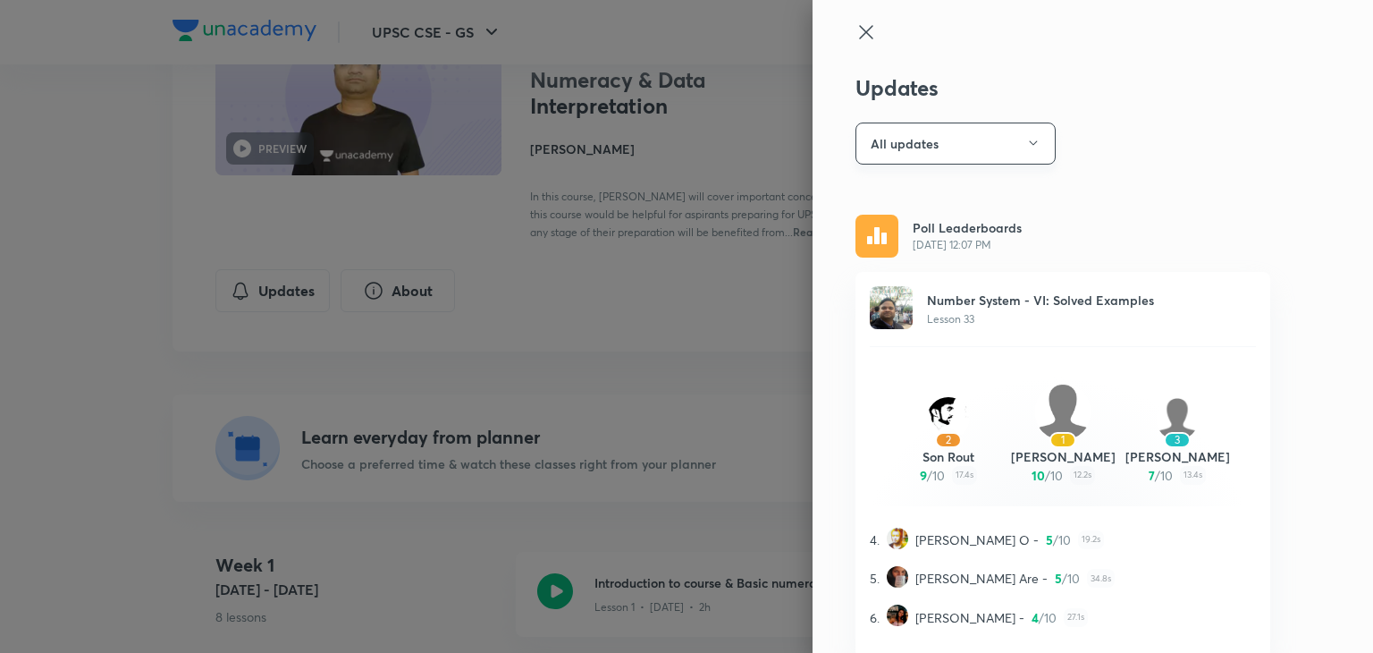
click at [977, 144] on button "All updates" at bounding box center [956, 143] width 200 height 42
click at [1019, 197] on span "All updates" at bounding box center [946, 197] width 185 height 19
click at [662, 238] on div at bounding box center [686, 326] width 1373 height 653
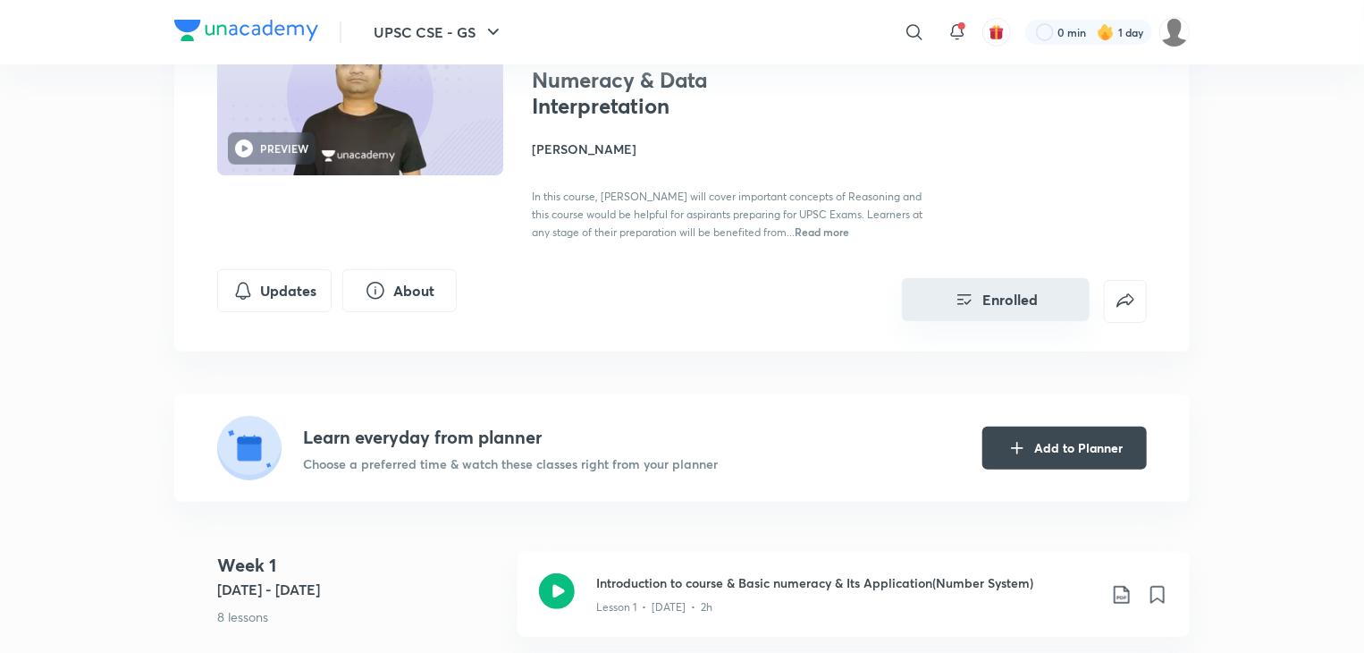
click at [994, 302] on button "Enrolled" at bounding box center [996, 299] width 188 height 43
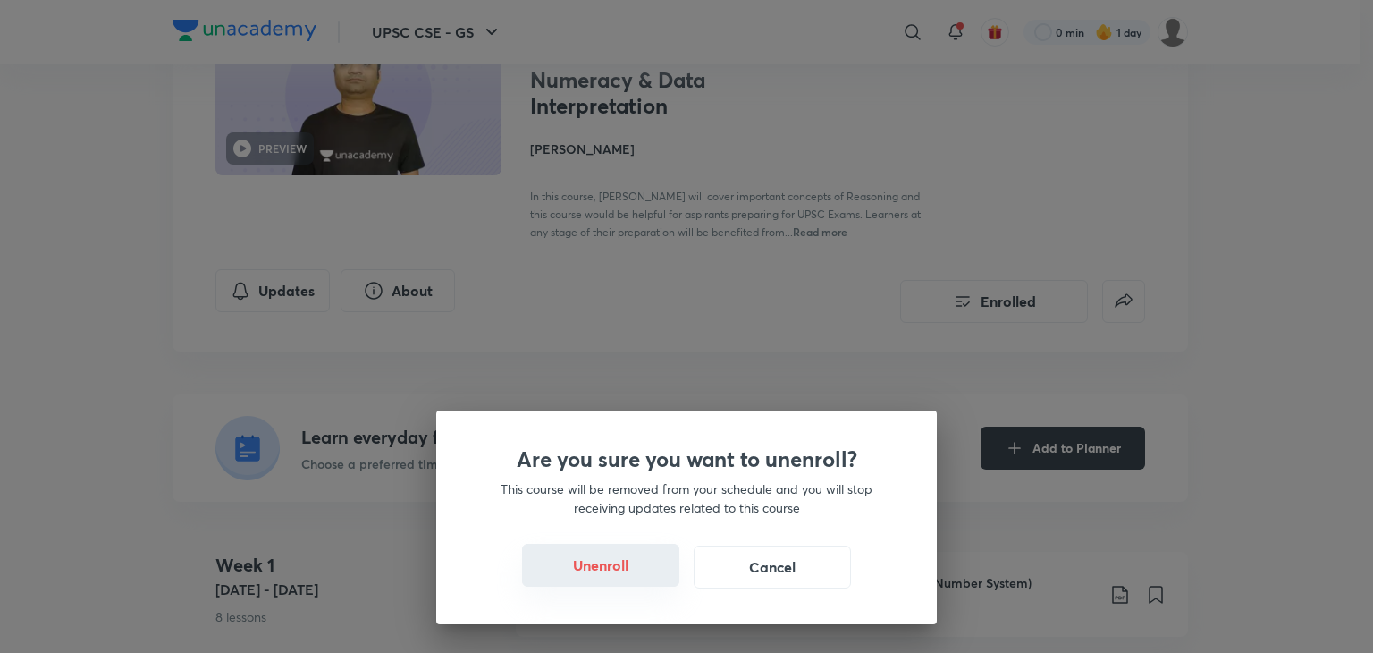
click at [612, 571] on button "Unenroll" at bounding box center [600, 565] width 157 height 43
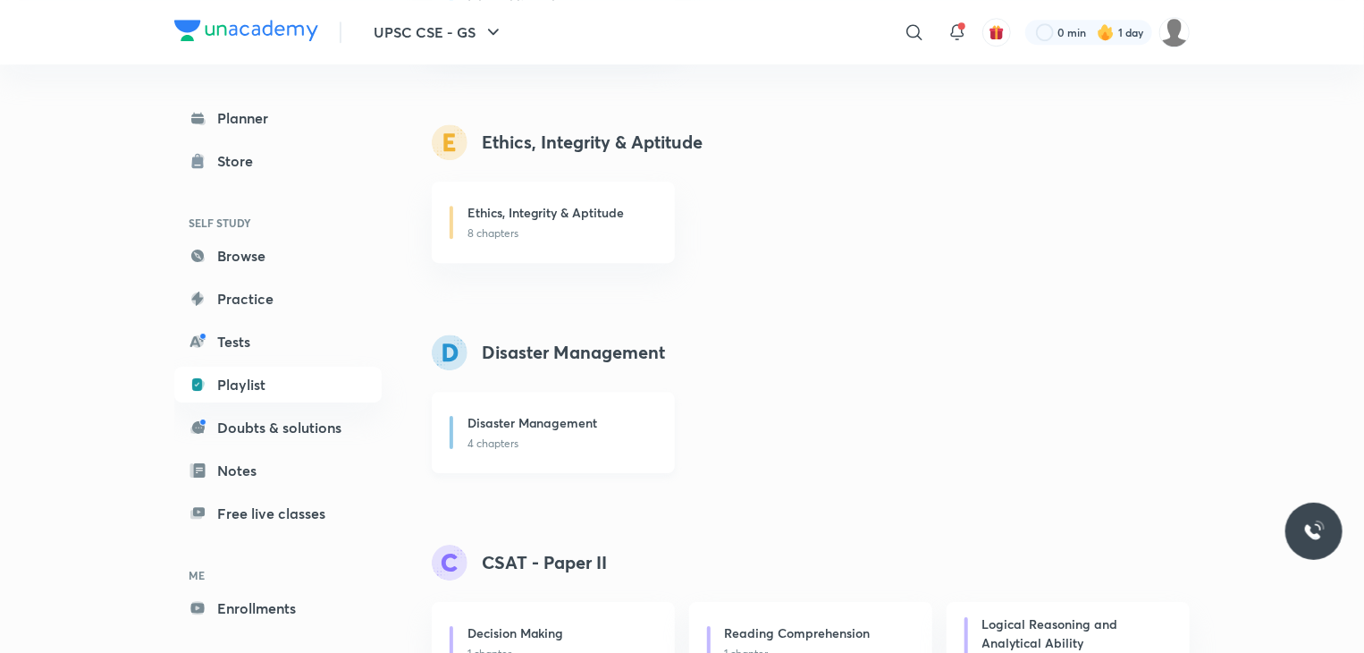
scroll to position [2489, 0]
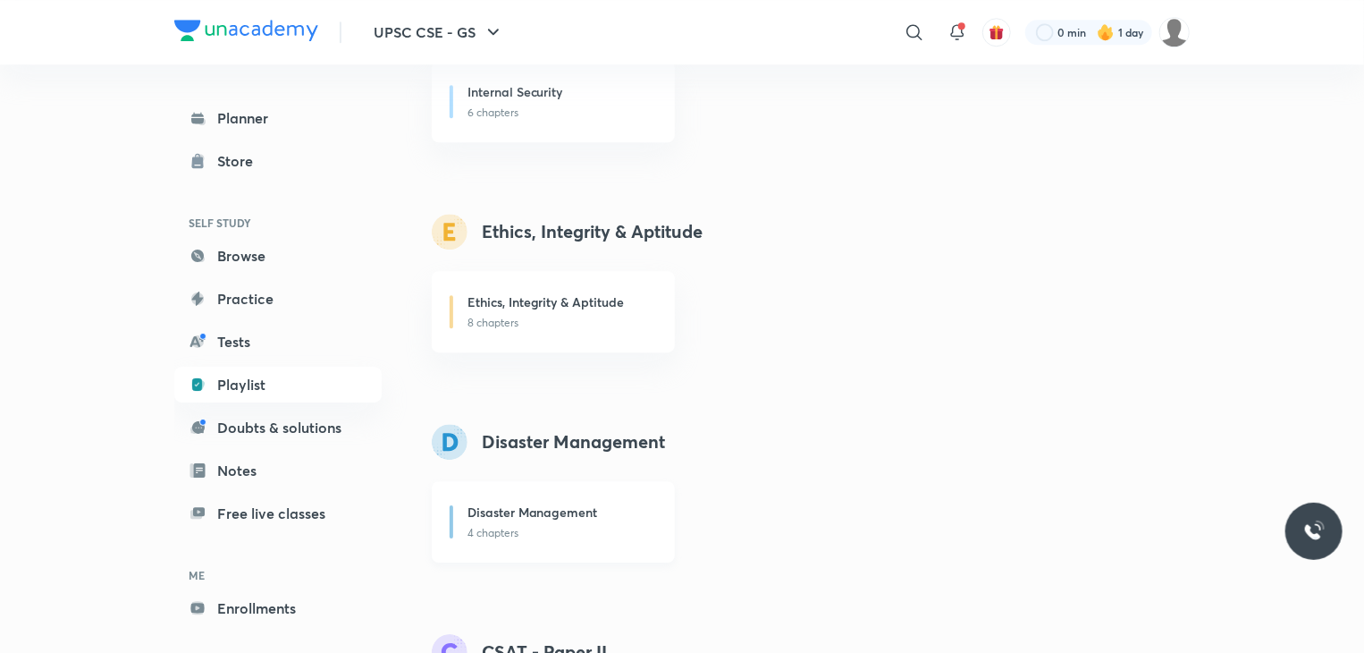
click at [553, 513] on h6 "Disaster Management" at bounding box center [533, 512] width 131 height 19
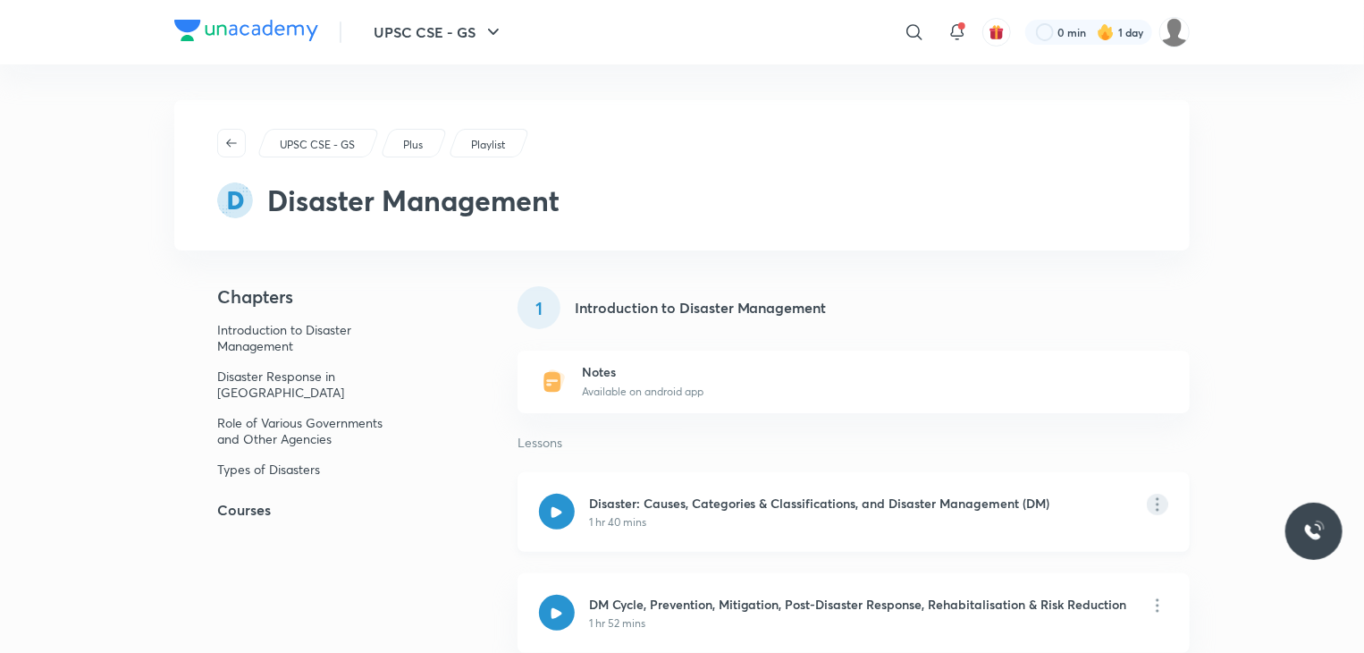
click at [1166, 503] on icon at bounding box center [1157, 504] width 21 height 21
click at [1239, 556] on h6 "View educator" at bounding box center [1262, 560] width 86 height 19
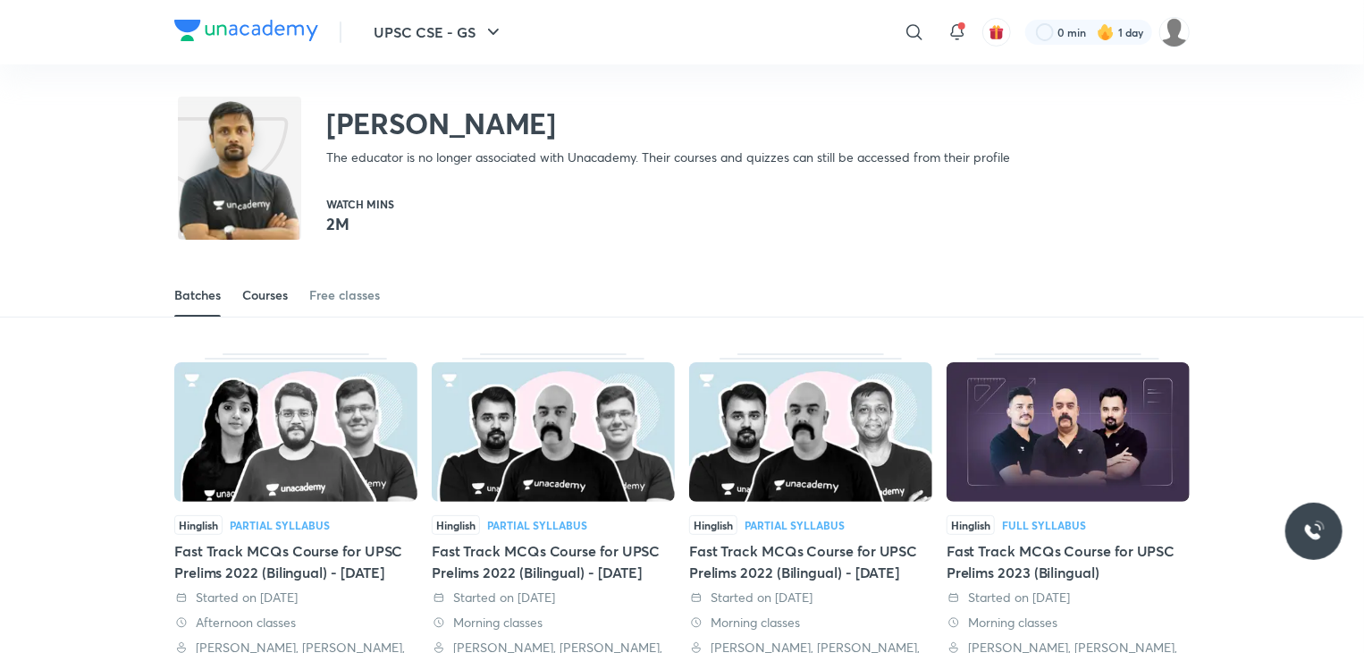
click at [246, 291] on div "Courses" at bounding box center [265, 295] width 46 height 18
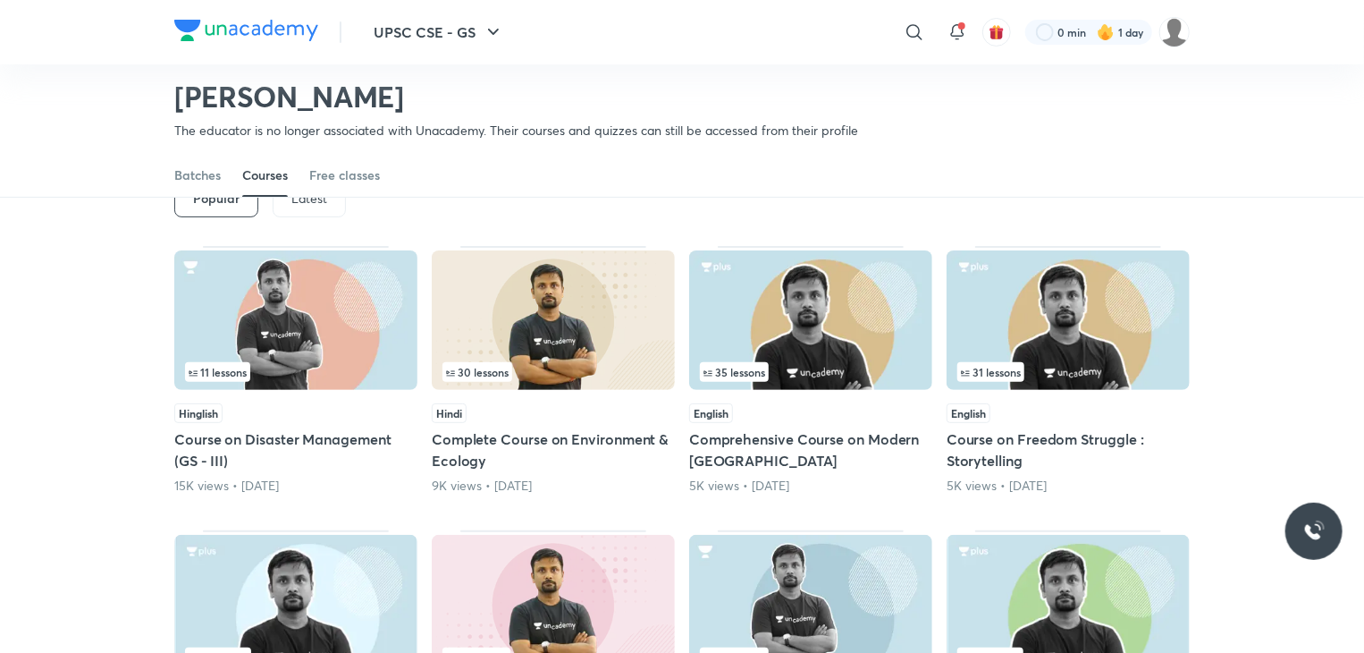
scroll to position [166, 0]
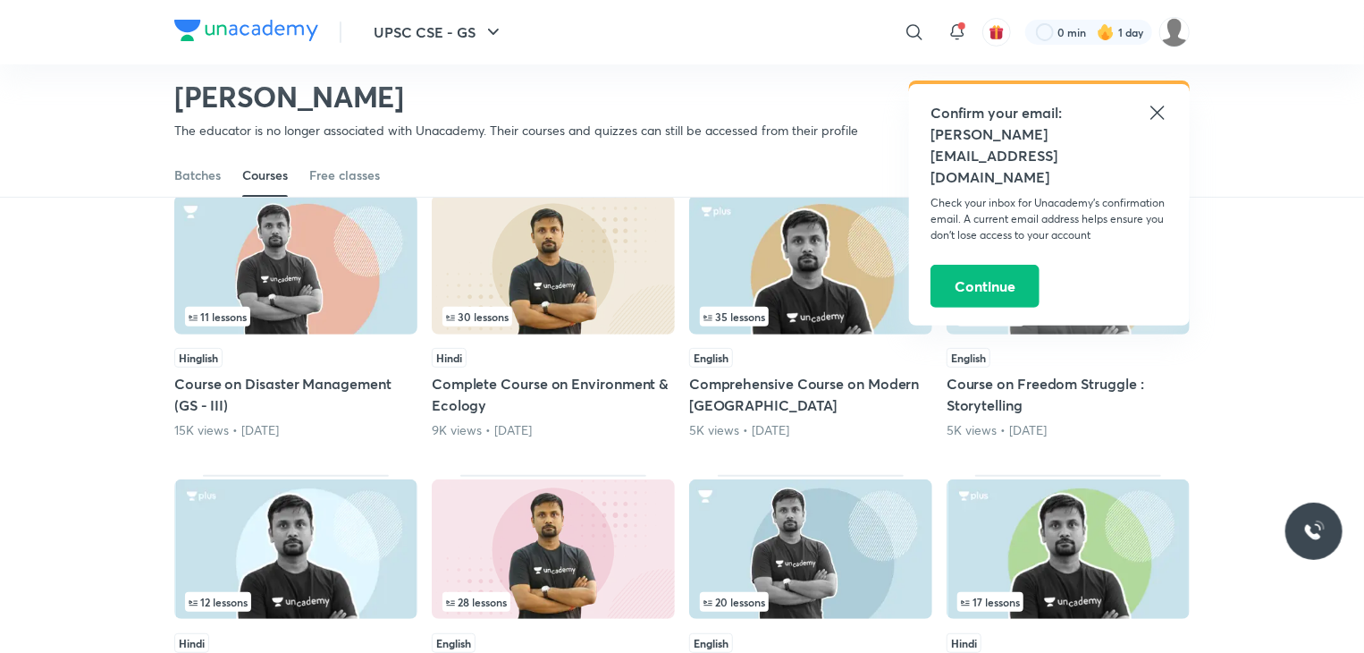
click at [1151, 107] on icon at bounding box center [1157, 112] width 21 height 21
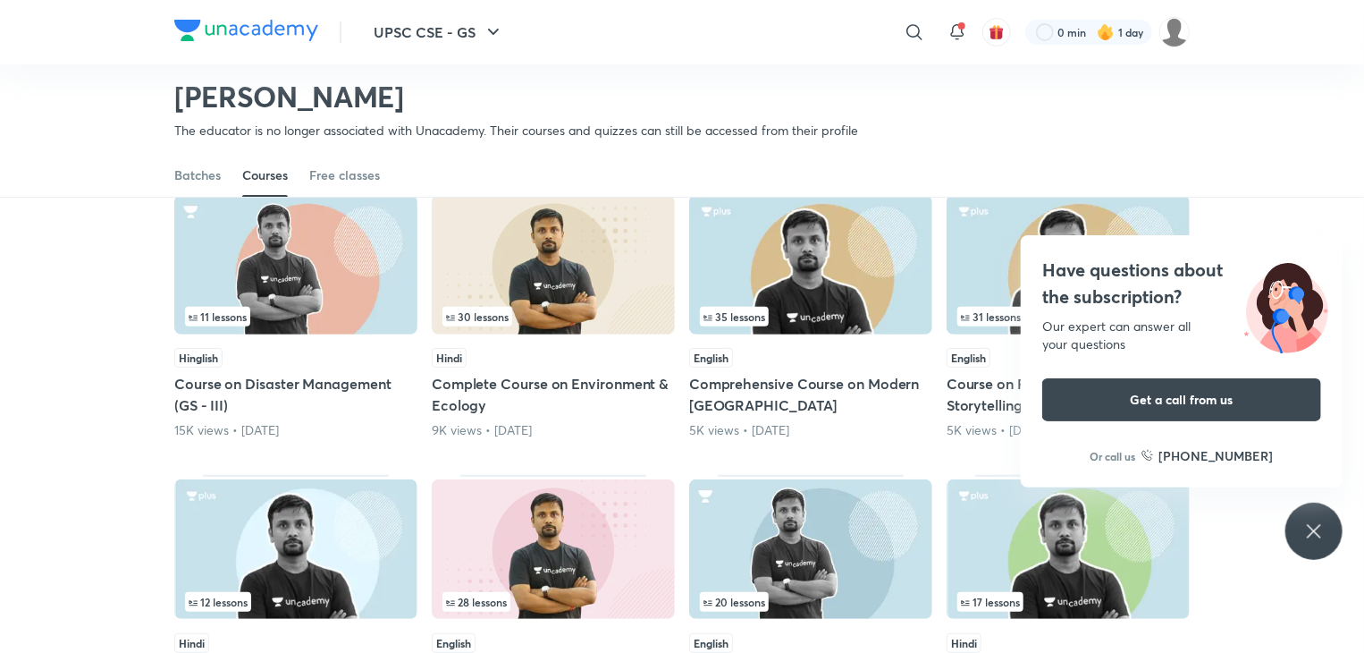
click at [325, 392] on h5 "Course on Disaster Management (GS - III)" at bounding box center [295, 394] width 243 height 43
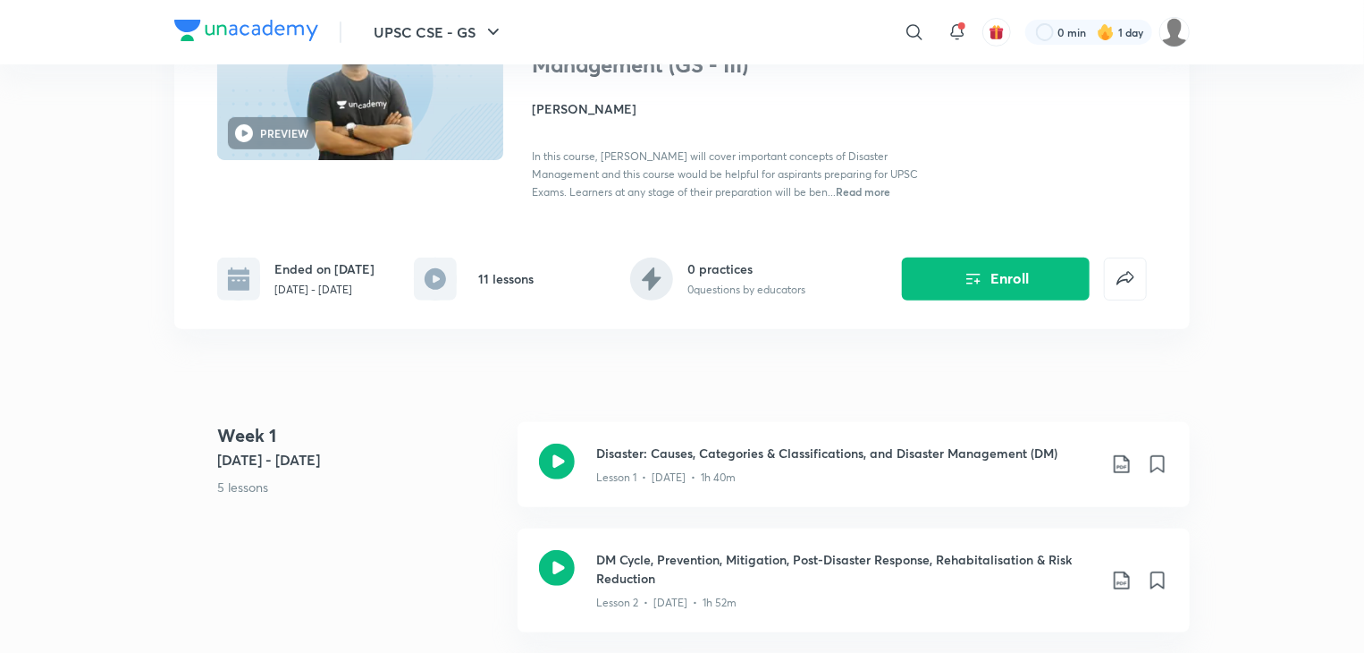
scroll to position [179, 0]
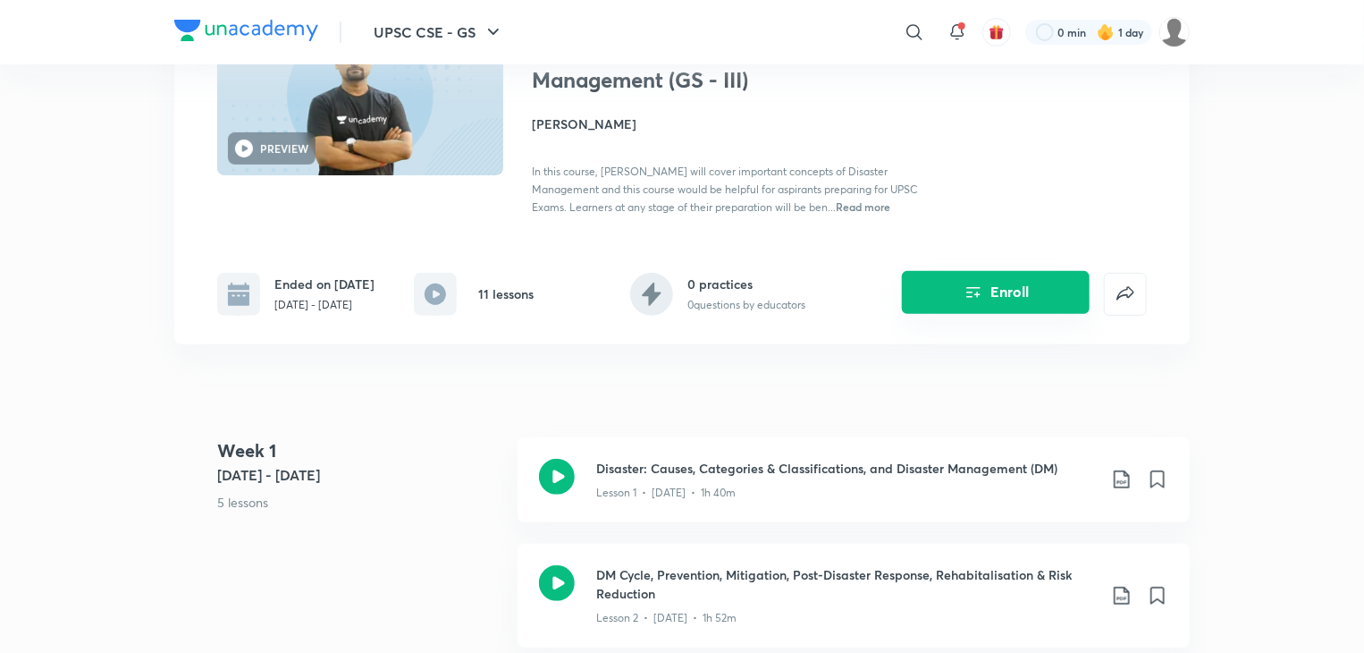
click at [955, 300] on button "Enroll" at bounding box center [996, 292] width 188 height 43
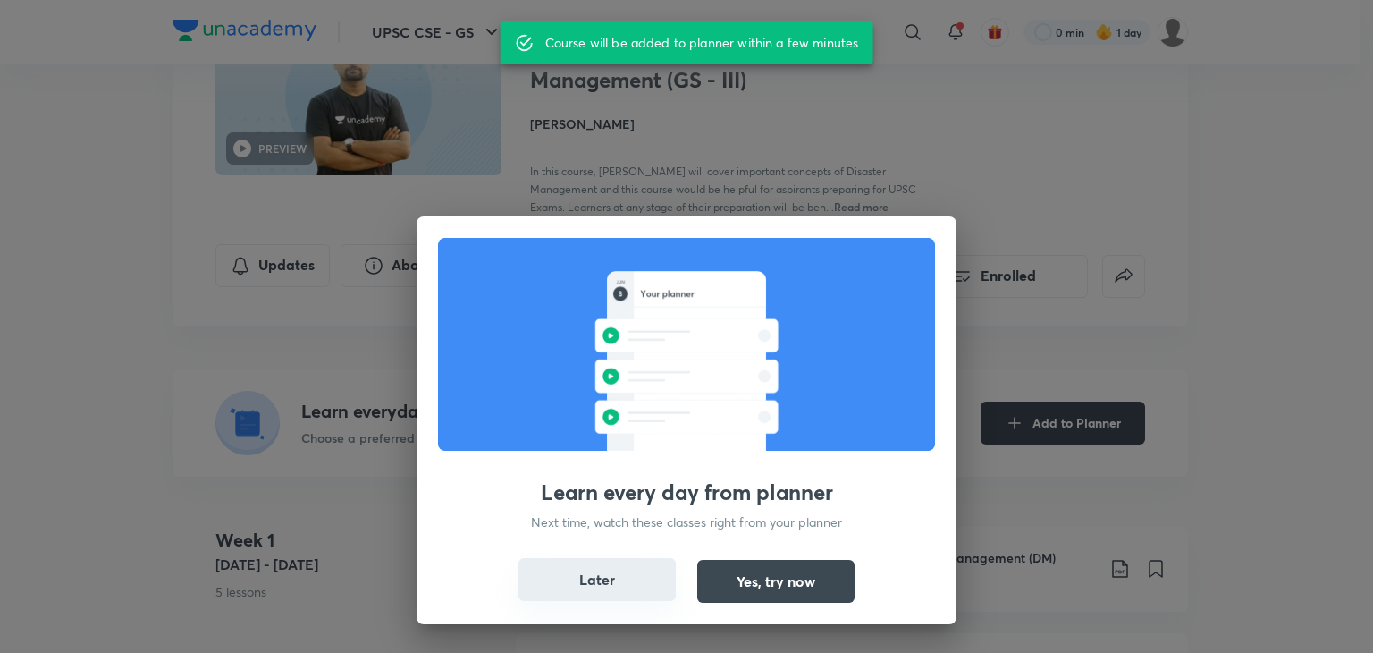
click at [614, 588] on button "Later" at bounding box center [597, 579] width 157 height 43
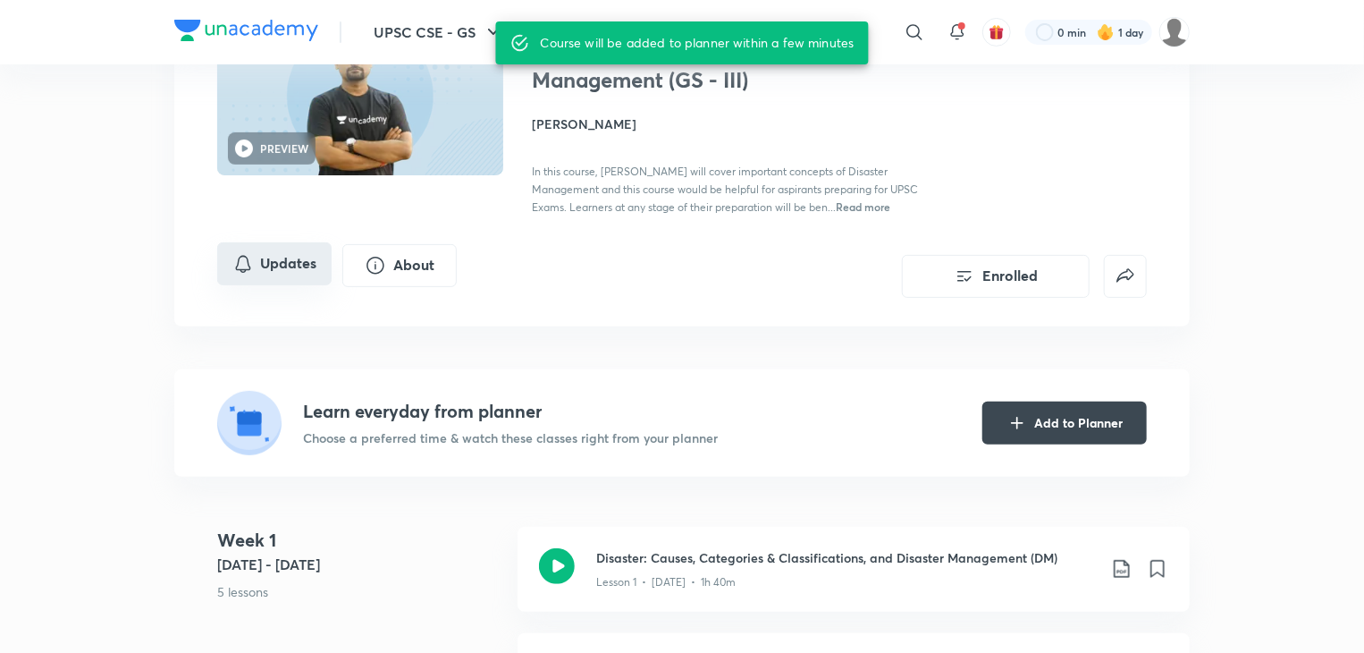
click at [271, 276] on button "Updates" at bounding box center [274, 263] width 114 height 43
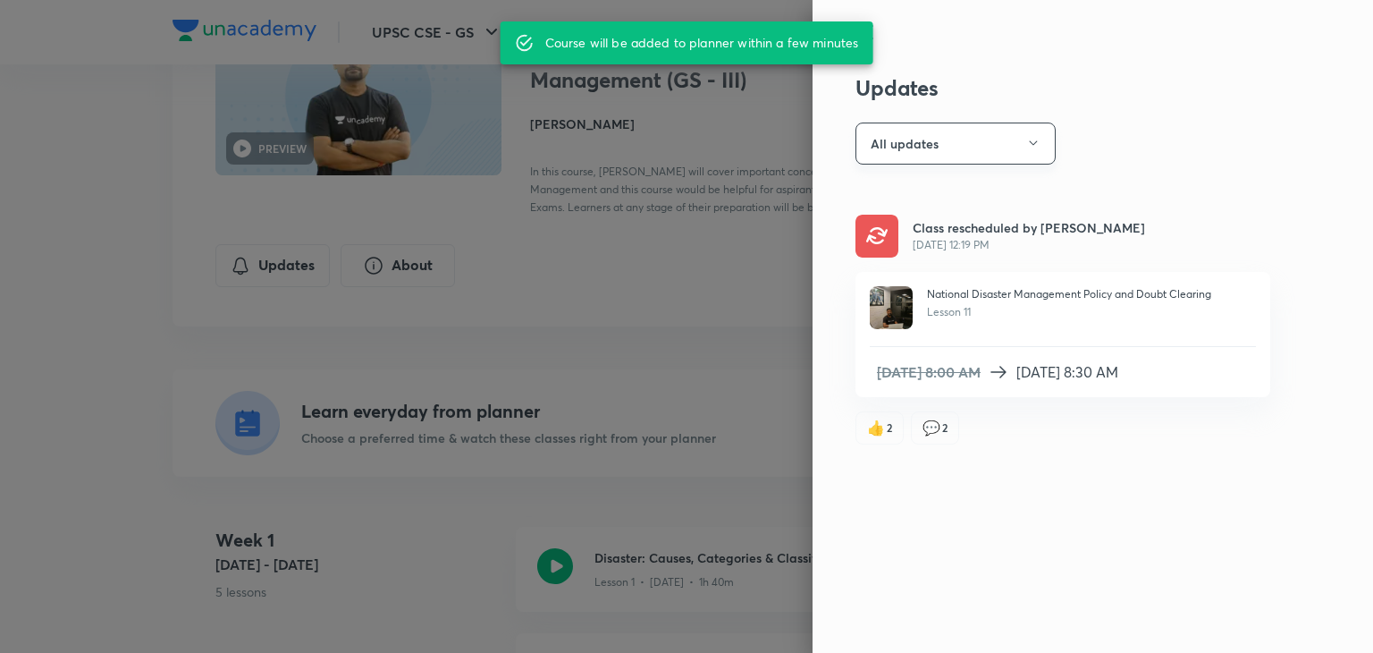
click at [969, 140] on button "All updates" at bounding box center [956, 143] width 200 height 42
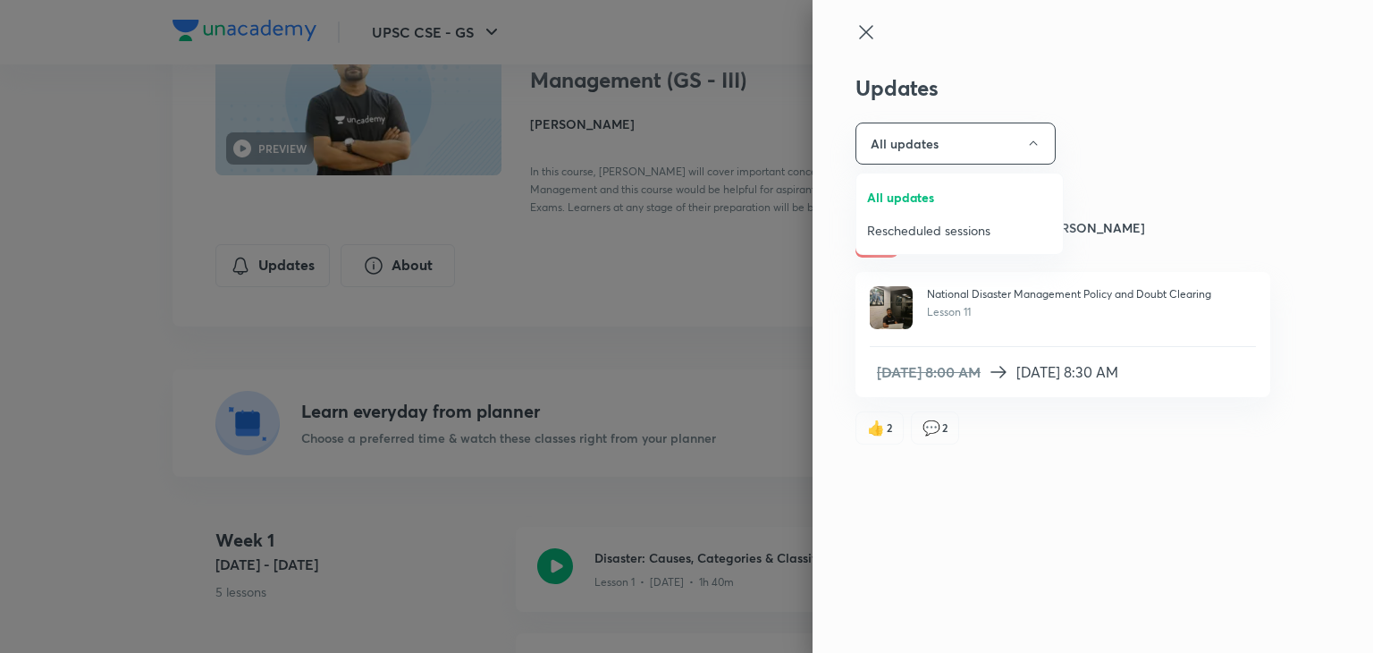
click at [776, 359] on div at bounding box center [686, 326] width 1373 height 653
click at [864, 25] on icon at bounding box center [866, 31] width 21 height 21
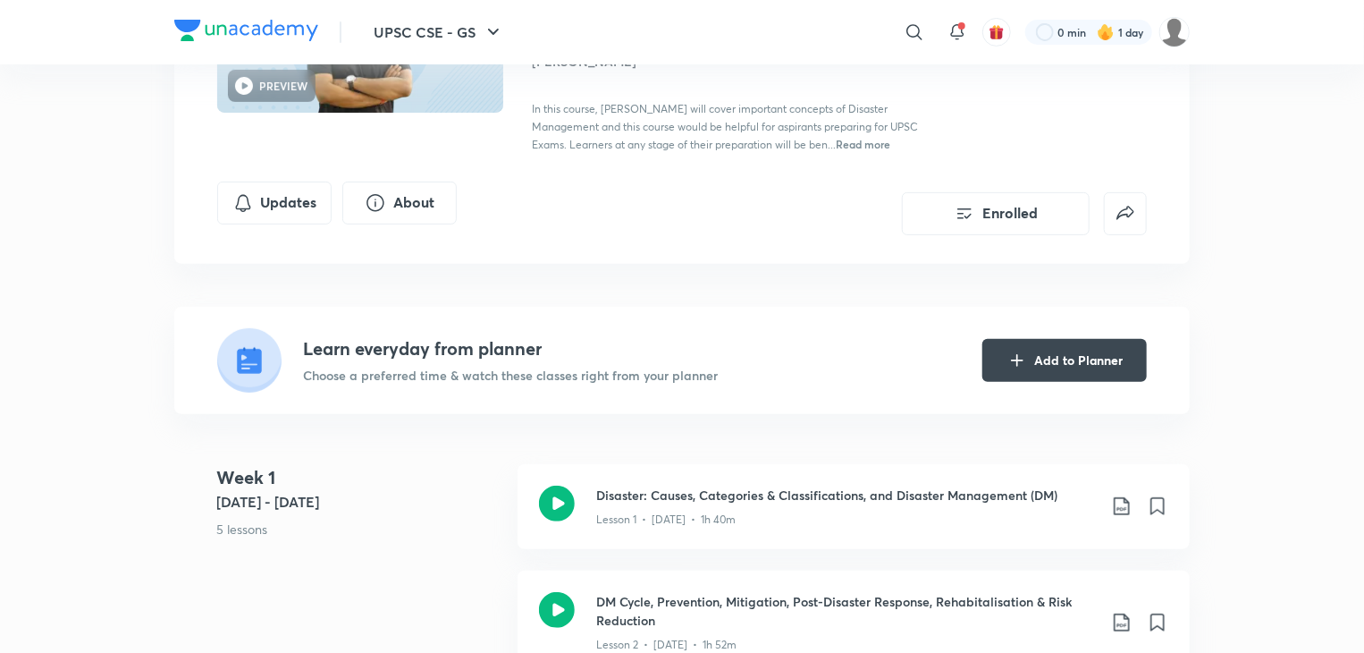
scroll to position [447, 0]
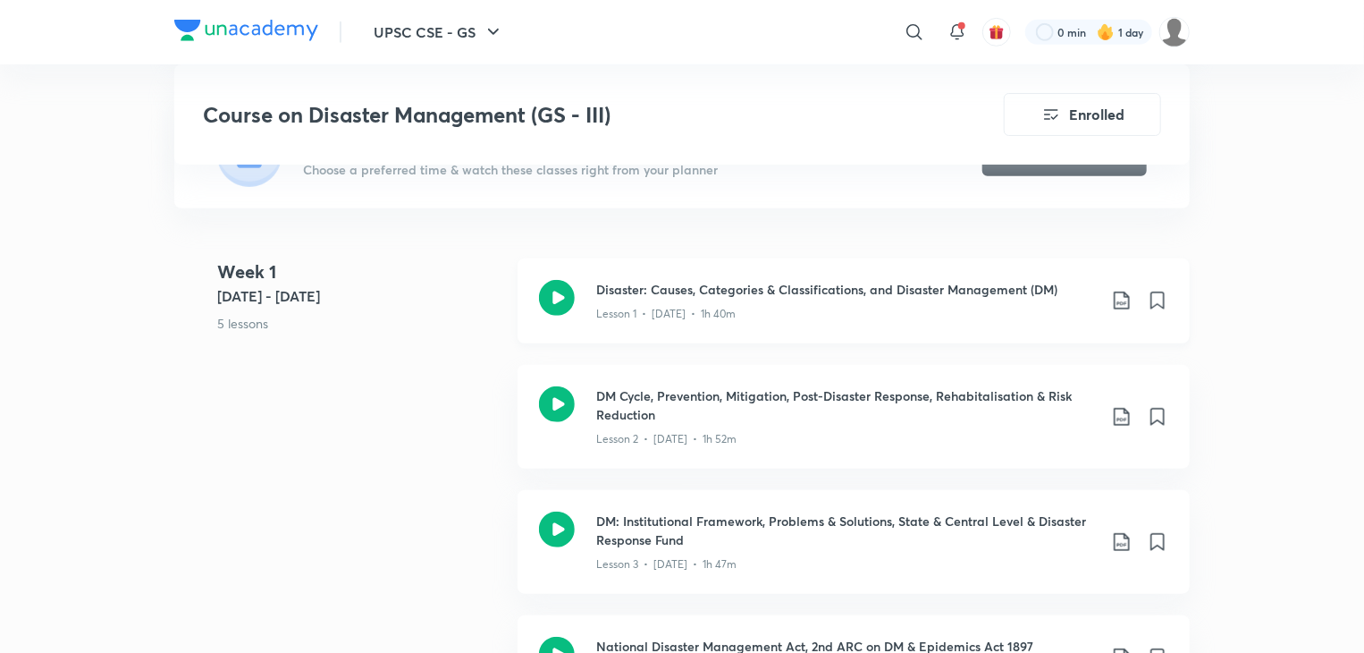
click at [1113, 291] on icon at bounding box center [1121, 300] width 21 height 21
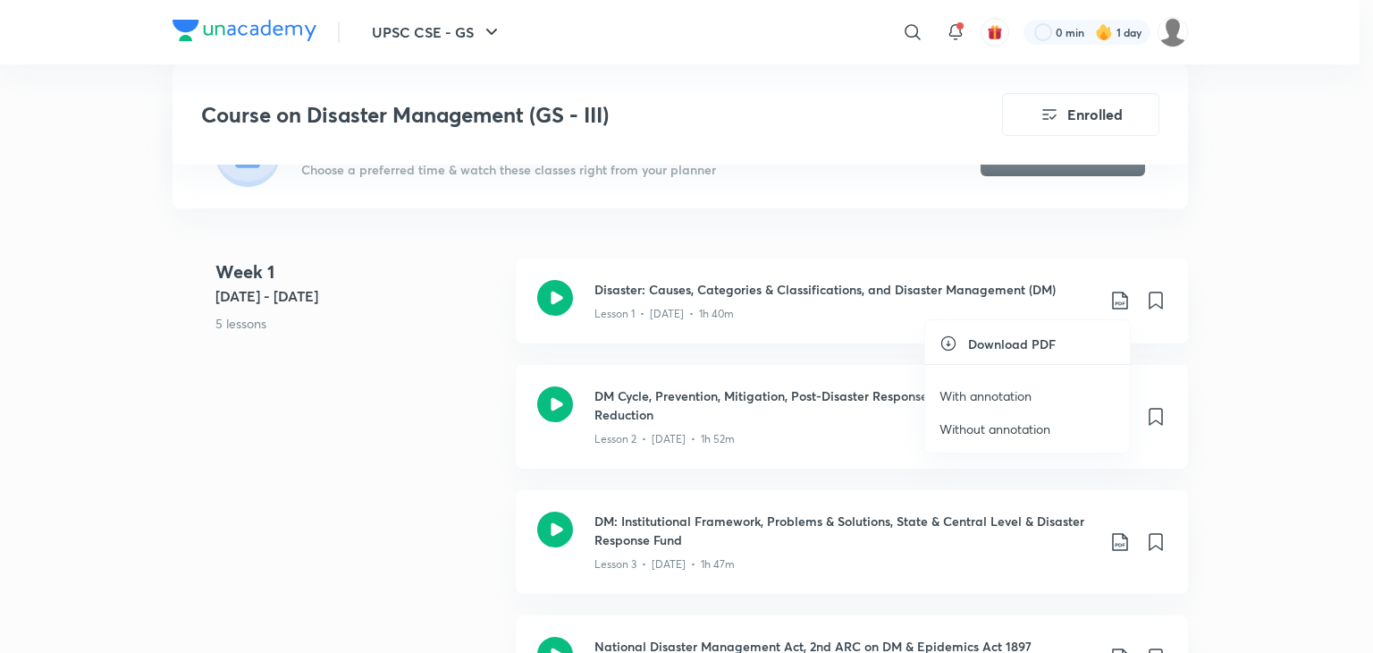
click at [1007, 430] on p "Without annotation" at bounding box center [995, 428] width 111 height 19
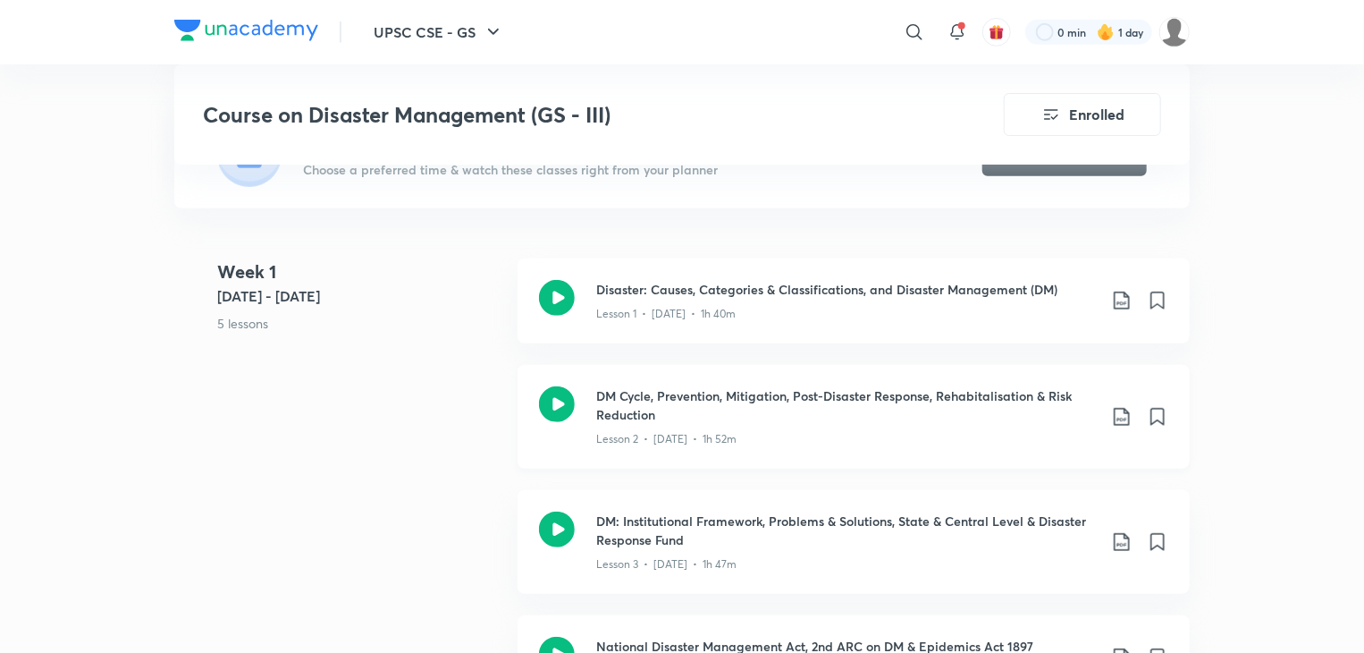
click at [1118, 414] on icon at bounding box center [1121, 416] width 21 height 21
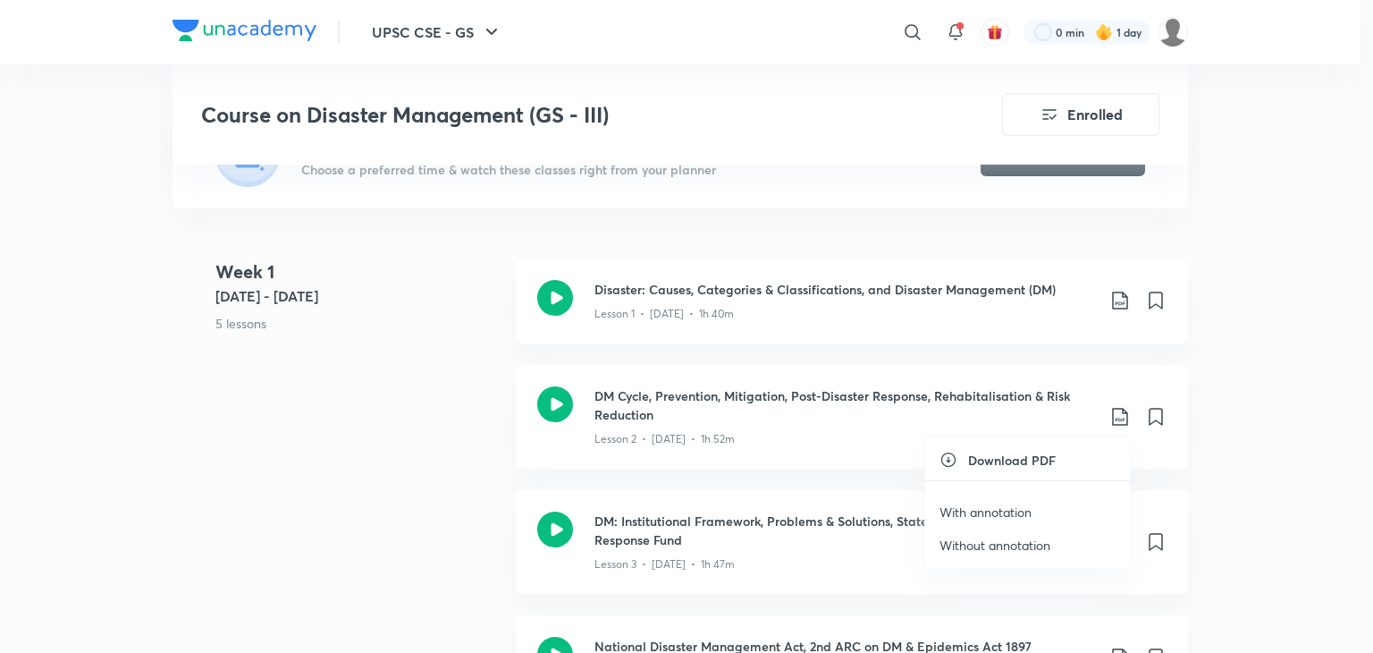
click at [1010, 545] on p "Without annotation" at bounding box center [995, 545] width 111 height 19
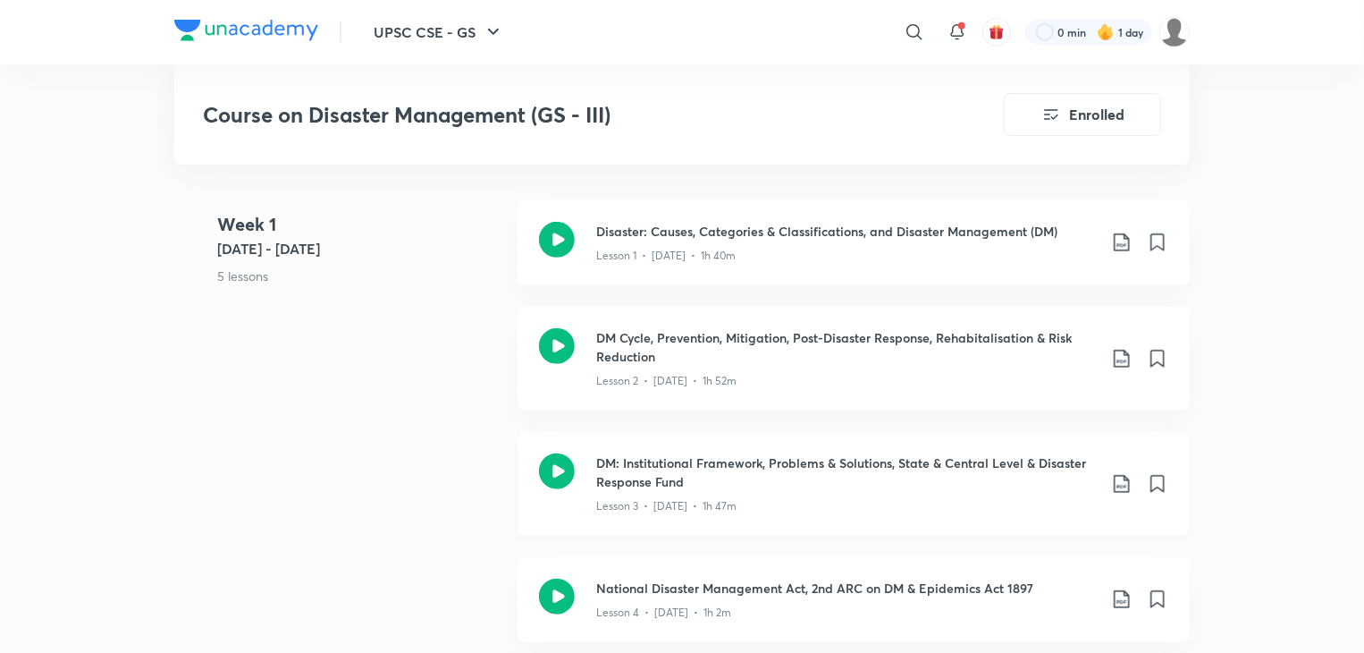
scroll to position [536, 0]
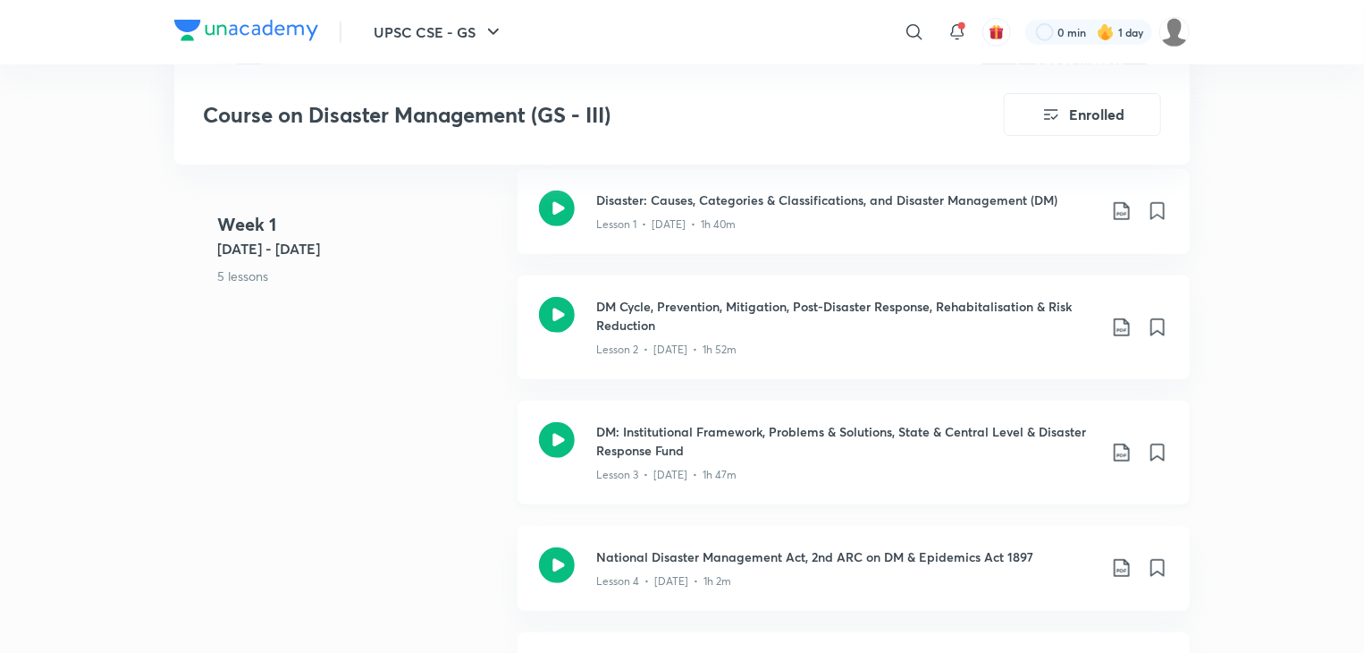
click at [1111, 455] on icon at bounding box center [1121, 452] width 21 height 21
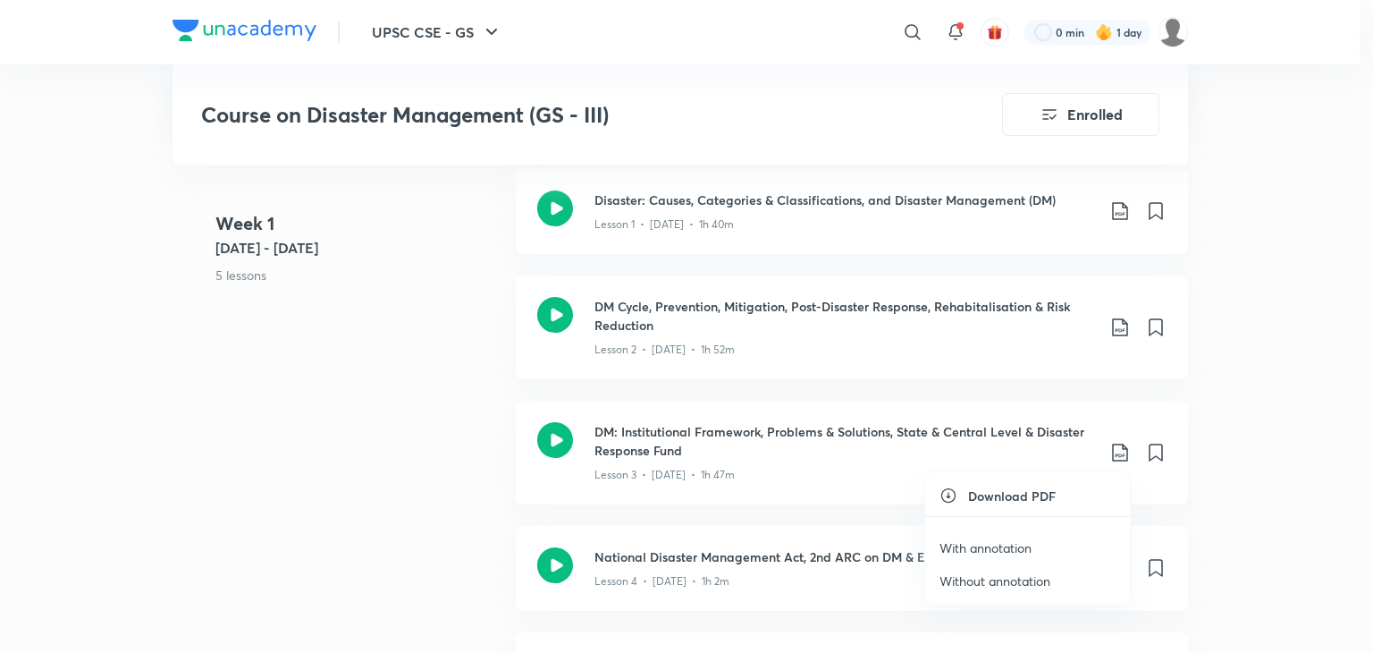
click at [1037, 580] on p "Without annotation" at bounding box center [995, 580] width 111 height 19
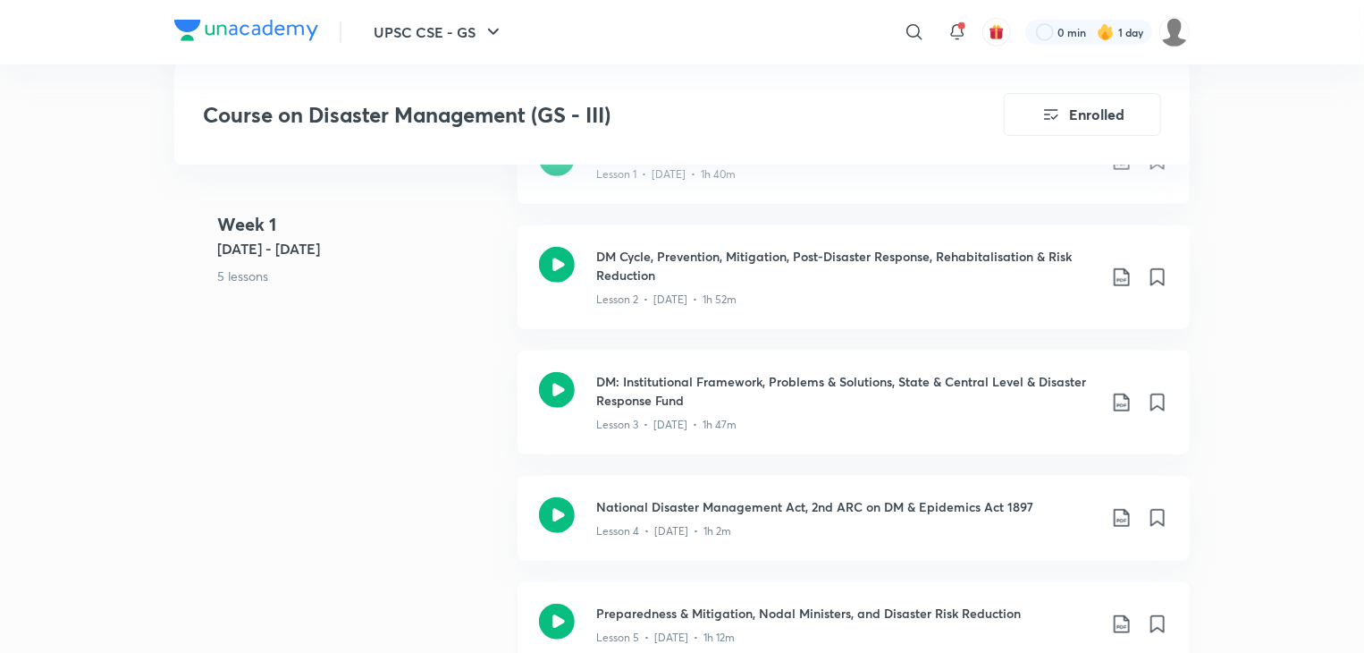
scroll to position [626, 0]
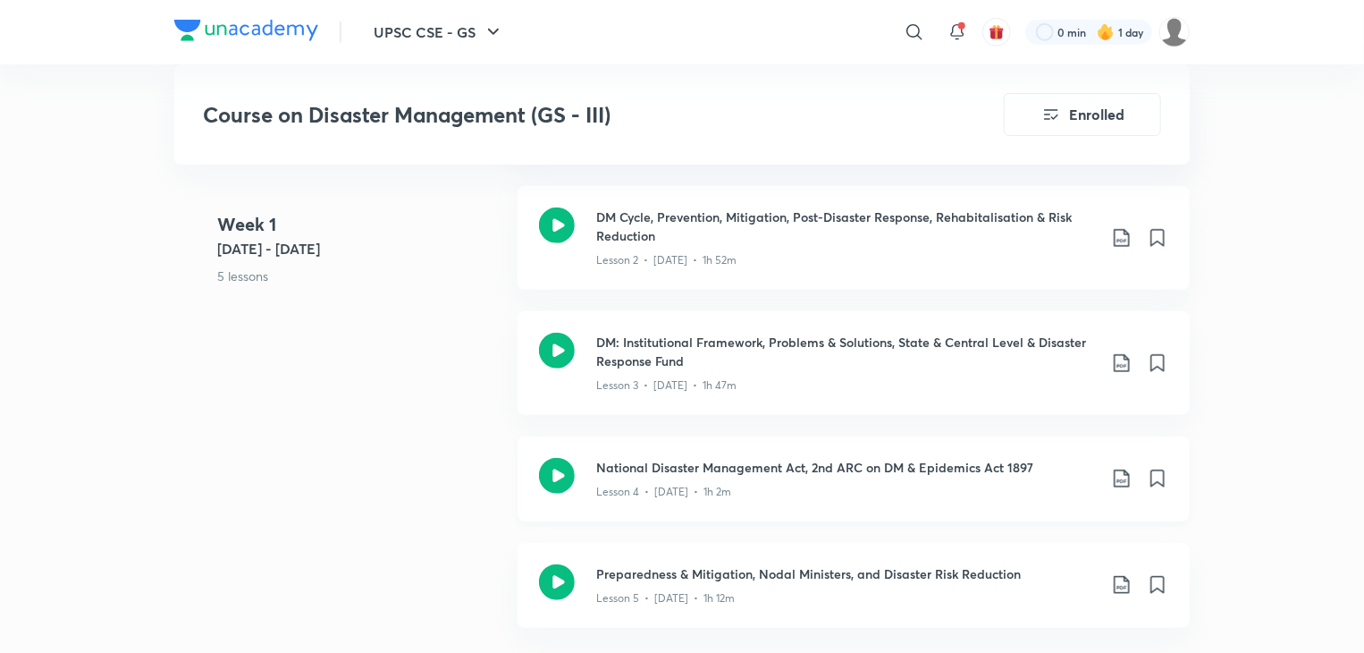
click at [1116, 480] on icon at bounding box center [1121, 478] width 21 height 21
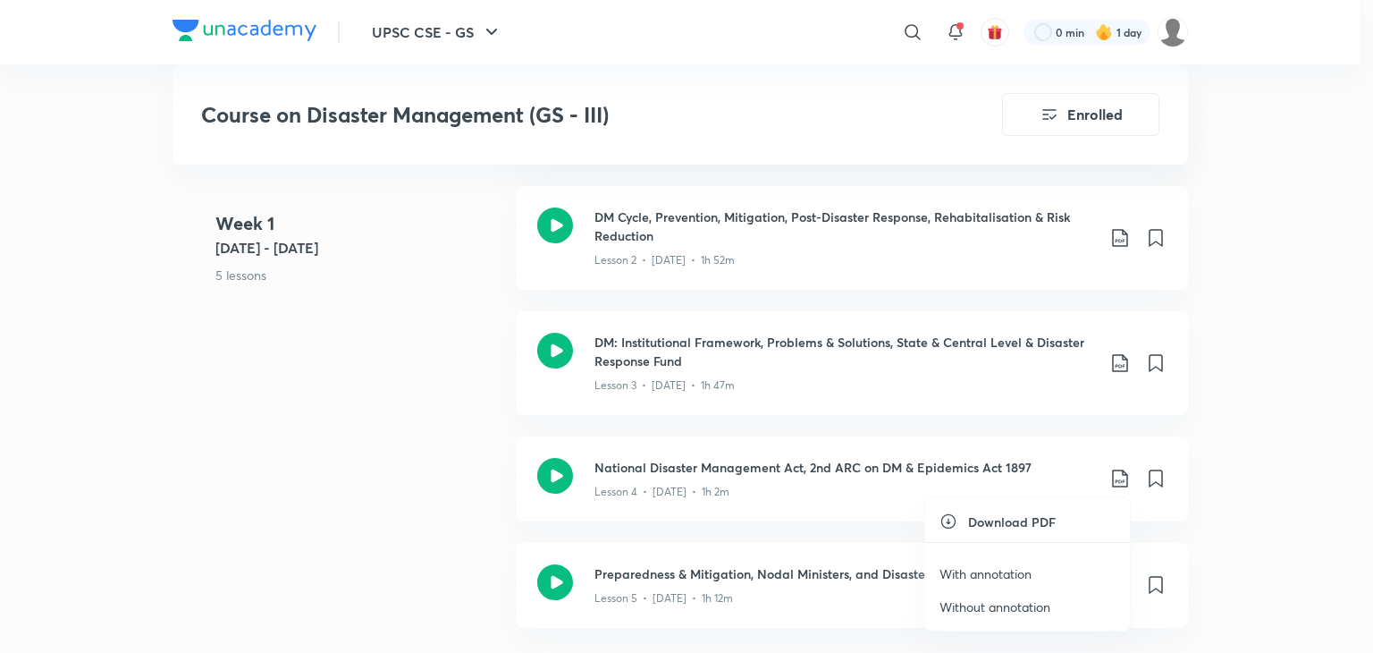
click at [1009, 606] on p "Without annotation" at bounding box center [995, 606] width 111 height 19
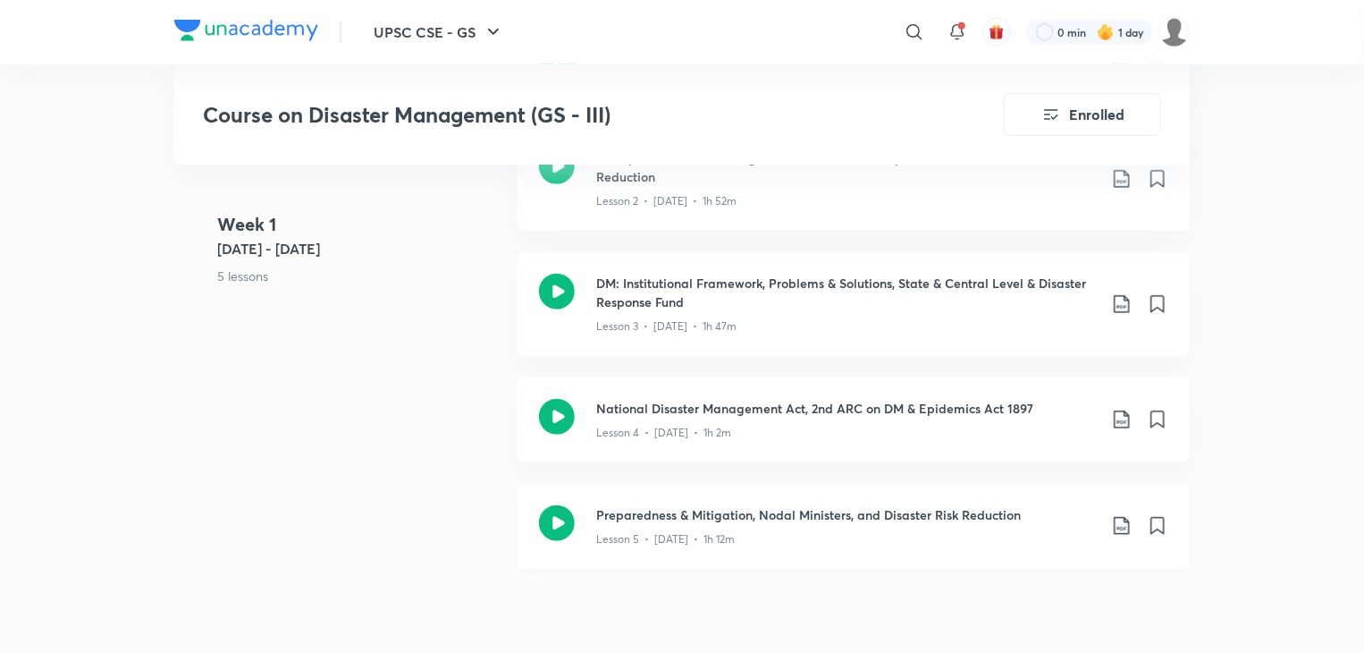
scroll to position [715, 0]
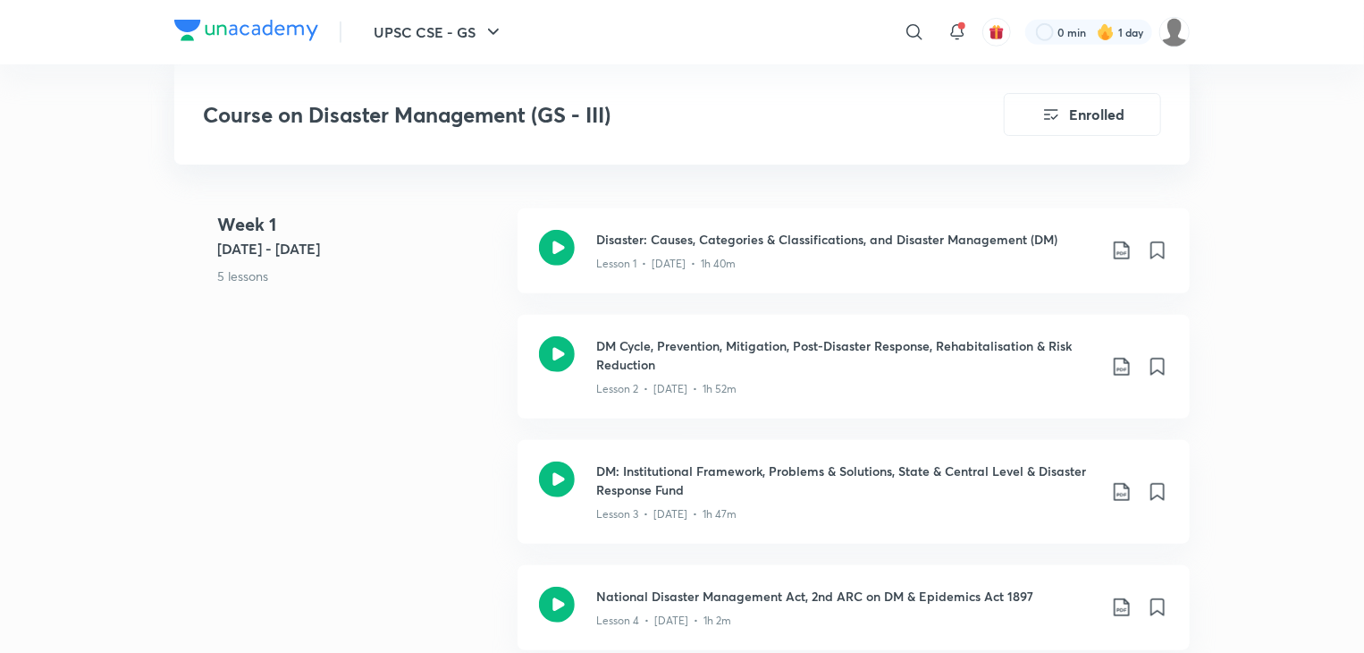
scroll to position [536, 0]
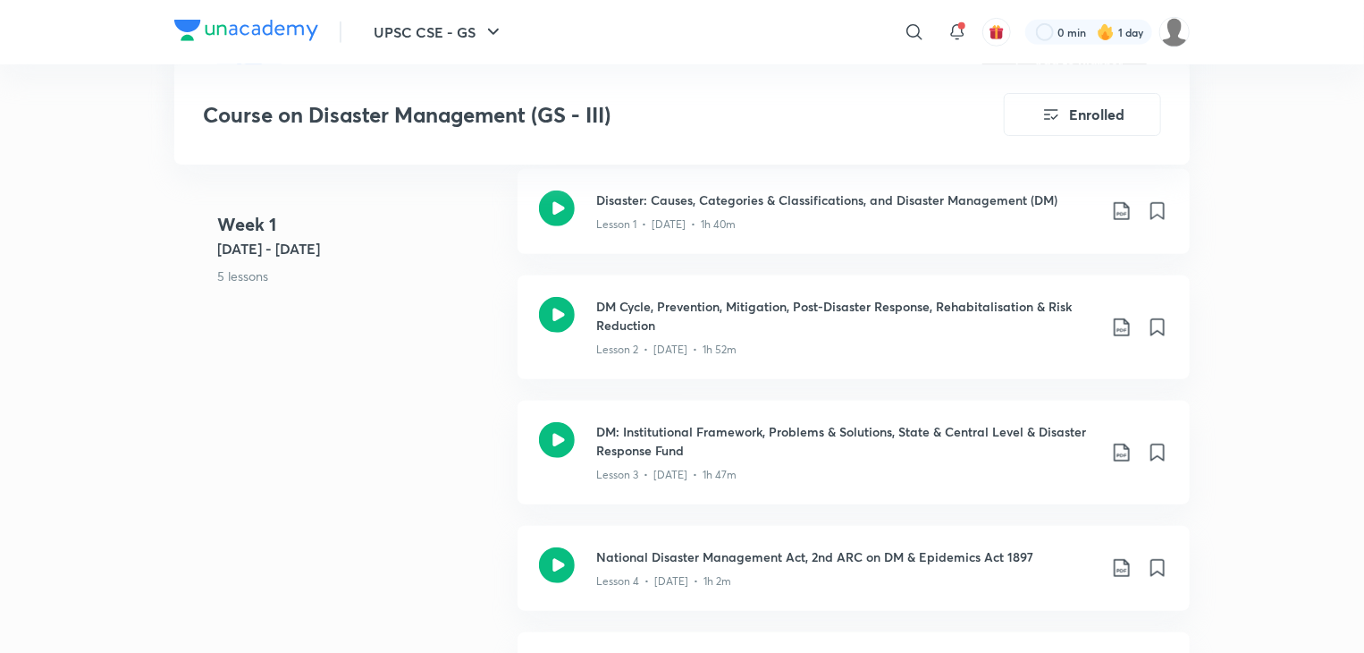
click at [460, 389] on div "Week [DATE] - [DATE] 5 lessons Disaster: Causes, Categories & Classifications, …" at bounding box center [682, 454] width 1016 height 570
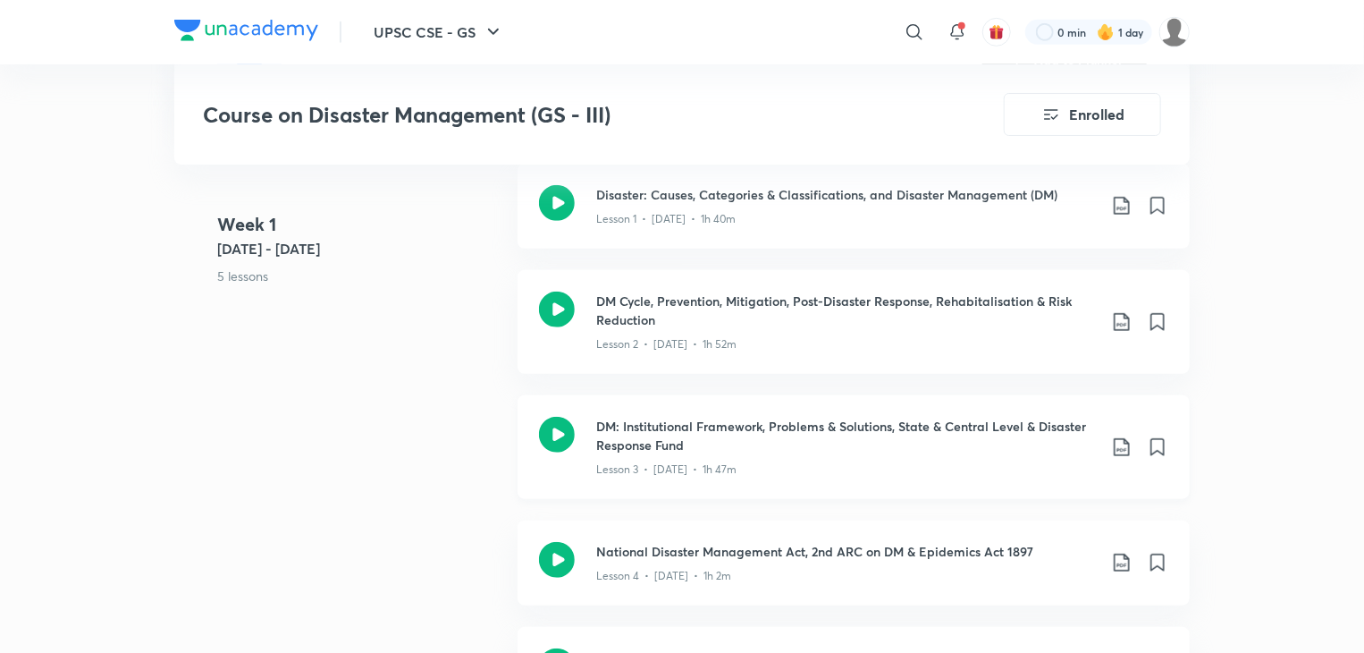
scroll to position [715, 0]
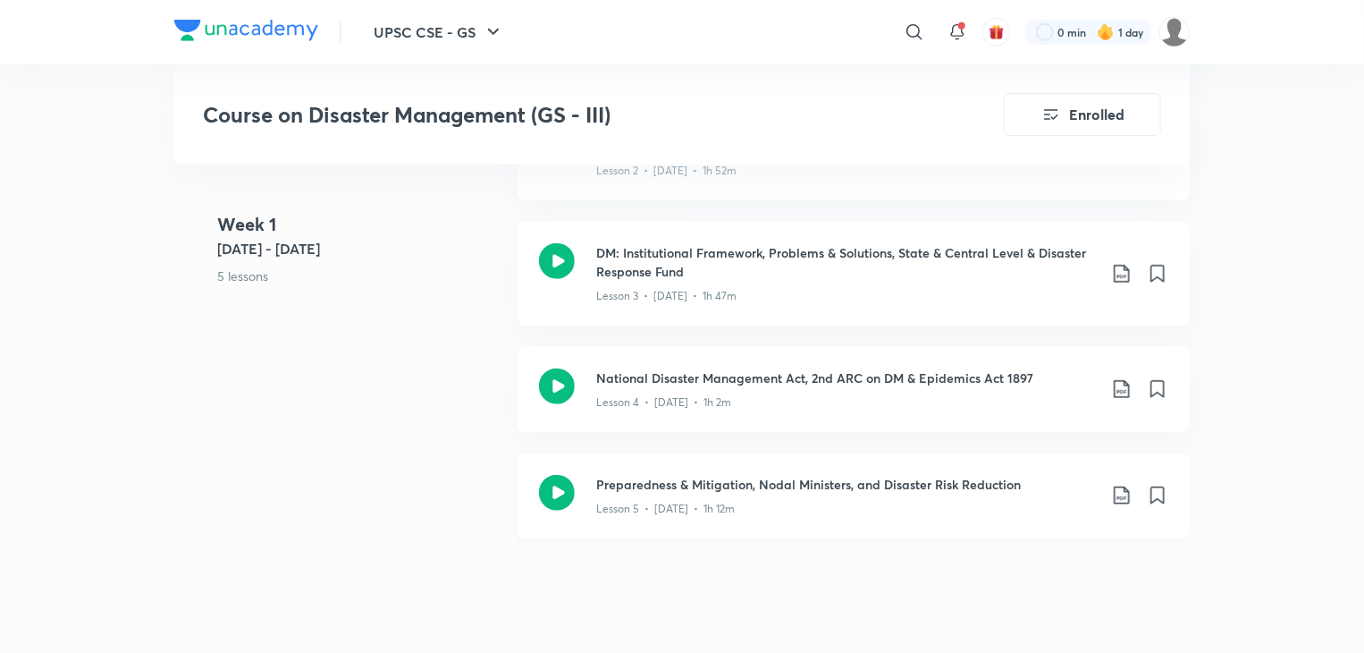
click at [1163, 523] on div "Preparedness & Mitigation, Nodal Ministers, and Disaster Risk Reduction Lesson …" at bounding box center [854, 495] width 672 height 85
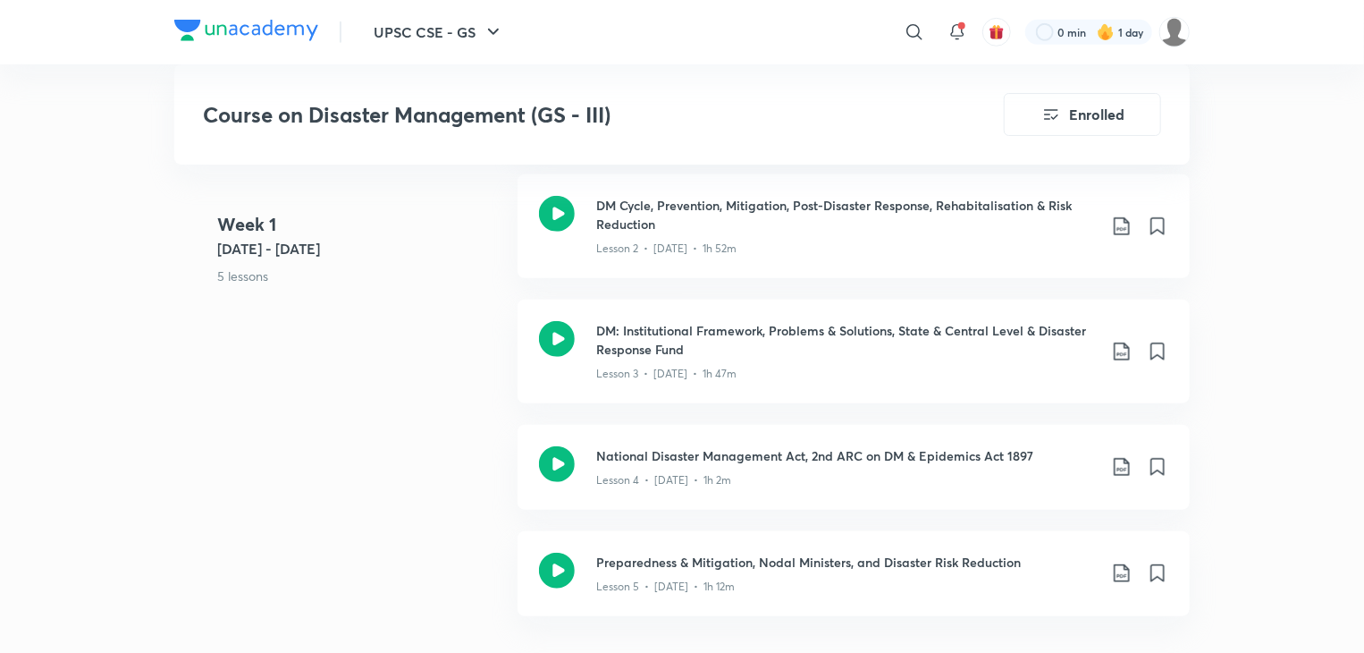
scroll to position [715, 0]
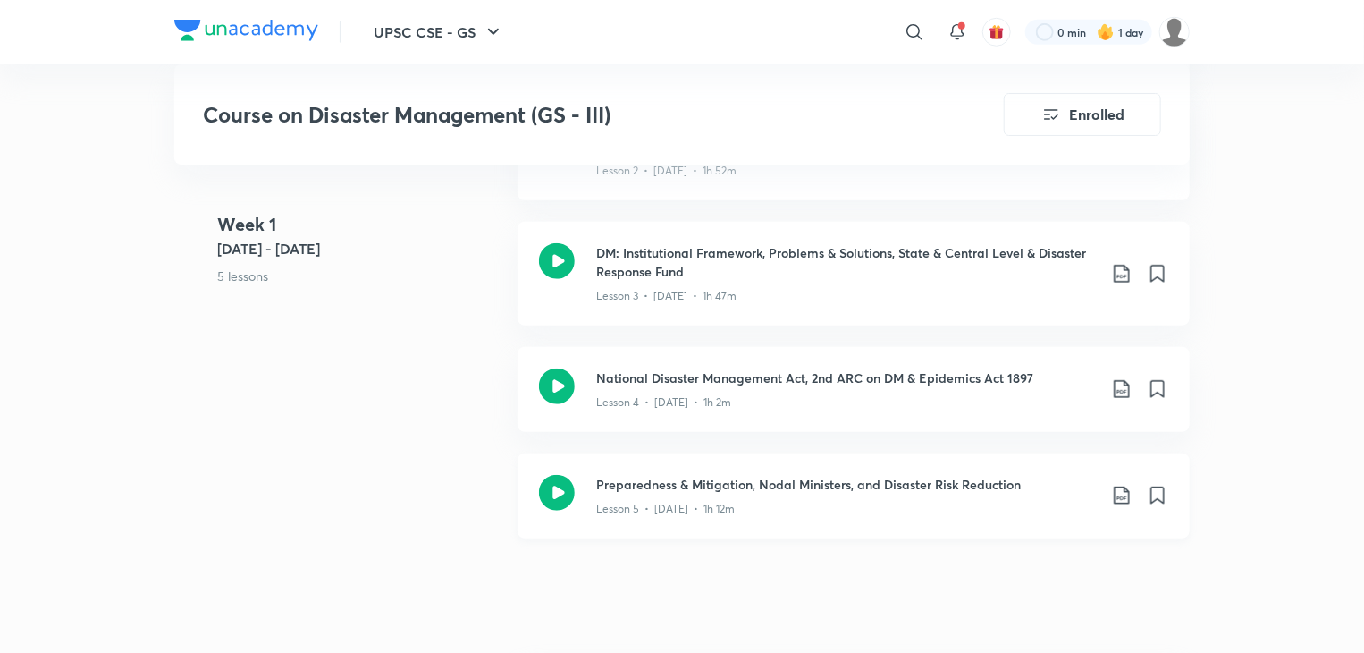
click at [1116, 497] on icon at bounding box center [1121, 495] width 21 height 21
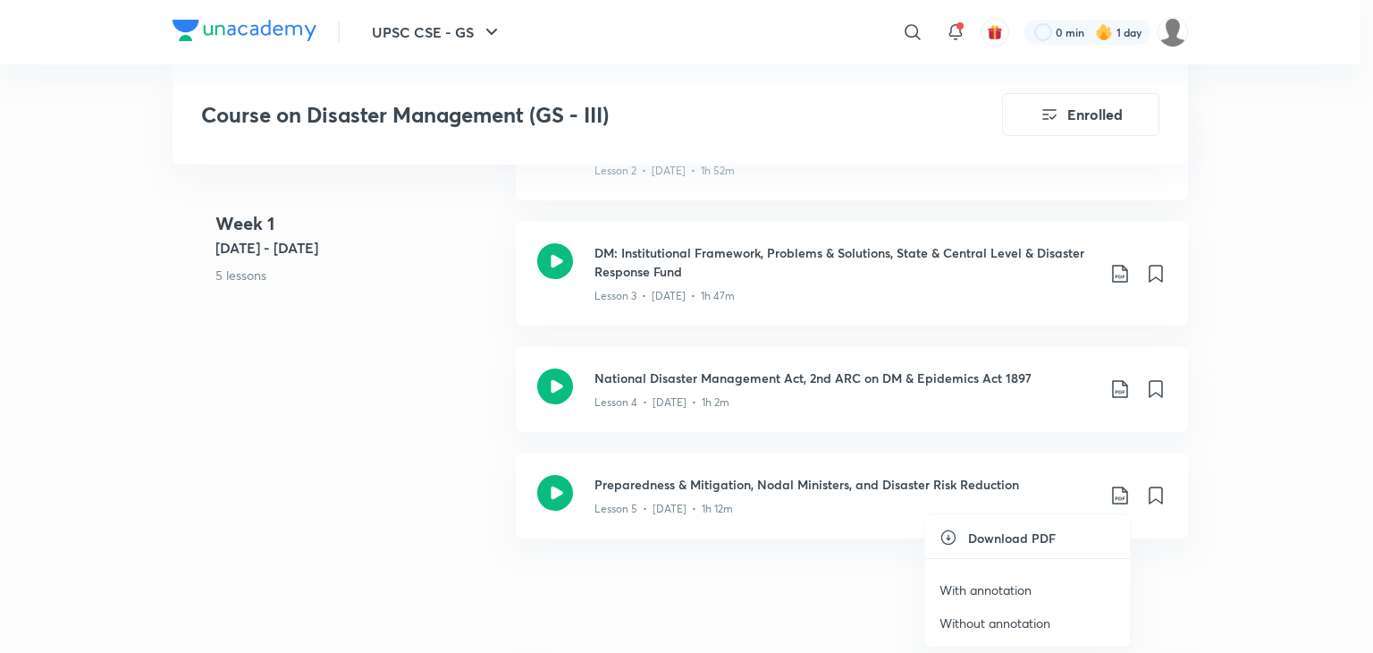
click at [967, 628] on p "Without annotation" at bounding box center [995, 622] width 111 height 19
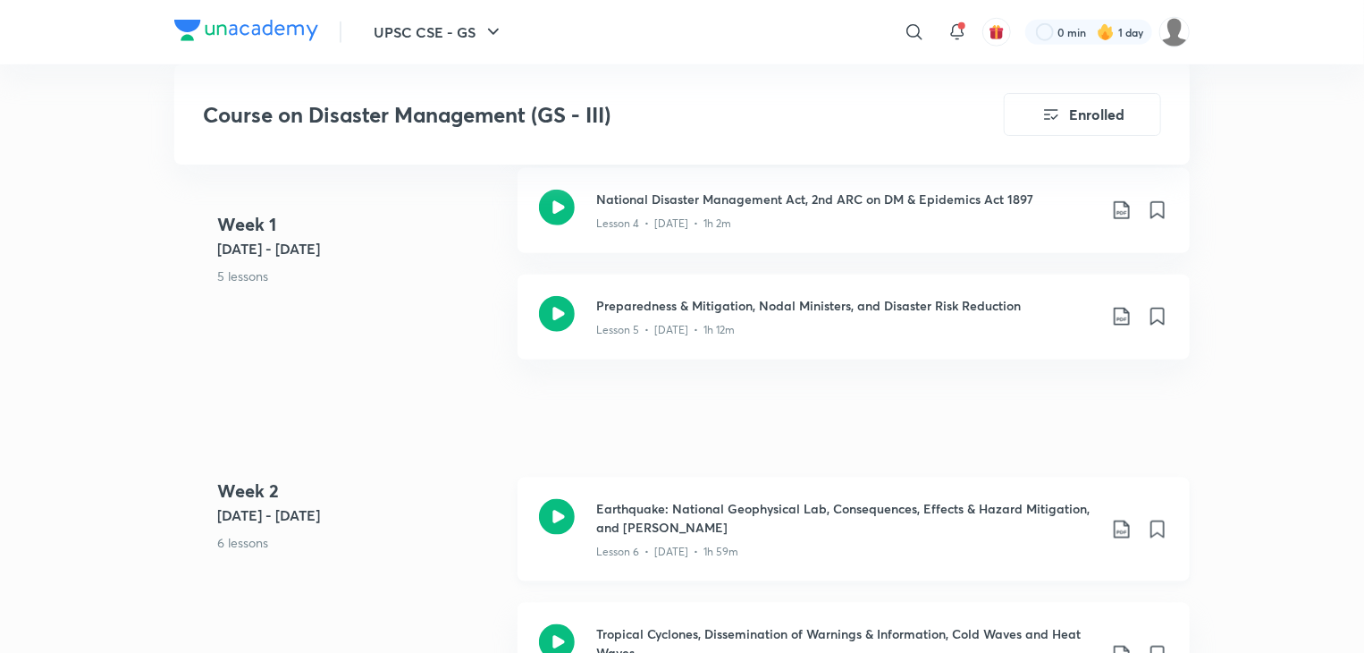
scroll to position [984, 0]
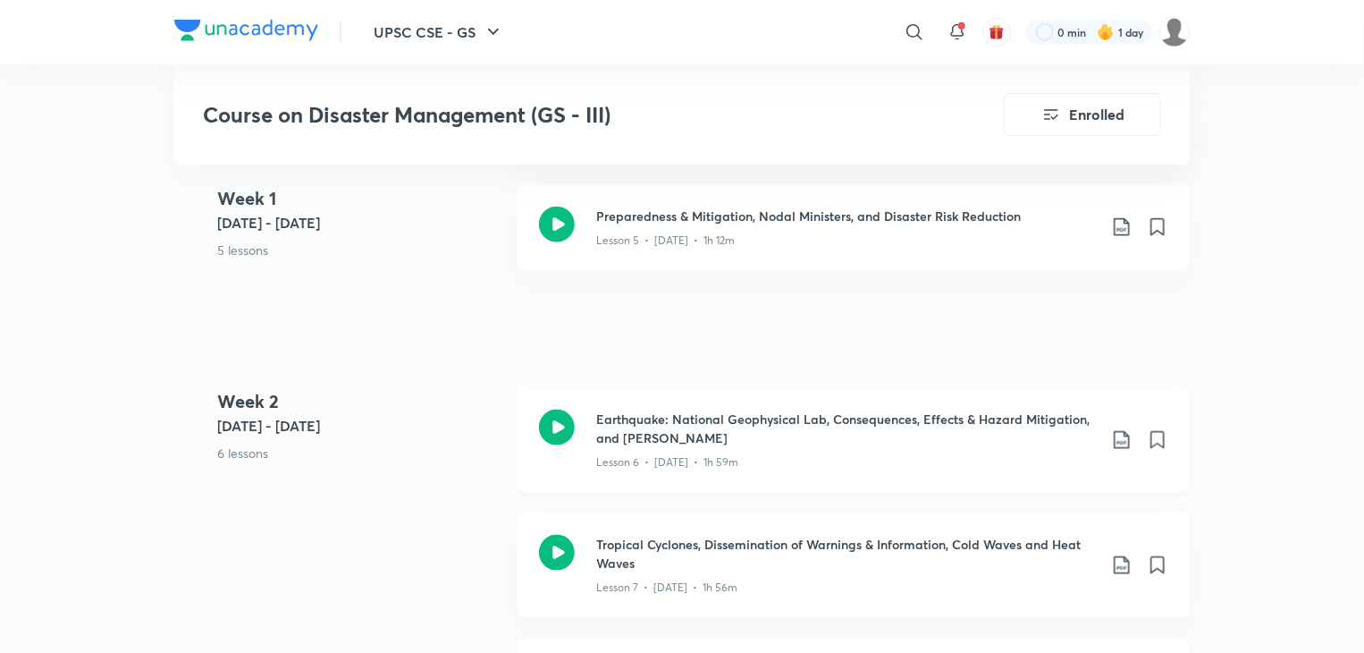
click at [1123, 441] on icon at bounding box center [1121, 439] width 21 height 21
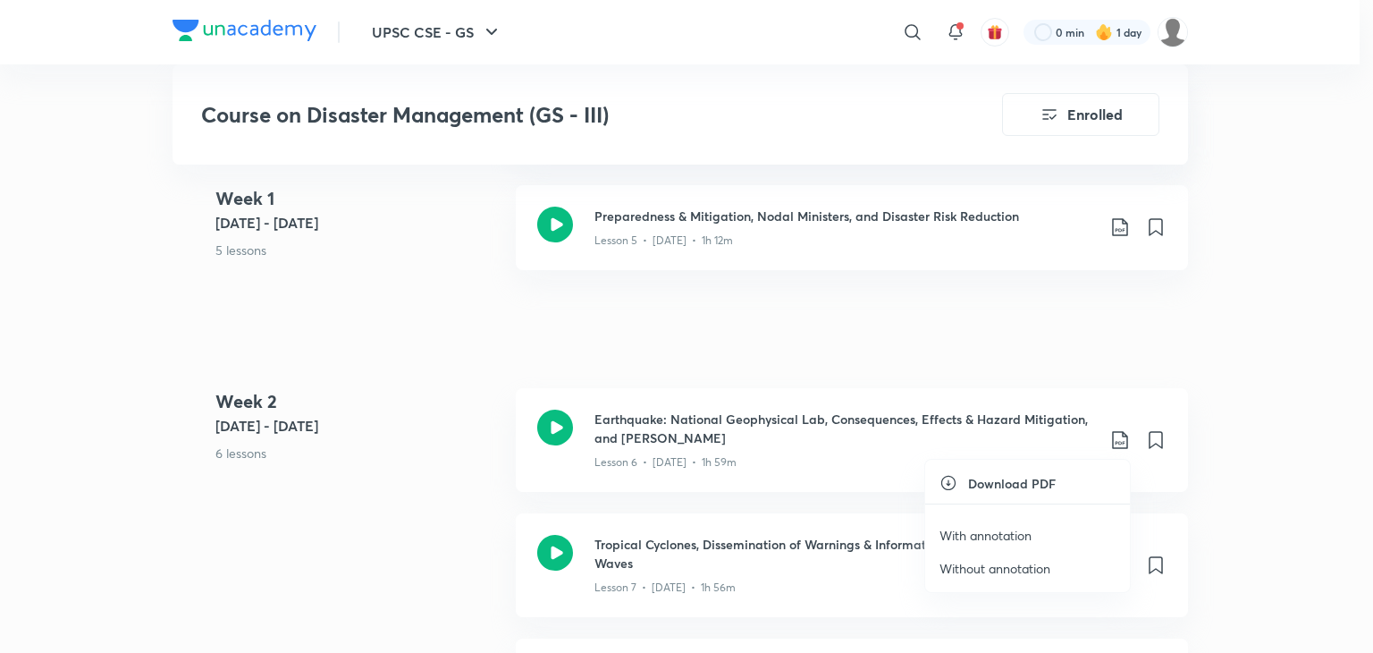
click at [984, 570] on p "Without annotation" at bounding box center [995, 568] width 111 height 19
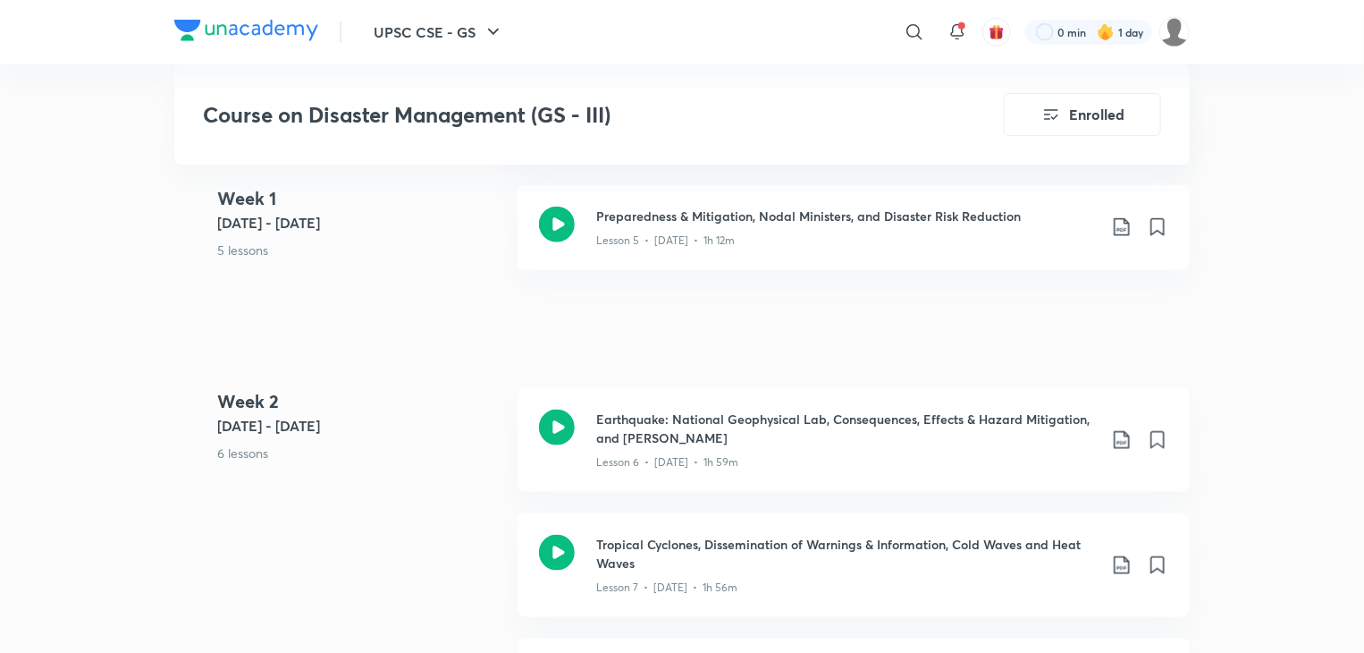
scroll to position [1073, 0]
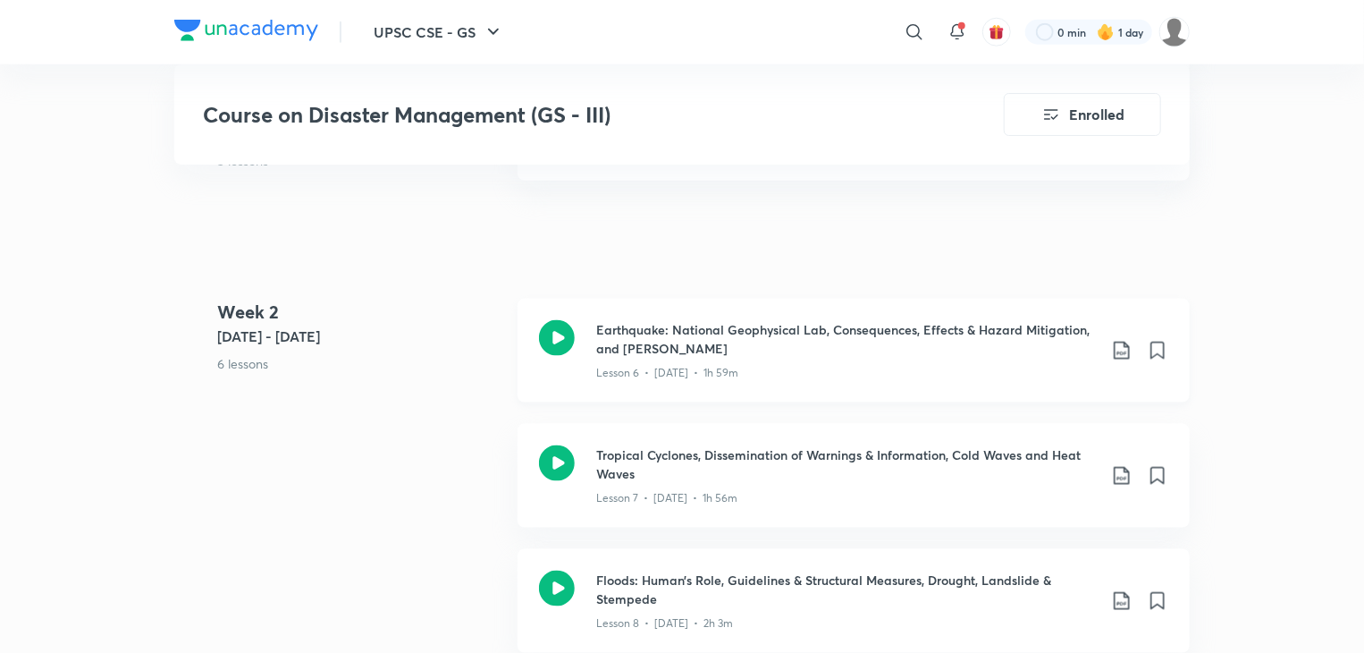
click at [1119, 352] on icon at bounding box center [1121, 350] width 21 height 21
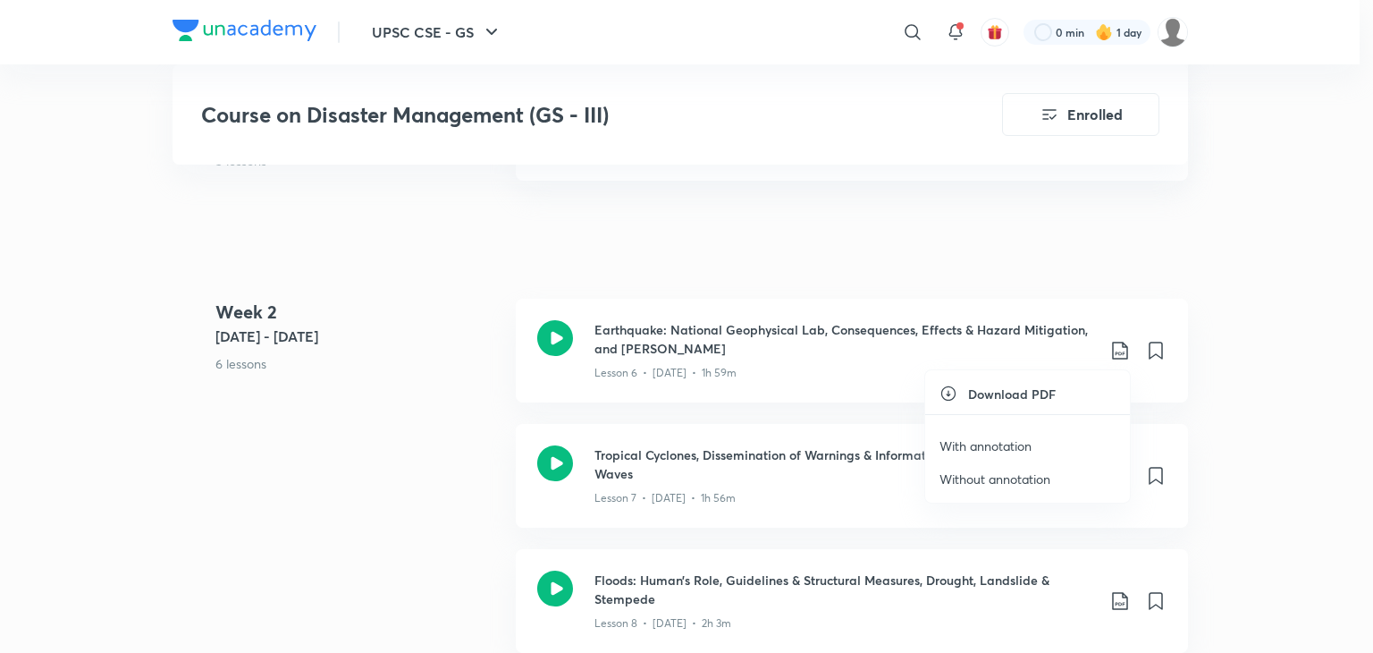
click at [1001, 441] on p "With annotation" at bounding box center [986, 445] width 92 height 19
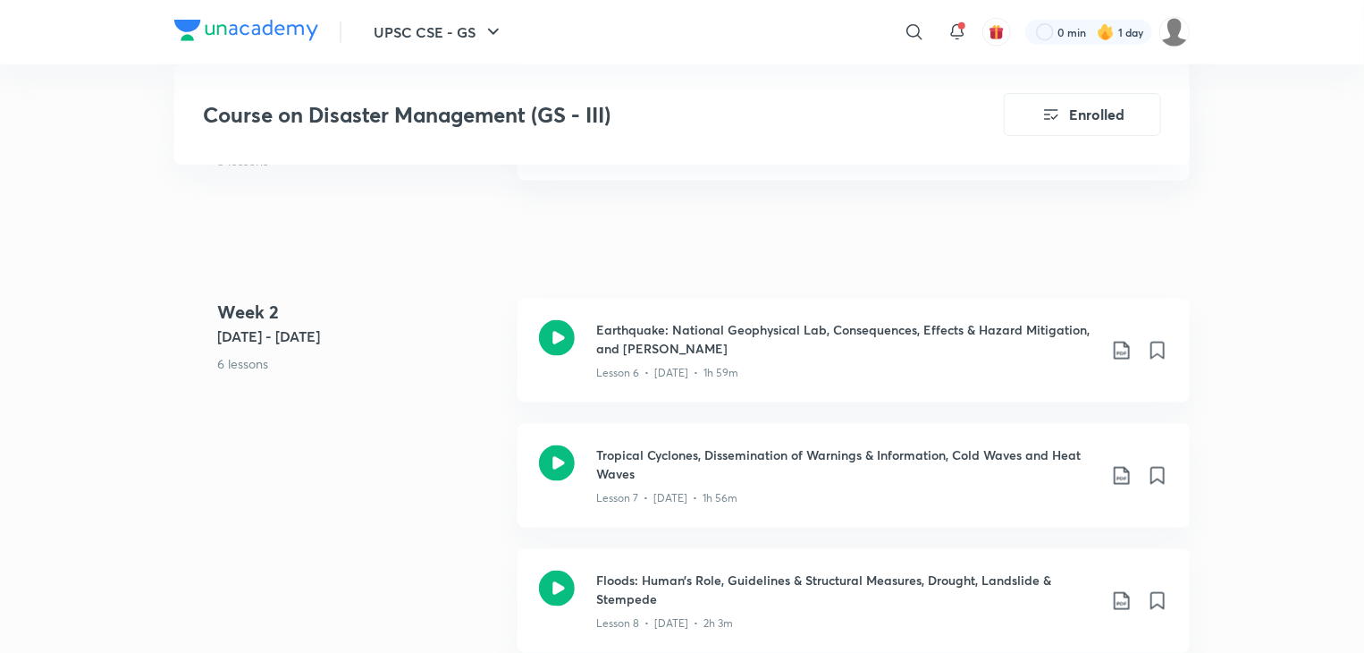
scroll to position [1162, 0]
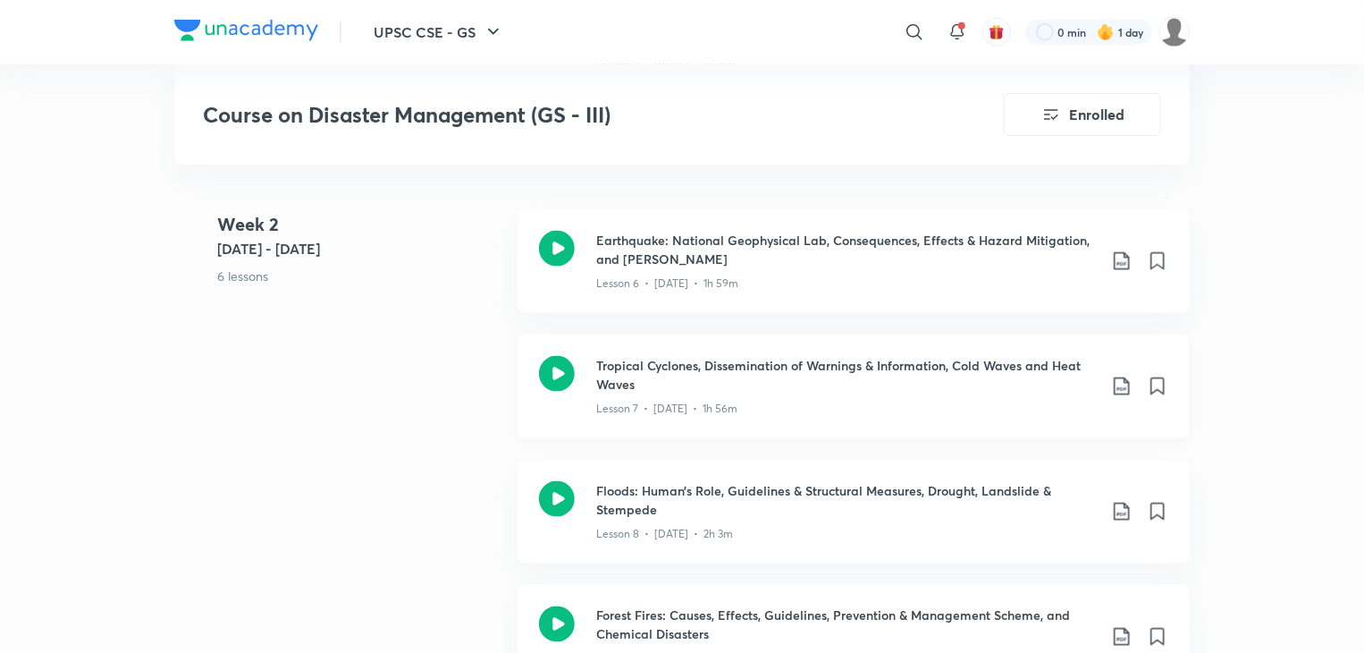
click at [1131, 384] on icon at bounding box center [1121, 386] width 21 height 21
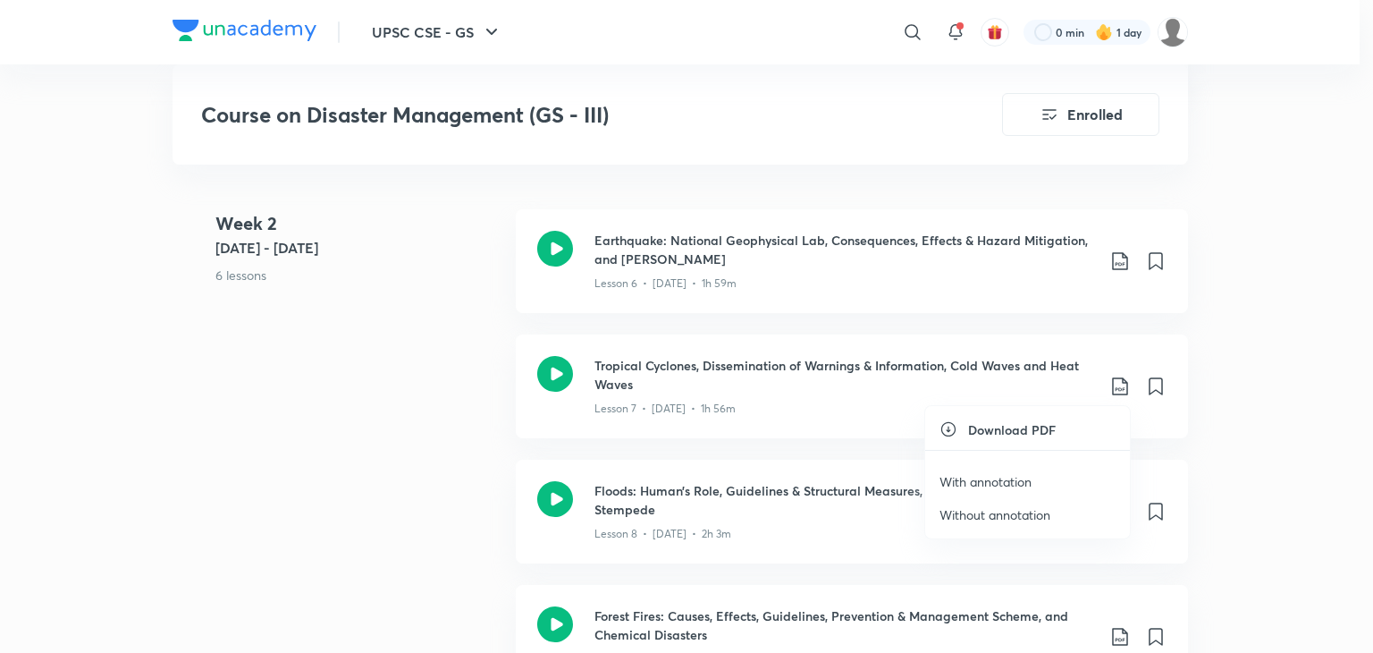
click at [1009, 510] on p "Without annotation" at bounding box center [995, 514] width 111 height 19
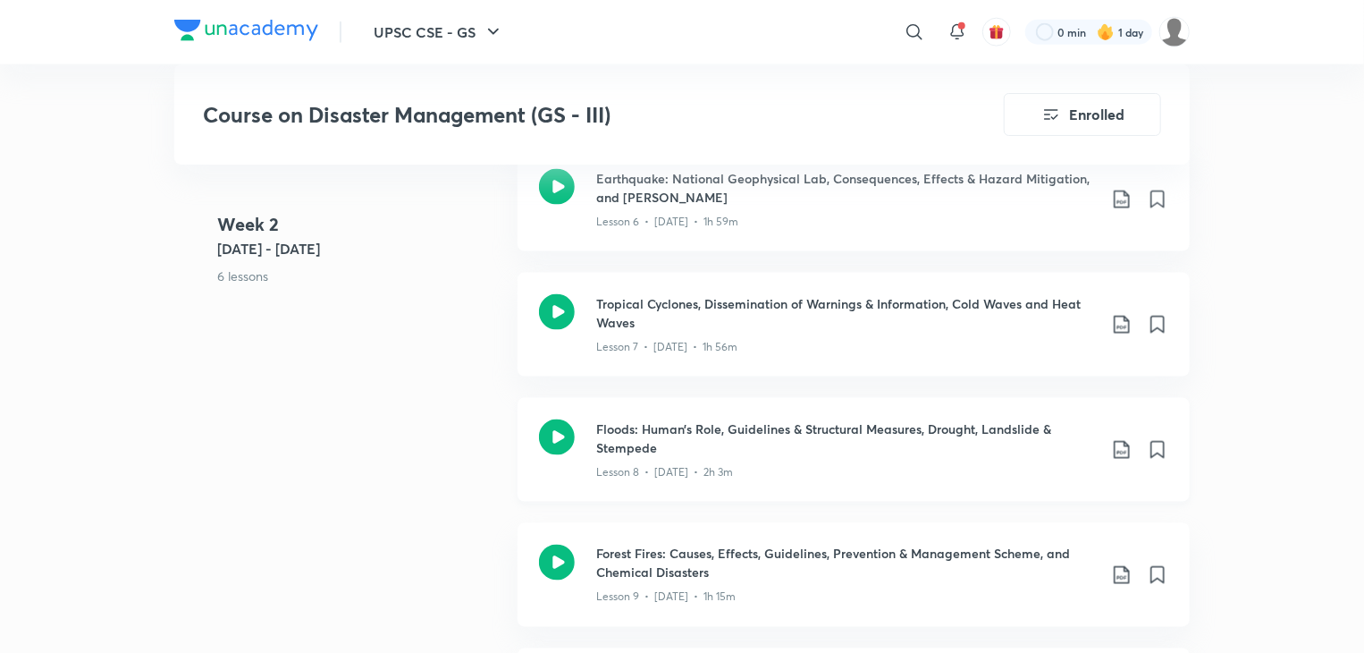
scroll to position [1252, 0]
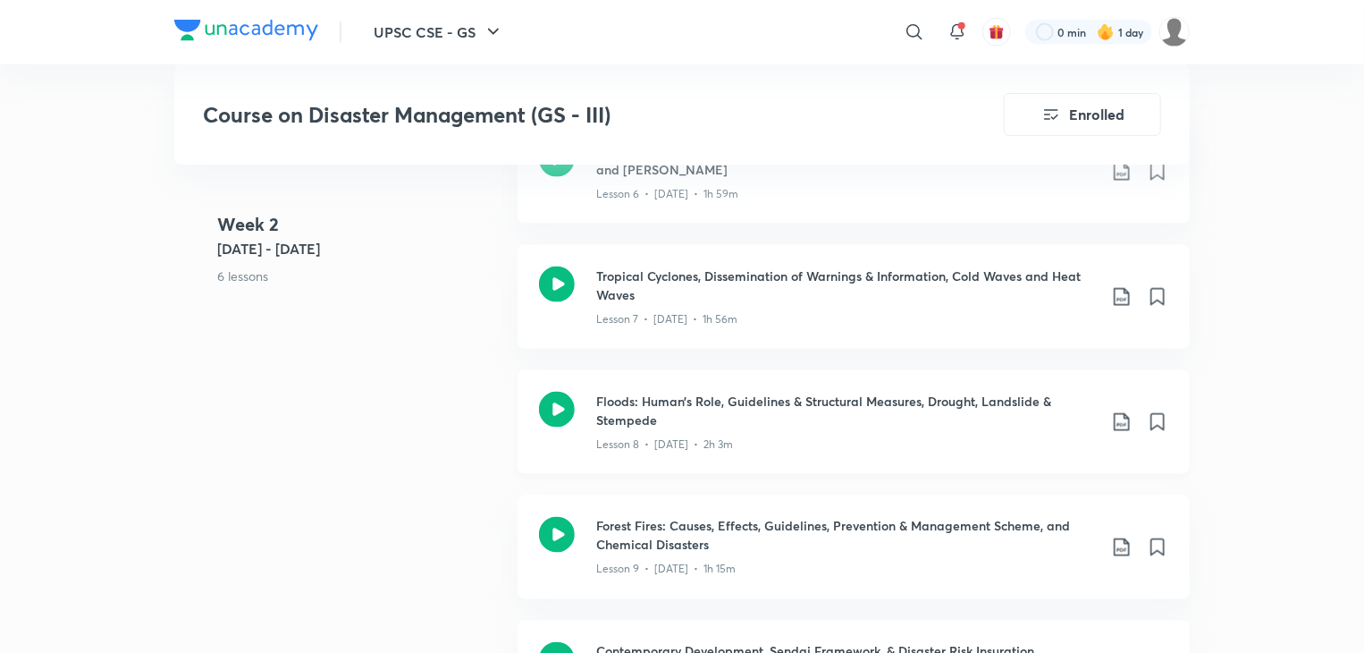
click at [1123, 420] on icon at bounding box center [1121, 421] width 21 height 21
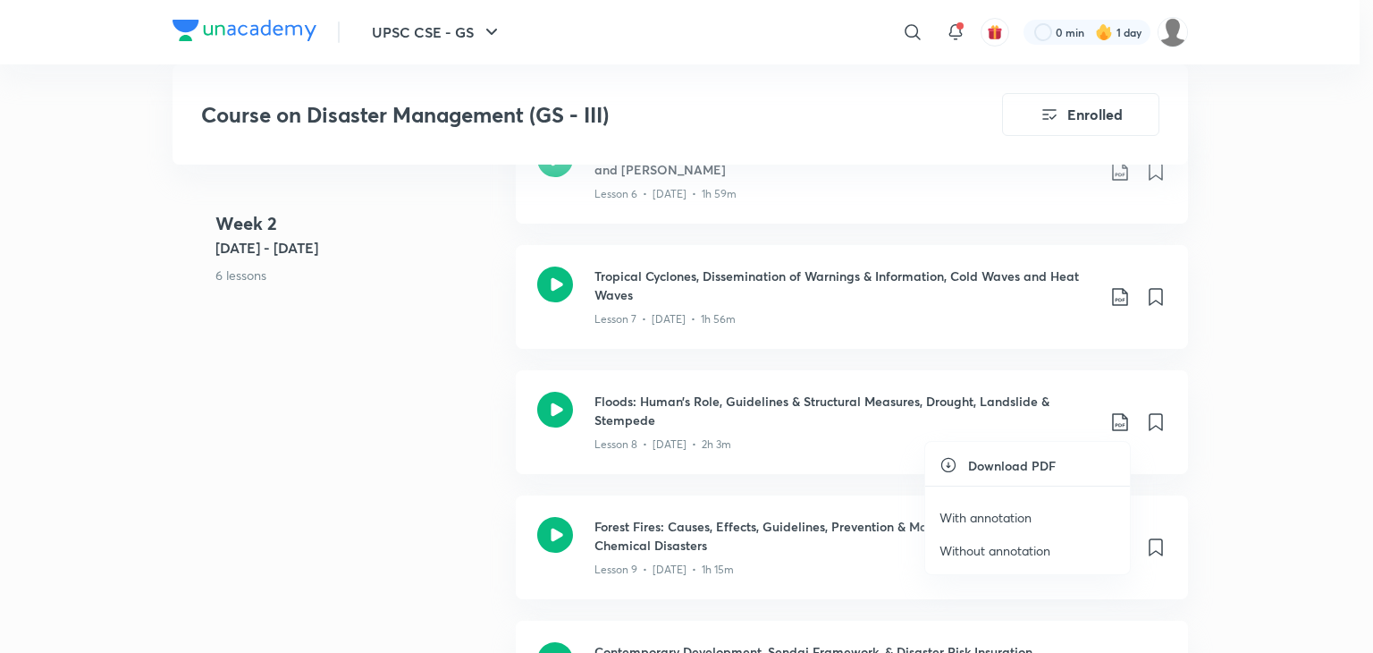
click at [1006, 553] on p "Without annotation" at bounding box center [995, 550] width 111 height 19
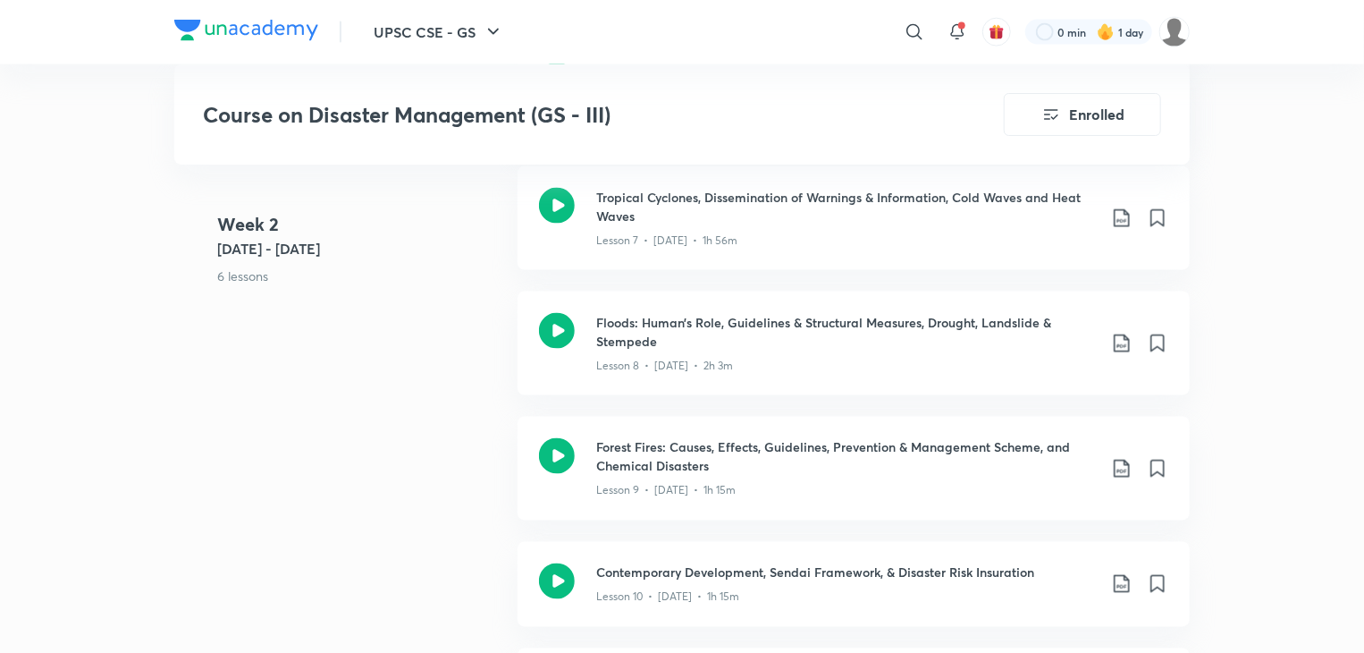
scroll to position [1341, 0]
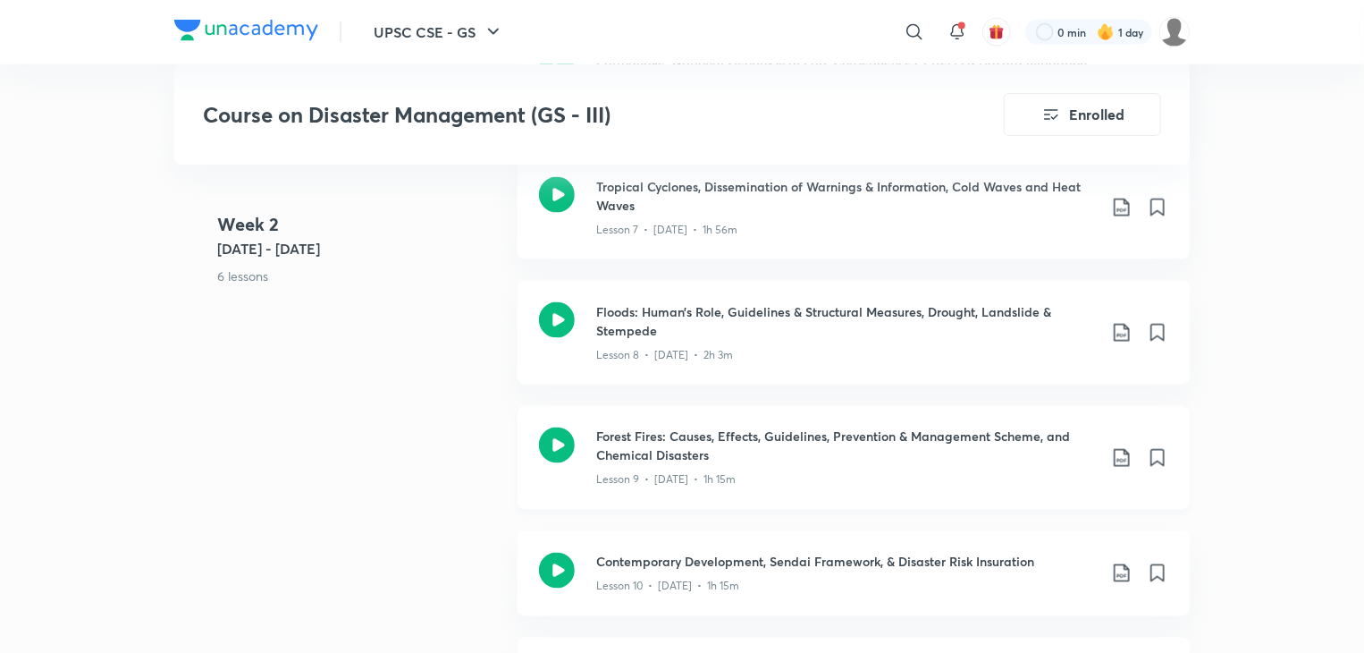
click at [1119, 462] on icon at bounding box center [1121, 457] width 21 height 21
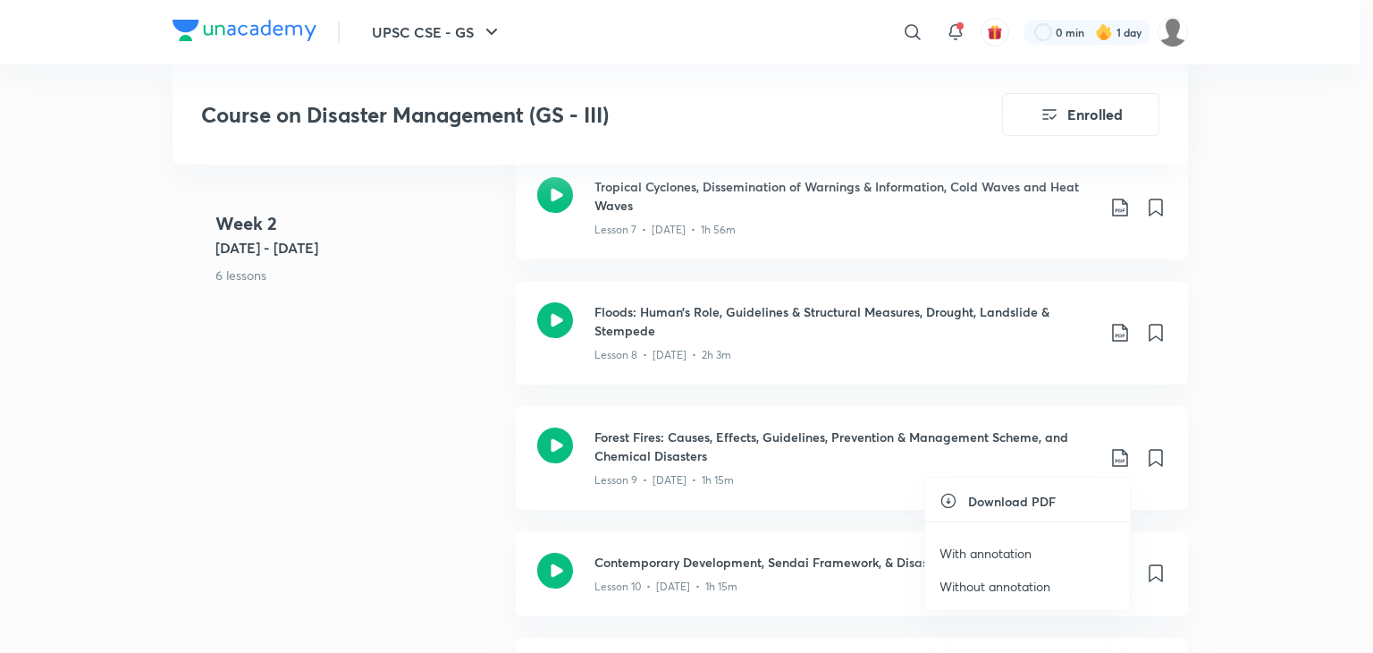
click at [952, 585] on p "Without annotation" at bounding box center [995, 586] width 111 height 19
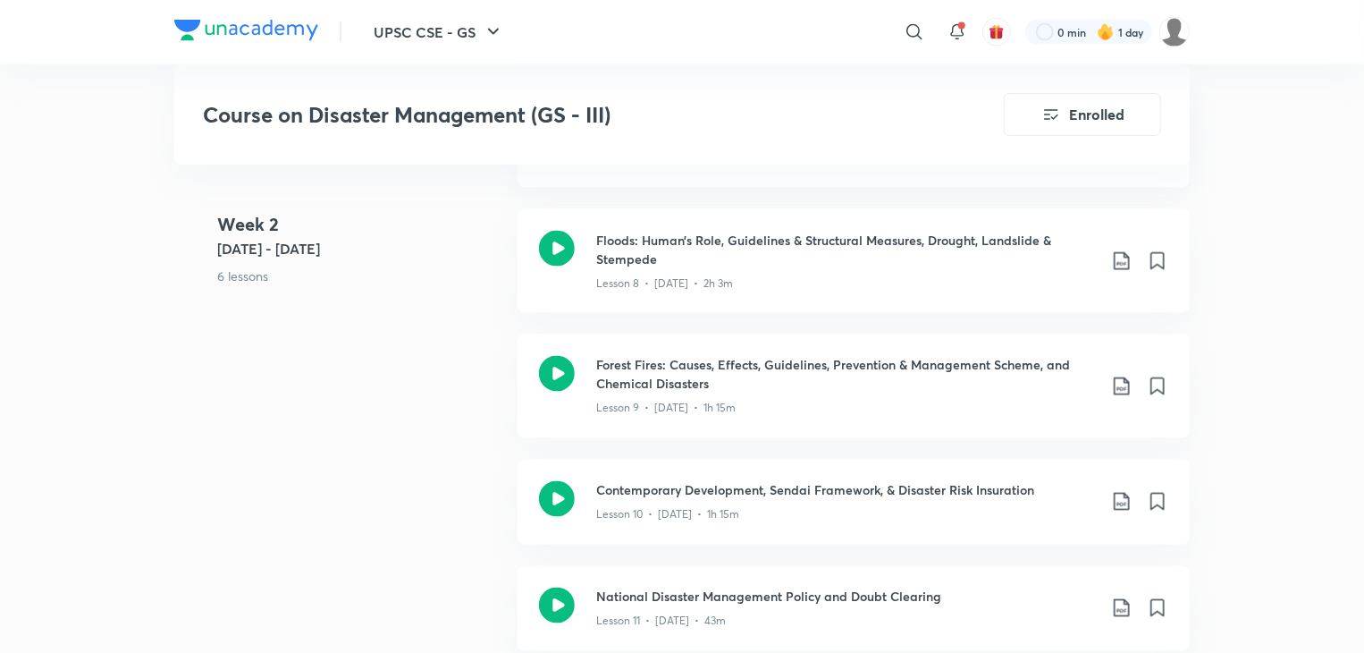
scroll to position [1431, 0]
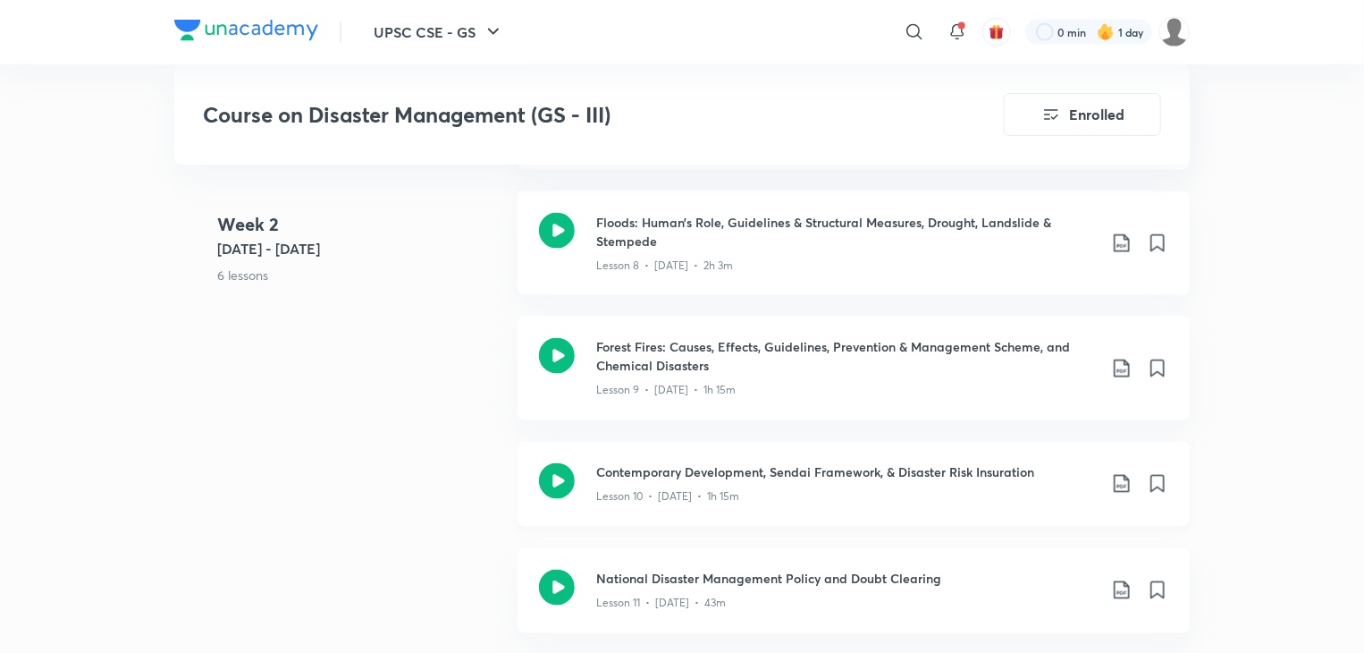
click at [1120, 483] on icon at bounding box center [1121, 483] width 21 height 21
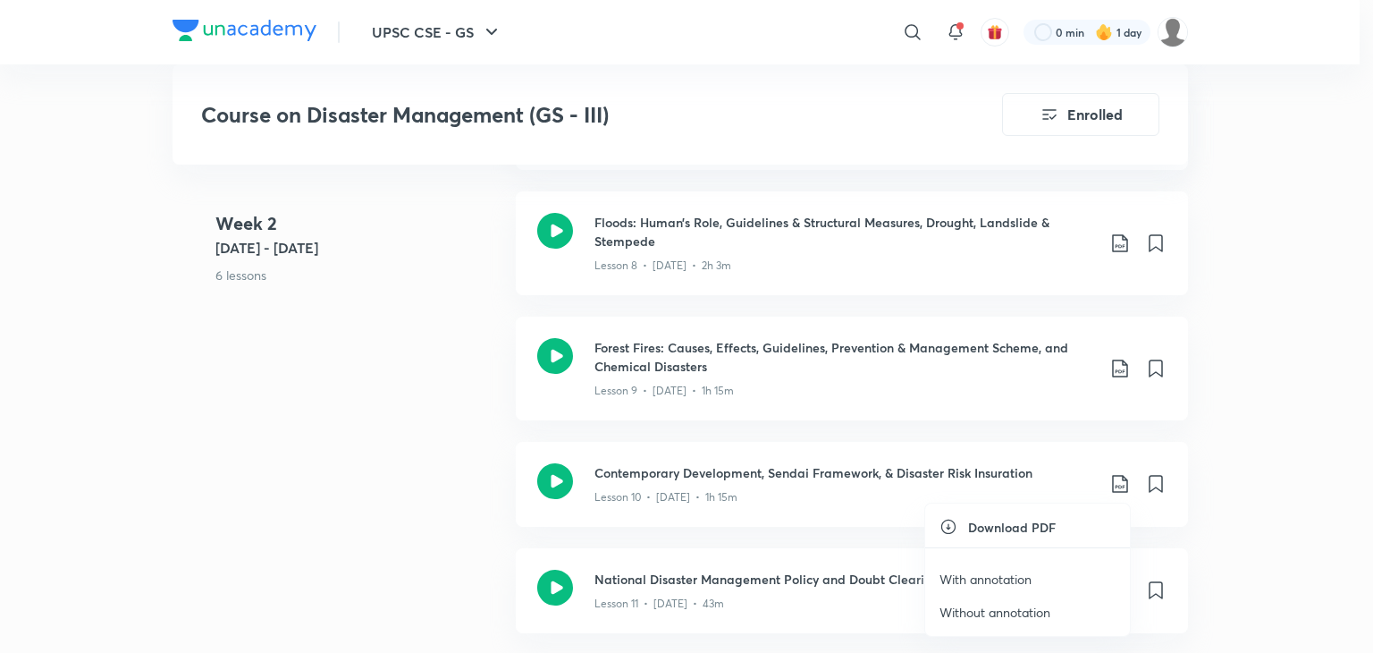
click at [984, 607] on p "Without annotation" at bounding box center [995, 612] width 111 height 19
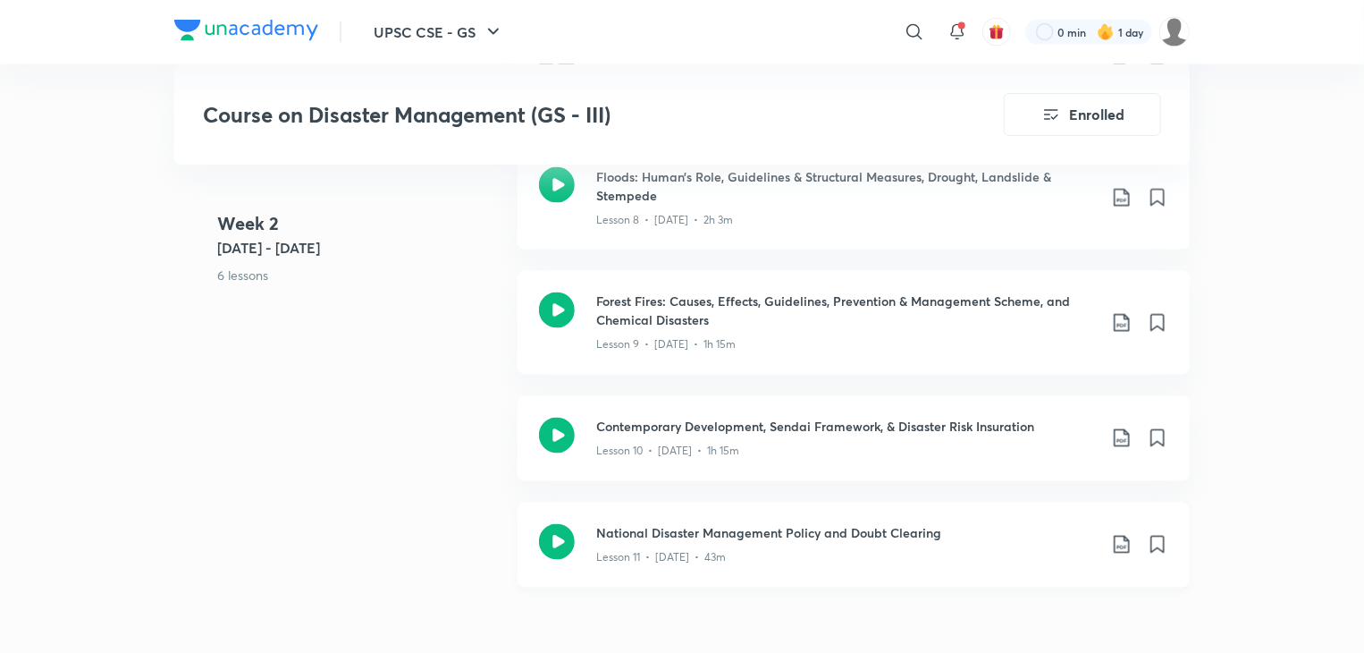
scroll to position [1520, 0]
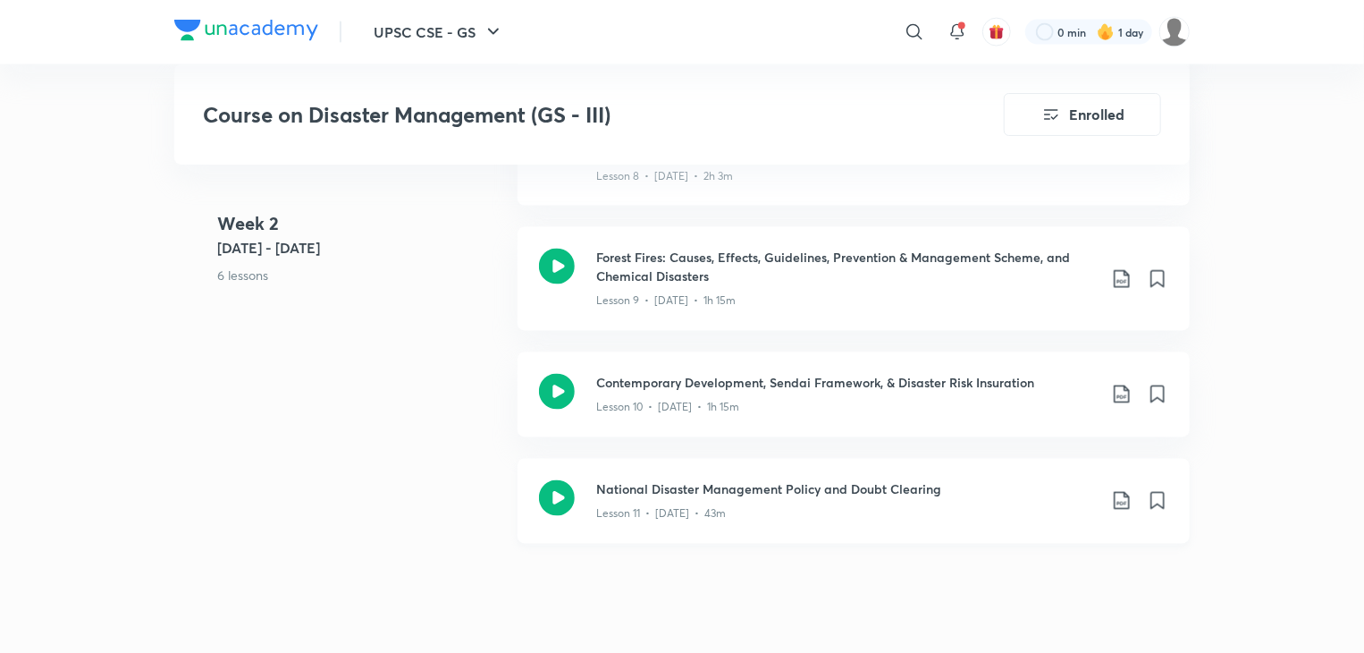
click at [1120, 502] on icon at bounding box center [1121, 501] width 15 height 18
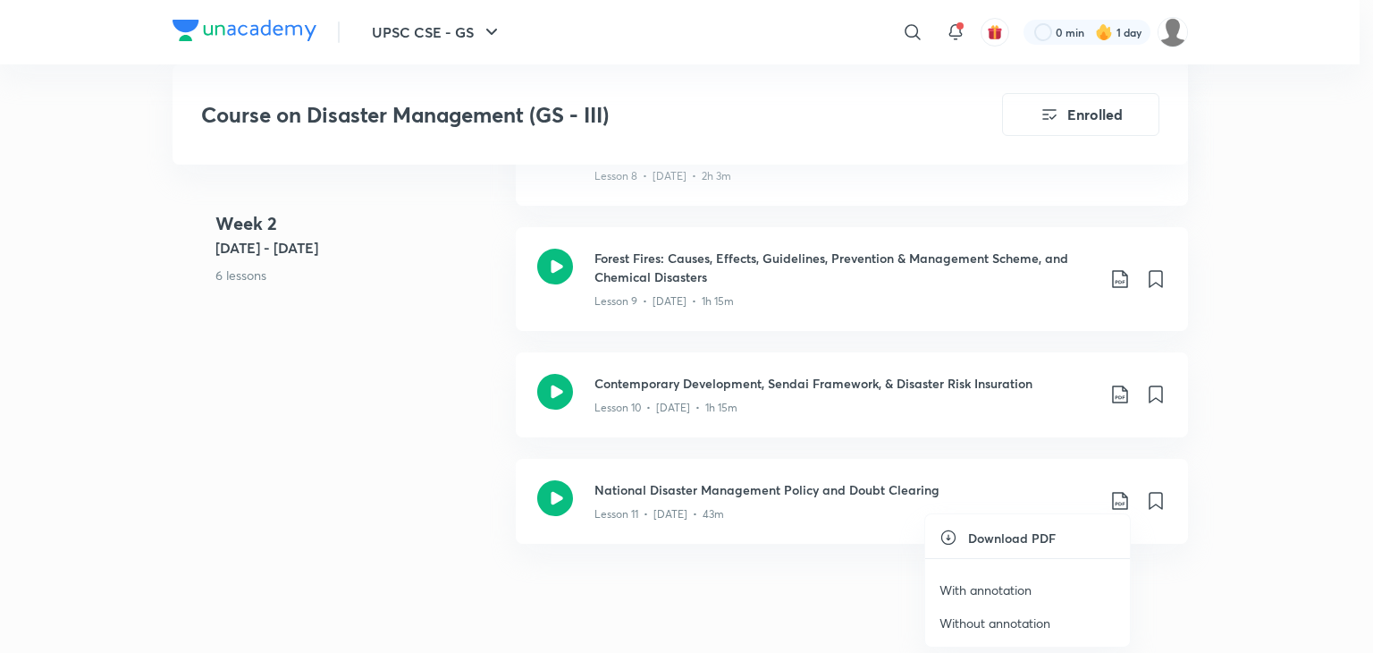
click at [991, 584] on p "With annotation" at bounding box center [986, 589] width 92 height 19
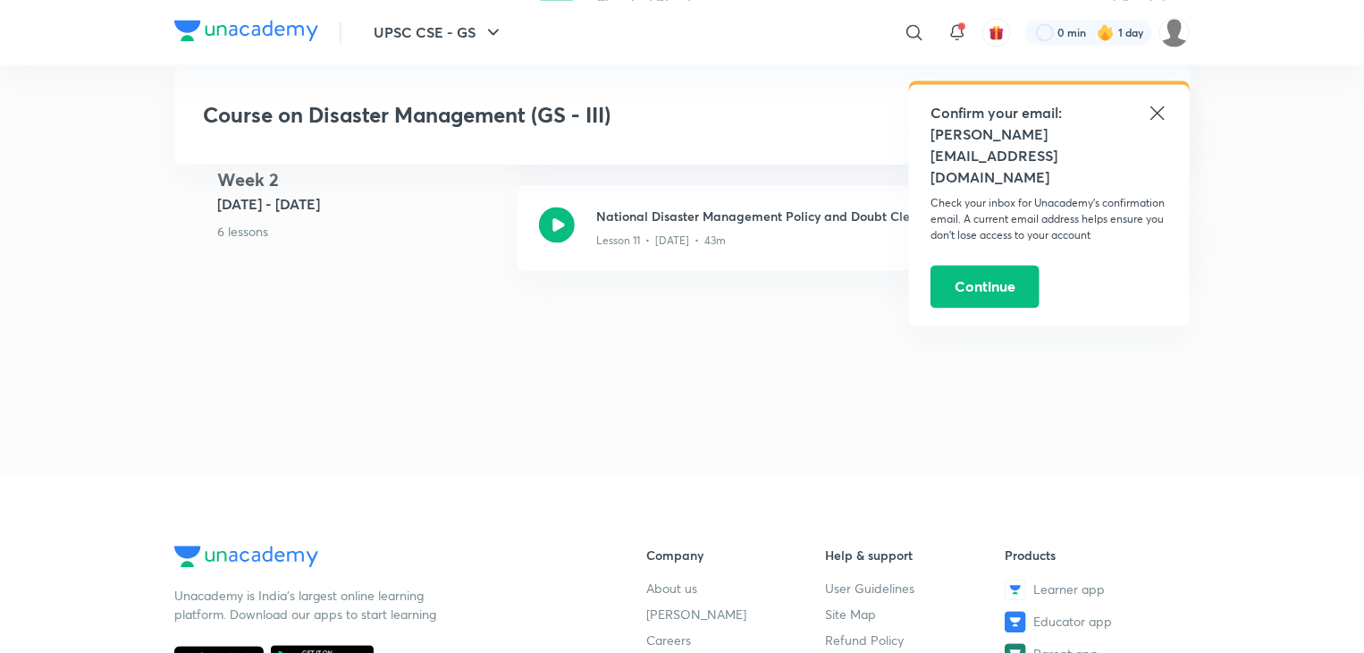
scroll to position [1788, 0]
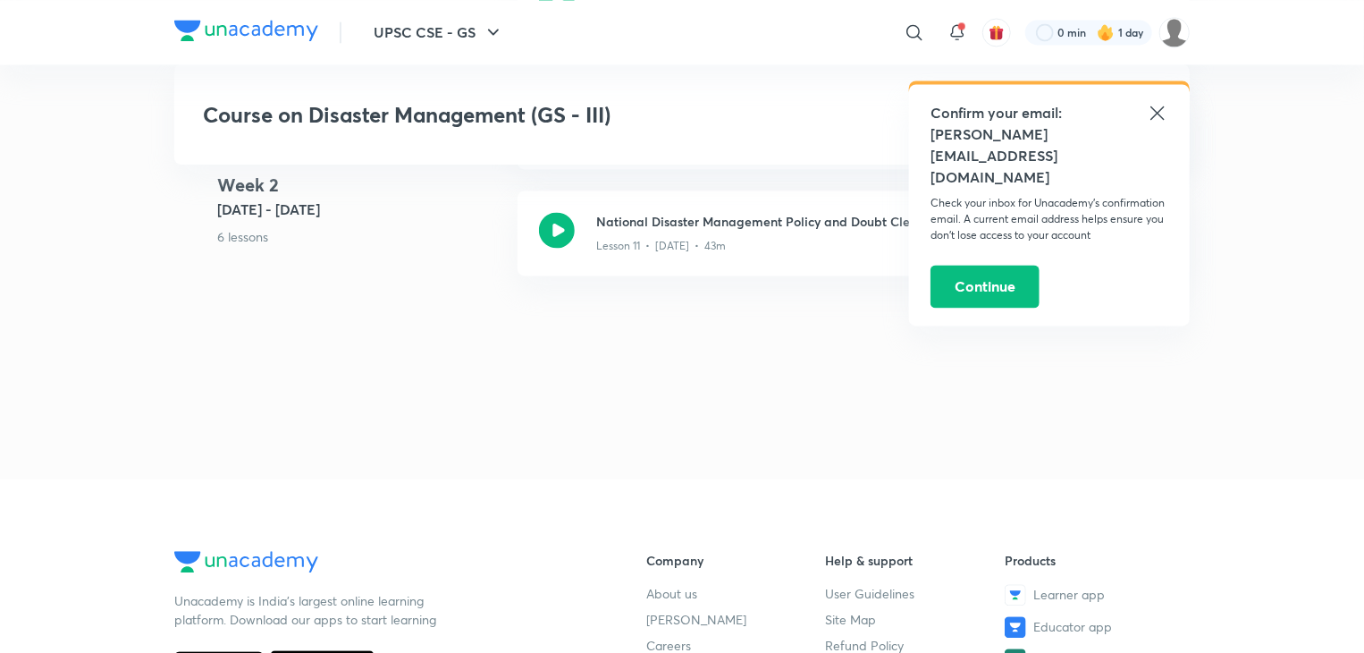
click at [1162, 113] on icon at bounding box center [1157, 112] width 21 height 21
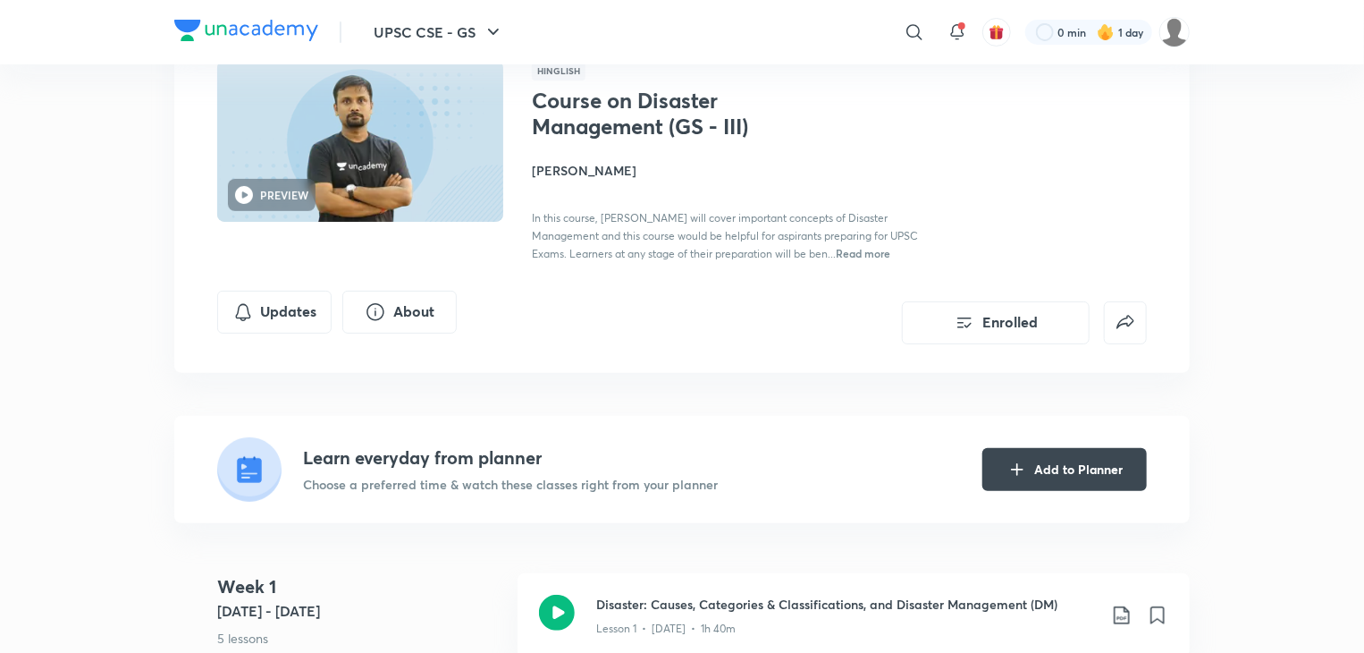
scroll to position [268, 0]
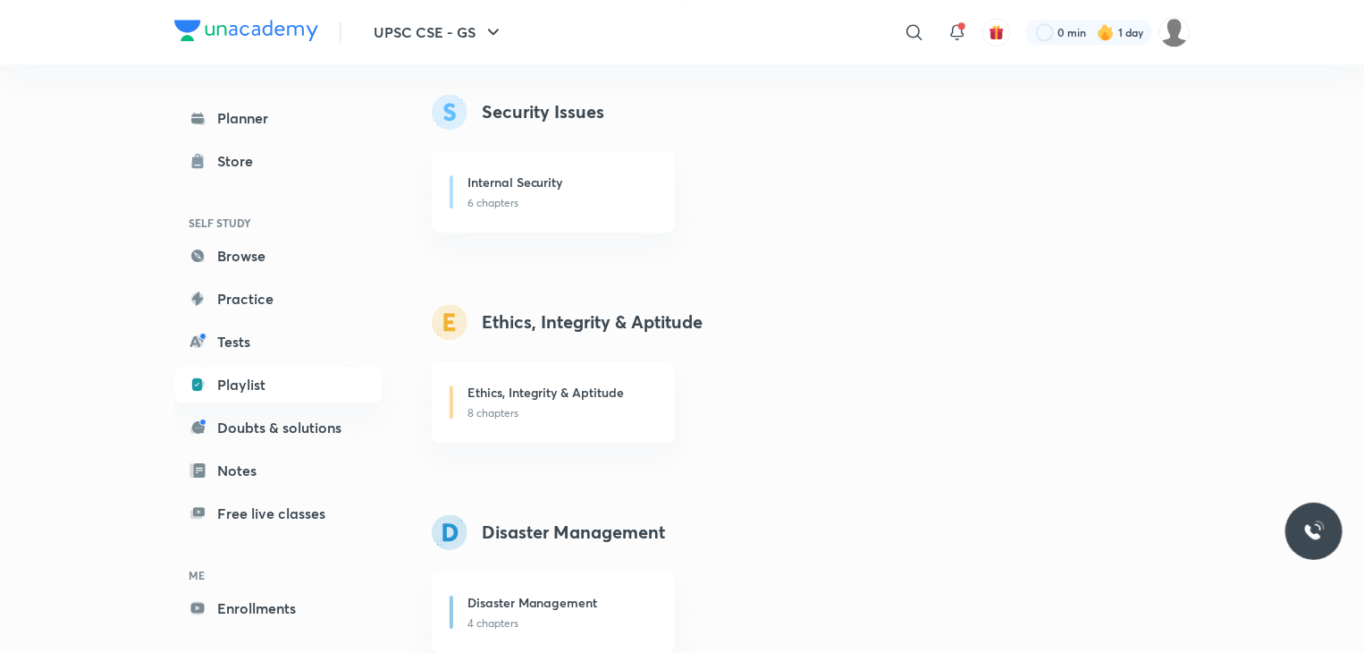
scroll to position [2235, 0]
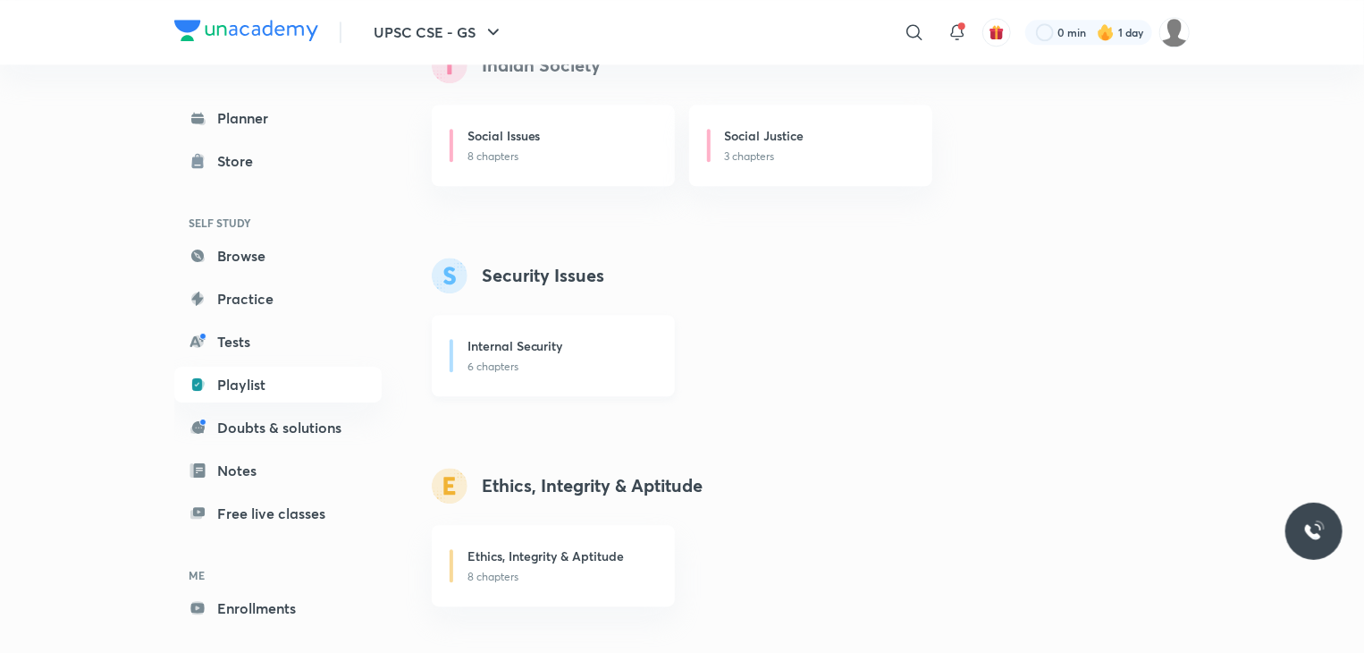
click at [596, 380] on div "Internal Security 6 chapters" at bounding box center [553, 355] width 243 height 81
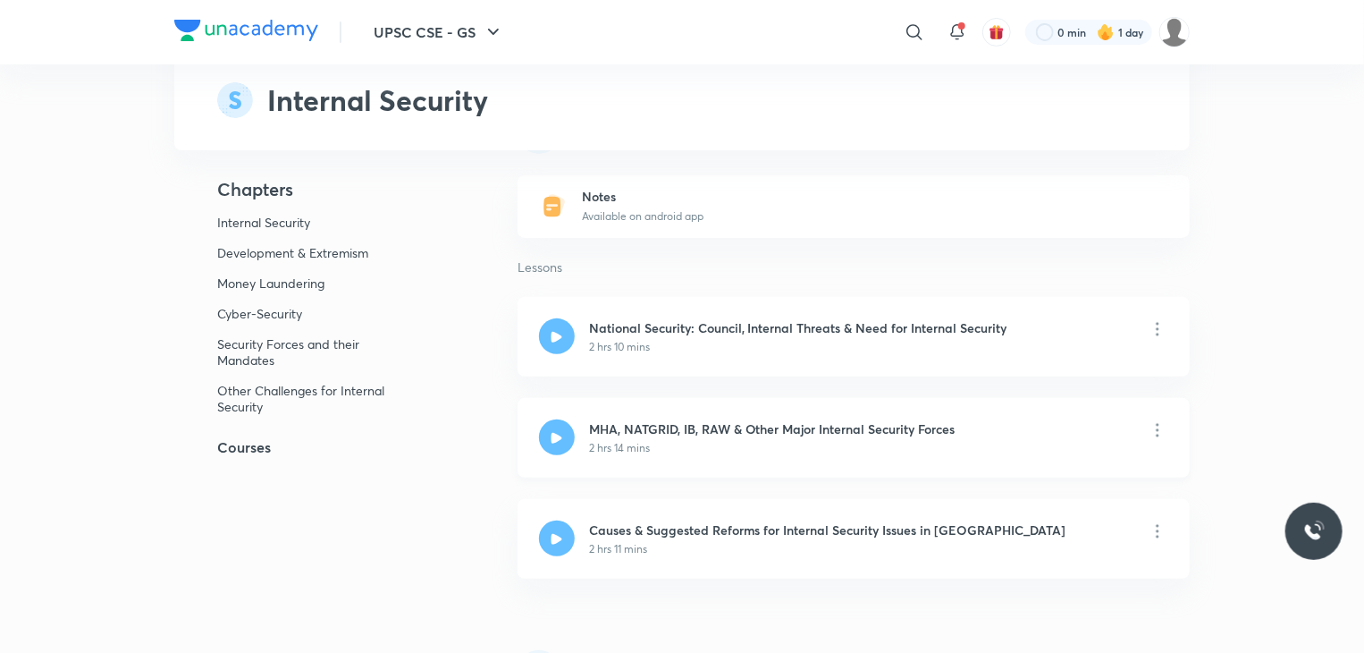
scroll to position [179, 0]
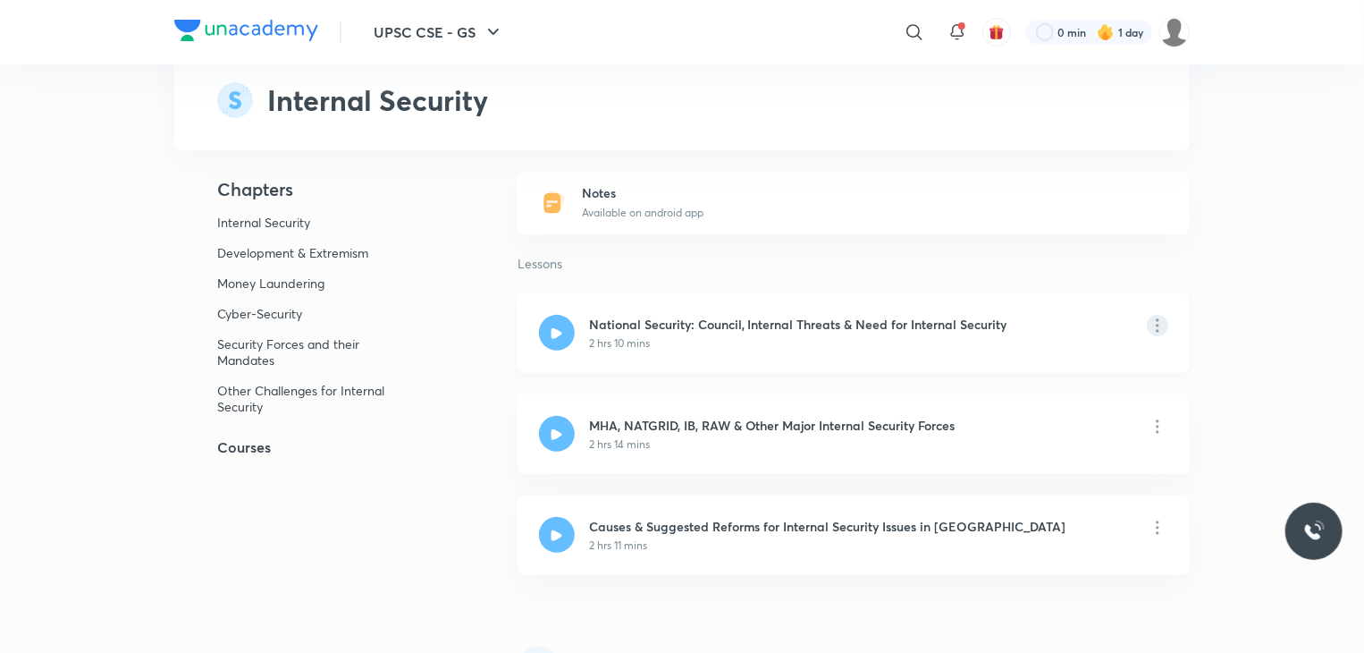
click at [1150, 321] on icon at bounding box center [1157, 325] width 21 height 21
click at [1208, 381] on icon at bounding box center [1203, 381] width 18 height 18
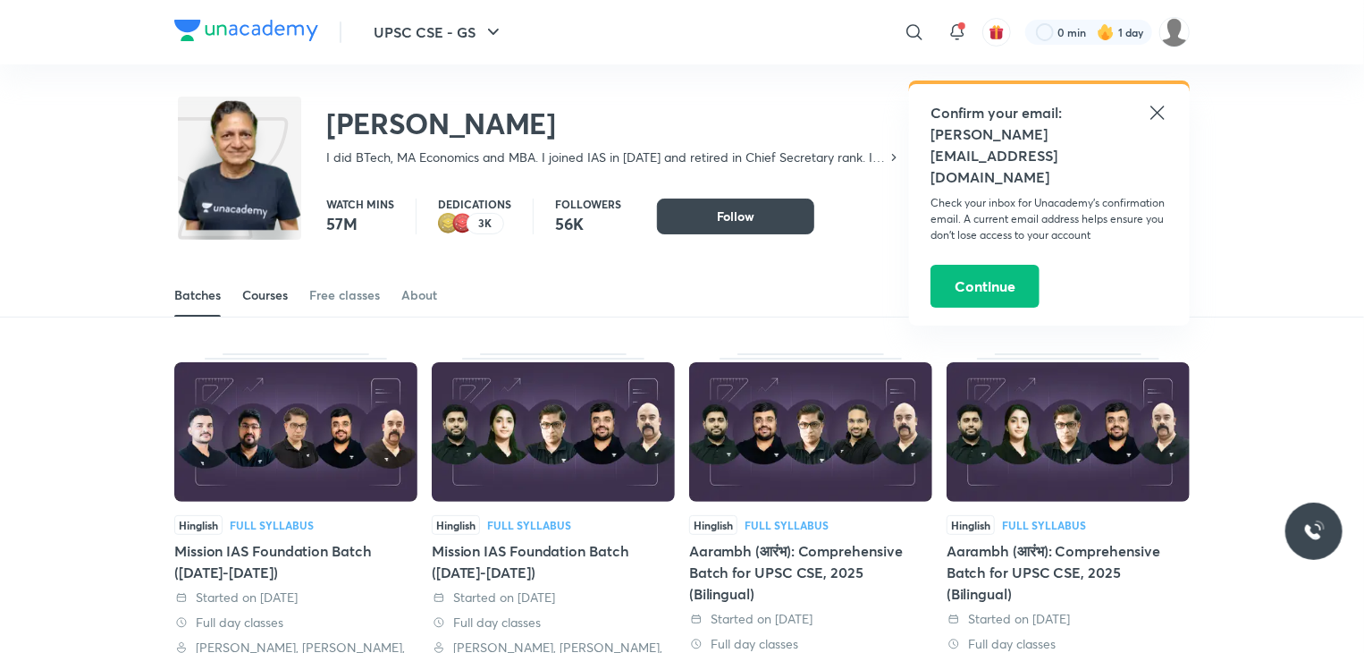
click at [261, 288] on div "Courses" at bounding box center [265, 295] width 46 height 18
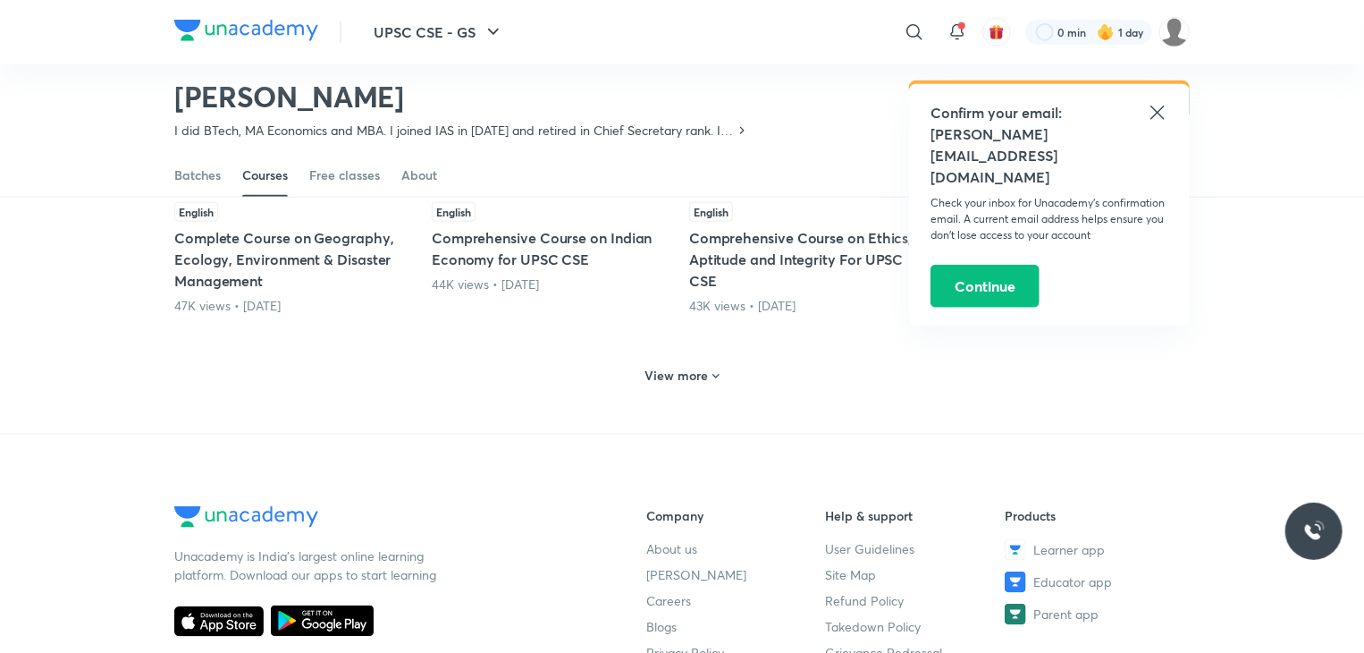
scroll to position [792, 0]
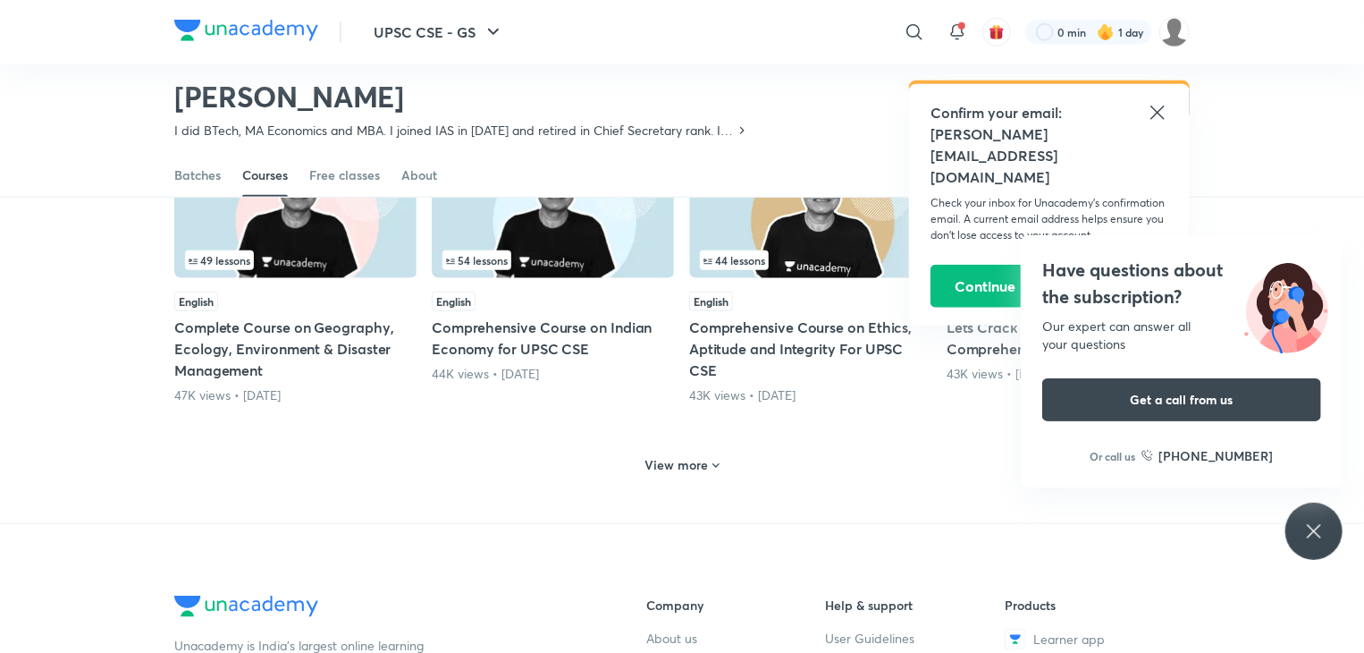
click at [1333, 521] on div "Have questions about the subscription? Our expert can answer all your questions…" at bounding box center [1314, 531] width 57 height 57
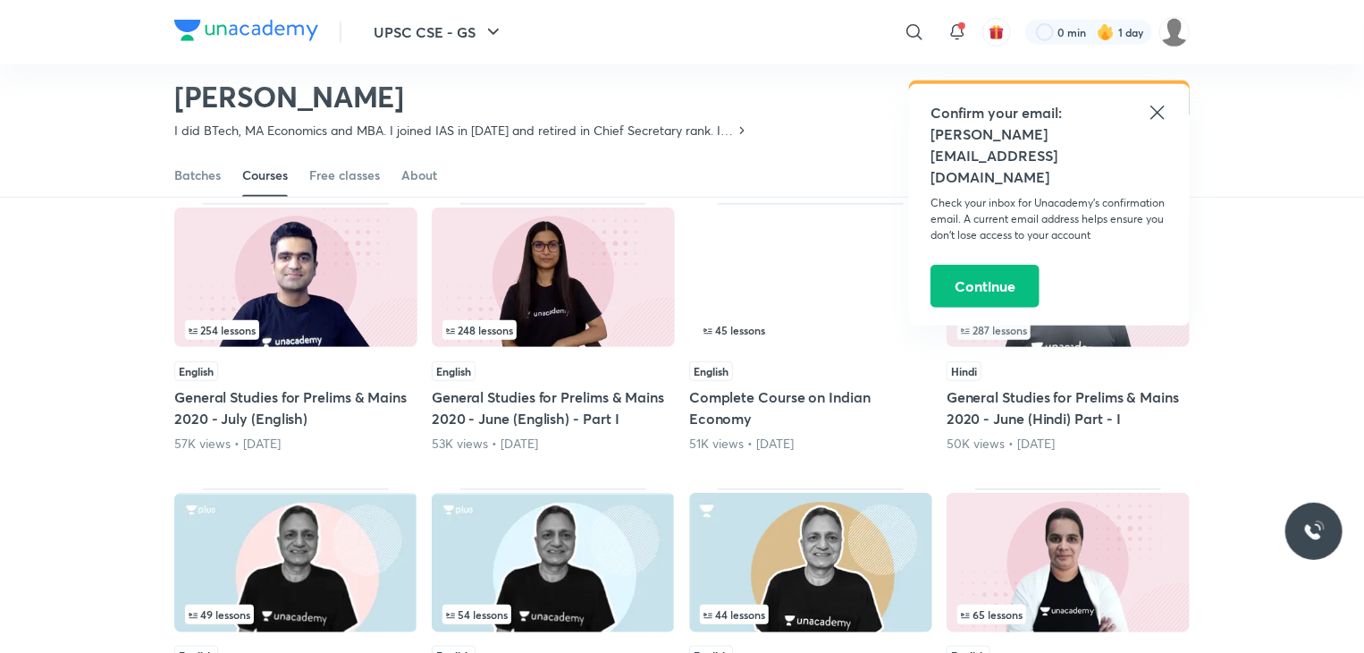
scroll to position [435, 0]
